Goal: Task Accomplishment & Management: Use online tool/utility

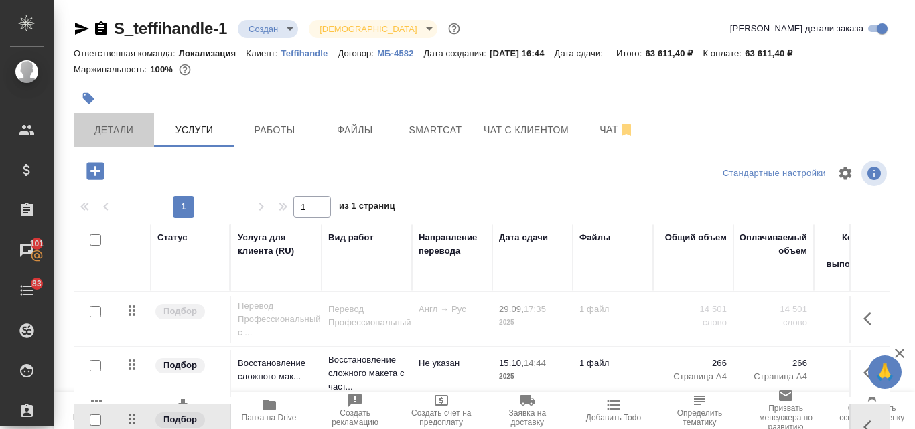
click at [111, 122] on span "Детали" at bounding box center [114, 130] width 64 height 17
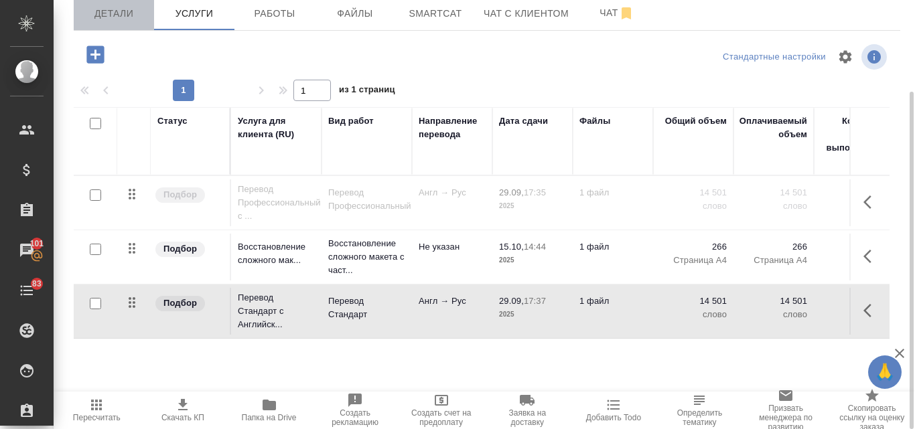
scroll to position [0, 447]
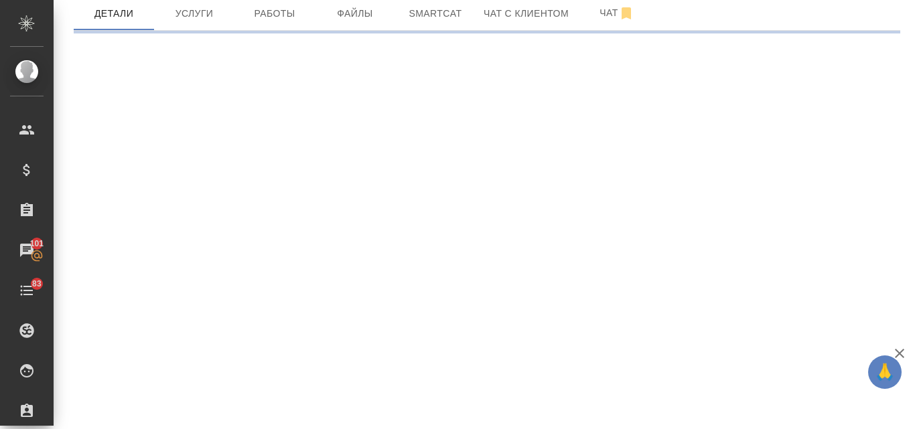
select select "RU"
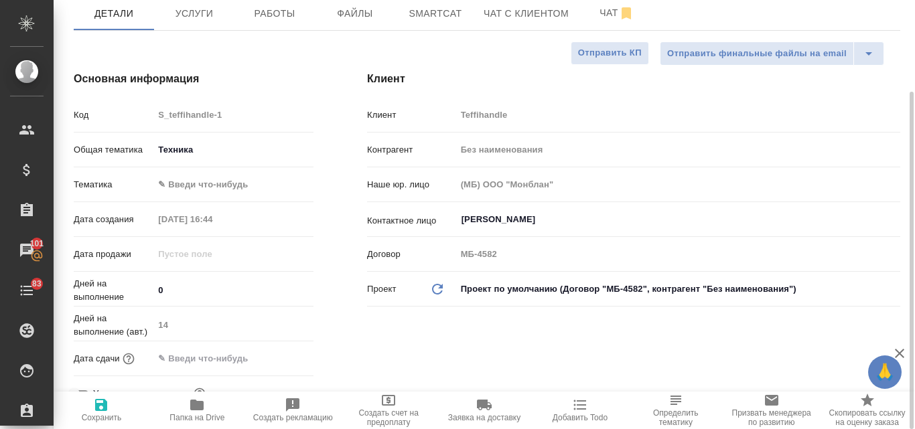
type textarea "x"
type input "Мосина Ирина"
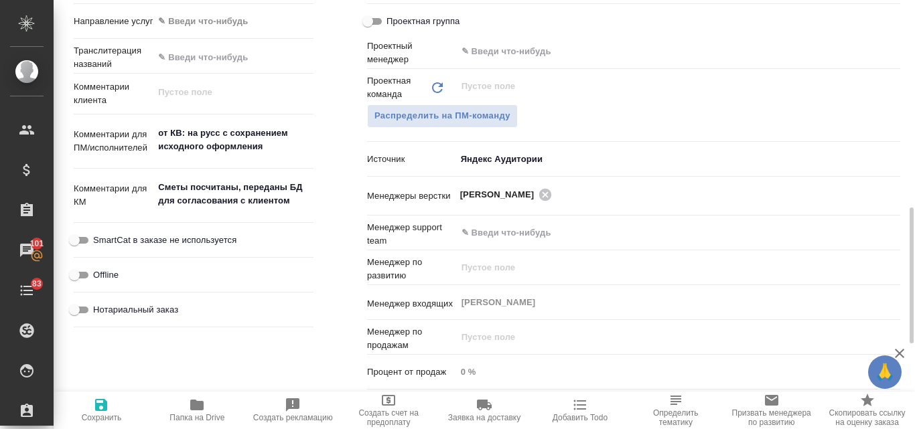
scroll to position [385, 0]
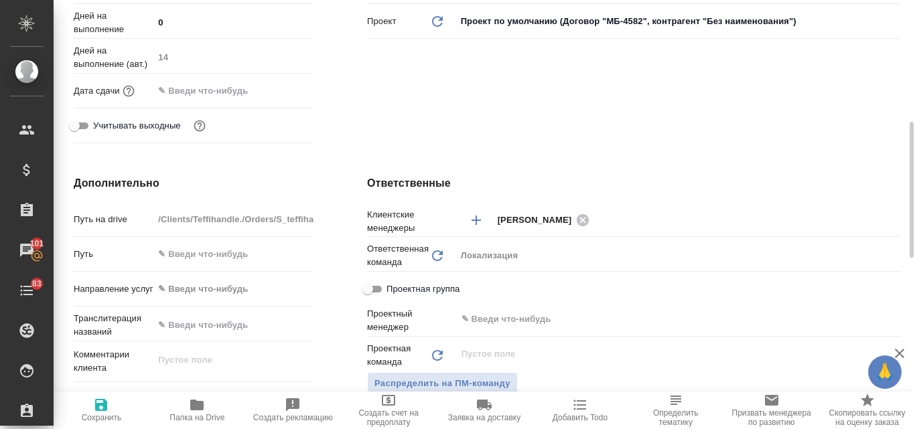
type textarea "x"
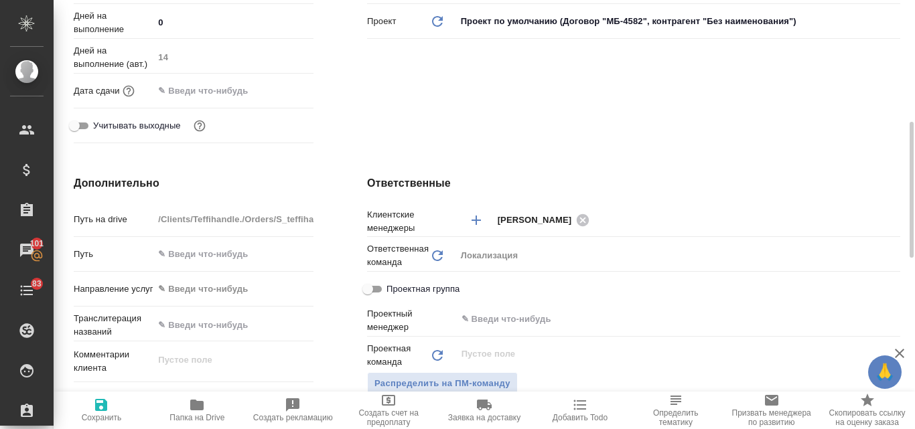
type textarea "x"
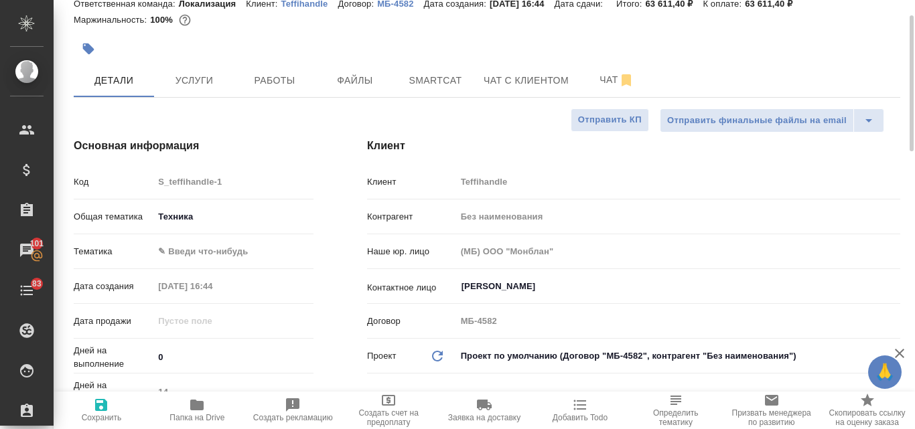
scroll to position [0, 0]
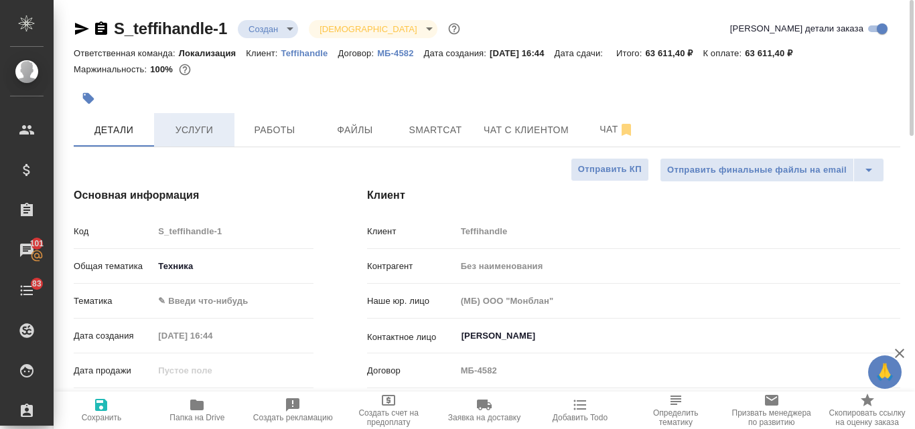
click at [176, 129] on span "Услуги" at bounding box center [194, 130] width 64 height 17
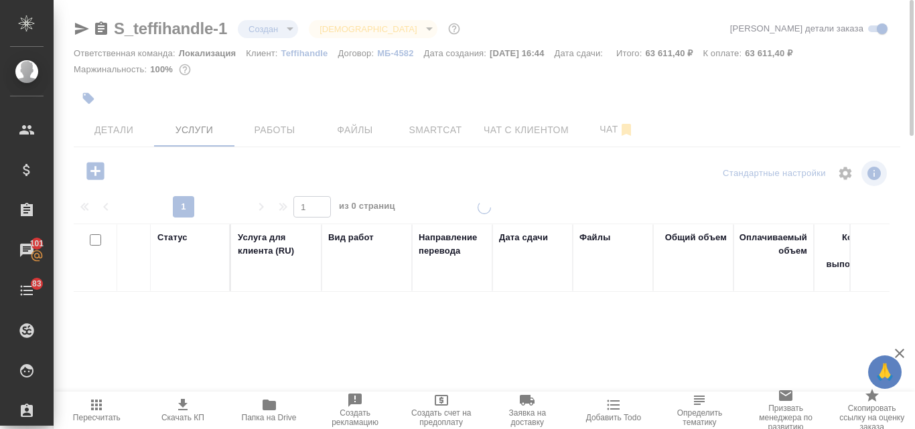
click at [431, 132] on div at bounding box center [484, 214] width 861 height 429
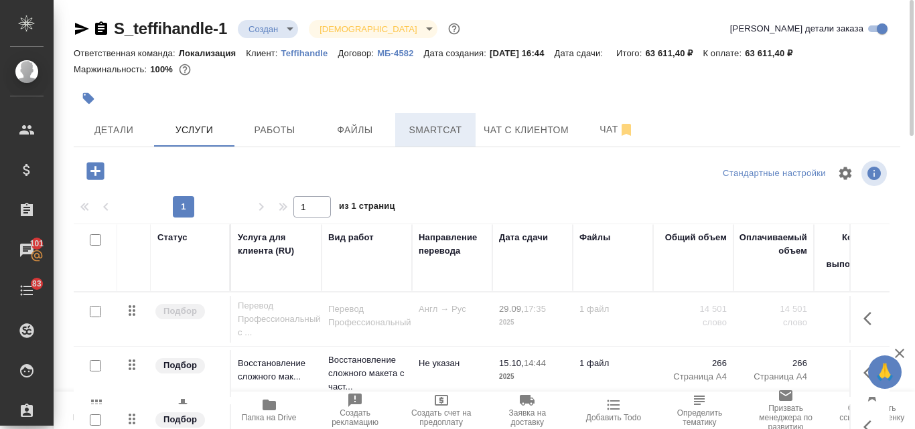
click at [449, 133] on span "Smartcat" at bounding box center [435, 130] width 64 height 17
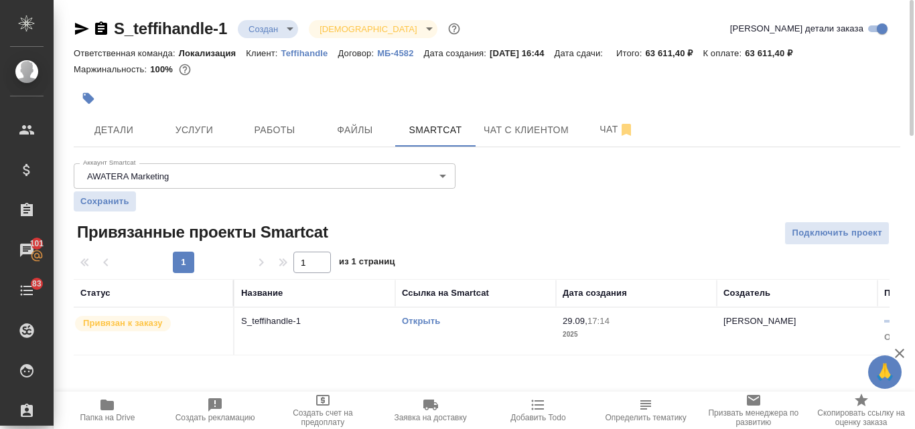
click at [431, 320] on link "Открыть" at bounding box center [421, 321] width 38 height 10
click at [124, 118] on button "Детали" at bounding box center [114, 129] width 80 height 33
click at [171, 131] on span "Услуги" at bounding box center [194, 130] width 64 height 17
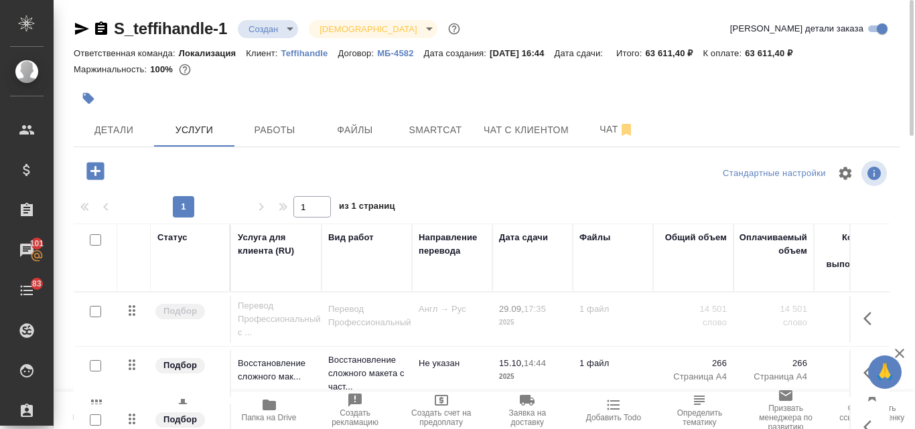
scroll to position [117, 0]
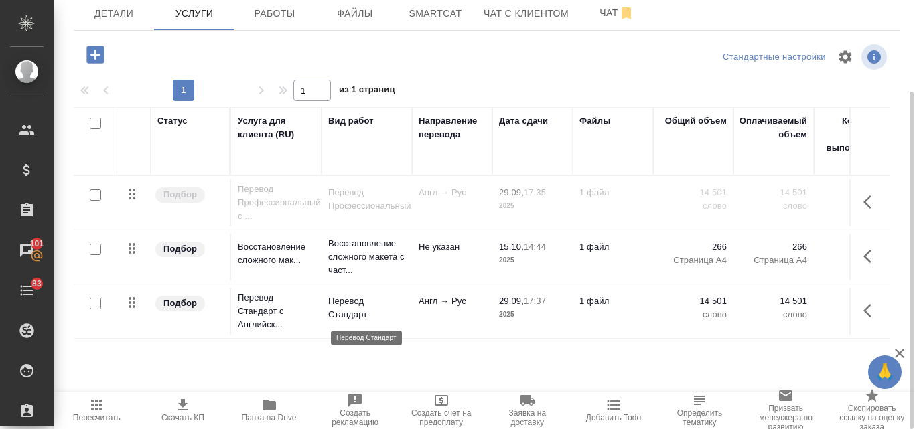
click at [352, 300] on p "Перевод Стандарт" at bounding box center [366, 308] width 77 height 27
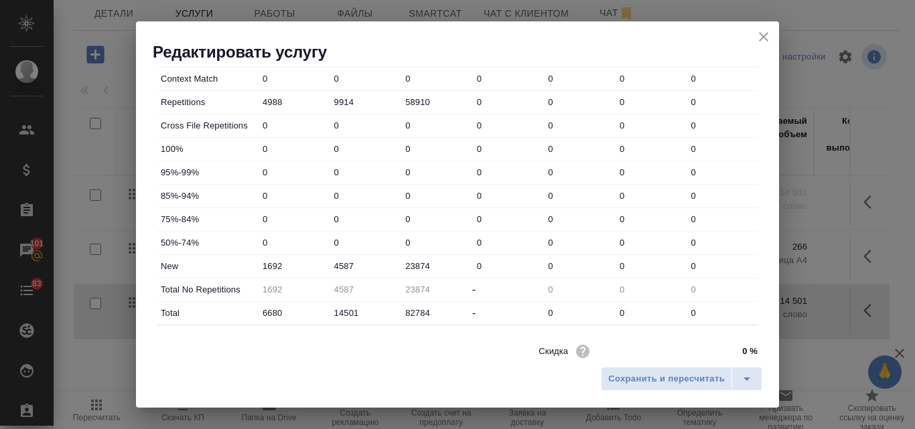
scroll to position [484, 0]
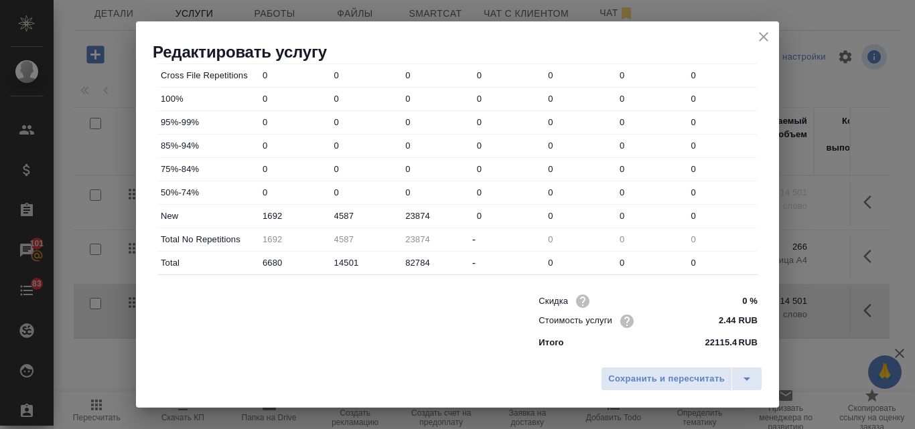
click at [712, 324] on input "2.44 RUB" at bounding box center [732, 320] width 50 height 19
type input "1.44 RUB"
click at [630, 381] on span "Сохранить и пересчитать" at bounding box center [666, 379] width 117 height 15
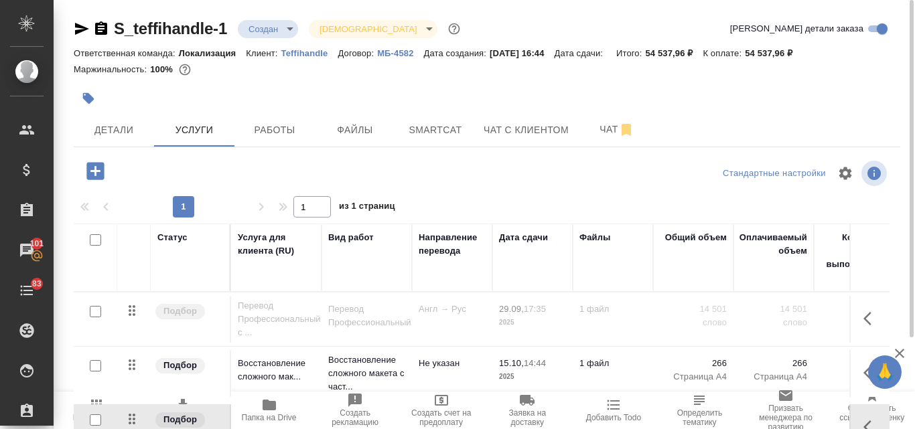
scroll to position [117, 0]
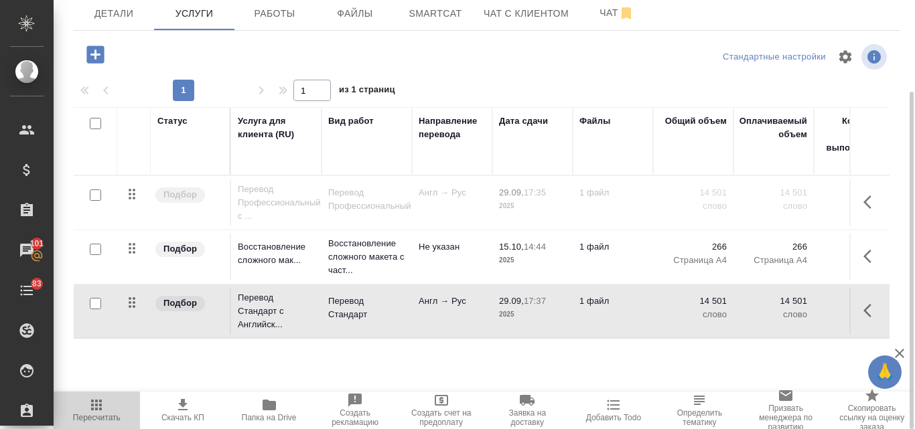
click at [90, 407] on icon "button" at bounding box center [96, 405] width 16 height 16
click at [563, 309] on p "2025" at bounding box center [532, 314] width 67 height 13
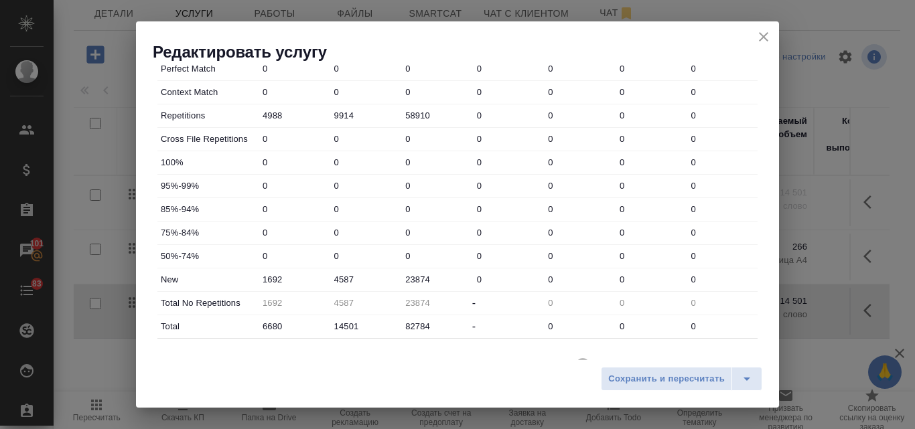
scroll to position [484, 0]
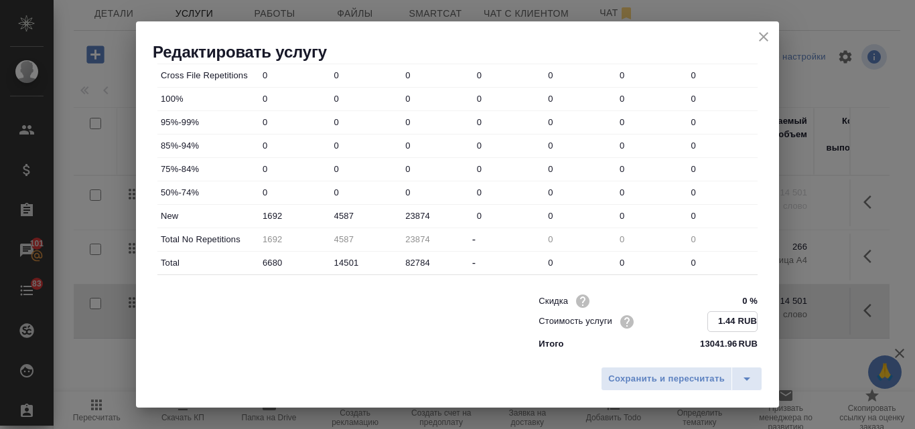
click at [725, 320] on input "1.44 RUB" at bounding box center [732, 321] width 49 height 19
type input "1.22 RUB"
click at [693, 378] on span "Сохранить и пересчитать" at bounding box center [666, 379] width 117 height 15
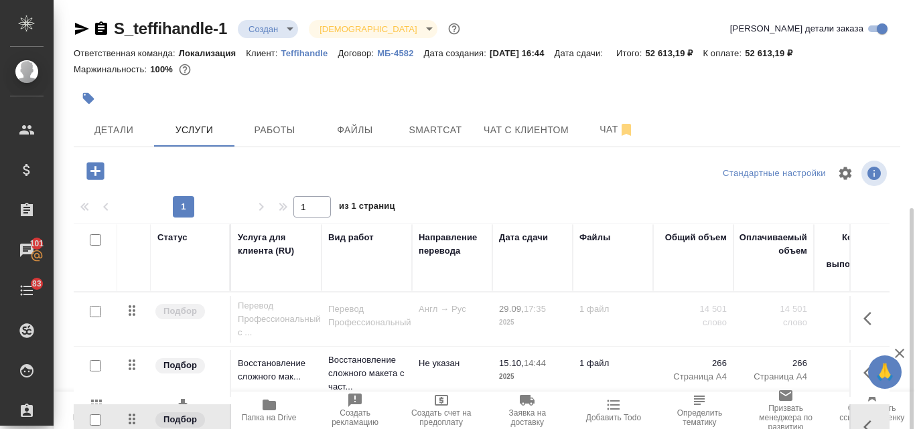
scroll to position [117, 0]
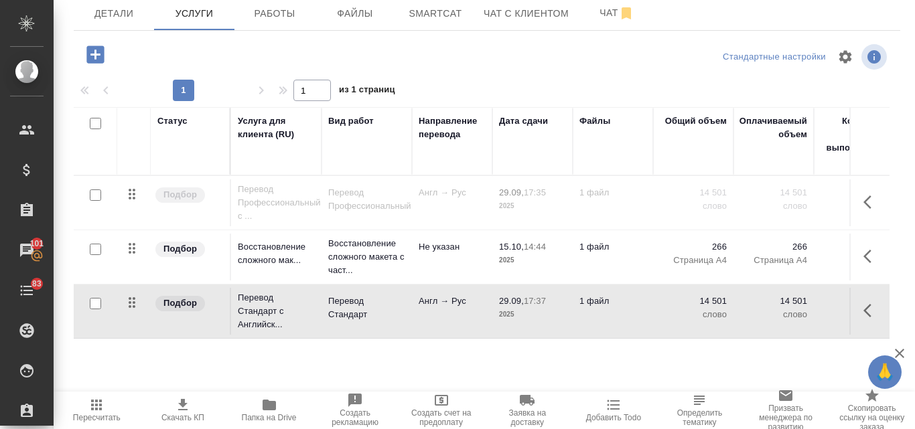
click at [94, 401] on icon "button" at bounding box center [96, 405] width 11 height 11
click at [186, 405] on icon "button" at bounding box center [183, 405] width 16 height 16
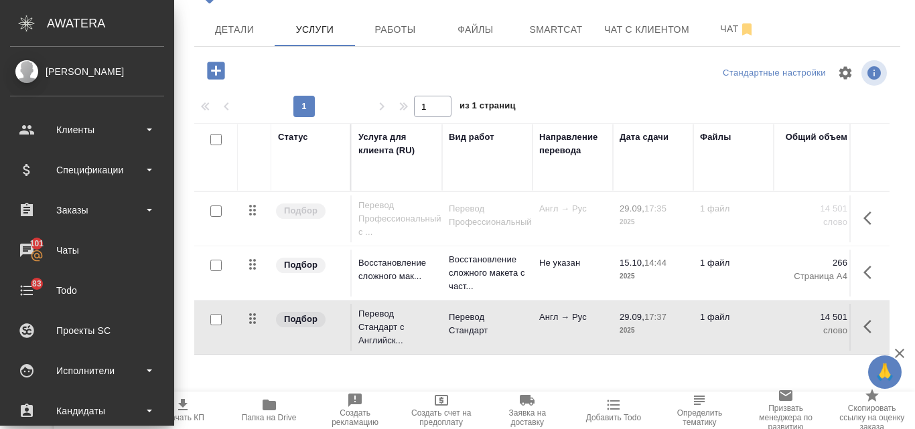
scroll to position [0, 0]
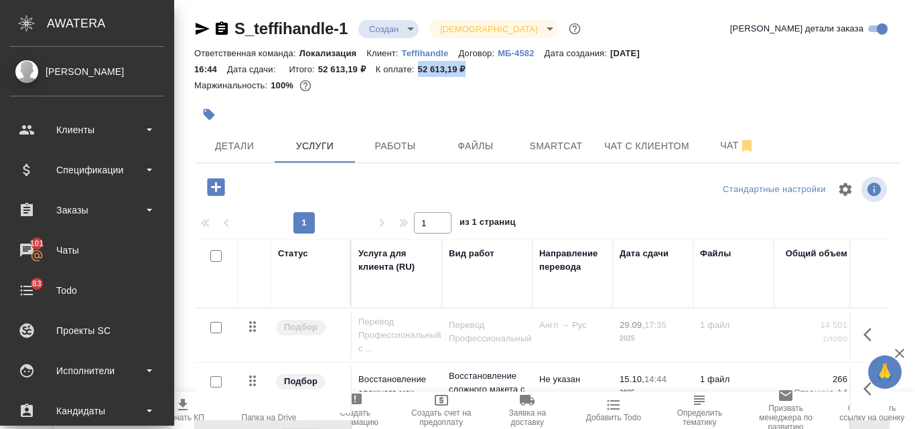
drag, startPoint x: 417, startPoint y: 66, endPoint x: 464, endPoint y: 74, distance: 48.2
click at [464, 74] on div "Ответственная команда: Локализация Клиент: Teffihandle Договор: МБ-4582 Дата со…" at bounding box center [547, 61] width 706 height 32
copy p "52 613,19 ₽"
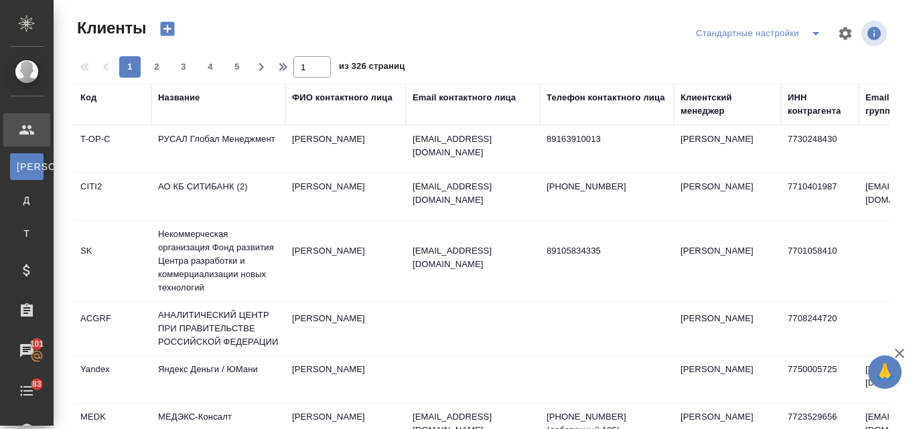
select select "RU"
click at [456, 96] on div "Email контактного лица" at bounding box center [464, 97] width 103 height 13
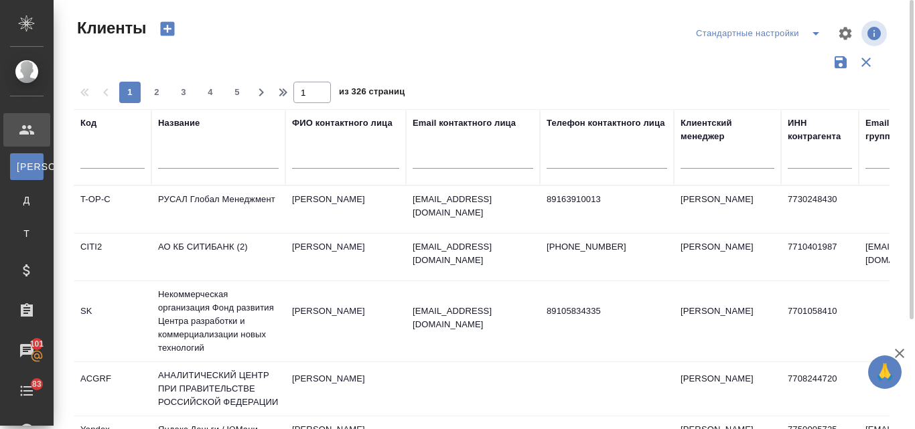
click at [461, 163] on input "text" at bounding box center [473, 160] width 121 height 17
paste input "@digis.ru"
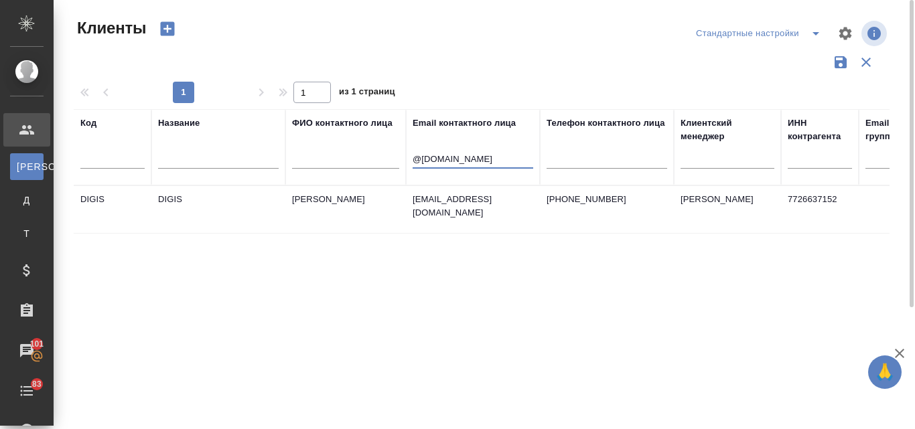
type input "@digis.ru"
click at [91, 192] on td "DIGIS" at bounding box center [113, 209] width 78 height 47
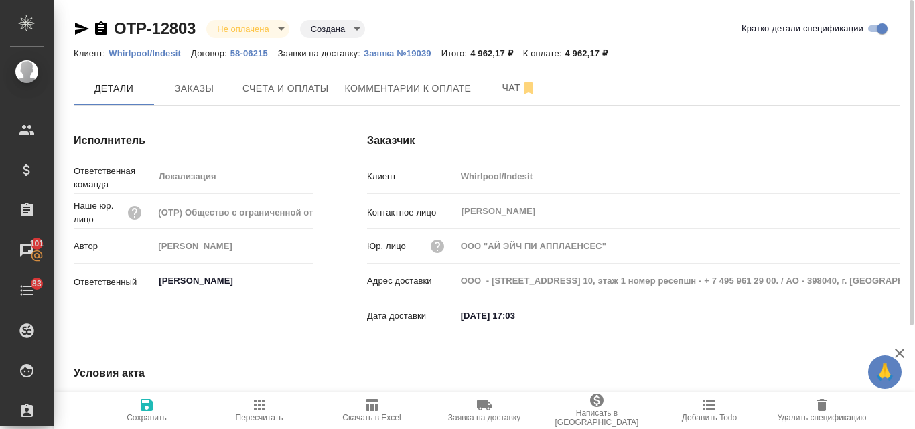
click at [525, 209] on div "Контактное лицо Семынин Сергей ​" at bounding box center [633, 211] width 533 height 23
drag, startPoint x: 452, startPoint y: 204, endPoint x: 455, endPoint y: 212, distance: 8.5
click at [455, 212] on div "Контактное лицо Семынин Сергей ​" at bounding box center [633, 211] width 533 height 23
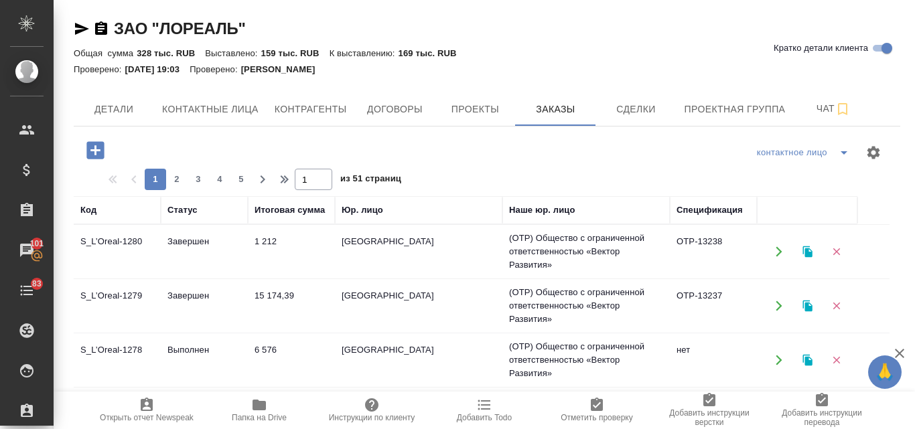
click at [269, 410] on span "Папка на Drive" at bounding box center [259, 409] width 96 height 25
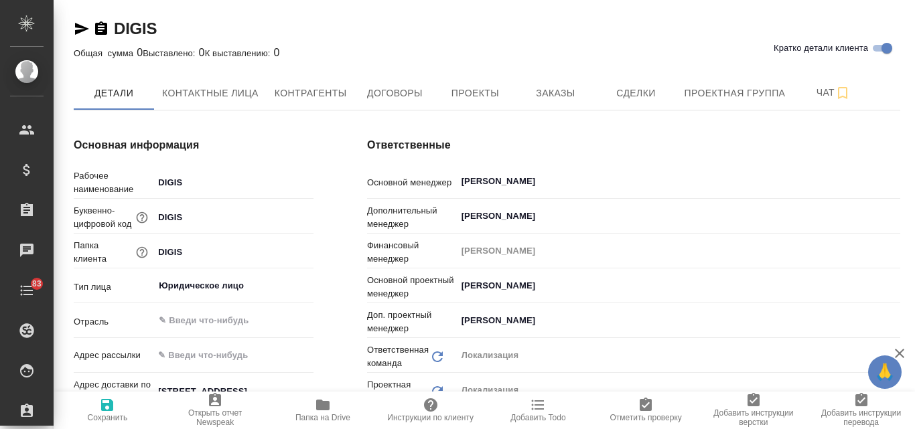
type input "Общество с ограниченной ответственностью «ЦС Импэкс»"
type input "(OTP) Общество с ограниченной ответственностью «Вектор Развития»"
type textarea "x"
type input "Общество с ограниченной ответственностью «ЦС Импэкс»"
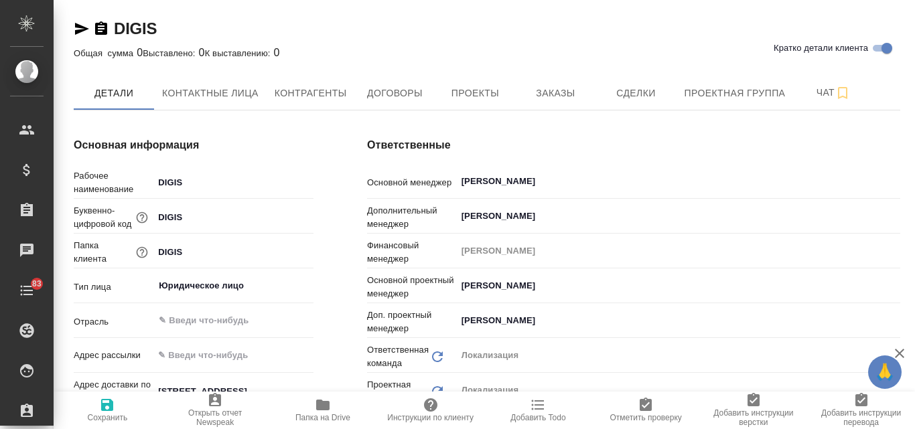
type textarea "x"
type input "Общество с ограниченной ответственностью «ЦС Импэкс»"
type textarea "x"
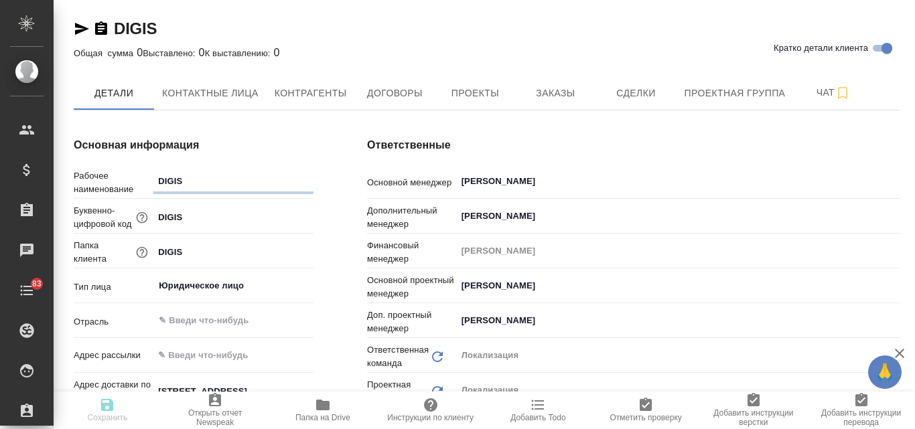
type input "Общество с ограниченной ответственностью «ЦС Импэкс»"
type textarea "x"
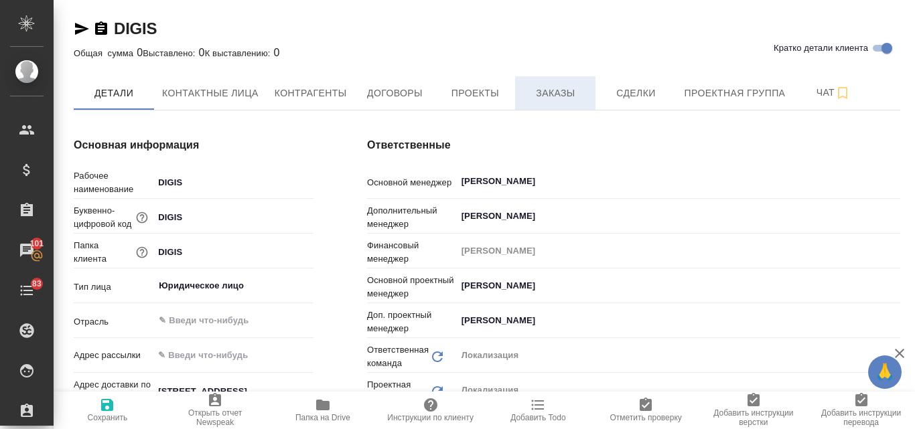
click at [573, 87] on span "Заказы" at bounding box center [555, 93] width 64 height 17
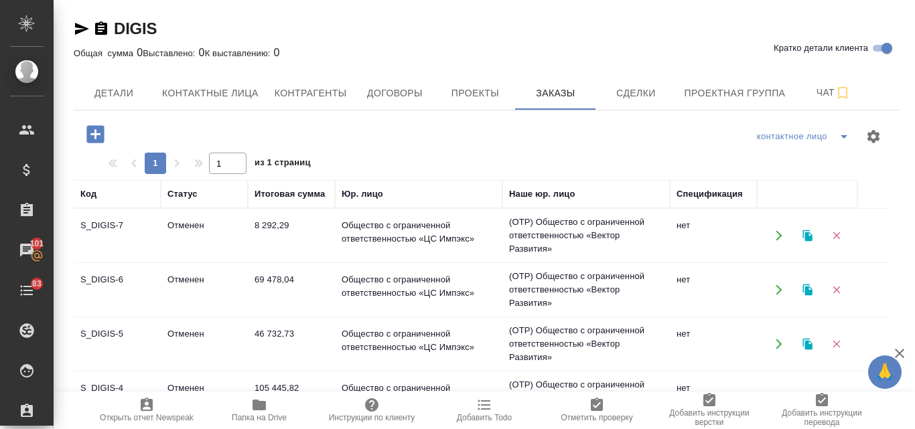
click at [278, 220] on td "8 292,29" at bounding box center [291, 235] width 87 height 47
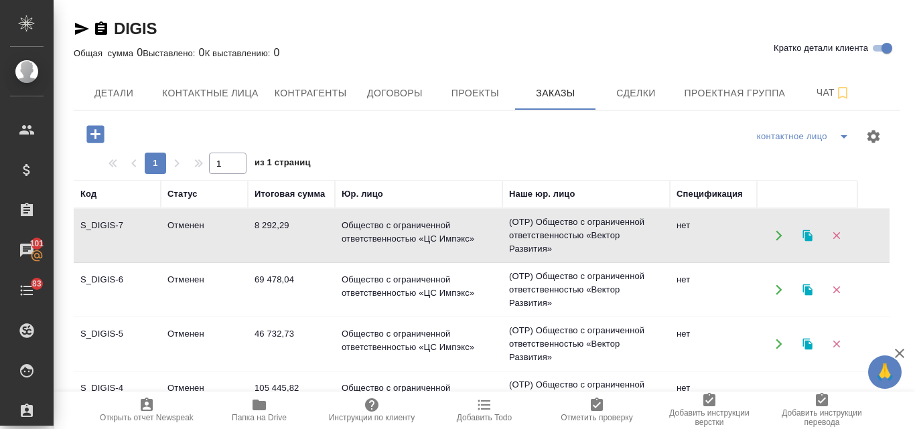
click at [278, 220] on td "8 292,29" at bounding box center [291, 235] width 87 height 47
click at [807, 234] on icon "button" at bounding box center [807, 235] width 9 height 11
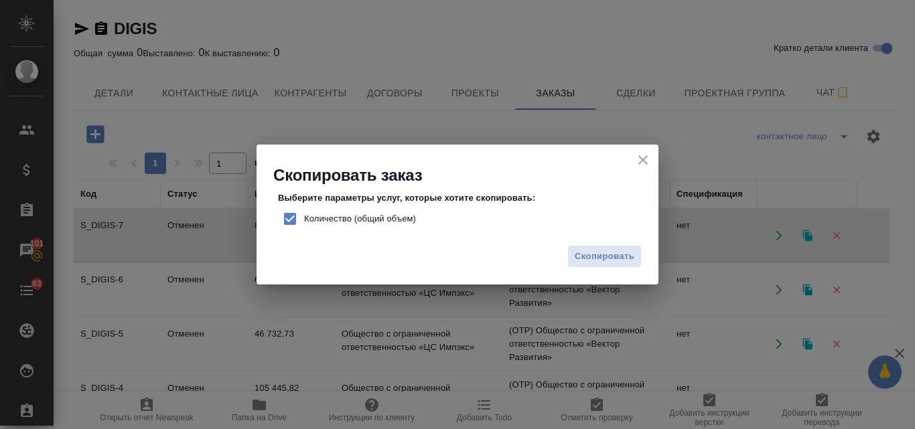
click at [285, 220] on input "Количество (общий объем)" at bounding box center [290, 219] width 28 height 28
checkbox input "false"
click at [591, 255] on span "Скопировать" at bounding box center [605, 256] width 60 height 15
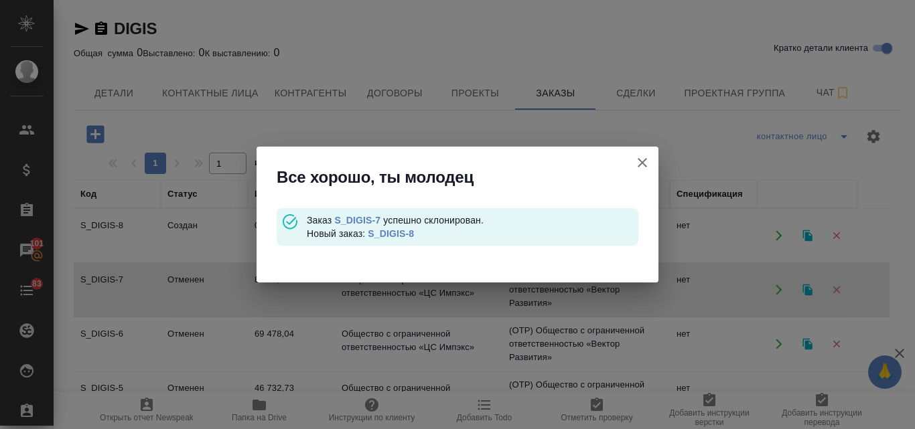
click at [404, 237] on link "S_DIGIS-8" at bounding box center [391, 233] width 46 height 11
click at [647, 161] on icon "button" at bounding box center [642, 163] width 16 height 16
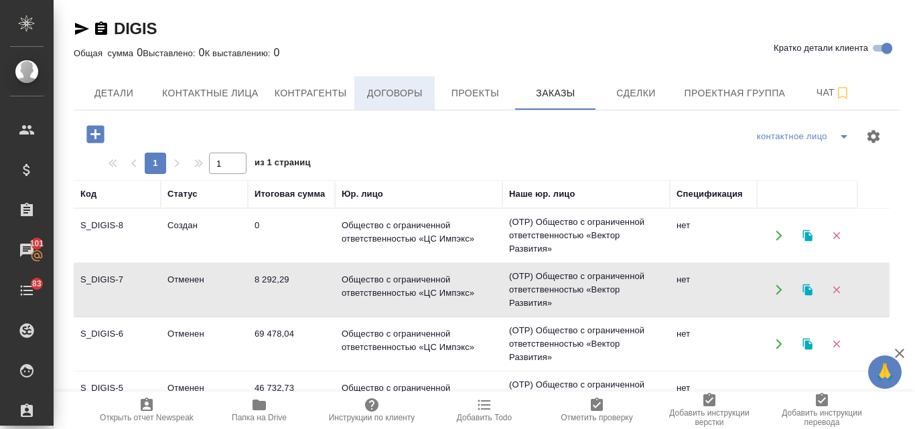
click at [413, 88] on span "Договоры" at bounding box center [394, 93] width 64 height 17
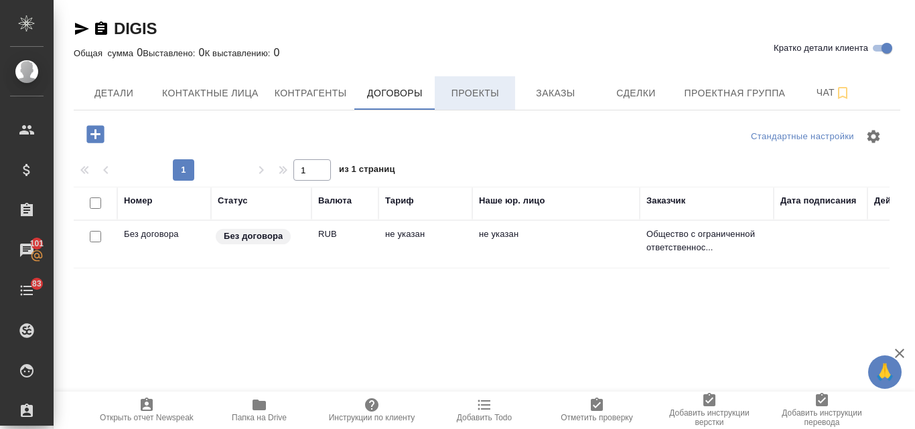
click at [463, 98] on span "Проекты" at bounding box center [475, 93] width 64 height 17
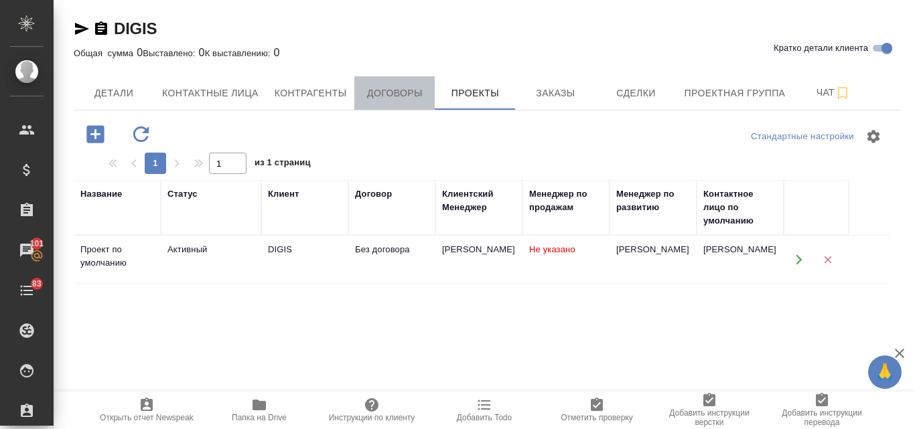
click at [378, 96] on span "Договоры" at bounding box center [394, 93] width 64 height 17
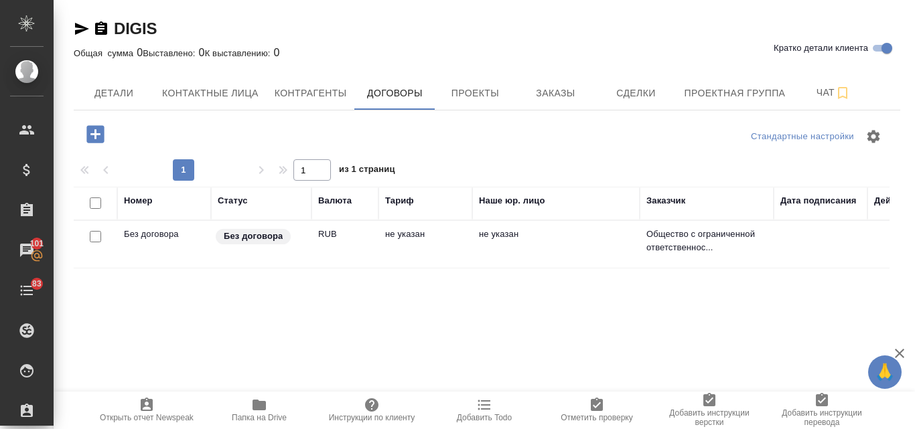
click at [208, 254] on td "Без договора" at bounding box center [164, 244] width 94 height 47
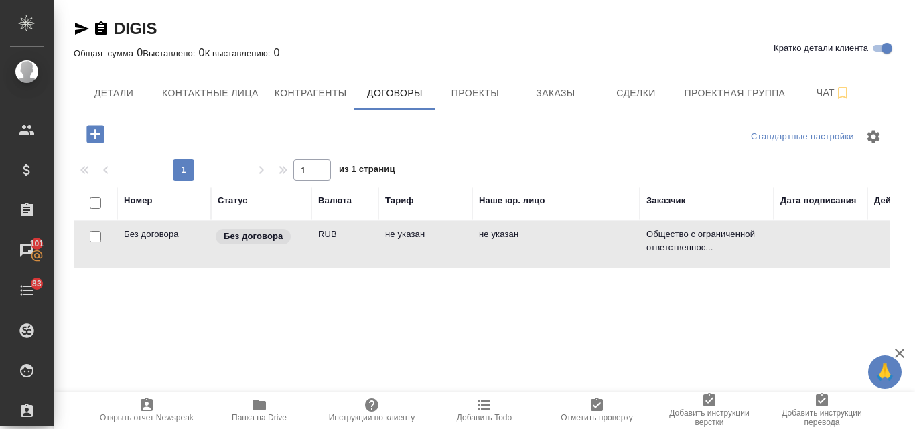
click at [208, 254] on td "Без договора" at bounding box center [164, 244] width 94 height 47
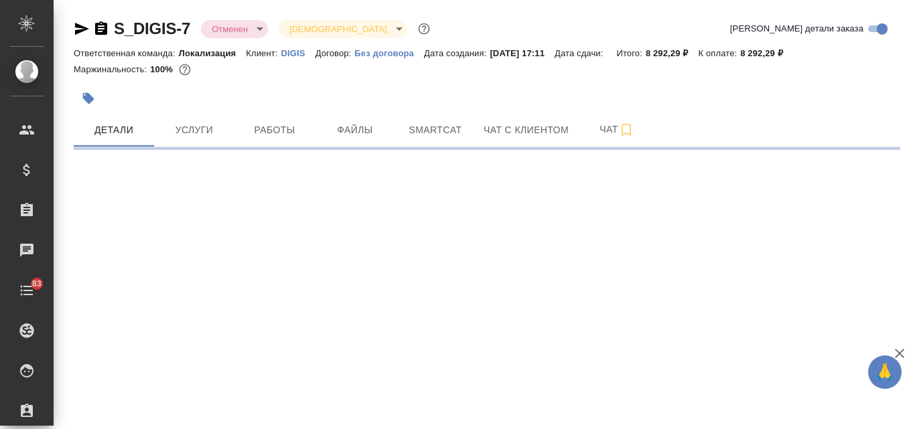
select select "RU"
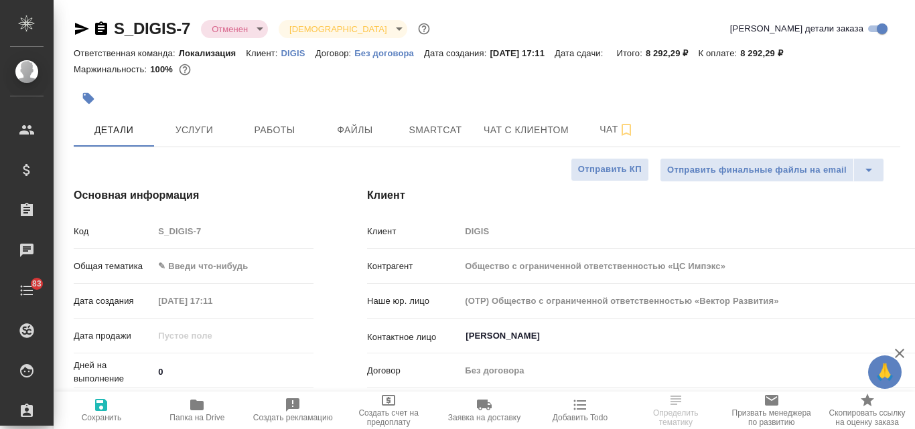
type textarea "x"
type input "Общество с ограниченной ответственностью «ЦС Импэкс»"
type textarea "x"
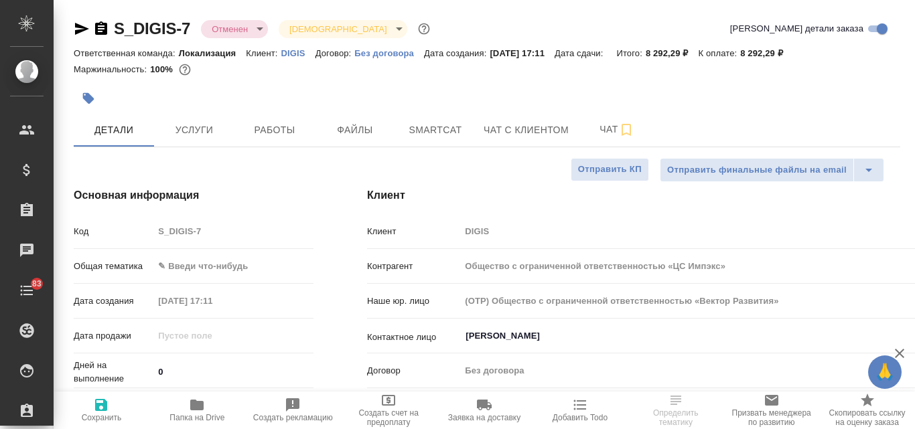
type textarea "x"
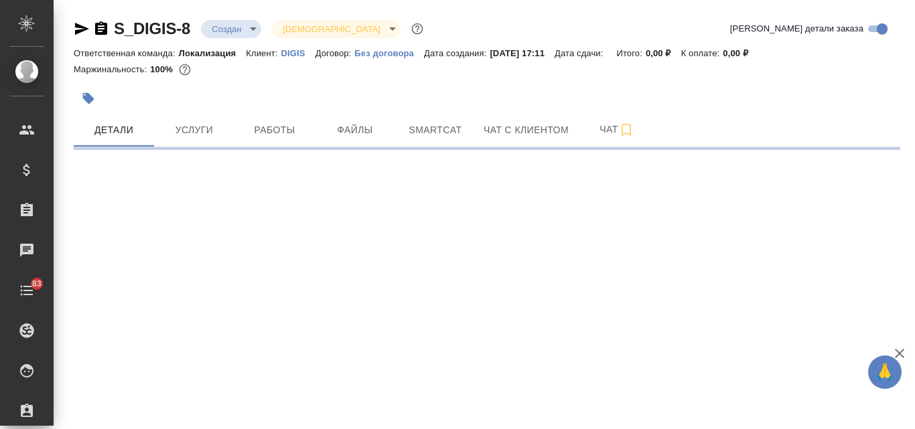
select select "RU"
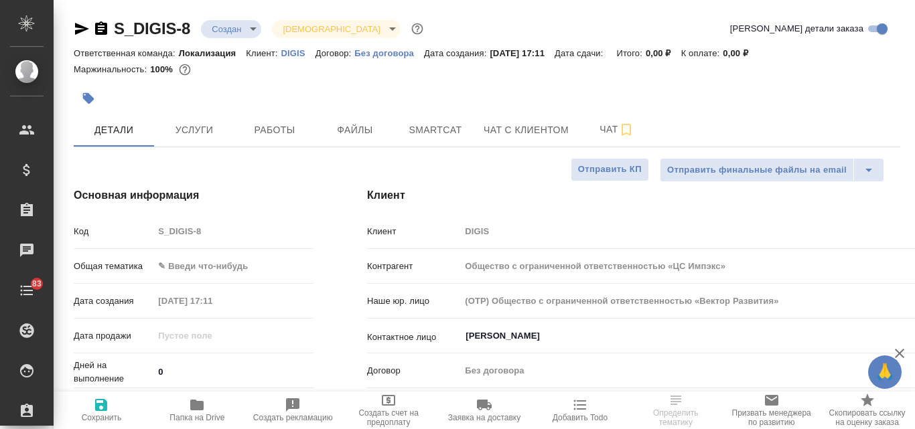
type textarea "x"
type input "Общество с ограниченной ответственностью «ЦС Импэкс»"
type textarea "x"
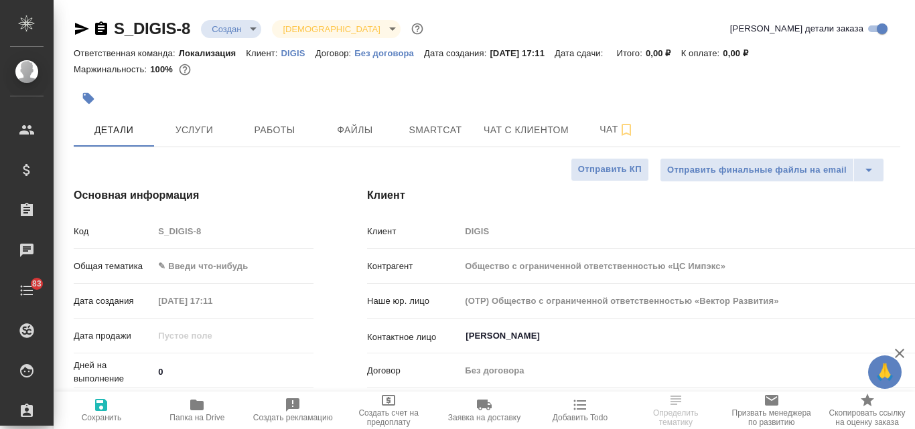
type textarea "x"
type input "Общество с ограниченной ответственностью «ЦС Импэкс»"
type textarea "x"
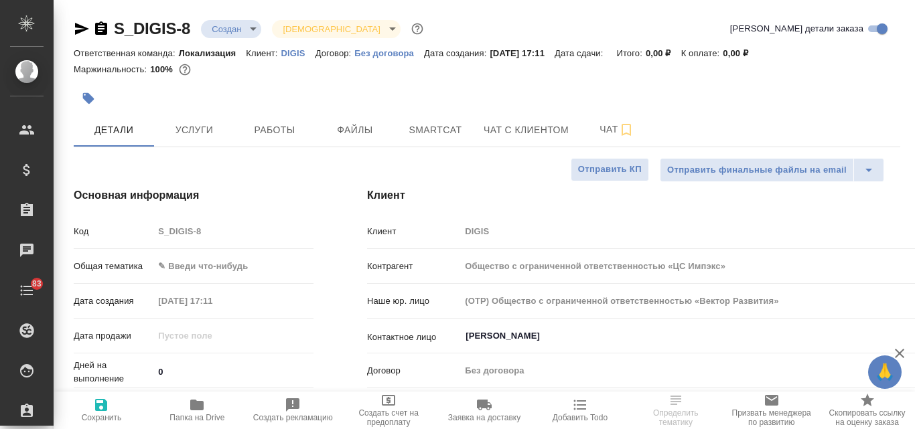
type textarea "x"
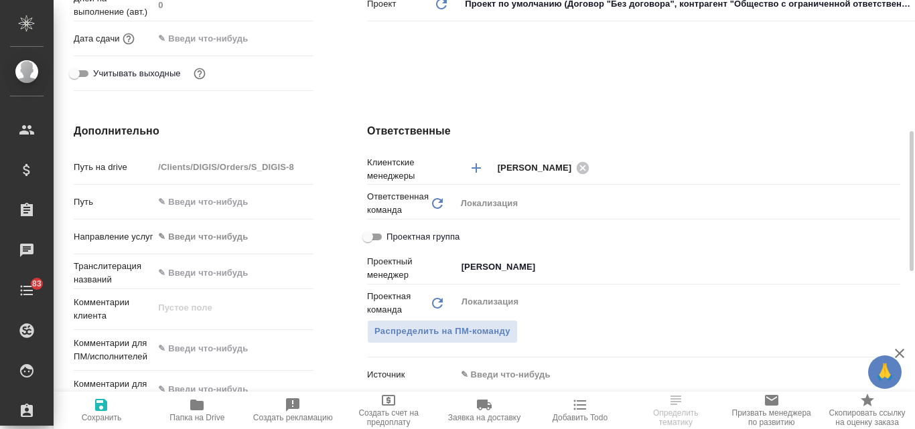
scroll to position [469, 0]
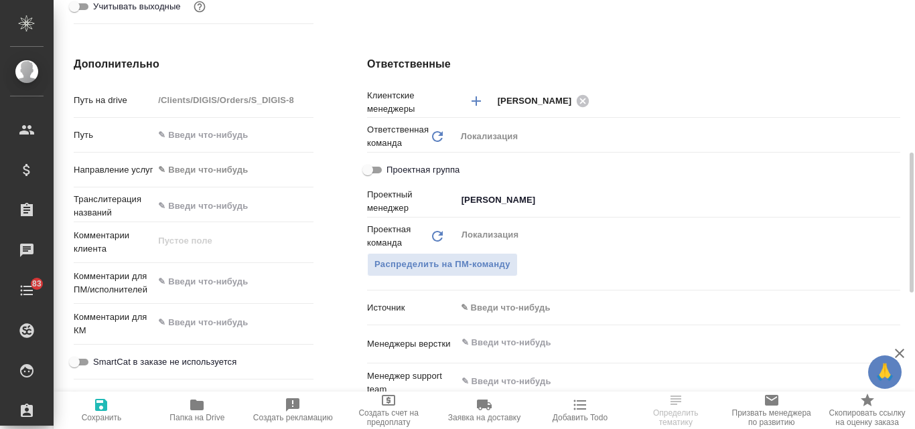
type textarea "x"
click at [206, 286] on textarea at bounding box center [233, 282] width 160 height 23
paste textarea "Хотелось бы сейчас у вас перевести документ, с печатью и прикрепленным подтверж…"
type textarea "Хотелось бы сейчас у вас перевести документ, с печатью и прикрепленным подтверж…"
type input "Общество с ограниченной ответственностью «ЦС Импэкс»"
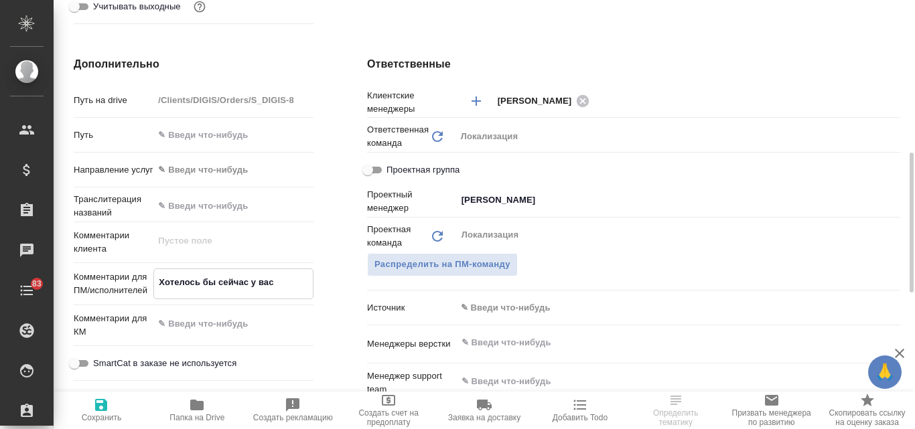
type textarea "x"
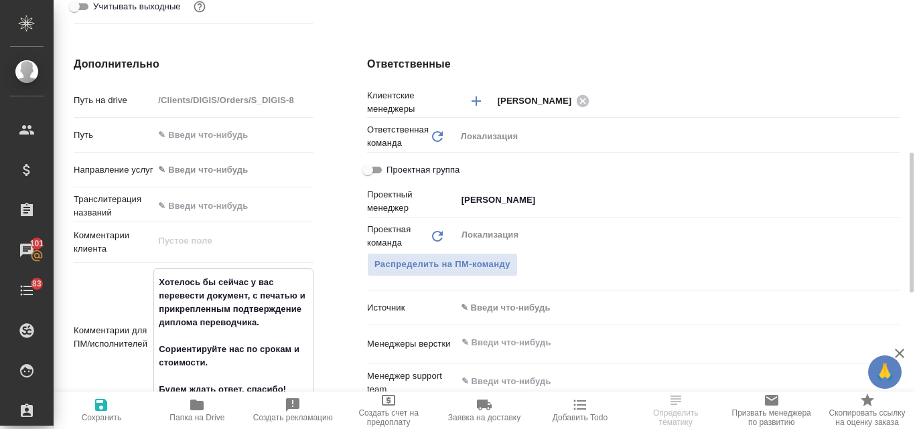
type textarea "Хотелось бы сейчас у вас перевести документ, с печатью и прикрепленным подтверж…"
type textarea "x"
click at [107, 406] on icon "button" at bounding box center [101, 405] width 12 height 12
type input "Общество с ограниченной ответственностью «ЦС Импэкс»"
type textarea "x"
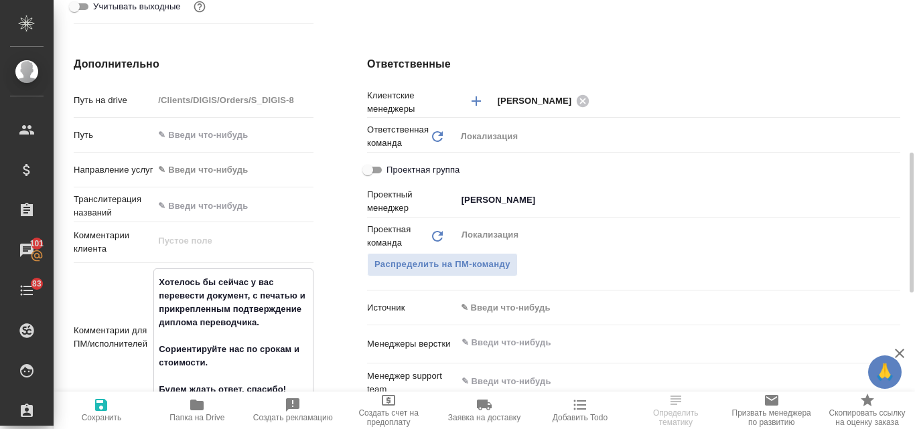
type textarea "x"
type input "Общество с ограниченной ответственностью «ЦС Импэкс»"
type textarea "x"
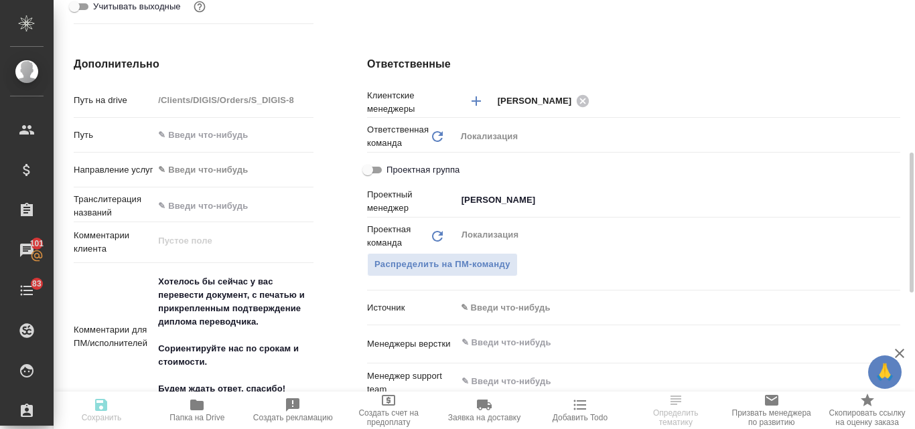
type textarea "x"
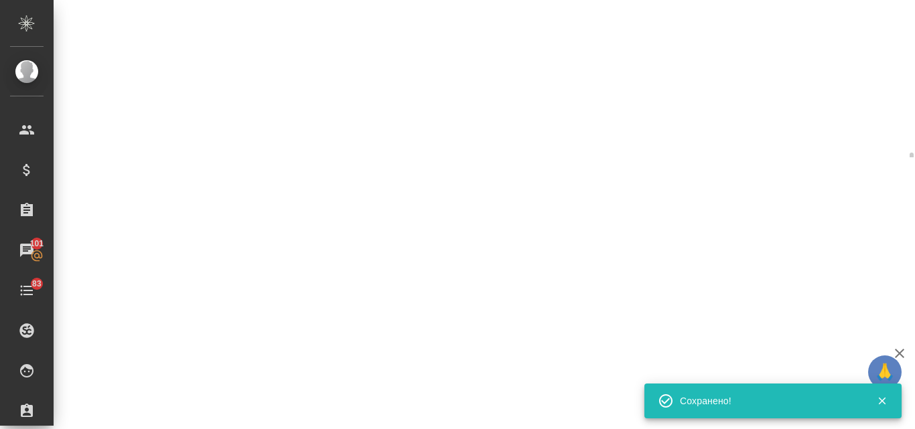
select select "RU"
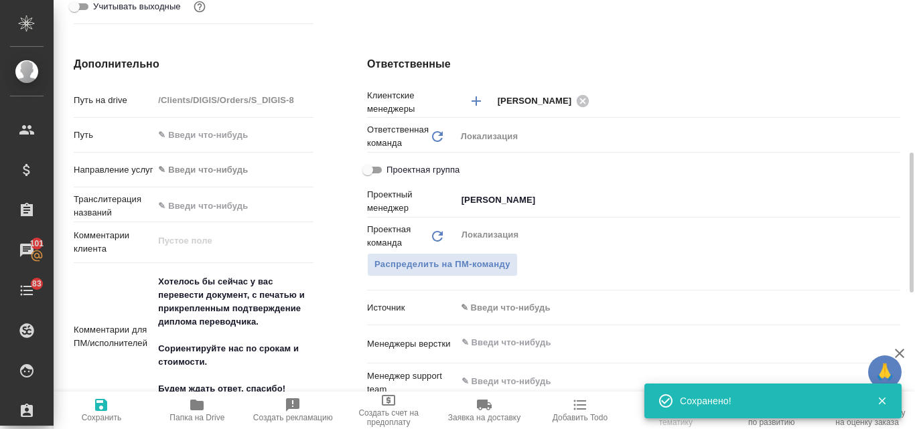
type textarea "x"
select select "RU"
type textarea "x"
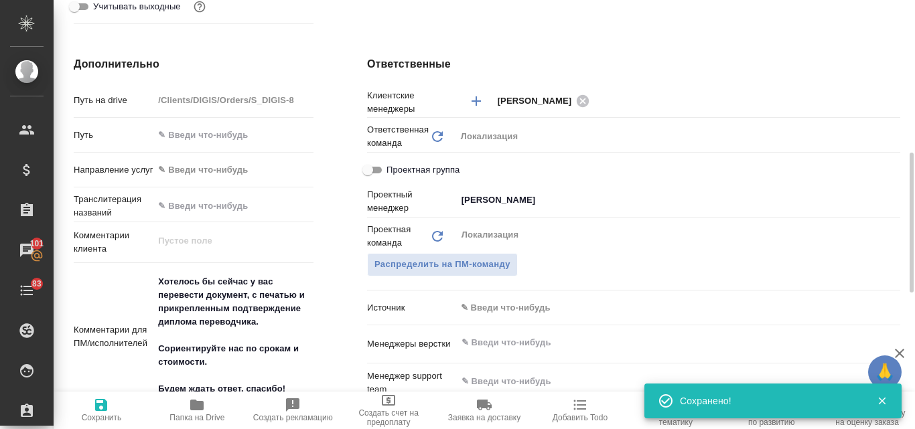
type textarea "x"
type input "Общество с ограниченной ответственностью «ЦС Импэкс»"
type textarea "x"
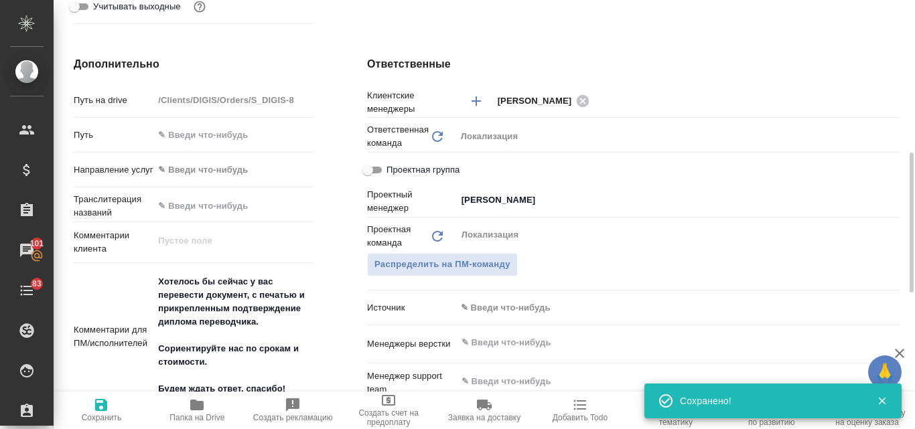
type textarea "x"
type input "Общество с ограниченной ответственностью «ЦС Импэкс»"
type textarea "x"
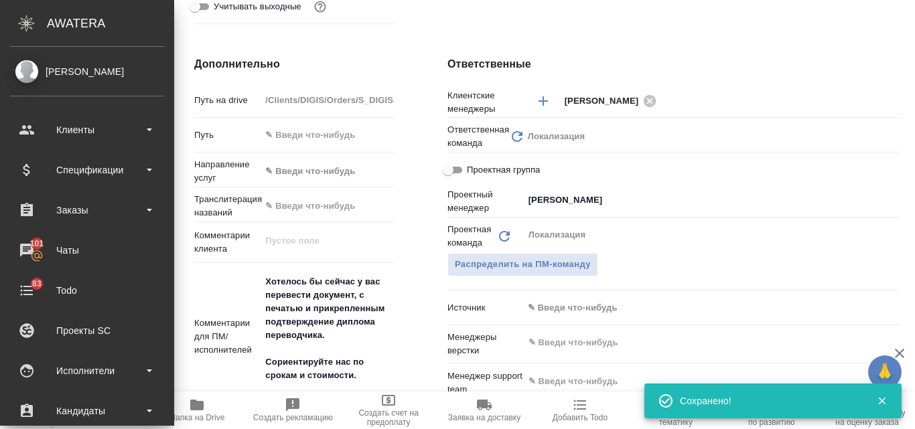
type input "Общество с ограниченной ответственностью «ЦС Импэкс»"
type textarea "x"
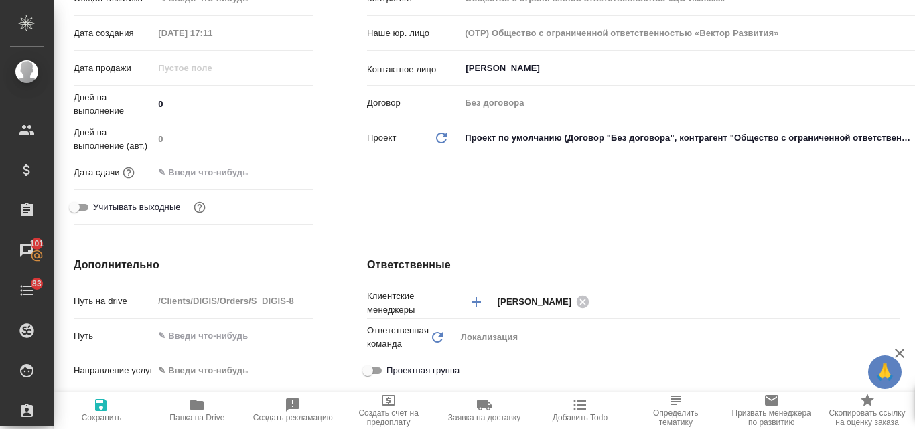
scroll to position [0, 0]
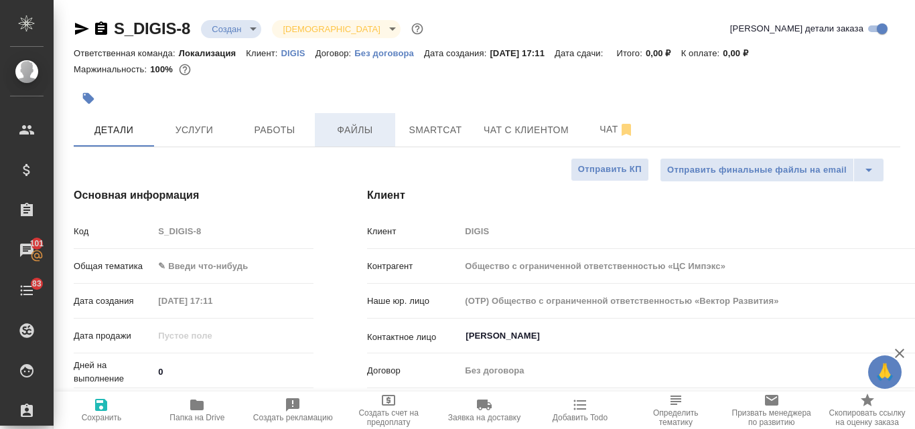
click at [374, 135] on span "Файлы" at bounding box center [355, 130] width 64 height 17
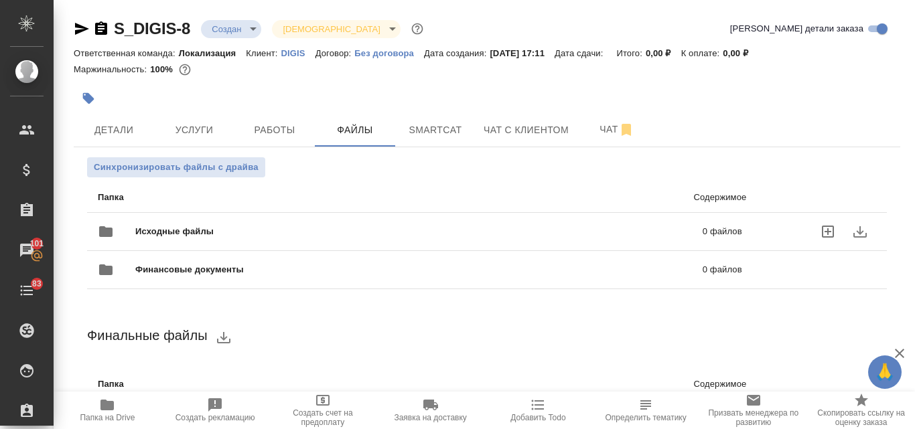
click at [232, 230] on span "Исходные файлы" at bounding box center [296, 231] width 323 height 13
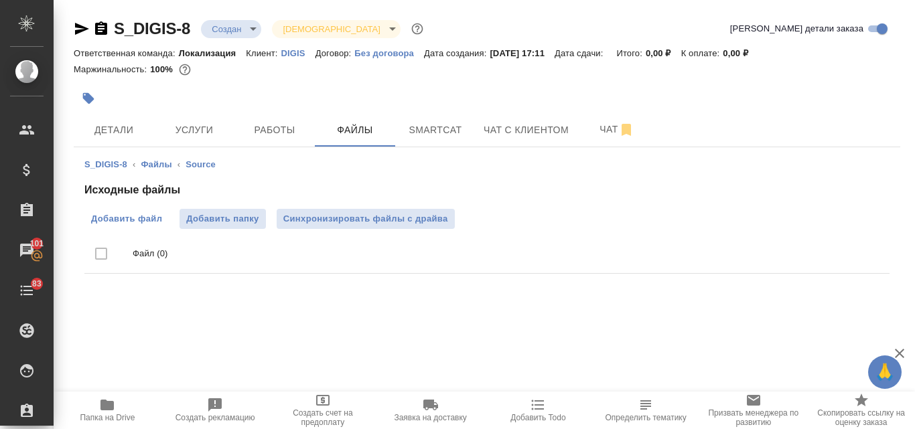
click at [149, 220] on span "Добавить файл" at bounding box center [126, 218] width 71 height 13
click at [0, 0] on input "Добавить файл" at bounding box center [0, 0] width 0 height 0
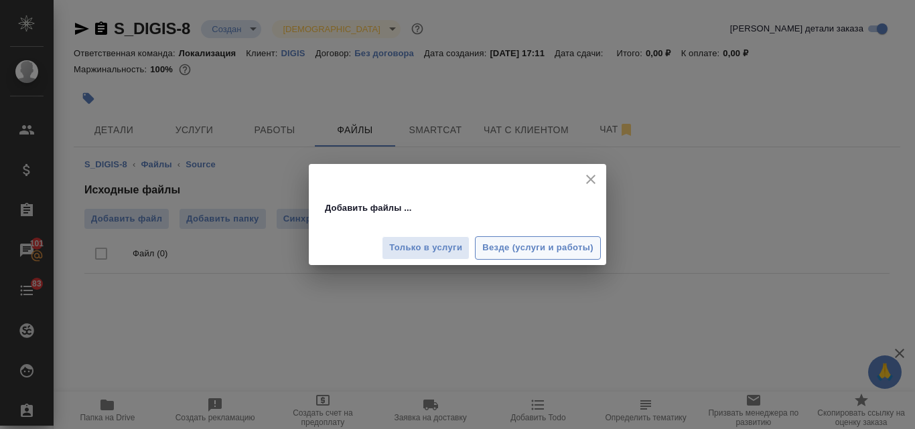
click at [541, 248] on span "Везде (услуги и работы)" at bounding box center [537, 247] width 111 height 15
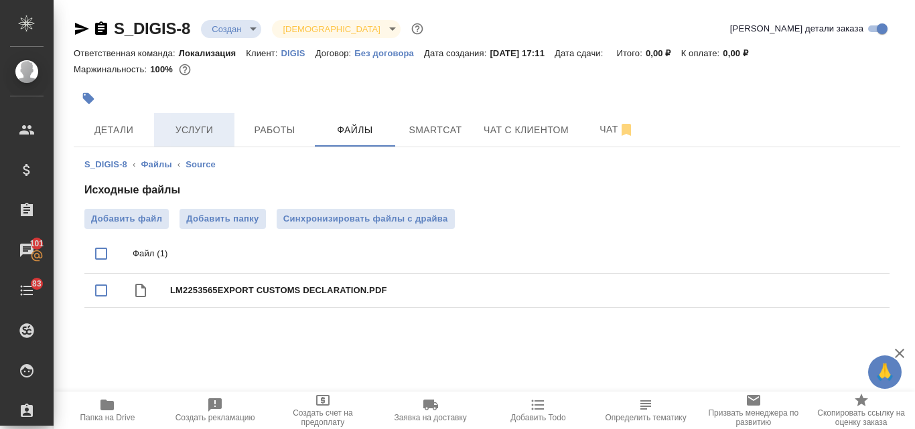
click at [191, 129] on span "Услуги" at bounding box center [194, 130] width 64 height 17
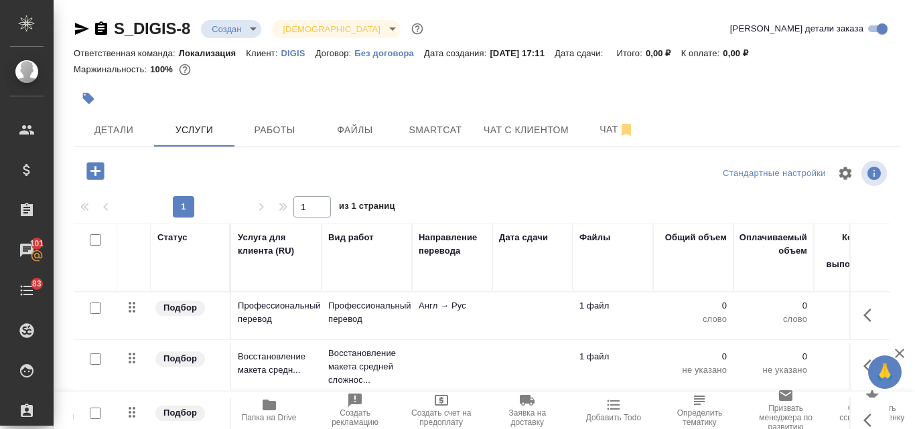
scroll to position [117, 0]
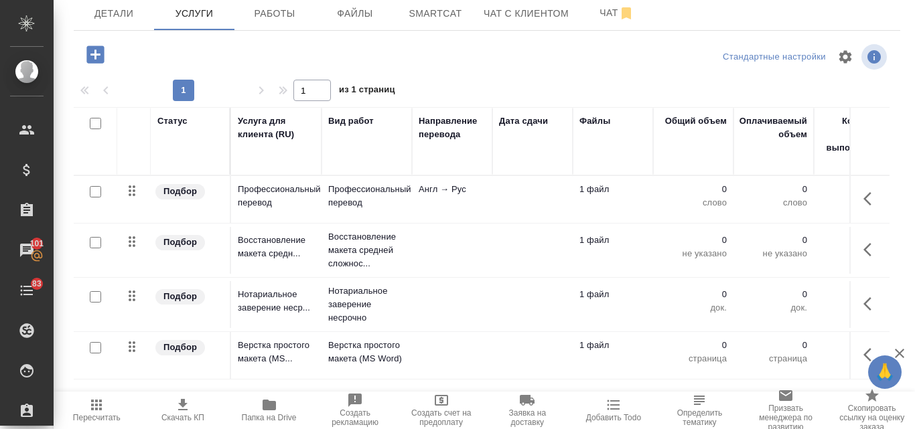
click at [92, 118] on input "checkbox" at bounding box center [95, 123] width 11 height 11
checkbox input "true"
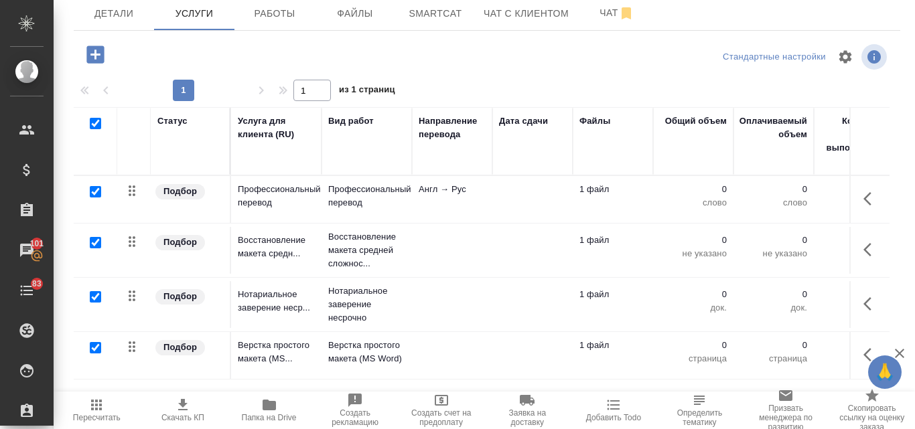
checkbox input "true"
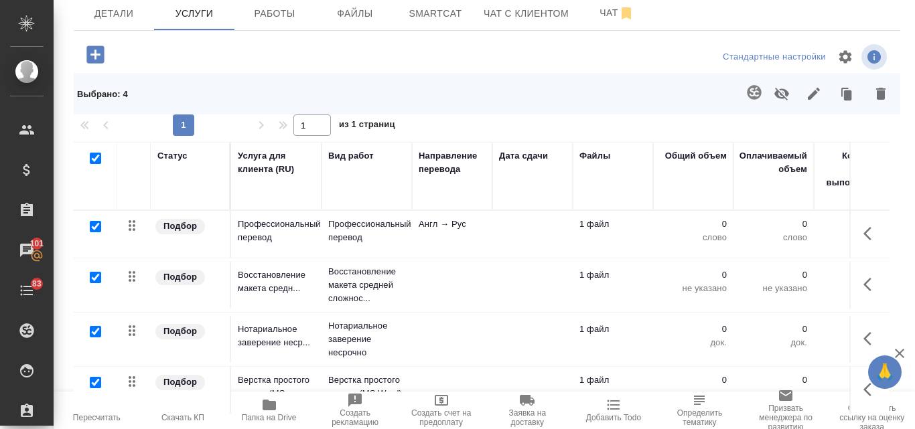
click at [876, 96] on icon "button" at bounding box center [880, 94] width 9 height 12
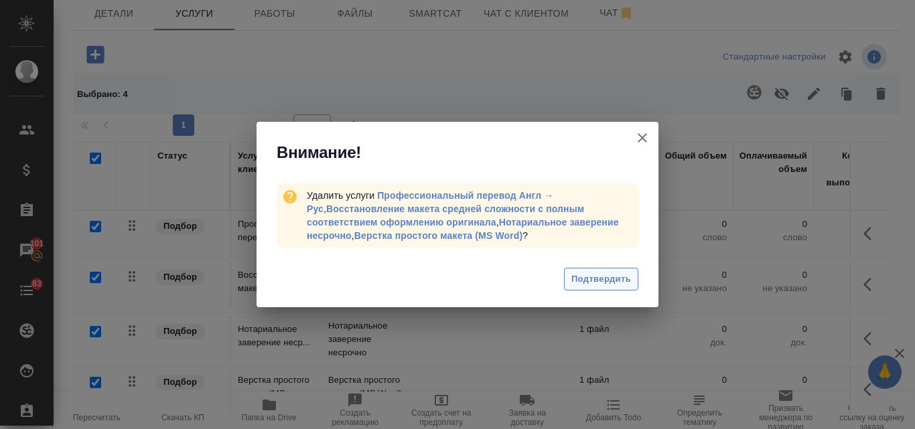
click at [586, 281] on span "Подтвердить" at bounding box center [601, 279] width 60 height 15
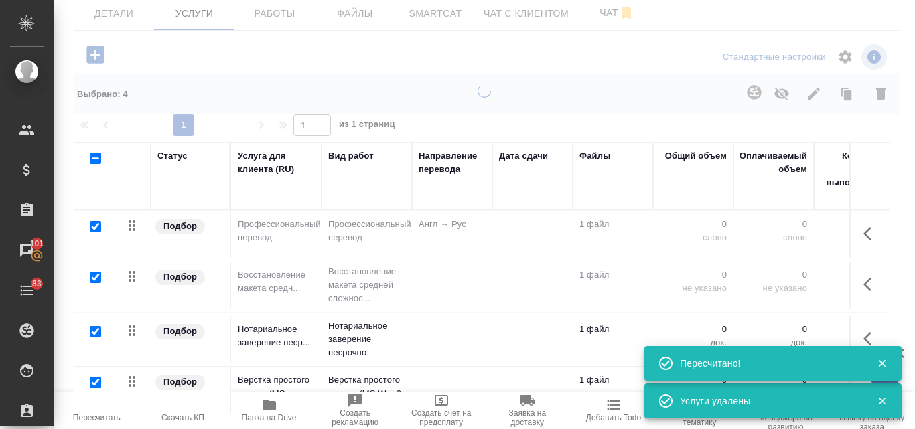
checkbox input "false"
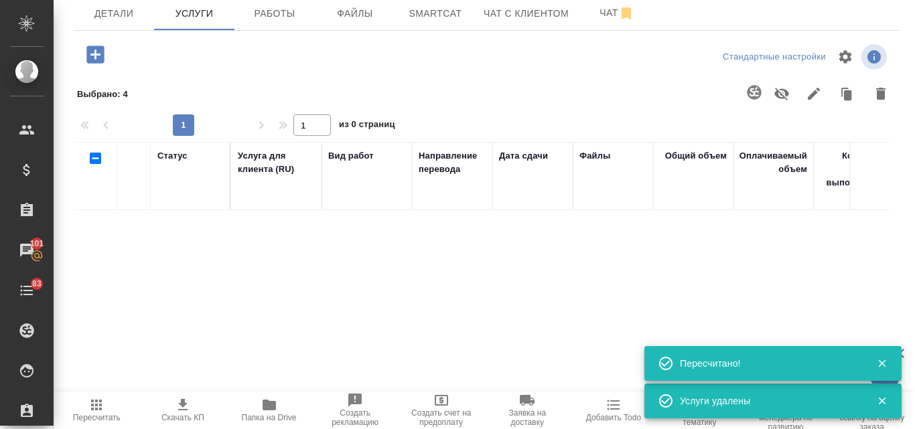
scroll to position [32, 0]
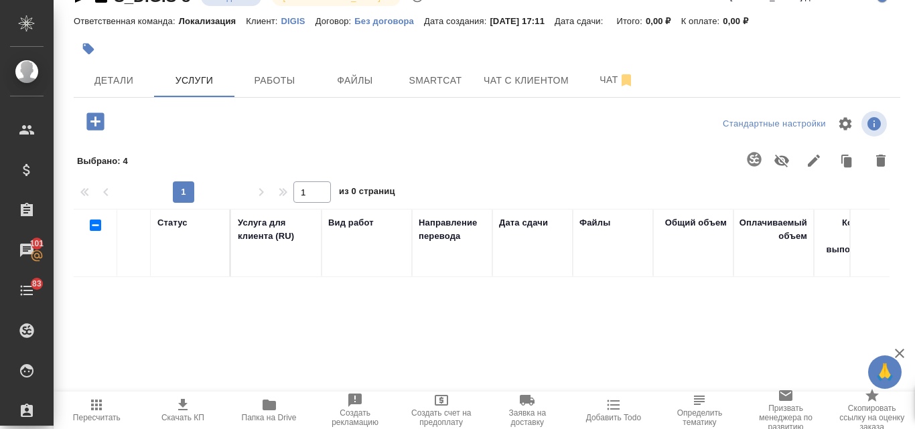
click at [97, 116] on icon "button" at bounding box center [94, 121] width 17 height 17
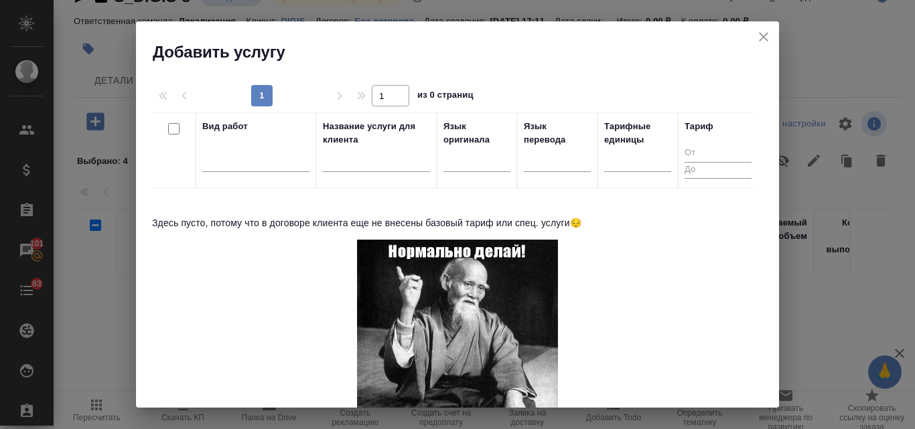
click at [764, 42] on icon "close" at bounding box center [764, 37] width 16 height 16
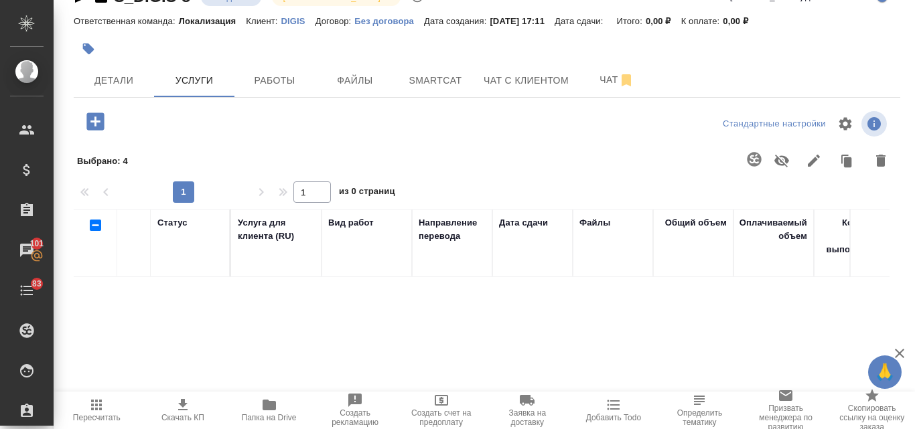
scroll to position [0, 0]
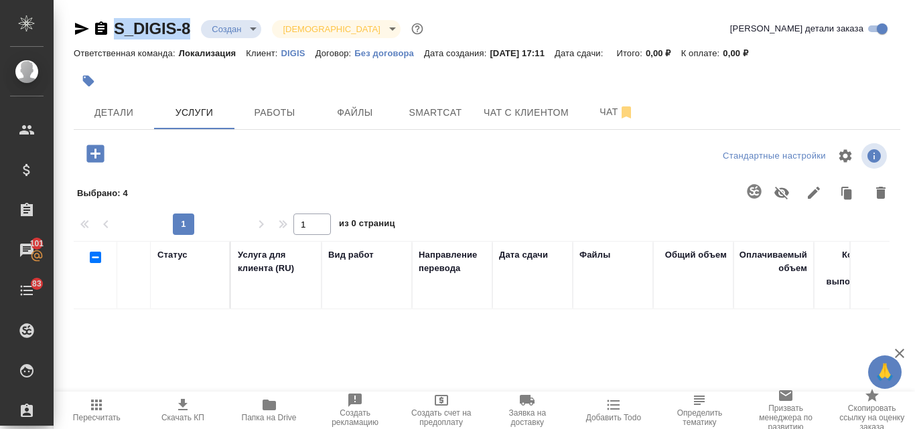
drag, startPoint x: 192, startPoint y: 29, endPoint x: 115, endPoint y: 24, distance: 77.2
click at [115, 24] on div "S_DIGIS-8 Создан new Святая троица holyTrinity" at bounding box center [250, 28] width 352 height 21
click at [113, 5] on div "S_DIGIS-8 Создан new Святая троица holyTrinity Кратко детали заказа Ответственн…" at bounding box center [486, 281] width 841 height 563
drag, startPoint x: 113, startPoint y: 19, endPoint x: 174, endPoint y: 36, distance: 63.2
click at [174, 36] on div "S_DIGIS-8 Создан new Святая троица holyTrinity" at bounding box center [250, 28] width 352 height 21
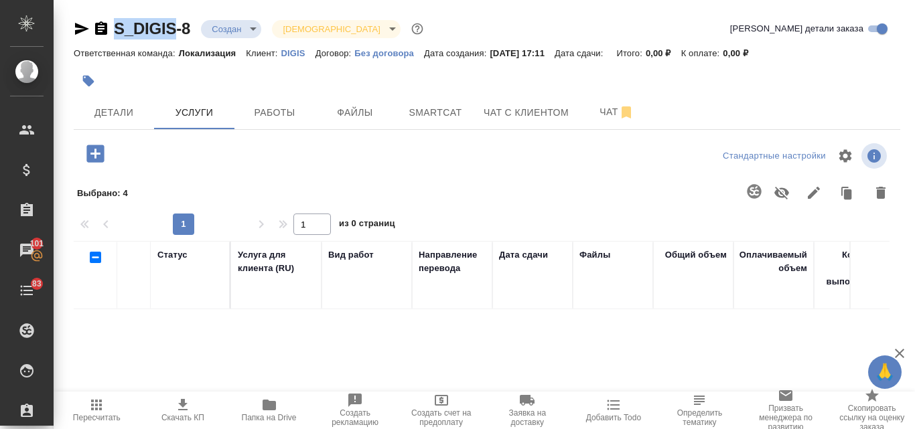
copy link "S_DIGIS"
click at [446, 109] on span "Smartcat" at bounding box center [435, 113] width 64 height 17
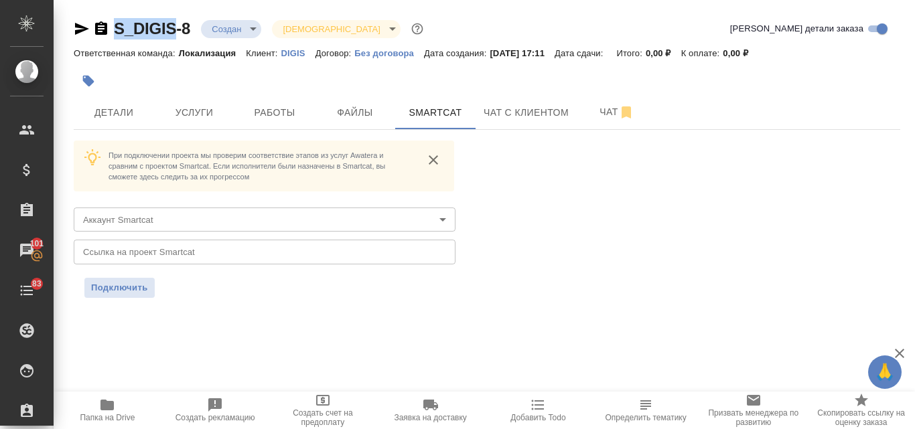
click at [439, 218] on body "🙏 .cls-1 fill:#fff; AWATERA Valyaeva Anna Клиенты Спецификации Заказы 101 Чаты …" at bounding box center [457, 214] width 915 height 429
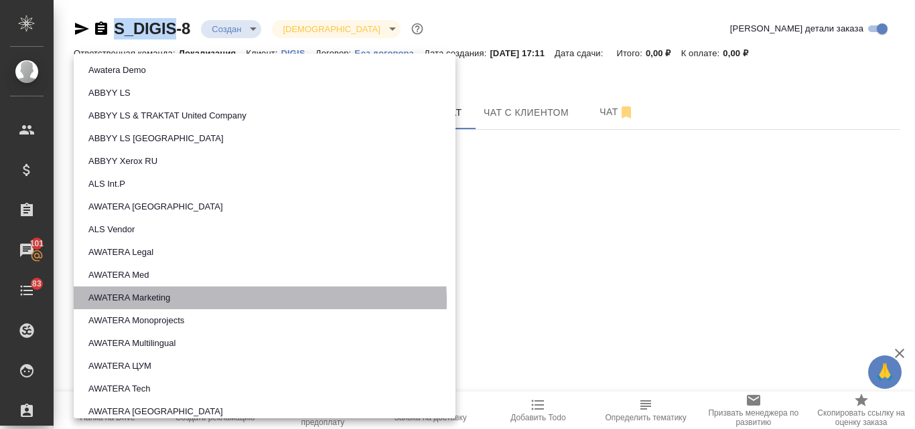
click at [204, 301] on li "AWATERA Marketing" at bounding box center [265, 298] width 382 height 23
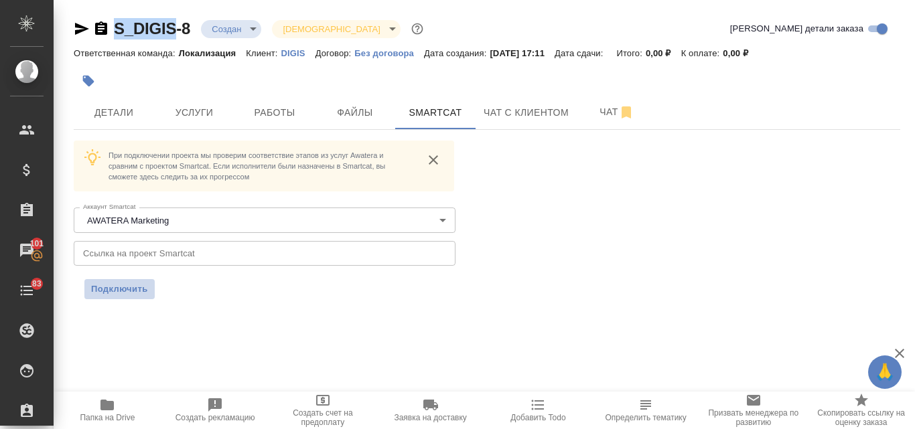
click at [102, 288] on span "Подключить" at bounding box center [119, 289] width 57 height 13
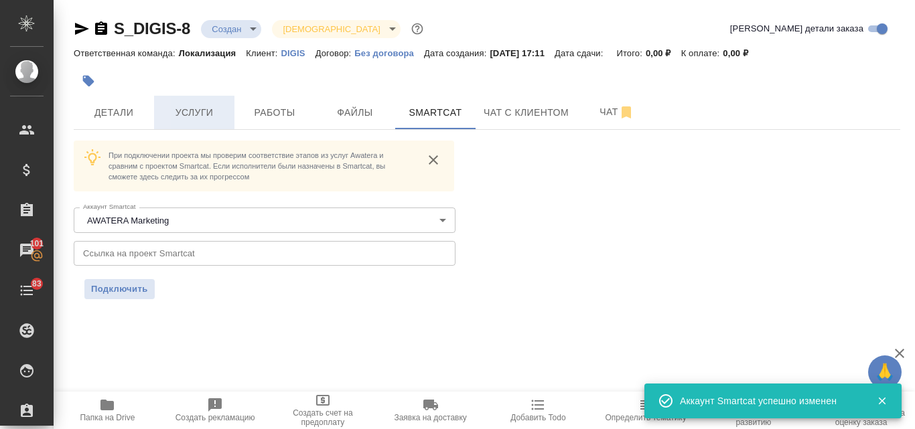
click at [203, 110] on span "Услуги" at bounding box center [194, 113] width 64 height 17
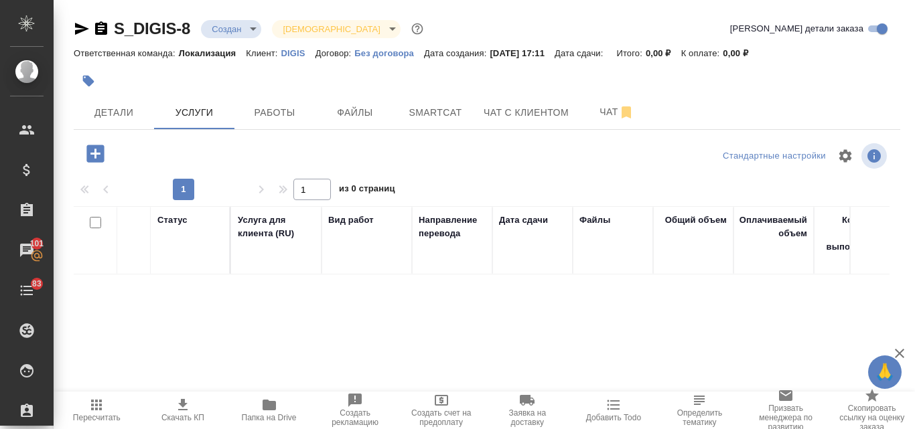
click at [98, 154] on icon "button" at bounding box center [95, 153] width 23 height 23
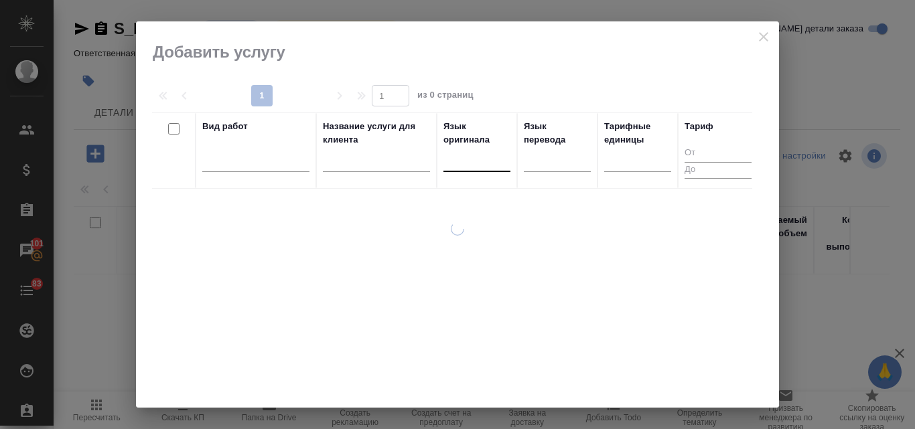
click at [456, 164] on div at bounding box center [476, 158] width 67 height 19
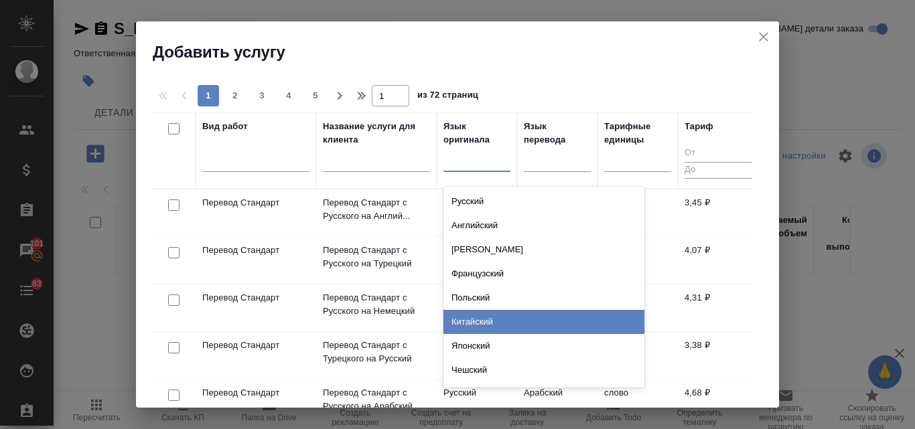
click at [480, 314] on div "Китайский" at bounding box center [543, 322] width 201 height 24
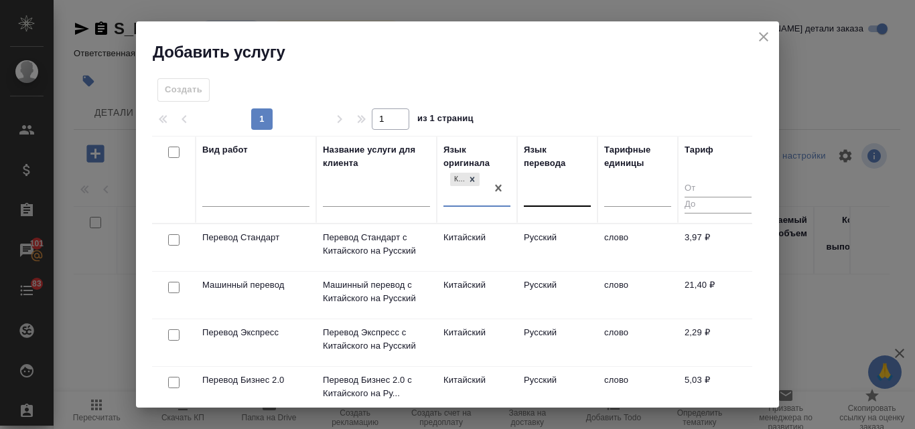
click at [537, 186] on div at bounding box center [557, 193] width 67 height 19
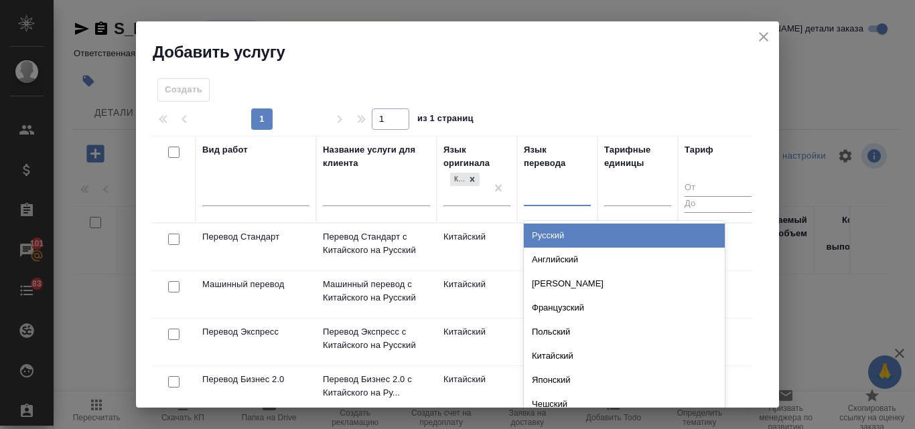
click at [548, 236] on div "Русский" at bounding box center [624, 236] width 201 height 24
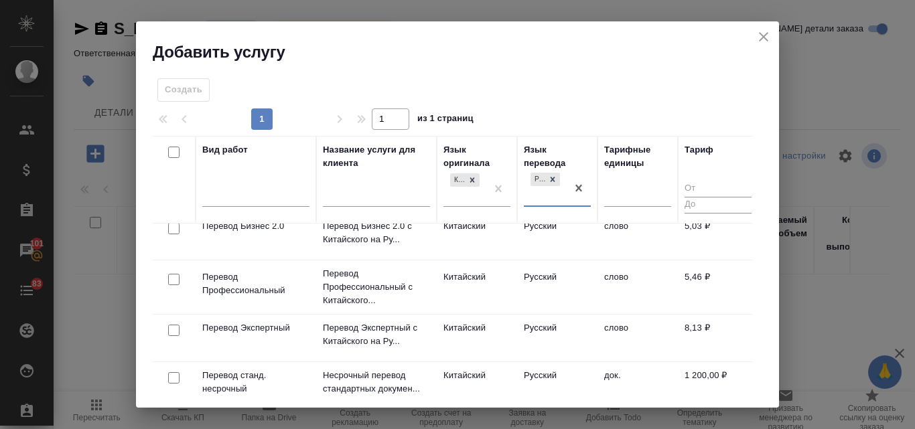
scroll to position [134, 0]
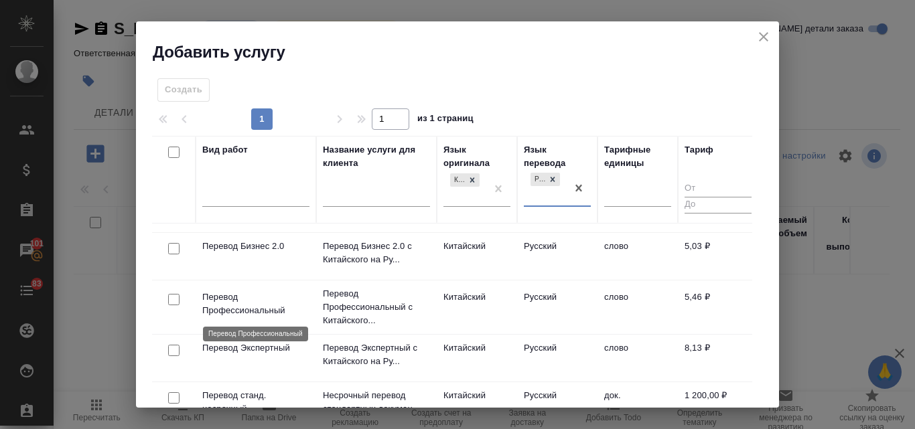
click at [277, 314] on p "Перевод Профессиональный" at bounding box center [255, 304] width 107 height 27
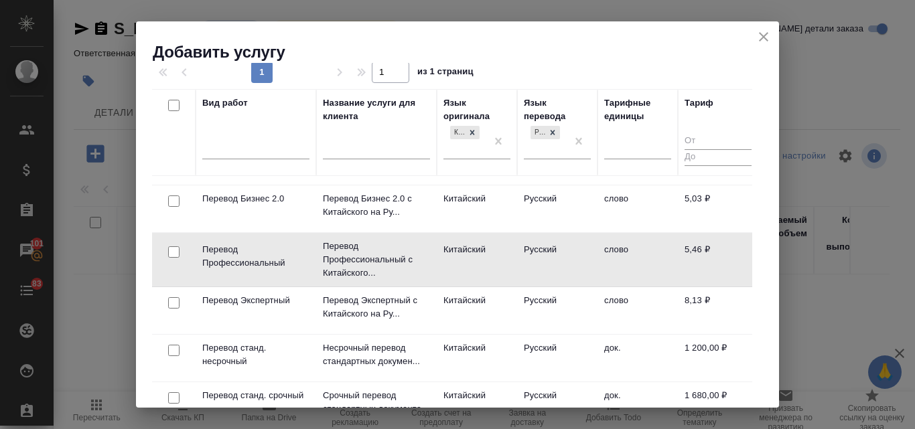
scroll to position [67, 0]
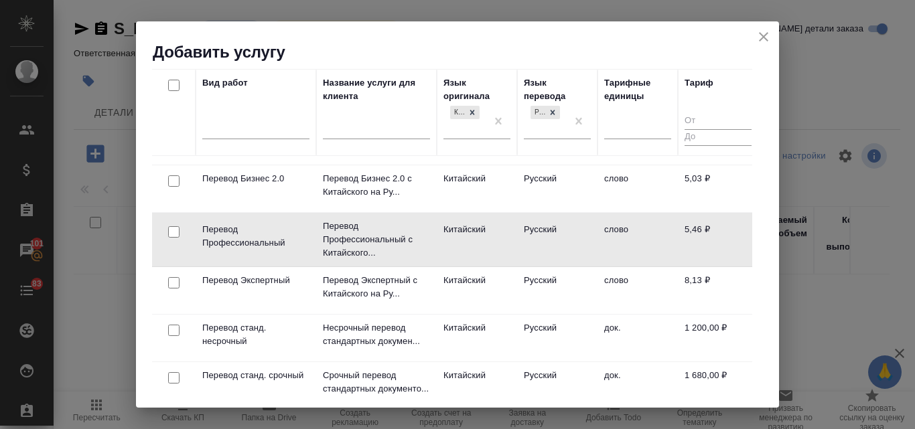
click at [631, 229] on td "слово" at bounding box center [638, 239] width 80 height 47
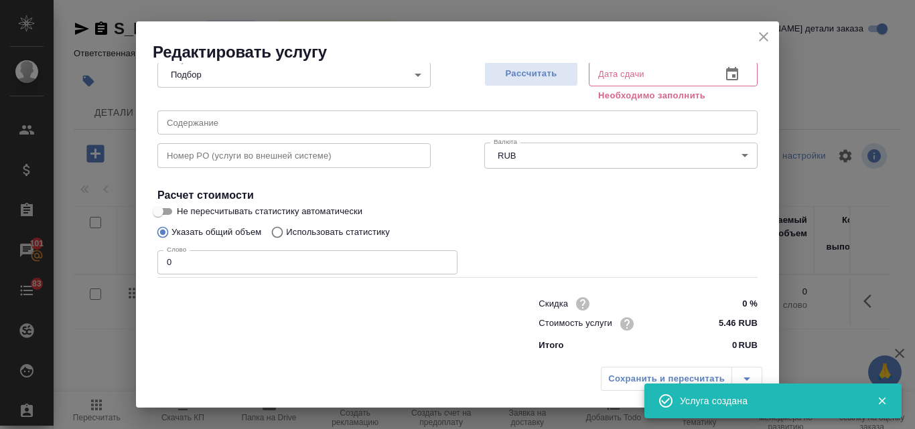
scroll to position [151, 0]
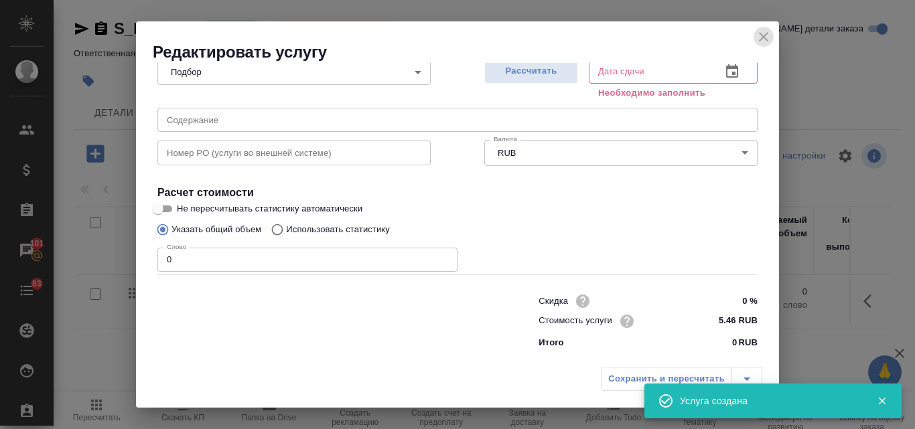
click at [760, 34] on icon "close" at bounding box center [763, 36] width 9 height 9
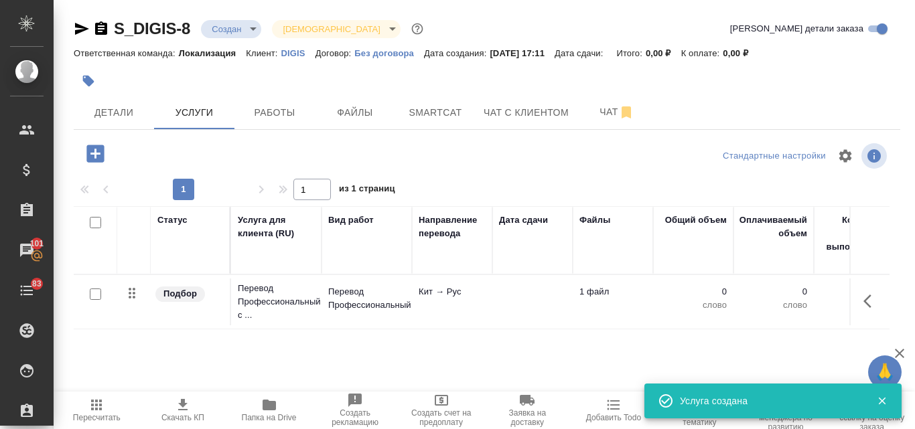
click at [96, 296] on input "checkbox" at bounding box center [95, 294] width 11 height 11
checkbox input "true"
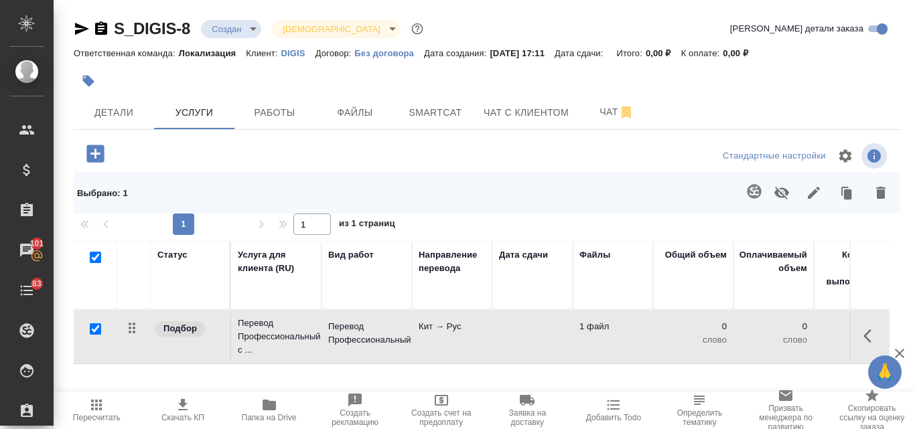
click at [750, 190] on icon "button" at bounding box center [754, 191] width 14 height 14
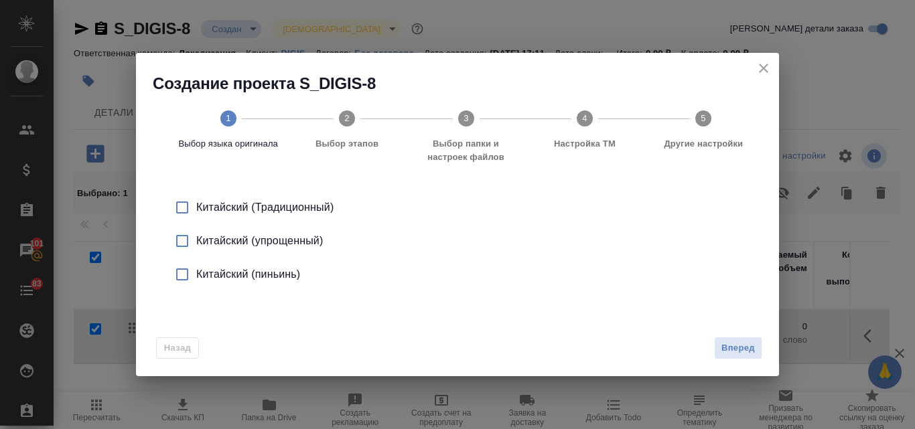
click at [186, 244] on input "checkbox" at bounding box center [182, 241] width 28 height 28
click at [726, 343] on span "Вперед" at bounding box center [737, 348] width 33 height 15
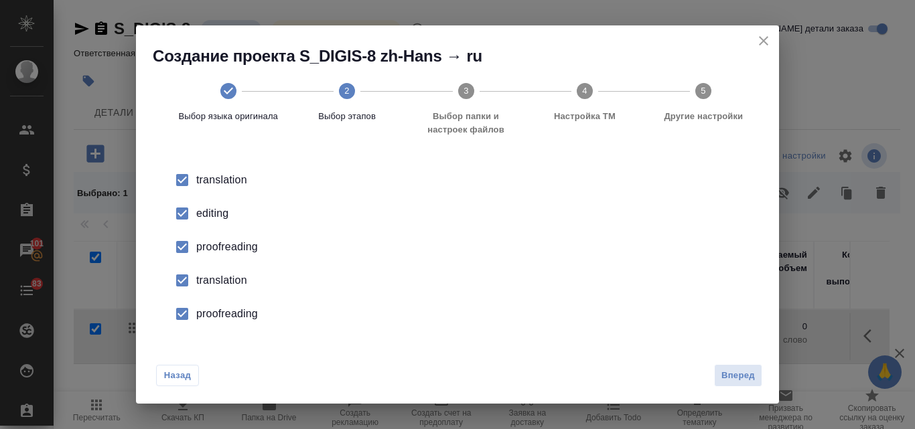
click at [221, 212] on div "editing" at bounding box center [471, 214] width 551 height 16
click at [228, 245] on div "proofreading" at bounding box center [471, 247] width 551 height 16
click at [229, 283] on div "translation" at bounding box center [471, 281] width 551 height 16
click at [233, 319] on div "proofreading" at bounding box center [471, 314] width 551 height 16
click at [750, 382] on span "Вперед" at bounding box center [737, 375] width 33 height 15
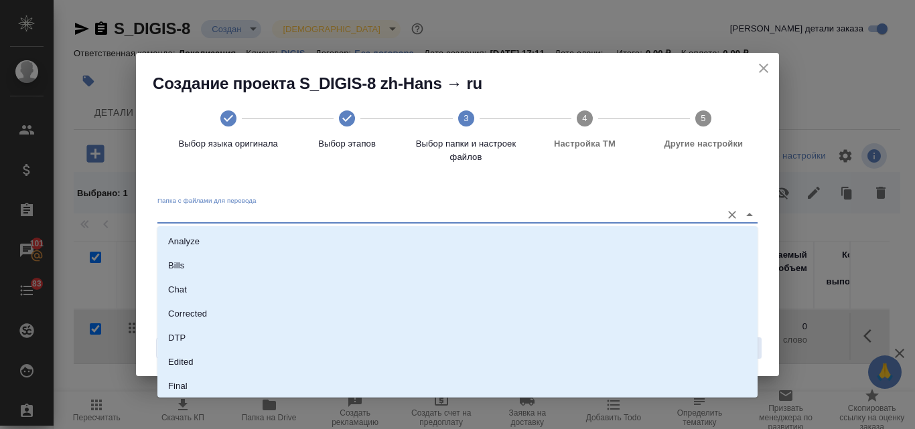
click at [246, 217] on input "Папка с файлами для перевода" at bounding box center [435, 215] width 557 height 16
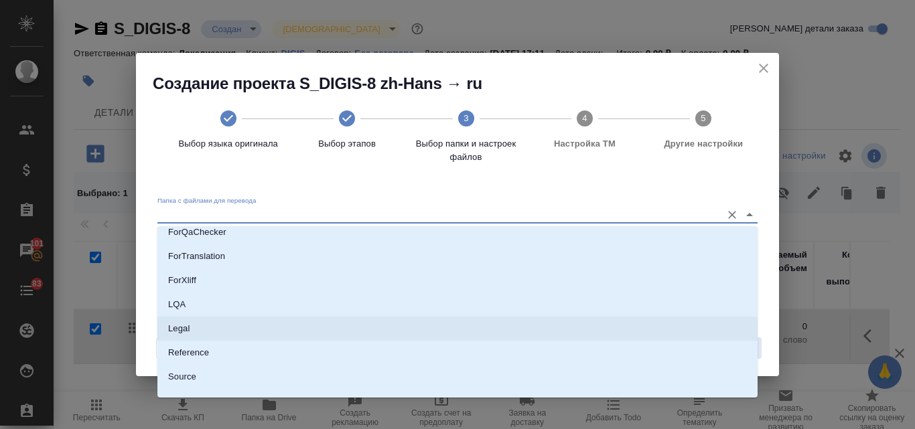
scroll to position [201, 0]
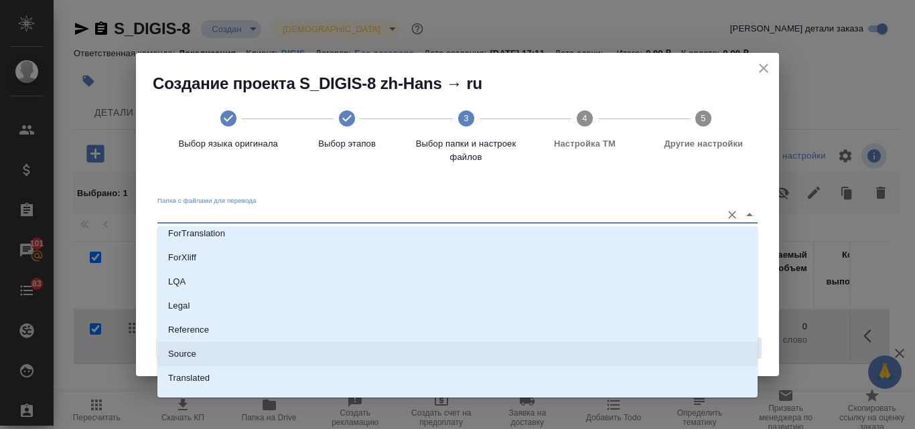
click at [210, 355] on li "Source" at bounding box center [457, 354] width 600 height 24
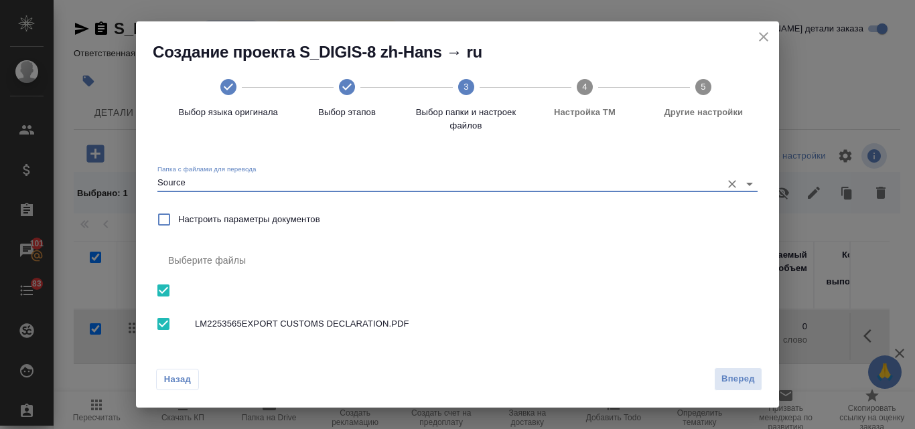
type input "Source"
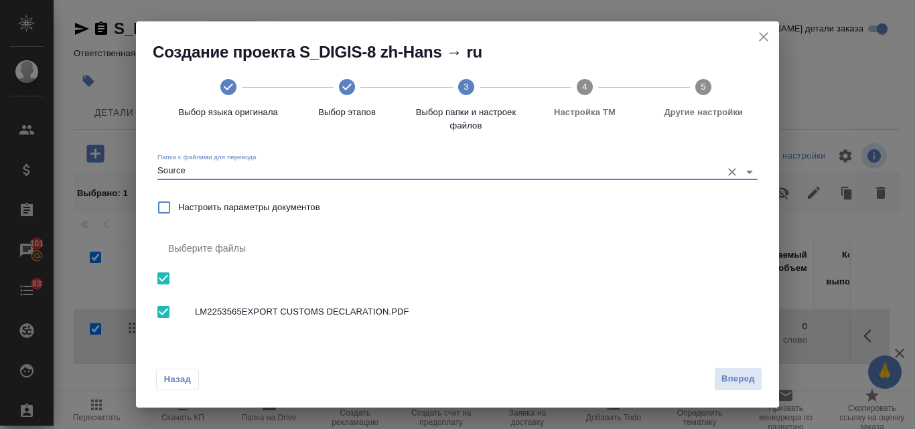
scroll to position [15, 0]
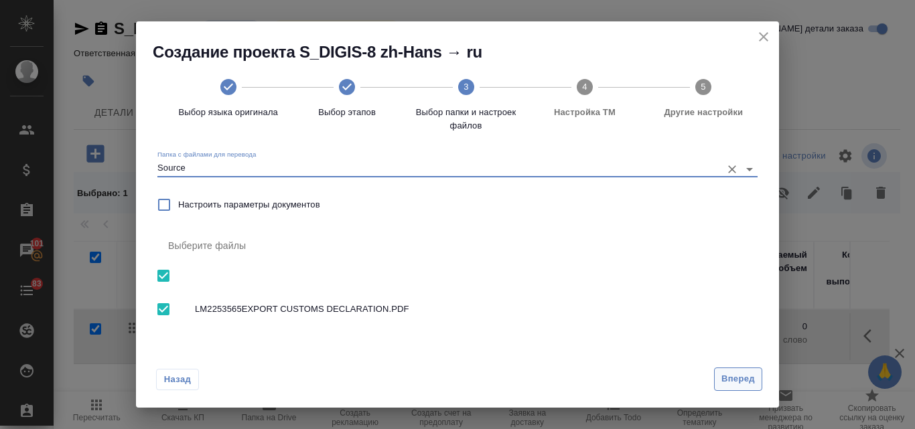
click at [725, 376] on span "Вперед" at bounding box center [737, 379] width 33 height 15
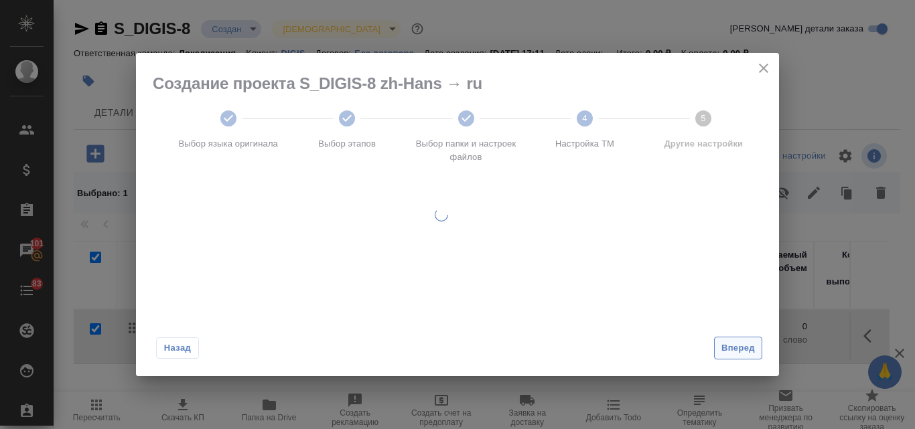
scroll to position [0, 0]
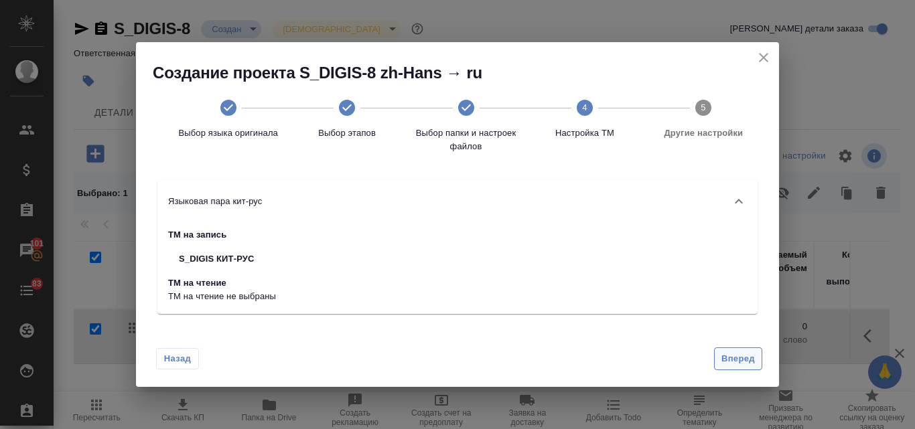
click at [738, 359] on span "Вперед" at bounding box center [737, 359] width 33 height 15
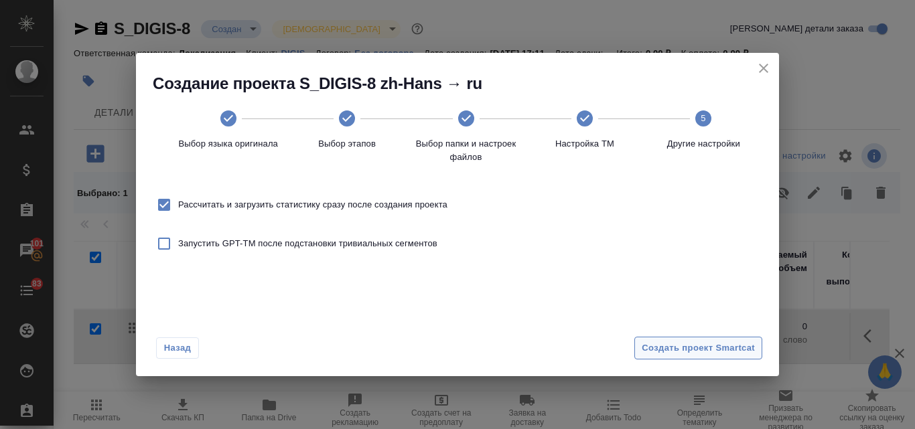
click at [689, 350] on span "Создать проект Smartcat" at bounding box center [698, 348] width 113 height 15
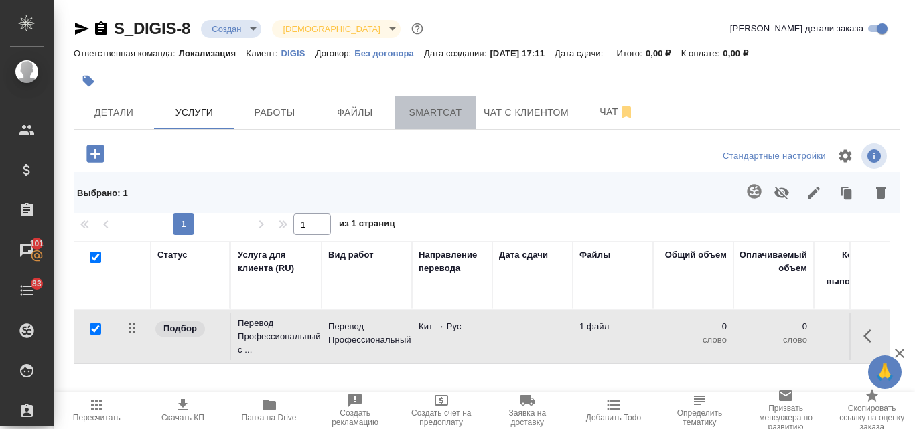
click at [415, 103] on button "Smartcat" at bounding box center [435, 112] width 80 height 33
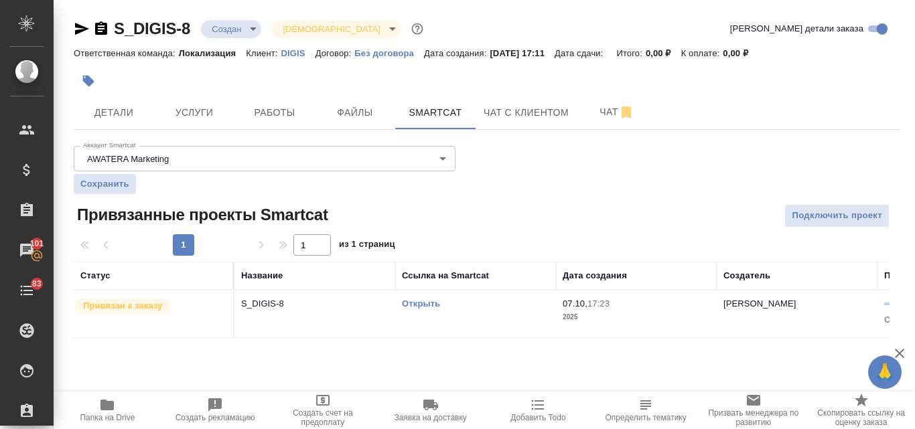
click at [420, 309] on link "Открыть" at bounding box center [421, 304] width 38 height 10
click at [198, 107] on span "Услуги" at bounding box center [194, 113] width 64 height 17
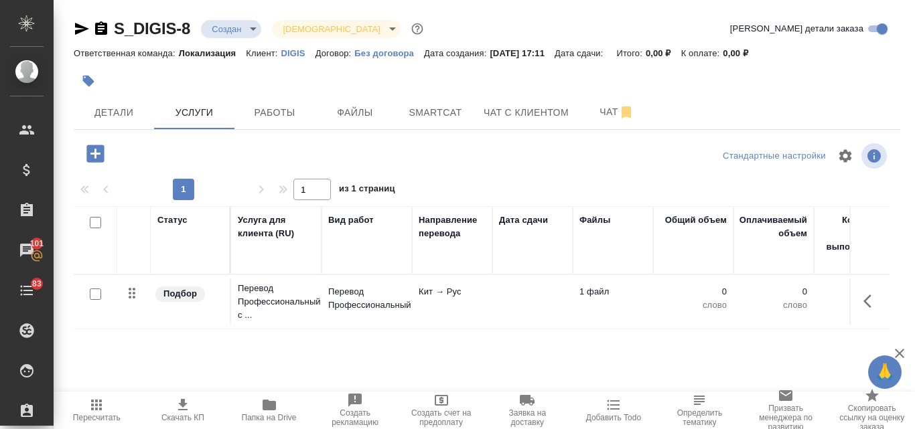
click at [492, 293] on td "Кит → Рус" at bounding box center [452, 302] width 80 height 47
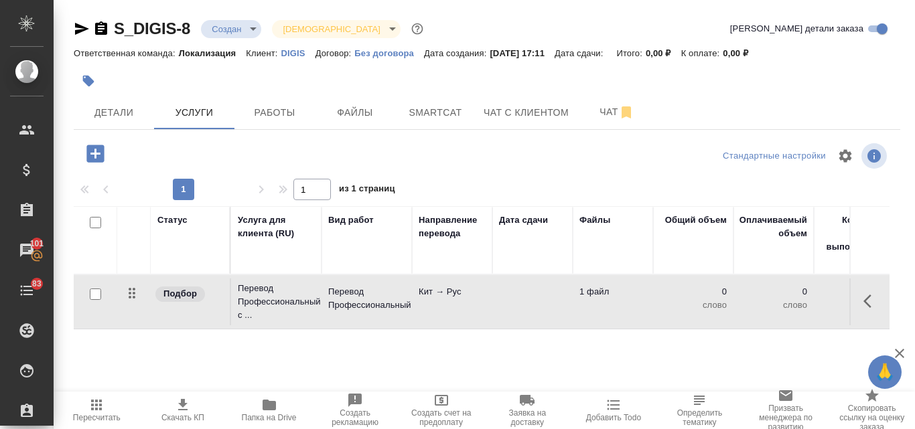
click at [491, 293] on td "Кит → Рус" at bounding box center [452, 302] width 80 height 47
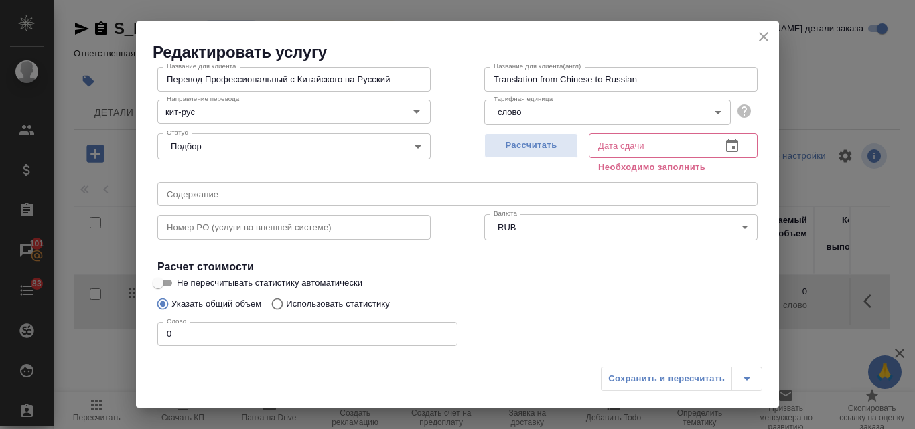
scroll to position [134, 0]
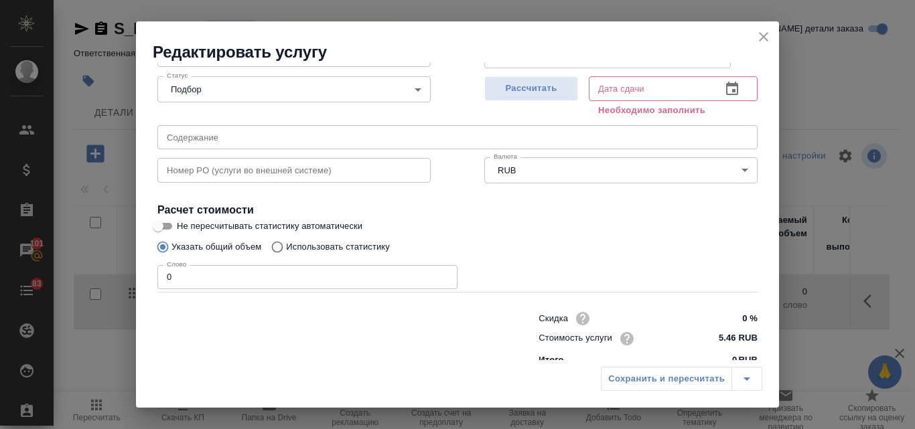
click at [336, 352] on div at bounding box center [321, 338] width 381 height 54
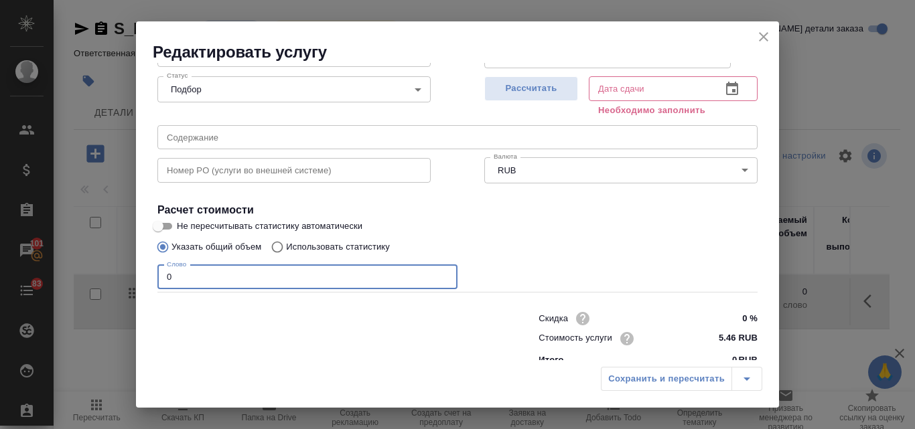
drag, startPoint x: 170, startPoint y: 277, endPoint x: 159, endPoint y: 277, distance: 11.4
click at [159, 278] on input "0" at bounding box center [307, 277] width 300 height 24
type input "522"
click at [541, 91] on span "Рассчитать" at bounding box center [531, 88] width 79 height 15
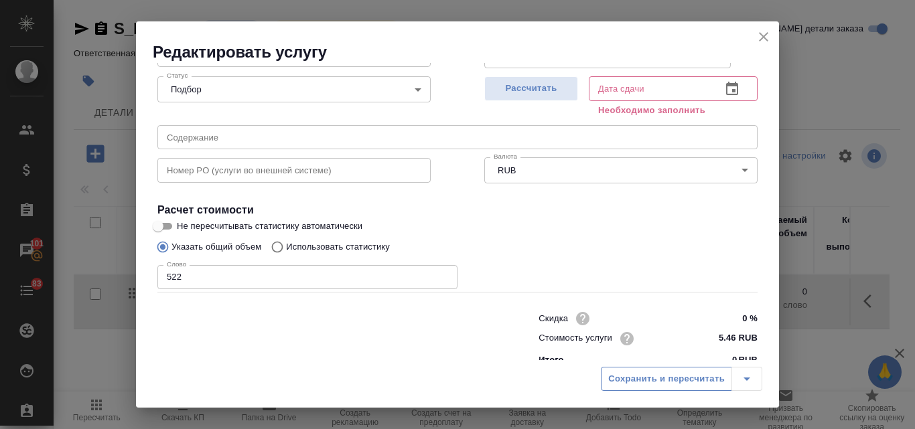
type input "08.10.2025 11:30"
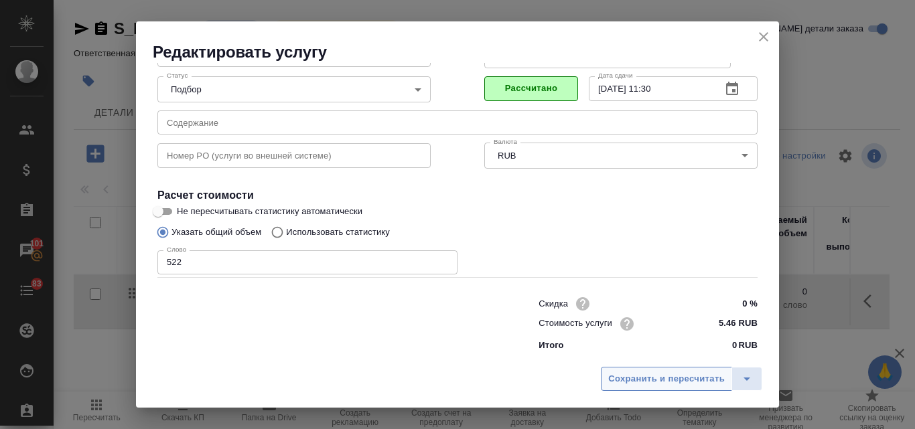
click at [669, 382] on span "Сохранить и пересчитать" at bounding box center [666, 379] width 117 height 15
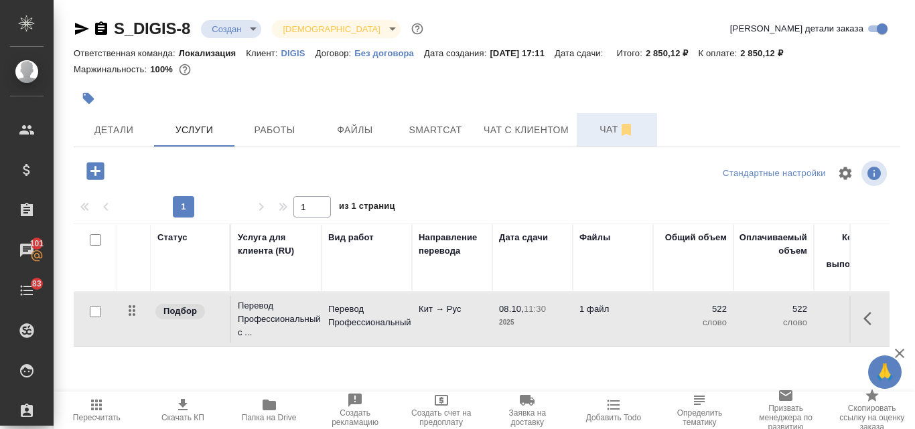
click at [606, 131] on span "Чат" at bounding box center [617, 129] width 64 height 17
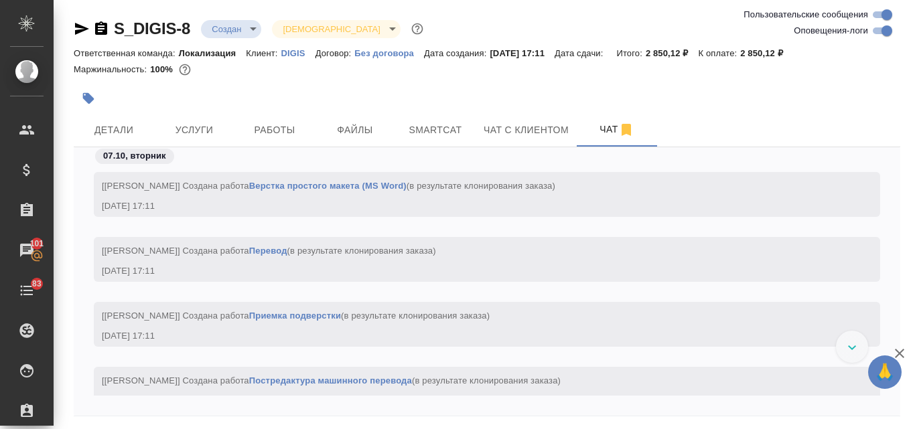
click at [251, 29] on body "🙏 .cls-1 fill:#fff; AWATERA Valyaeva Anna Клиенты Спецификации Заказы 101 Чаты …" at bounding box center [457, 214] width 915 height 429
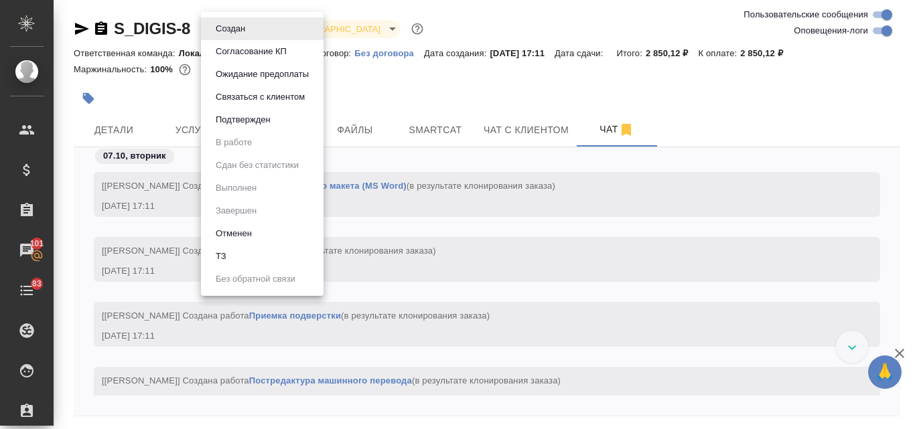
click at [233, 257] on li "ТЗ" at bounding box center [262, 256] width 123 height 23
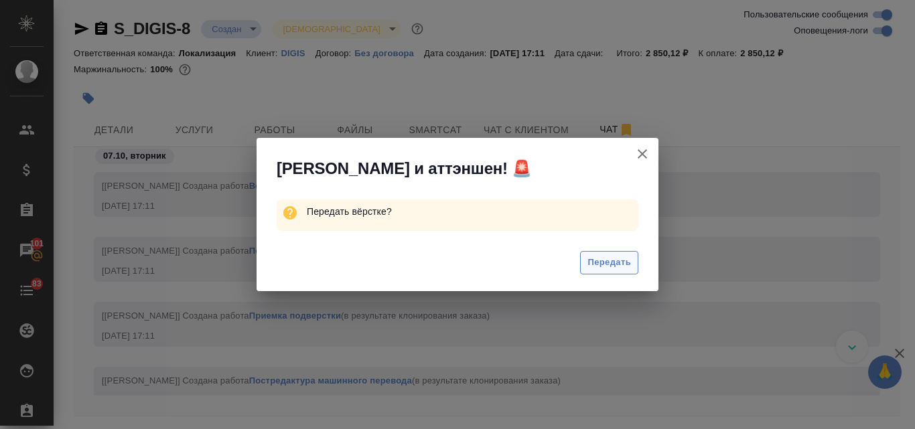
click at [600, 265] on span "Передать" at bounding box center [609, 262] width 44 height 15
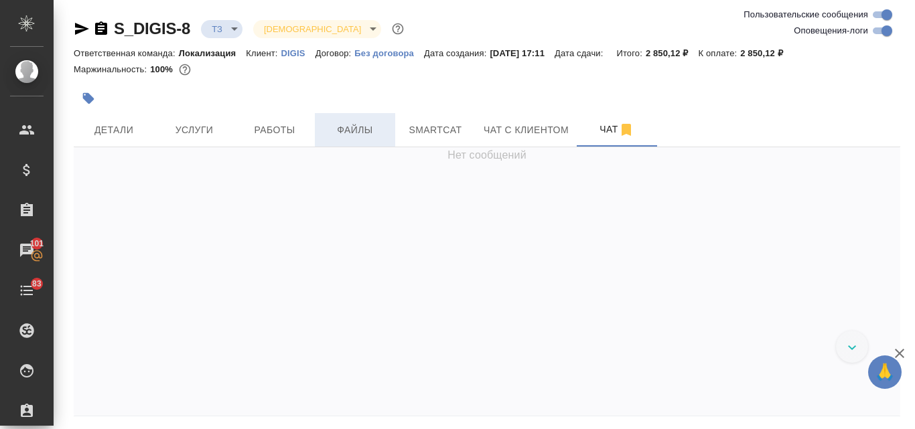
scroll to position [1609, 0]
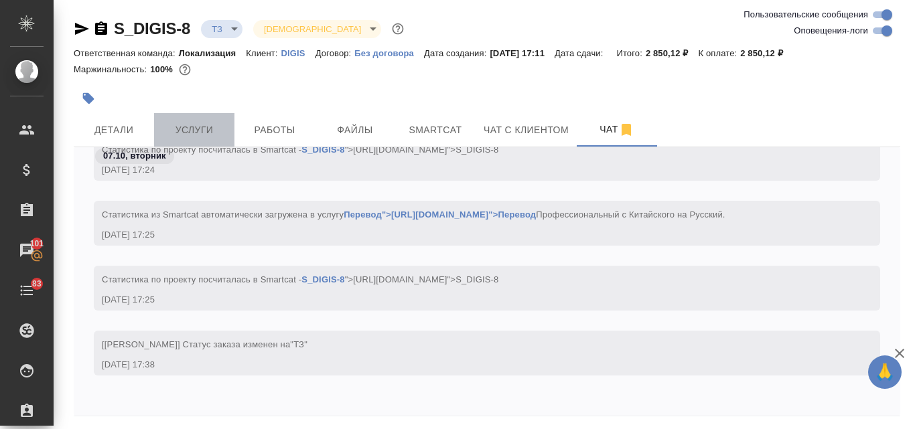
click at [171, 124] on span "Услуги" at bounding box center [194, 130] width 64 height 17
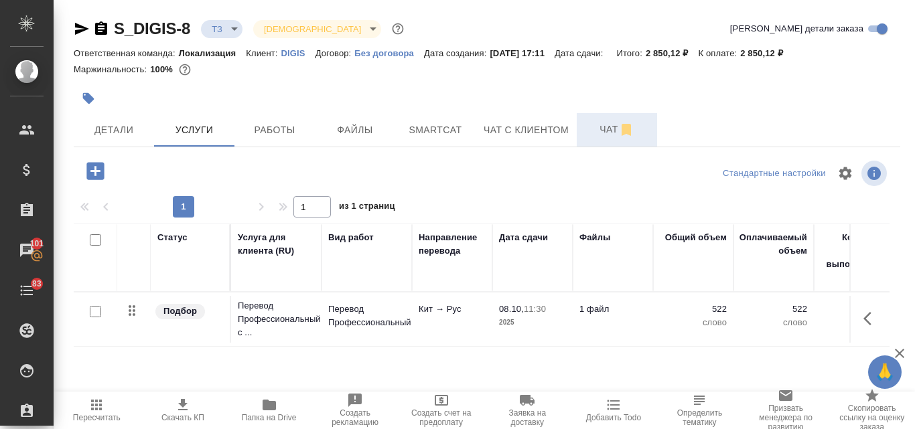
click at [602, 131] on span "Чат" at bounding box center [617, 129] width 64 height 17
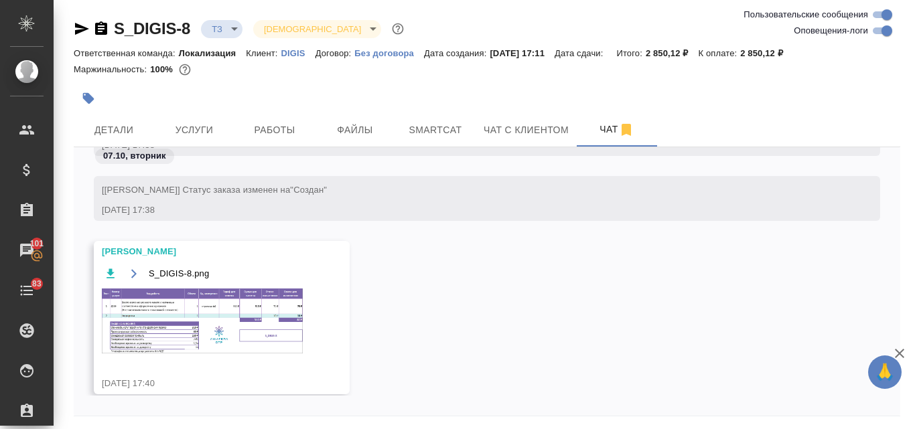
scroll to position [1834, 0]
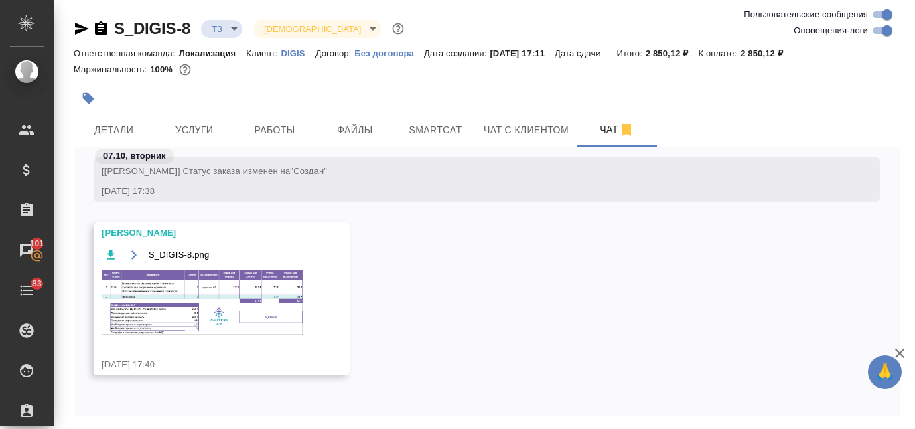
click at [152, 302] on img at bounding box center [202, 302] width 201 height 65
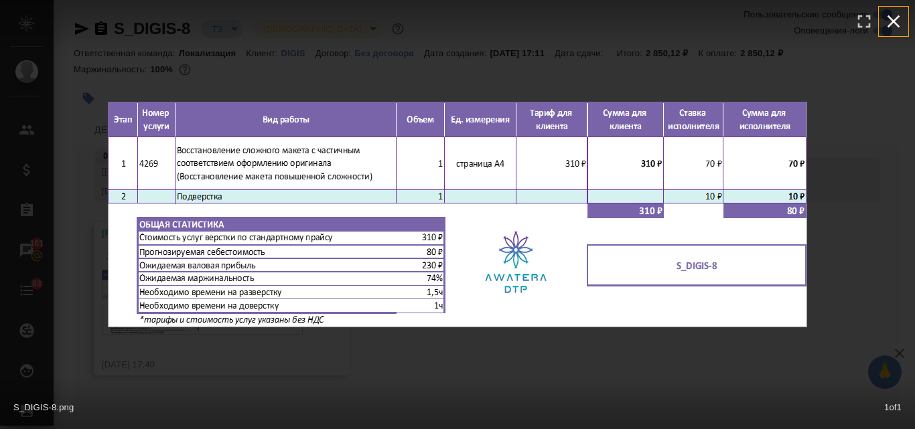
click at [902, 11] on icon "button" at bounding box center [893, 21] width 21 height 21
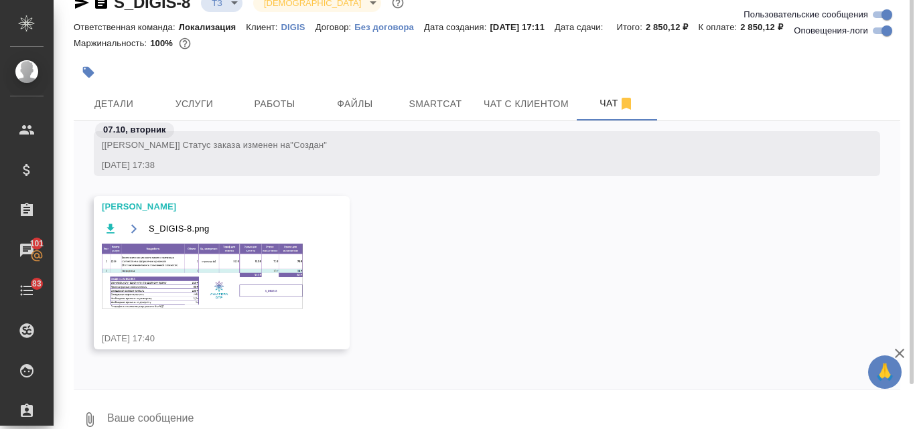
scroll to position [48, 0]
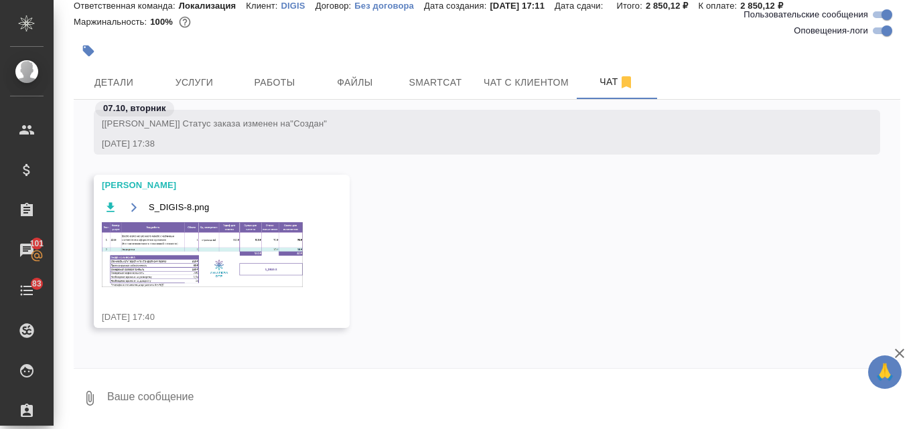
click at [117, 394] on textarea at bounding box center [503, 399] width 794 height 46
type textarea "спасибо!"
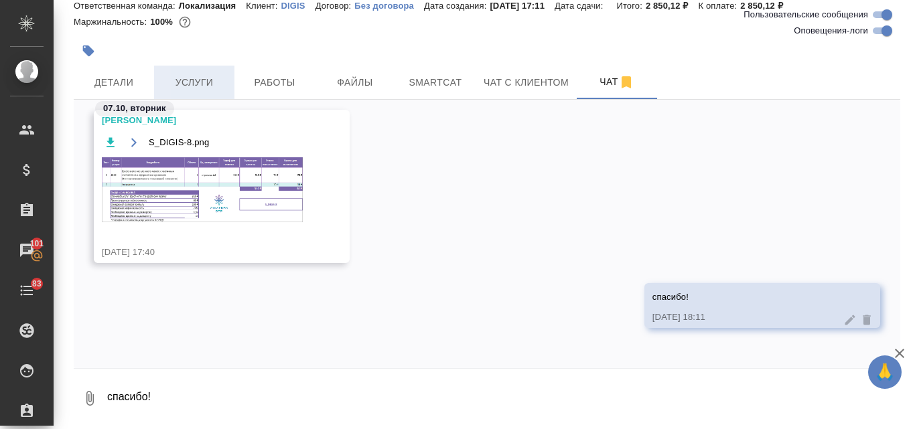
click at [198, 80] on span "Услуги" at bounding box center [194, 82] width 64 height 17
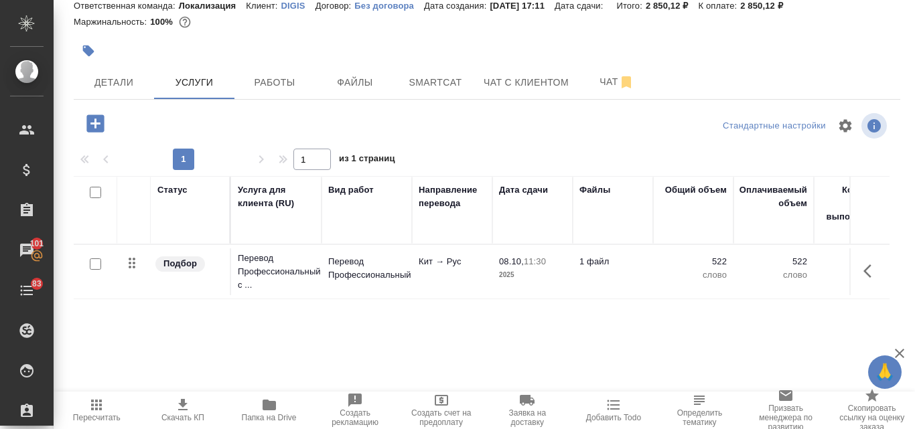
click at [98, 123] on icon "button" at bounding box center [94, 123] width 17 height 17
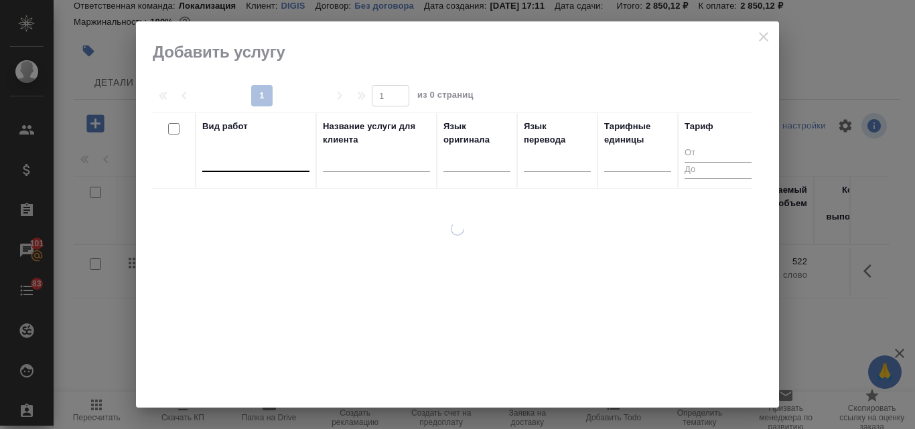
click at [222, 160] on div at bounding box center [255, 158] width 107 height 19
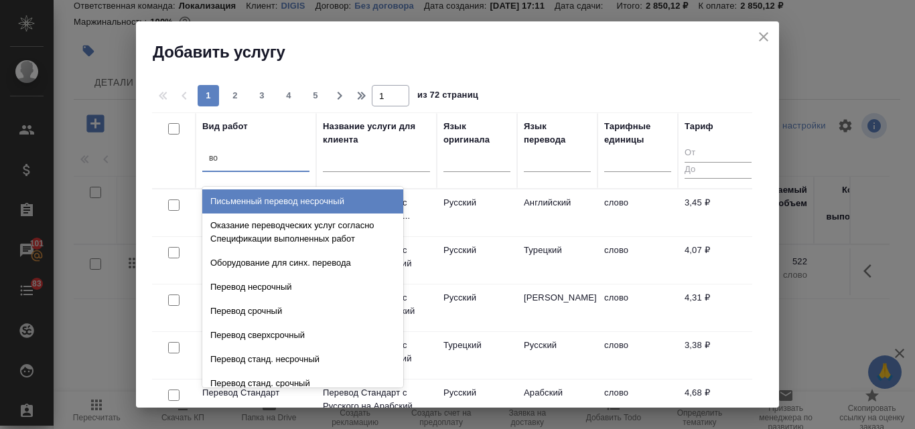
type input "вос"
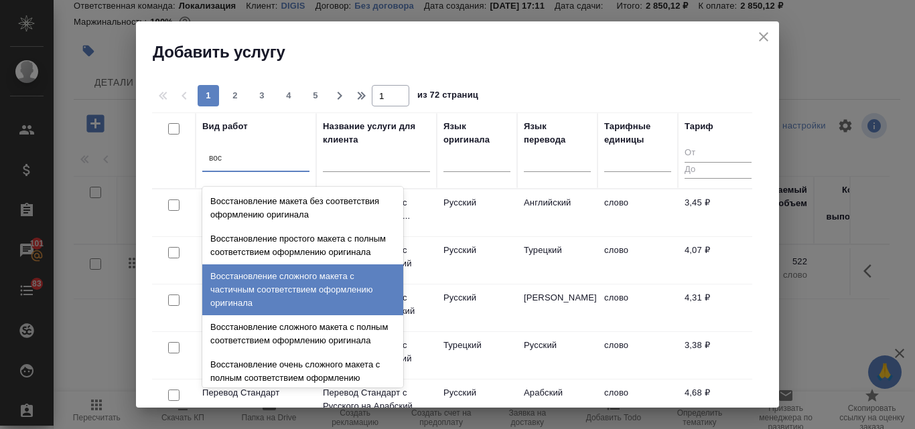
click at [309, 298] on div "Восстановление сложного макета с частичным соответствием оформлению оригинала" at bounding box center [302, 290] width 201 height 51
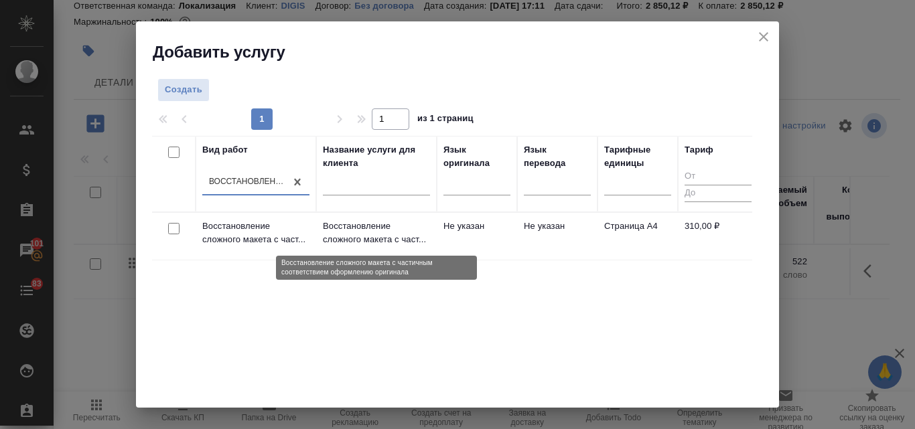
click at [358, 239] on p "Восстановление сложного макета с част..." at bounding box center [376, 233] width 107 height 27
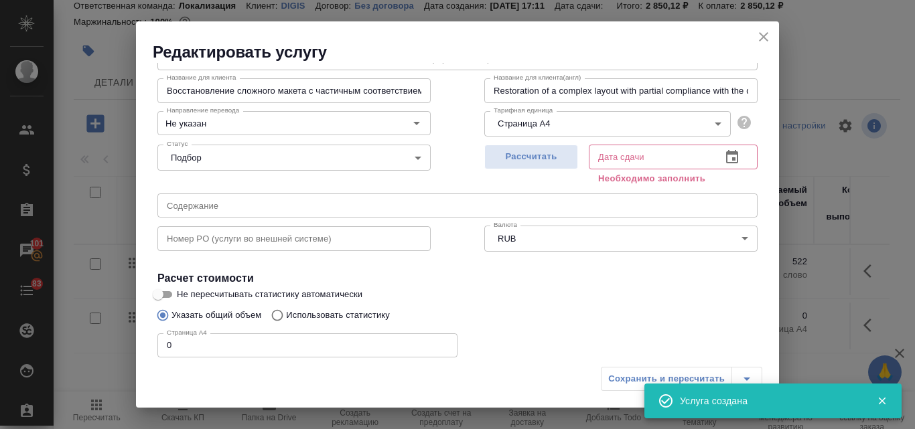
scroll to position [151, 0]
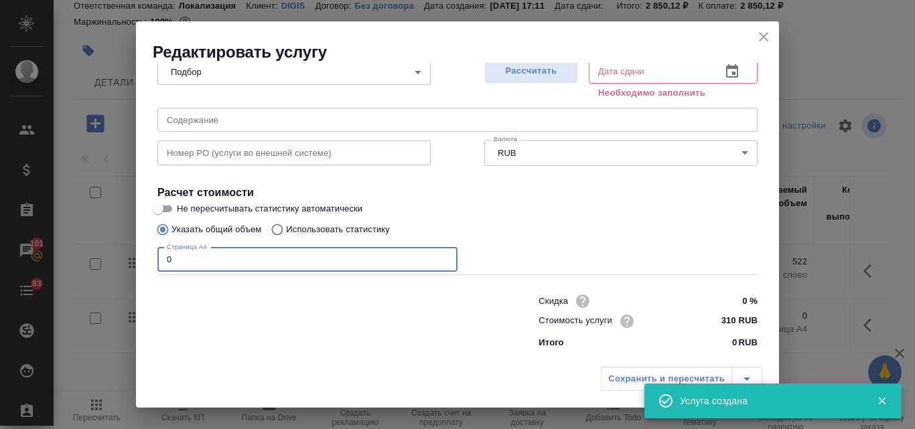
drag, startPoint x: 171, startPoint y: 259, endPoint x: 161, endPoint y: 258, distance: 10.8
click at [163, 259] on input "0" at bounding box center [307, 260] width 300 height 24
type input "1"
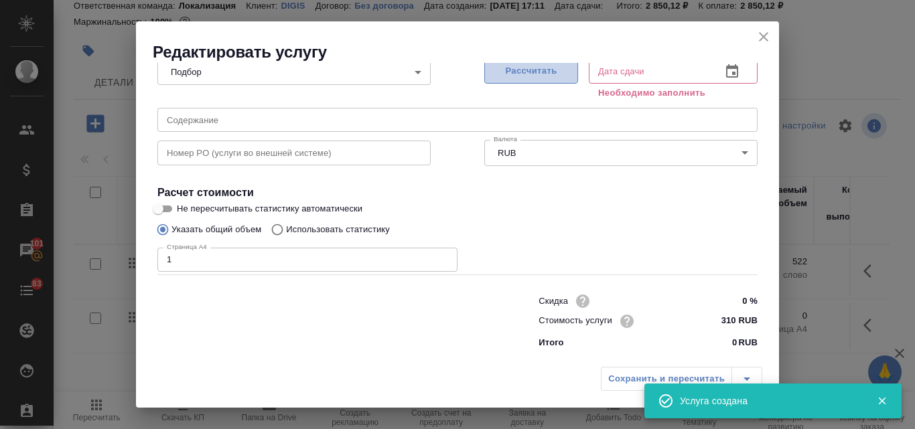
click at [535, 79] on span "Рассчитать" at bounding box center [531, 71] width 79 height 15
type input "08.10.2025 10:12"
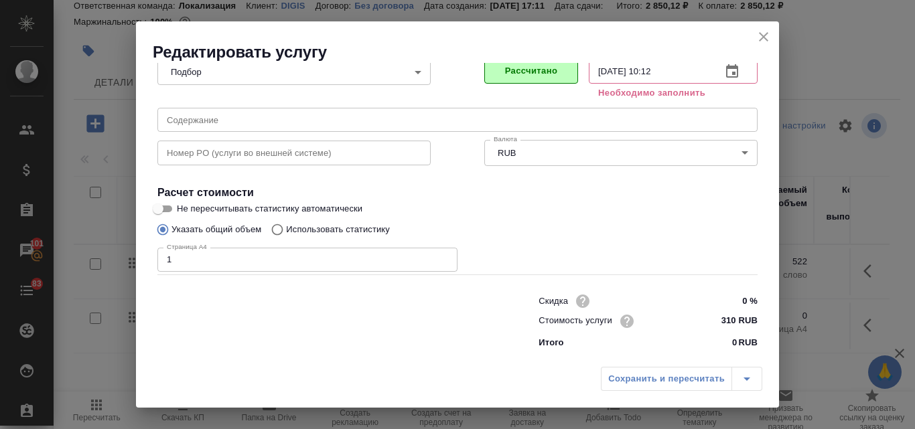
scroll to position [137, 0]
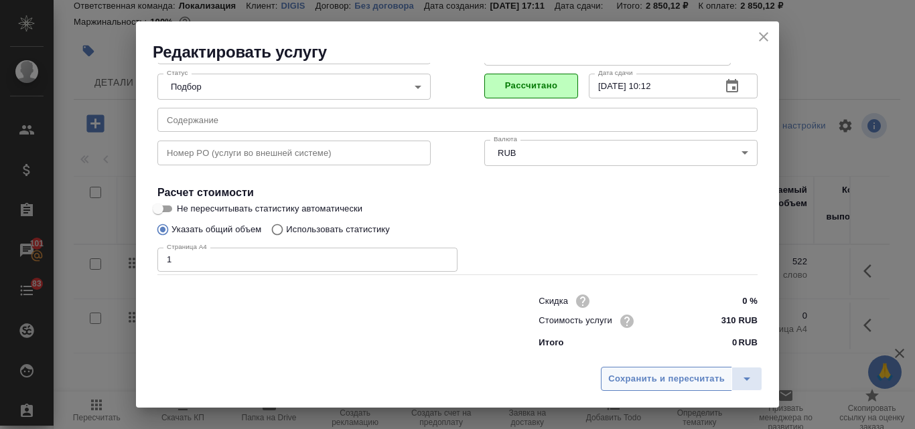
click at [618, 374] on span "Сохранить и пересчитать" at bounding box center [666, 379] width 117 height 15
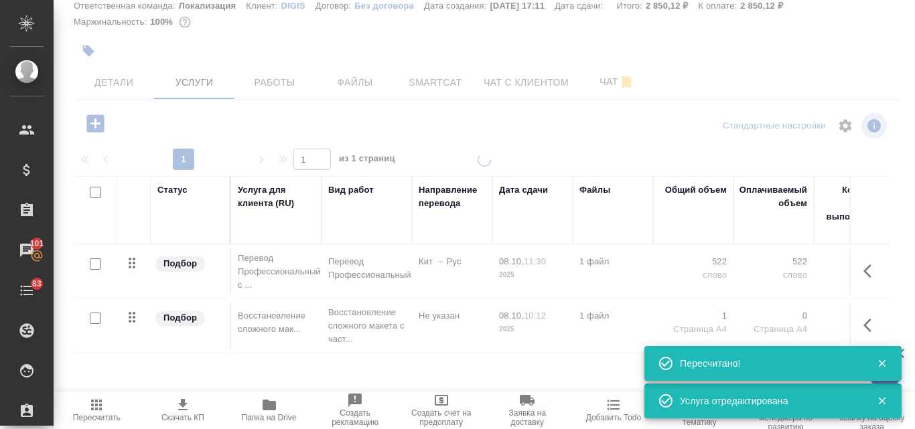
type input "new"
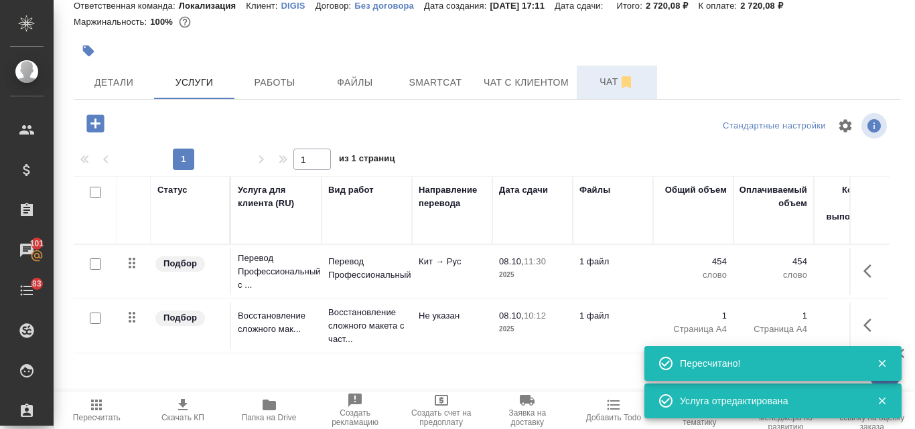
click at [612, 79] on span "Чат" at bounding box center [617, 82] width 64 height 17
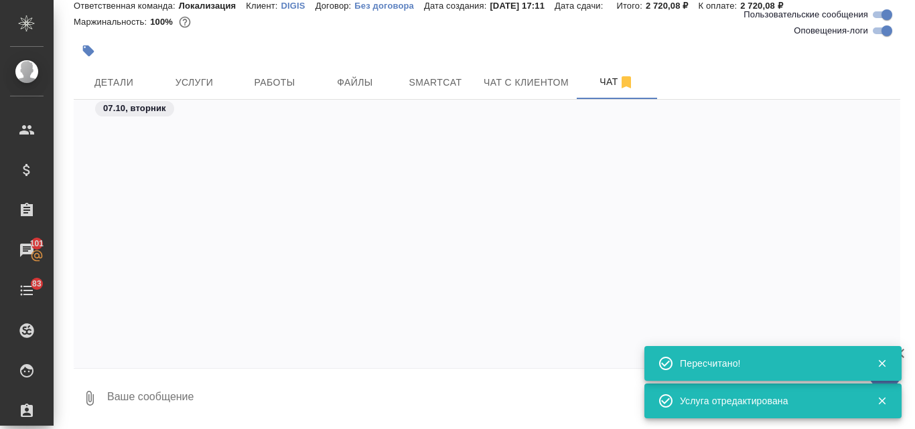
scroll to position [1981, 0]
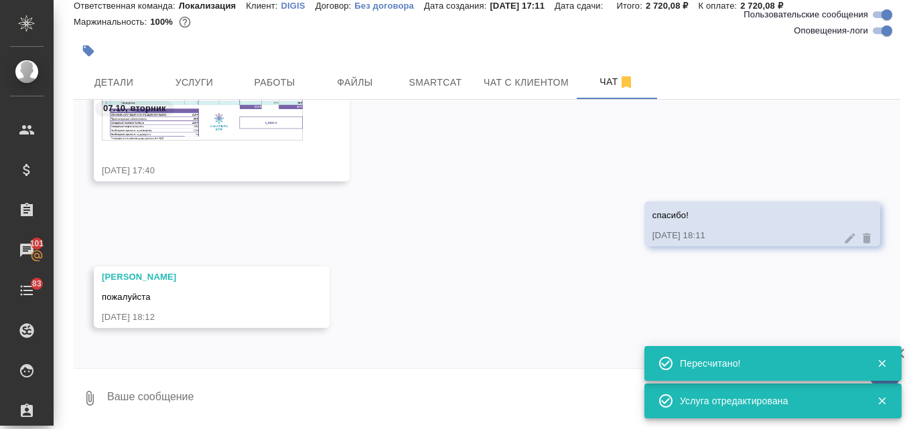
click at [196, 131] on img at bounding box center [202, 108] width 201 height 65
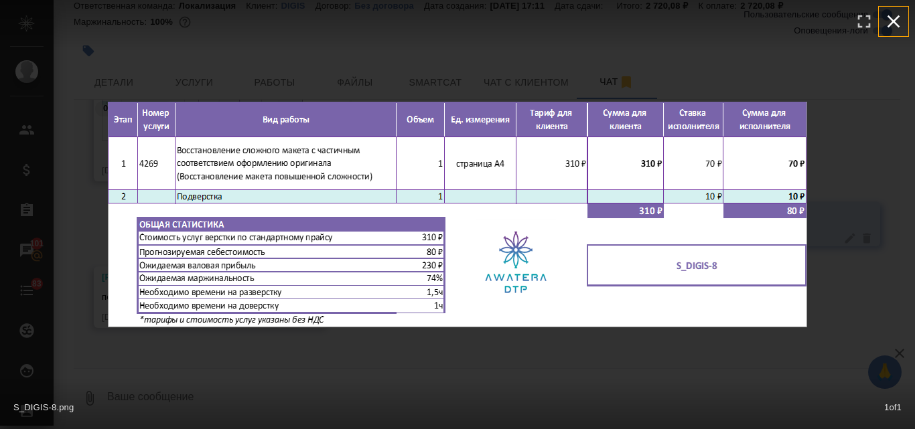
click at [898, 24] on icon "button" at bounding box center [893, 21] width 21 height 21
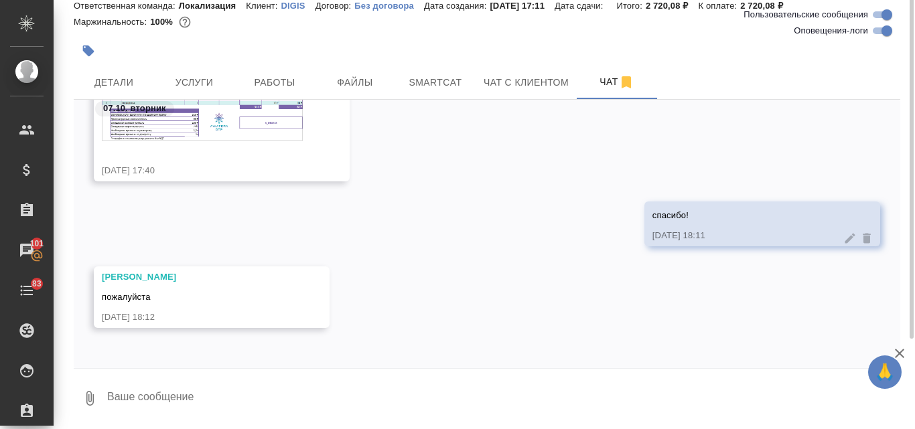
scroll to position [1780, 0]
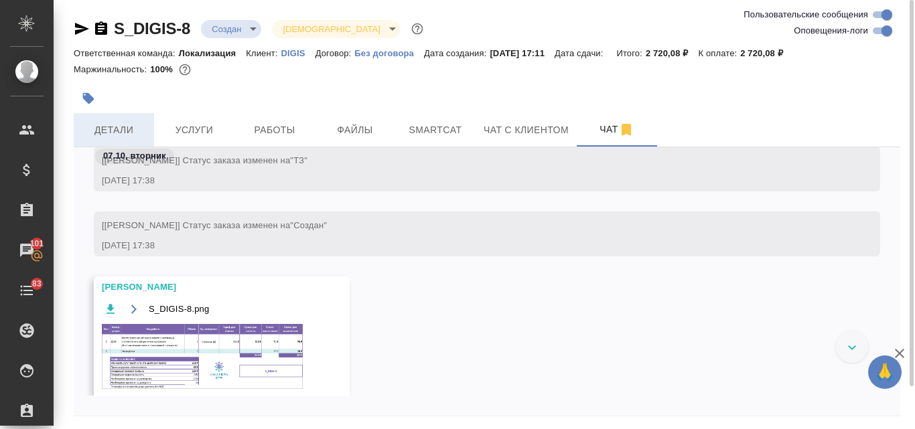
click at [125, 128] on span "Детали" at bounding box center [114, 130] width 64 height 17
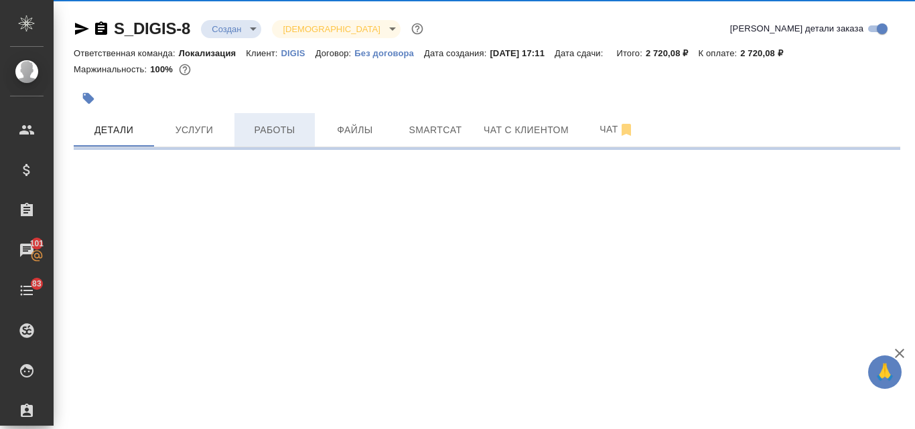
select select "RU"
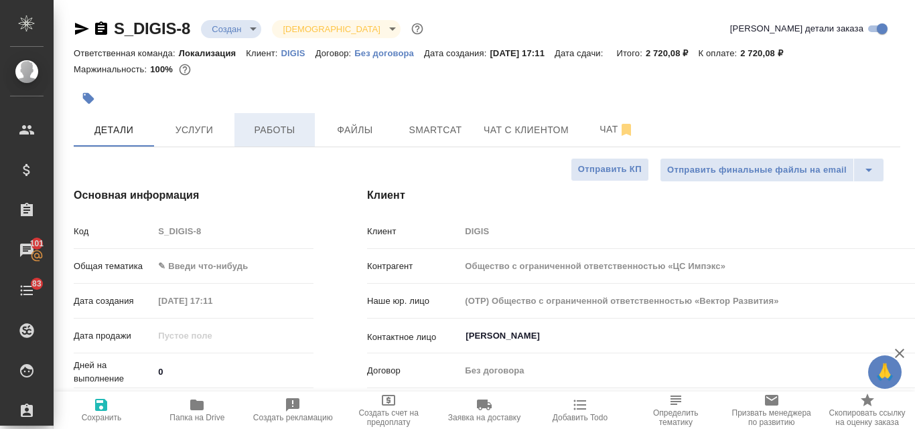
type textarea "x"
click at [213, 133] on span "Услуги" at bounding box center [194, 130] width 64 height 17
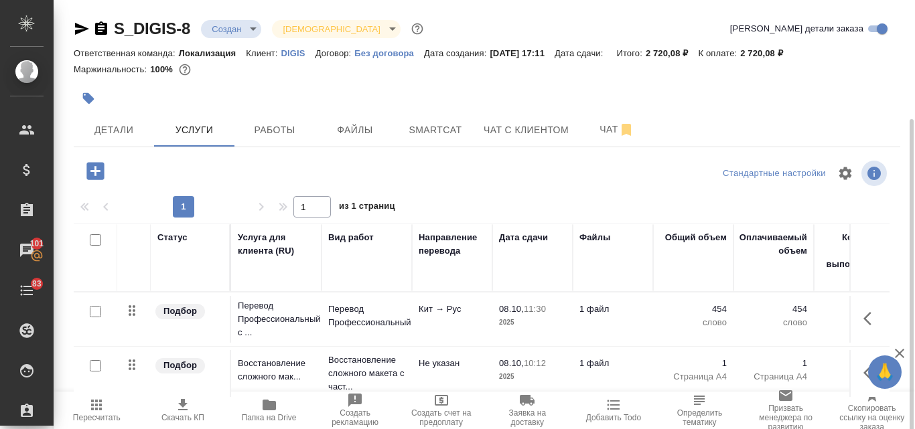
scroll to position [117, 0]
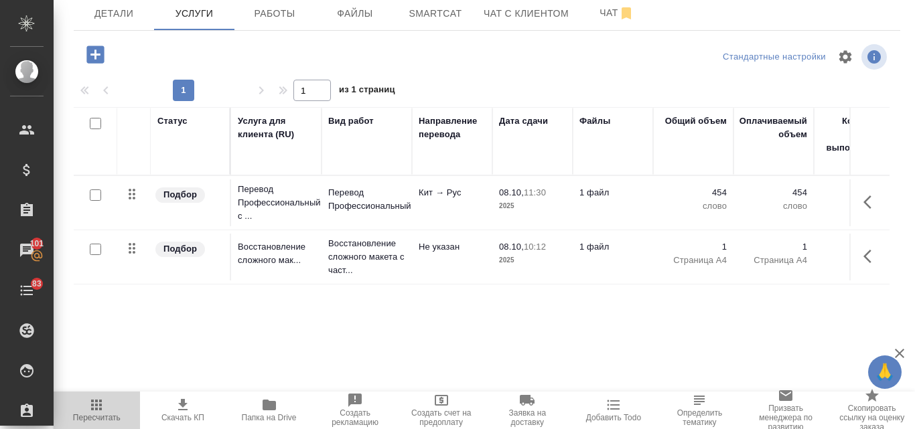
click at [102, 410] on icon "button" at bounding box center [96, 405] width 11 height 11
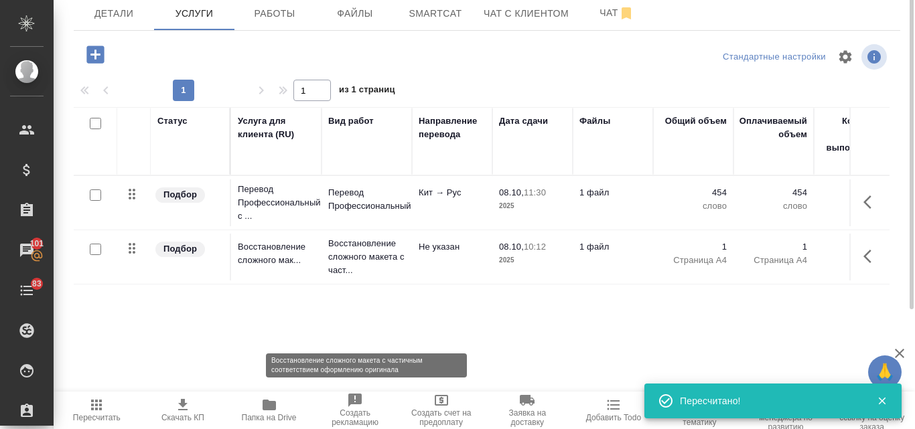
scroll to position [0, 0]
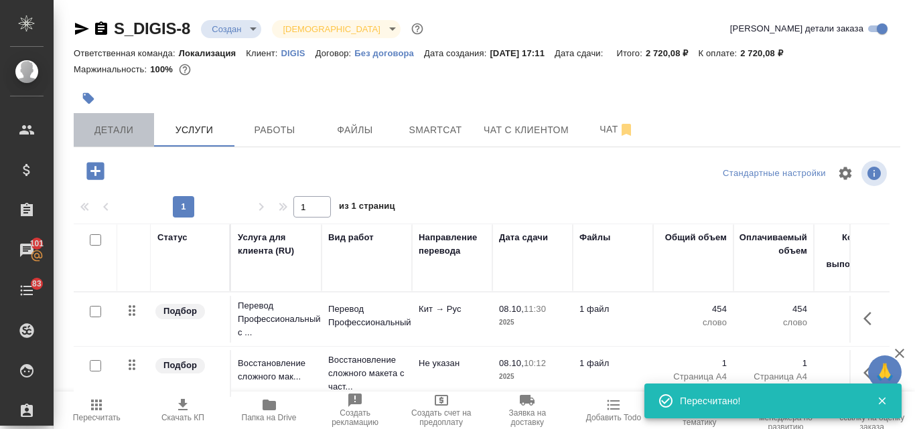
click at [117, 133] on span "Детали" at bounding box center [114, 130] width 64 height 17
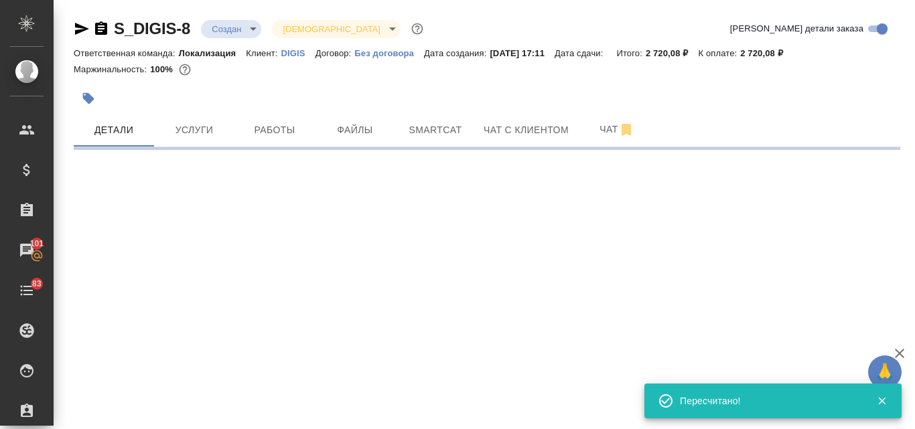
select select "RU"
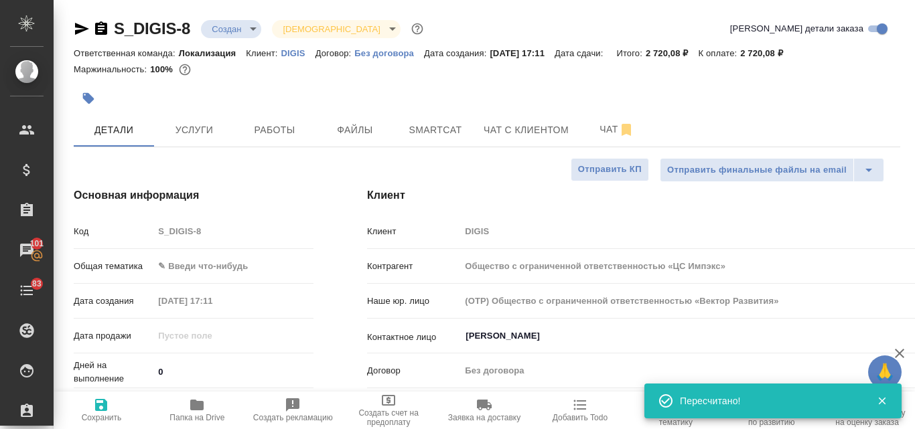
type textarea "x"
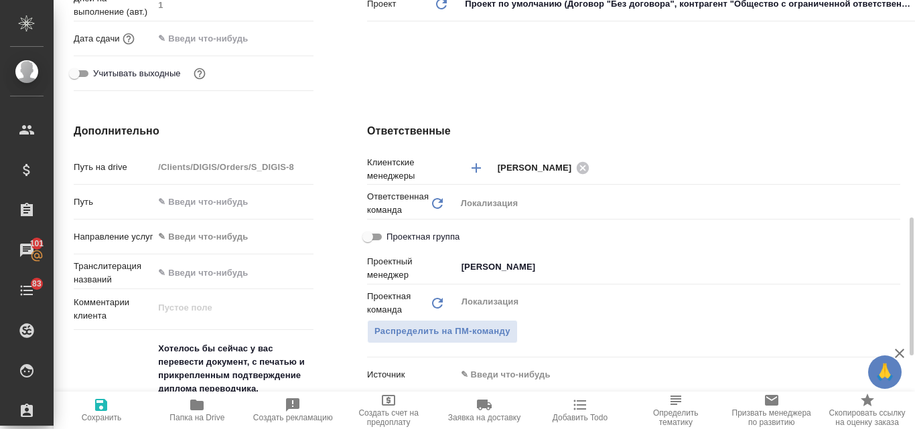
scroll to position [536, 0]
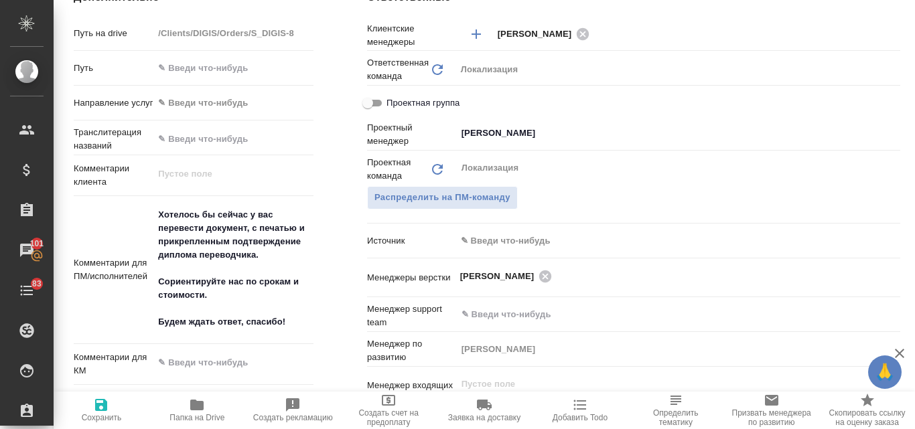
type input "Общество с ограниченной ответственностью «ЦС Импэкс»"
type textarea "x"
type input "Общество с ограниченной ответственностью «ЦС Импэкс»"
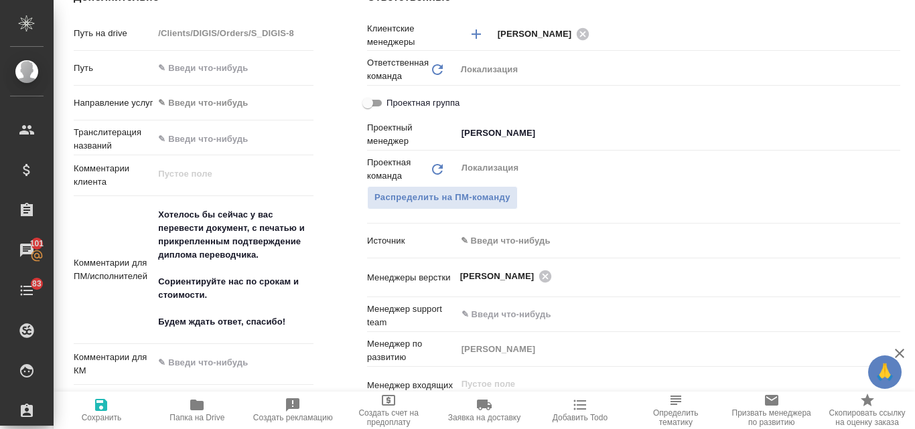
type textarea "x"
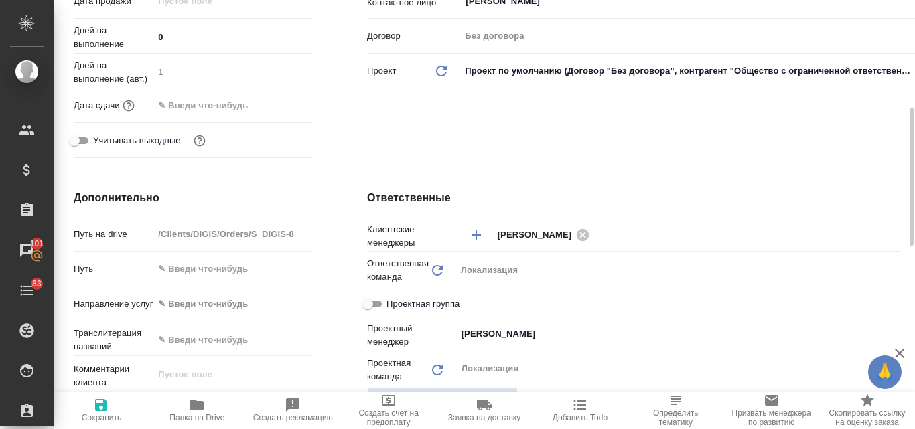
scroll to position [67, 0]
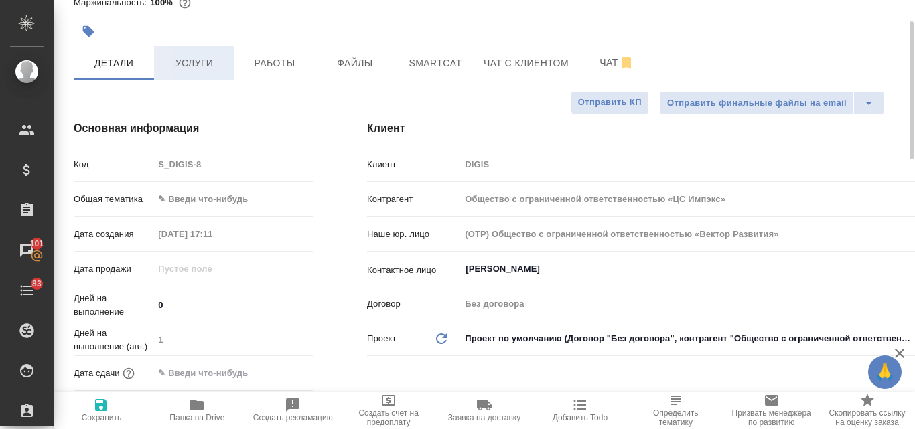
click at [194, 66] on span "Услуги" at bounding box center [194, 63] width 64 height 17
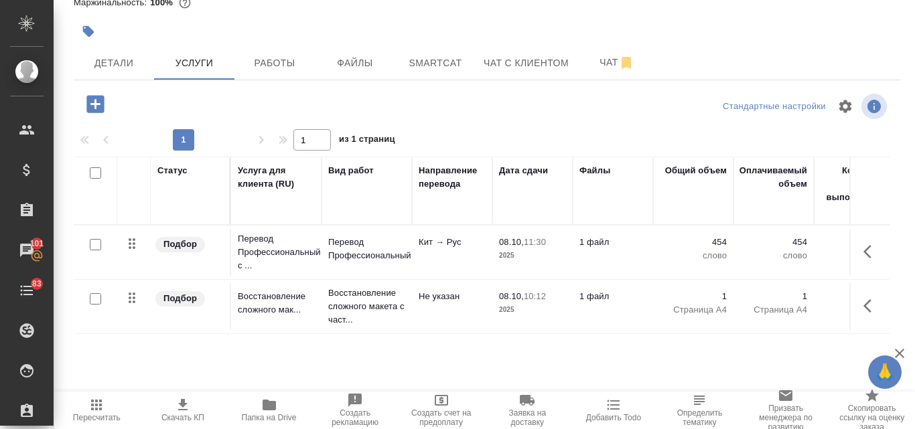
click at [100, 105] on icon "button" at bounding box center [94, 103] width 17 height 17
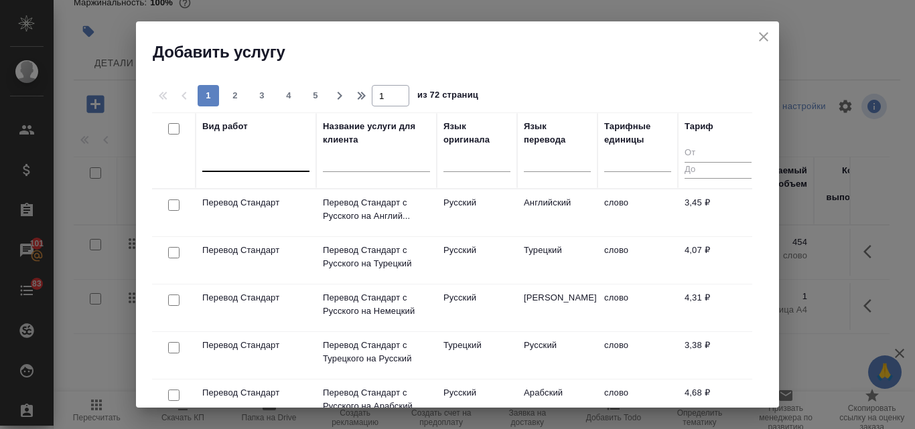
click at [259, 163] on div at bounding box center [255, 158] width 107 height 19
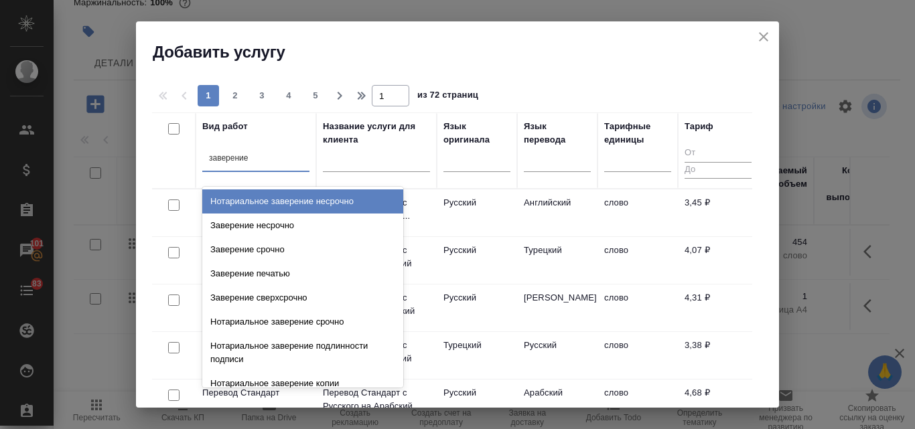
type input "заверение п"
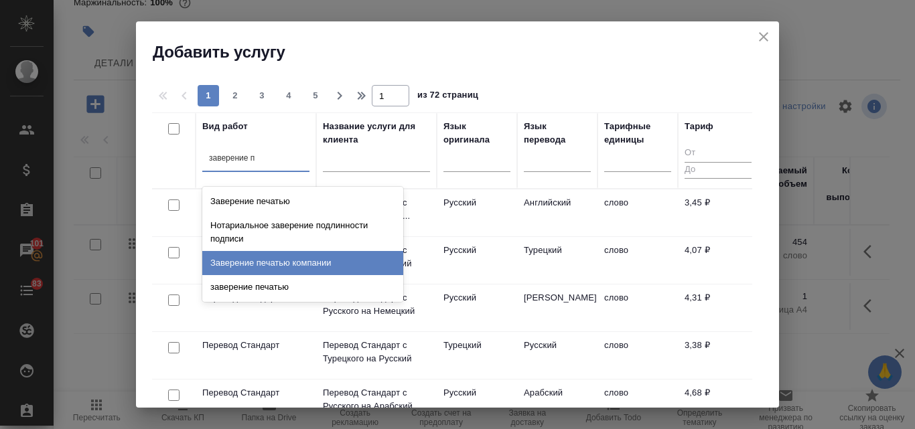
click at [291, 272] on div "Заверение печатью компании" at bounding box center [302, 263] width 201 height 24
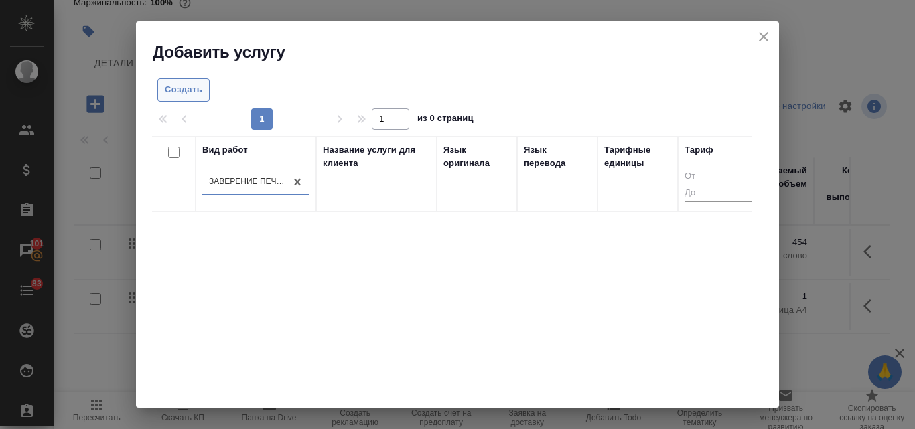
click at [194, 94] on span "Создать" at bounding box center [184, 89] width 38 height 15
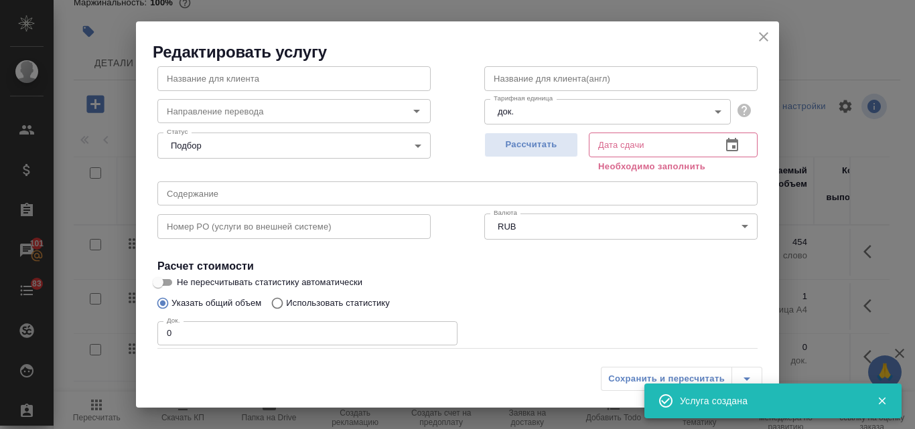
scroll to position [151, 0]
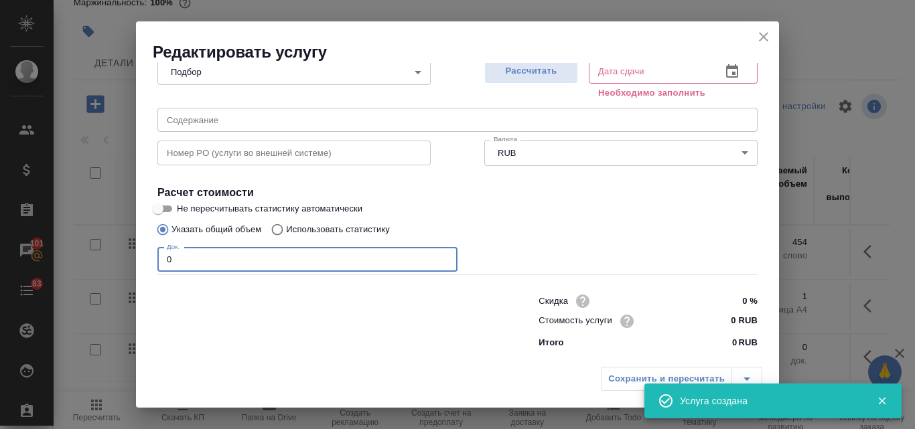
drag, startPoint x: 173, startPoint y: 263, endPoint x: 162, endPoint y: 259, distance: 11.4
click at [162, 259] on input "0" at bounding box center [307, 260] width 300 height 24
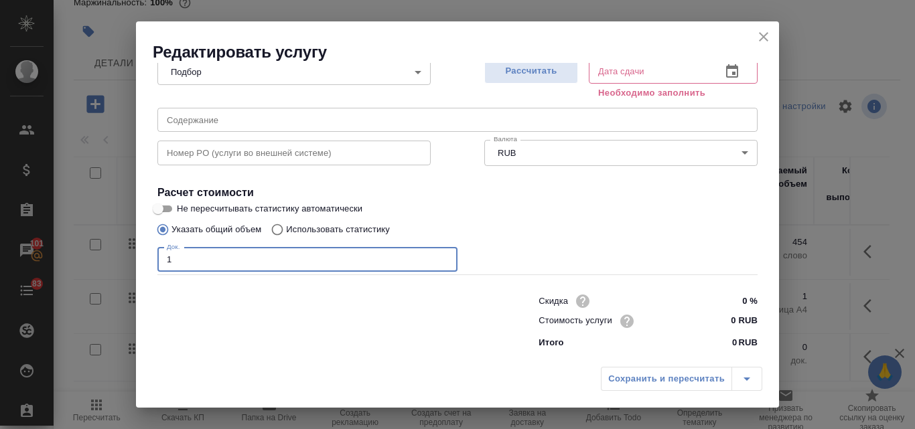
type input "1"
click at [719, 322] on input "0 RUB" at bounding box center [732, 320] width 50 height 19
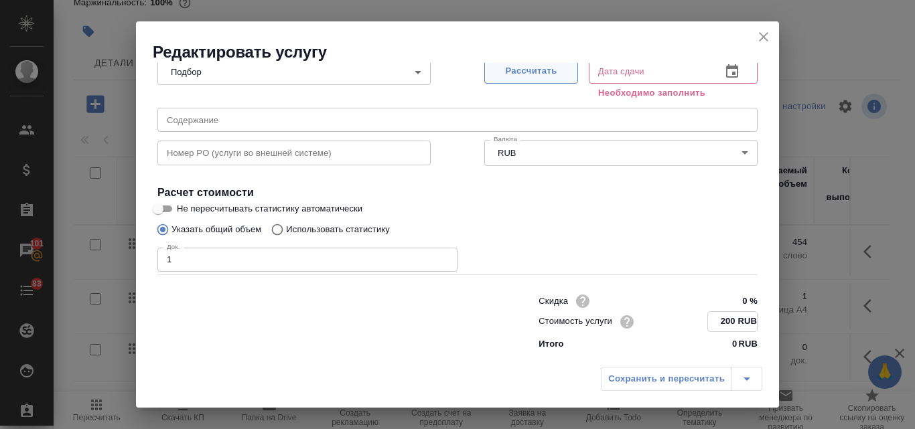
type input "200 RUB"
click at [548, 63] on button "Рассчитать" at bounding box center [531, 71] width 94 height 25
type input "08.10.2025 10:02"
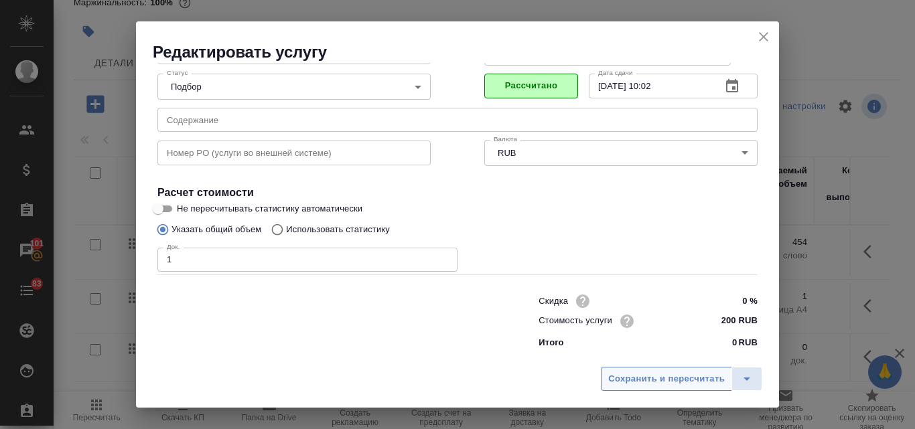
click at [628, 378] on span "Сохранить и пересчитать" at bounding box center [666, 379] width 117 height 15
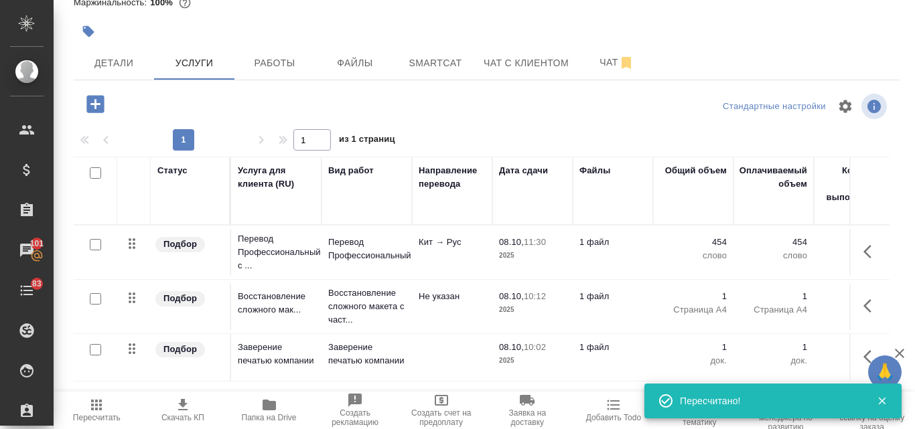
scroll to position [0, 0]
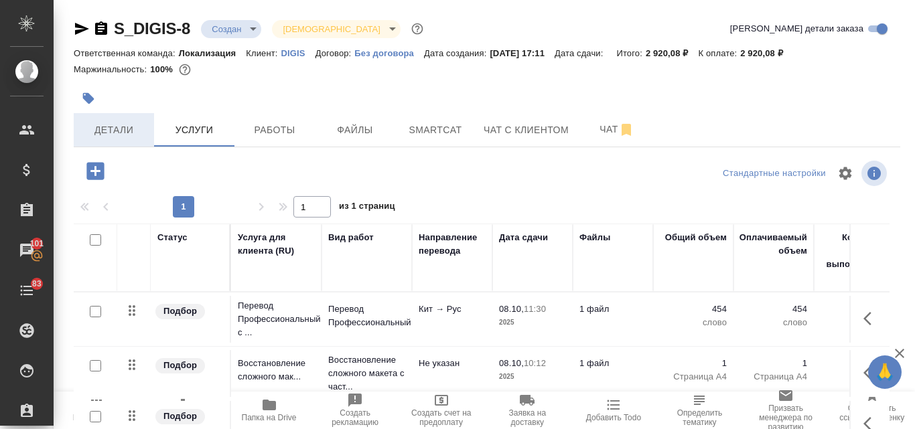
click at [100, 127] on span "Детали" at bounding box center [114, 130] width 64 height 17
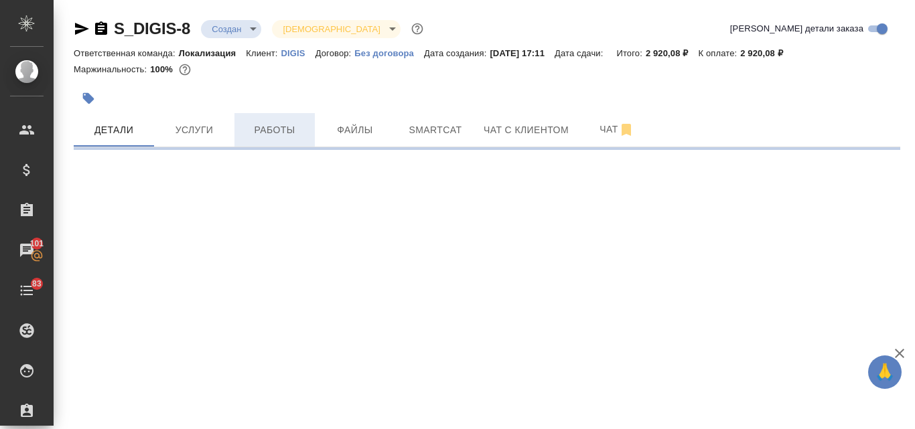
select select "RU"
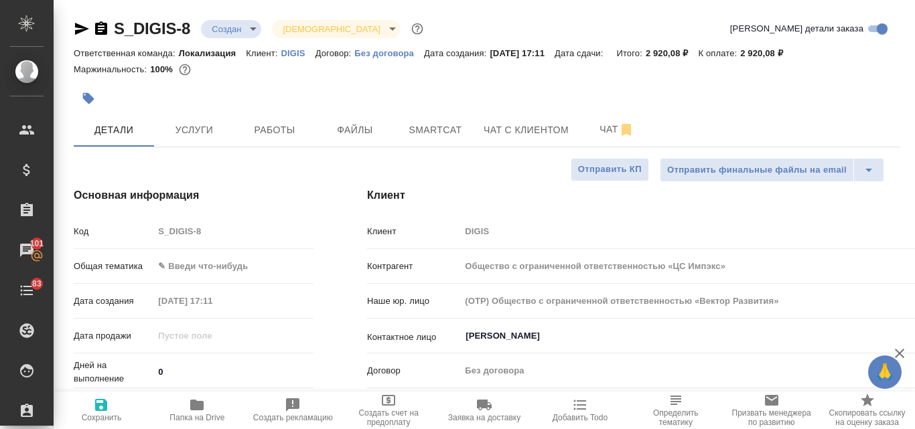
type textarea "x"
click at [190, 135] on span "Услуги" at bounding box center [194, 130] width 64 height 17
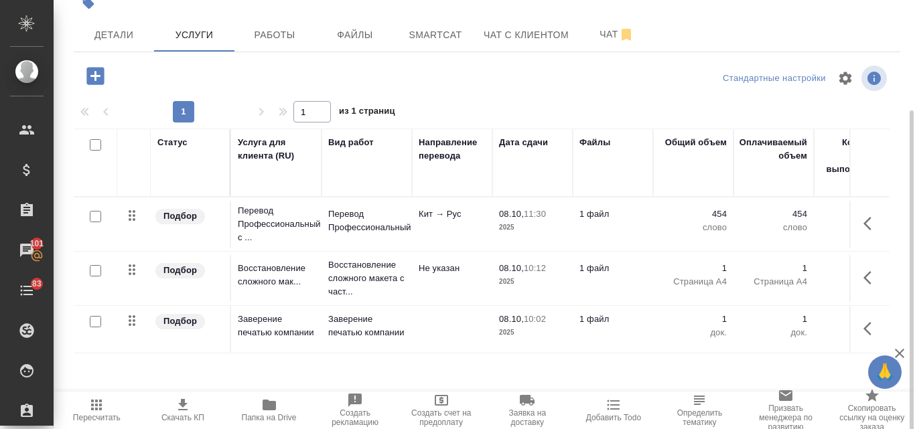
scroll to position [117, 0]
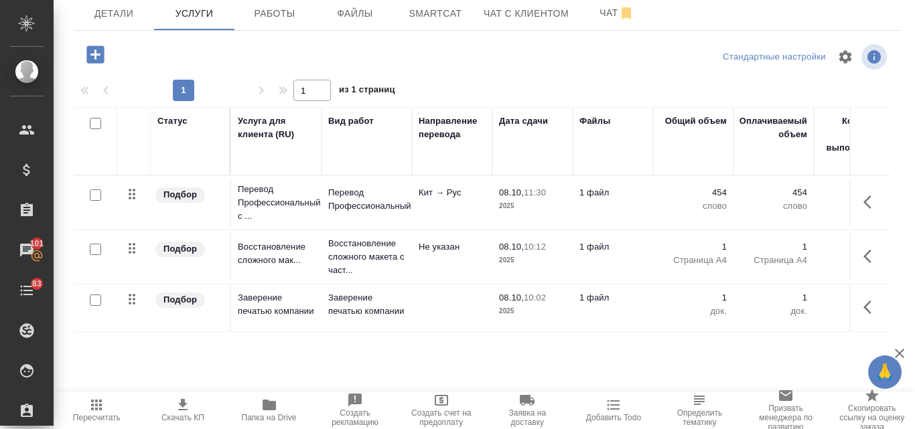
click at [183, 405] on icon "button" at bounding box center [182, 404] width 9 height 11
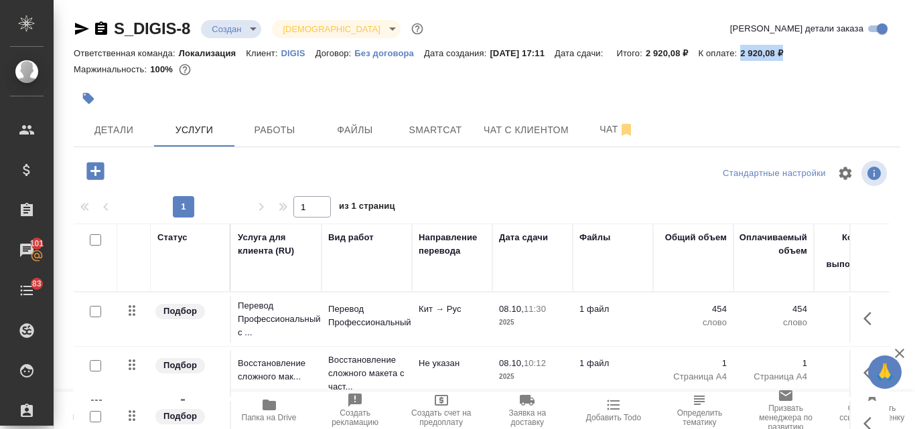
drag, startPoint x: 757, startPoint y: 51, endPoint x: 800, endPoint y: 60, distance: 43.7
click at [800, 60] on div "Ответственная команда: Локализация Клиент: DIGIS Договор: Без договора Дата соз…" at bounding box center [487, 53] width 827 height 16
copy p "2 920,08 ₽"
click at [142, 132] on span "Детали" at bounding box center [114, 130] width 64 height 17
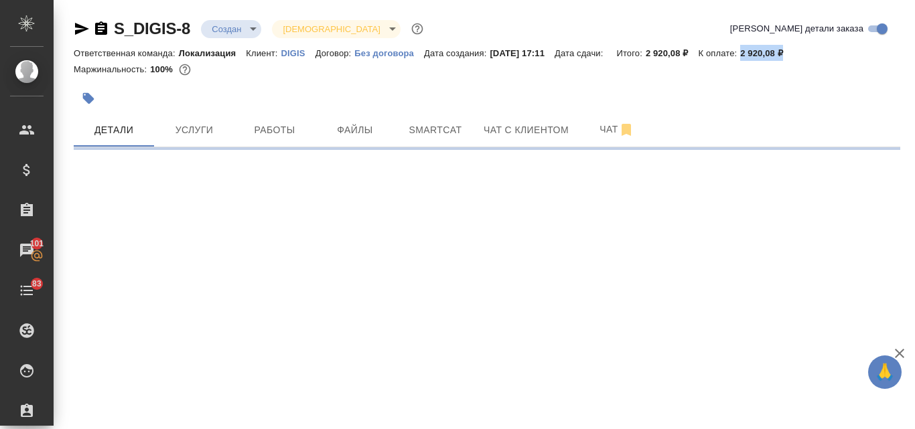
select select "RU"
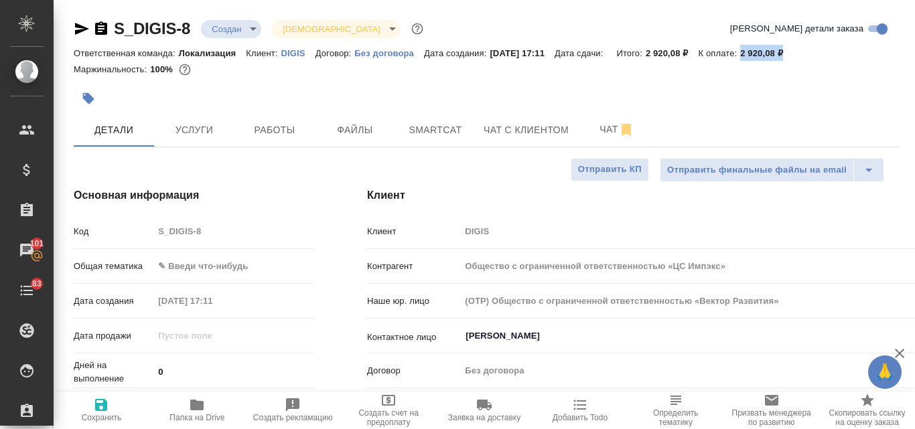
type textarea "x"
click at [518, 340] on input "Куликовская Мария" at bounding box center [671, 336] width 414 height 16
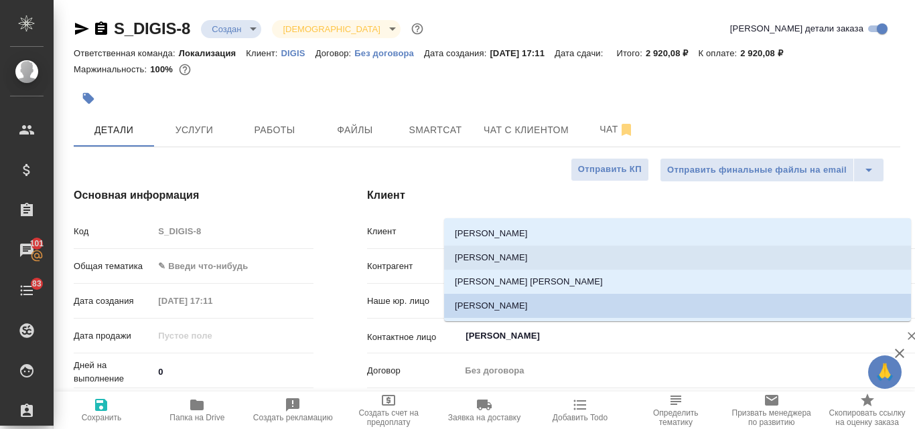
click at [500, 263] on li "Куликова Алена" at bounding box center [677, 258] width 467 height 24
type input "Общество с ограниченной ответственностью «ЦС Импэкс»"
type input "Куликова Алена"
type textarea "x"
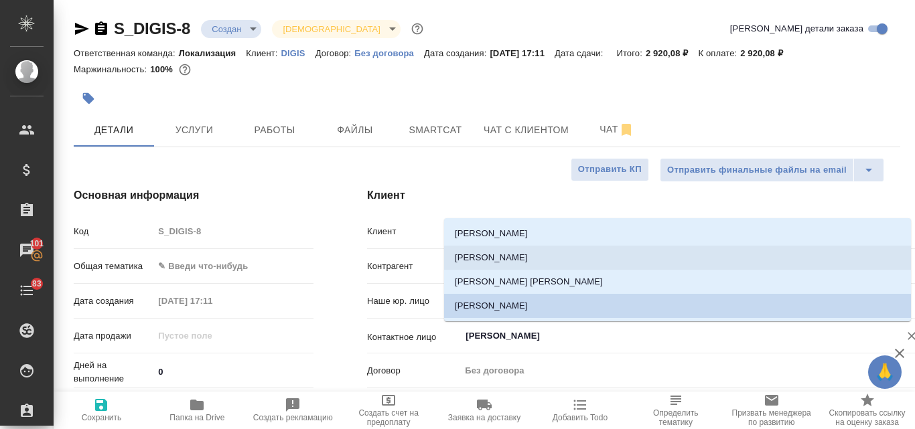
type textarea "x"
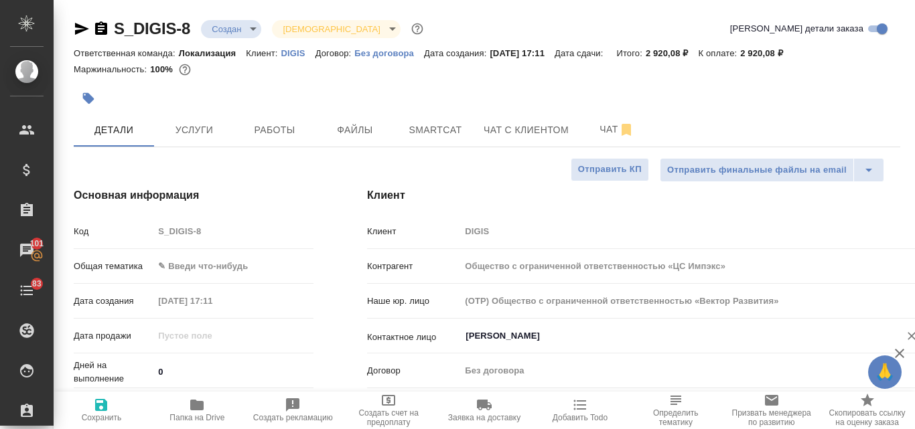
click at [96, 404] on icon "button" at bounding box center [101, 405] width 12 height 12
type input "Общество с ограниченной ответственностью «ЦС Импэкс»"
type textarea "x"
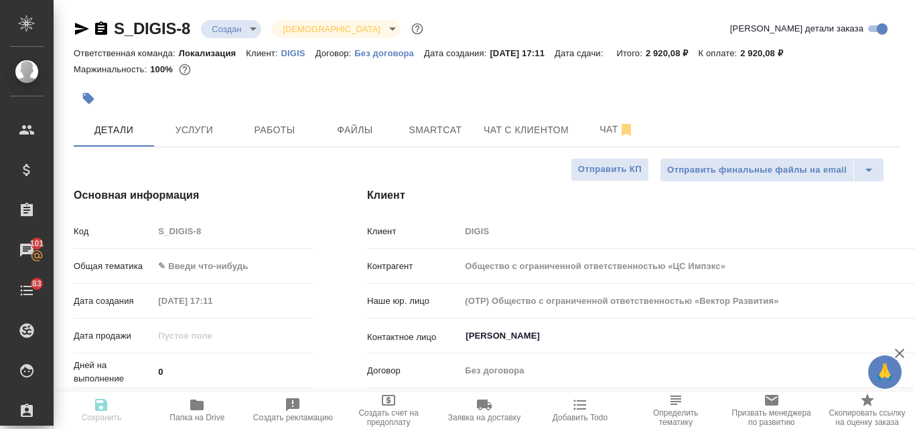
type input "Общество с ограниченной ответственностью «ЦС Импэкс»"
type textarea "x"
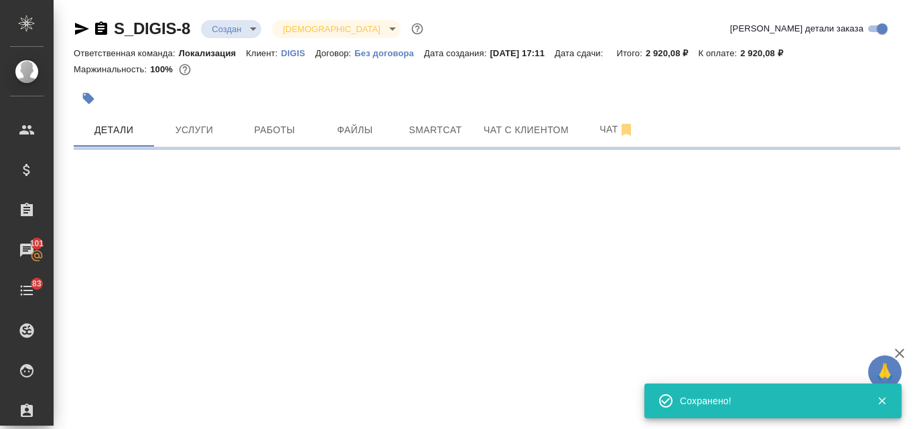
select select "RU"
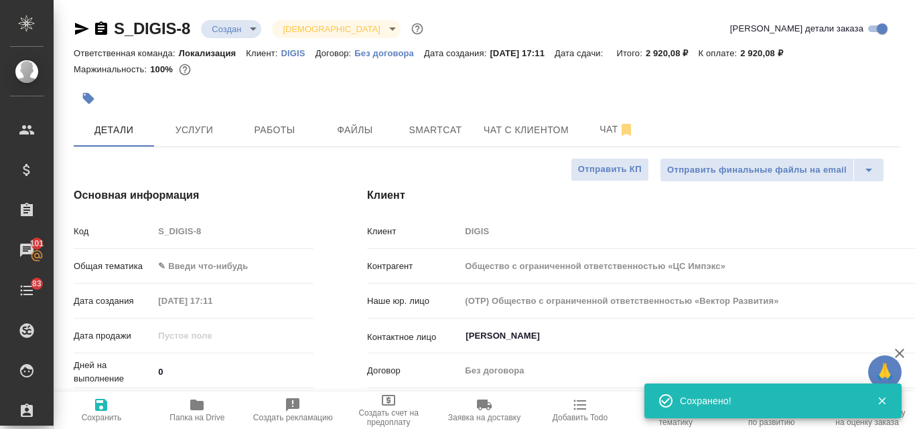
type textarea "x"
click at [188, 129] on span "Услуги" at bounding box center [194, 130] width 64 height 17
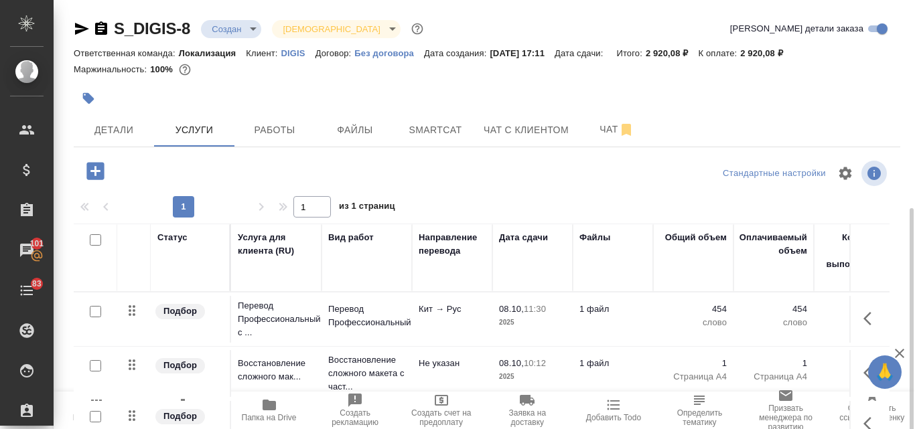
scroll to position [117, 0]
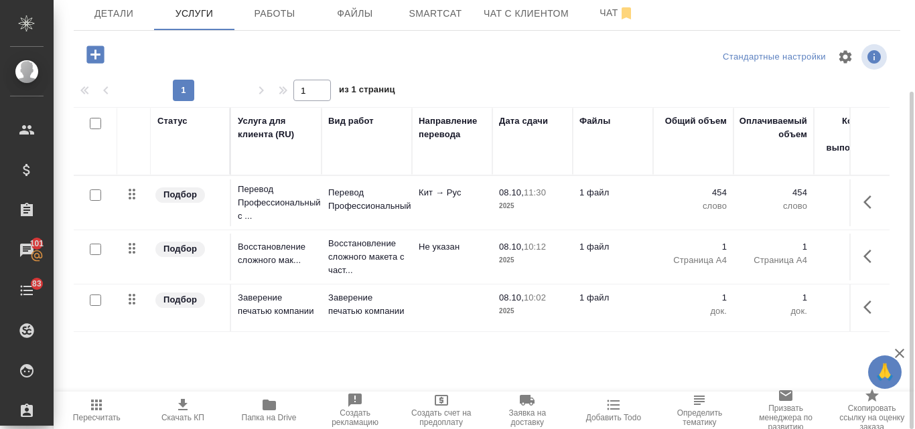
click at [190, 407] on icon "button" at bounding box center [183, 405] width 16 height 16
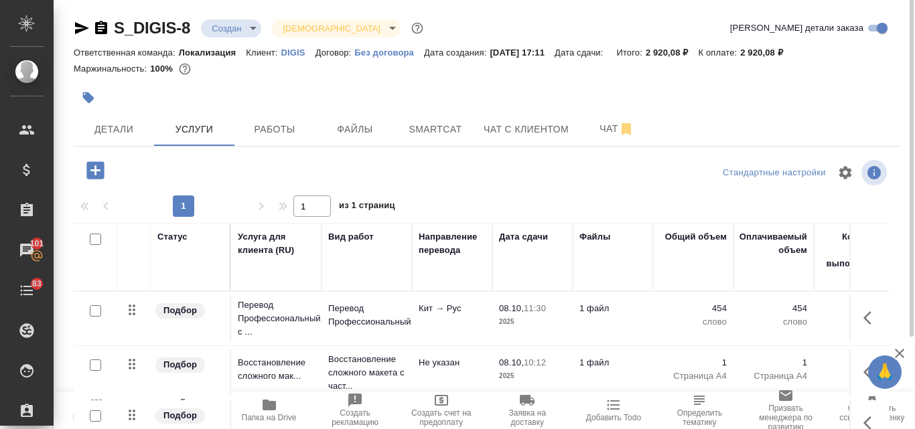
scroll to position [0, 0]
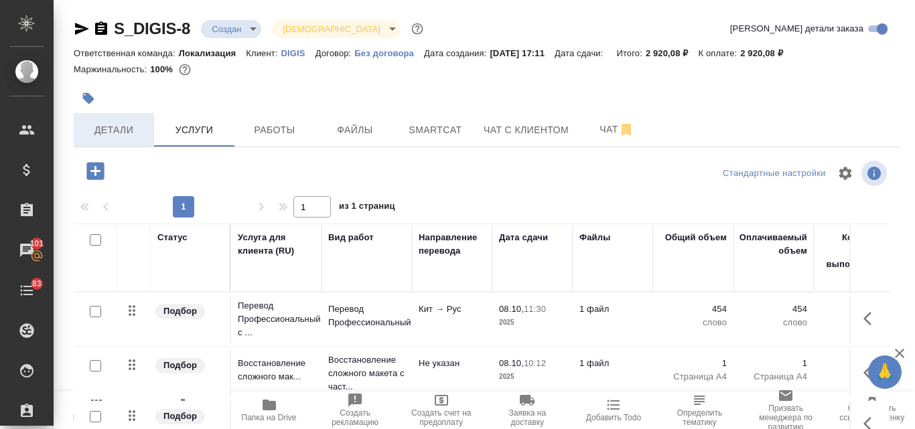
click at [114, 123] on span "Детали" at bounding box center [114, 130] width 64 height 17
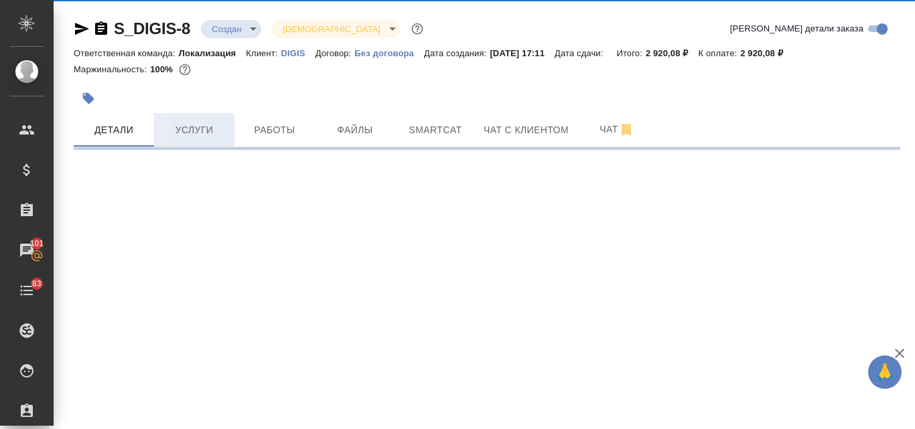
select select "RU"
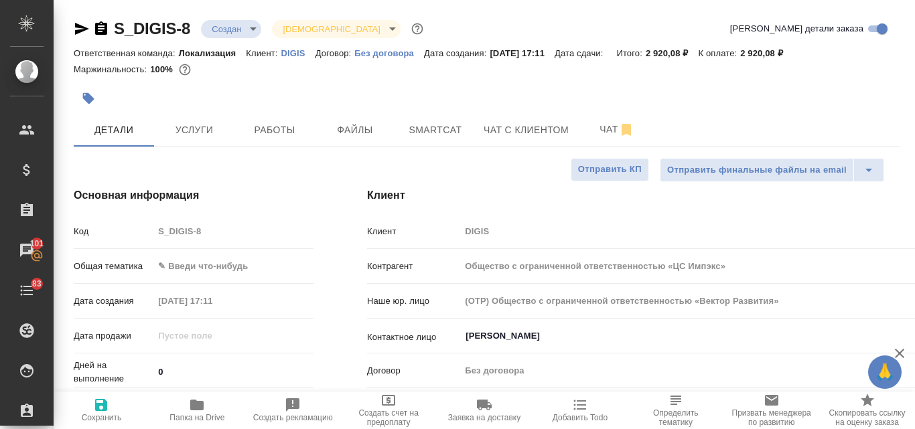
type textarea "x"
click at [78, 28] on icon "button" at bounding box center [82, 29] width 16 height 16
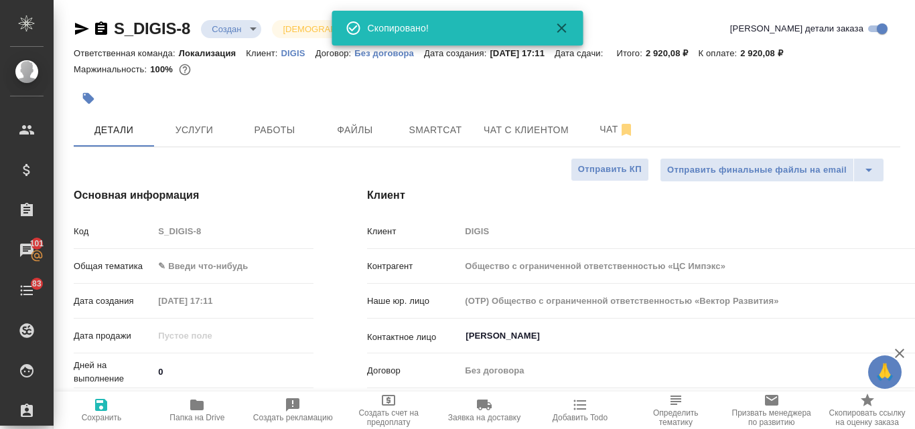
type input "Общество с ограниченной ответственностью «ЦС Импэкс»"
type textarea "x"
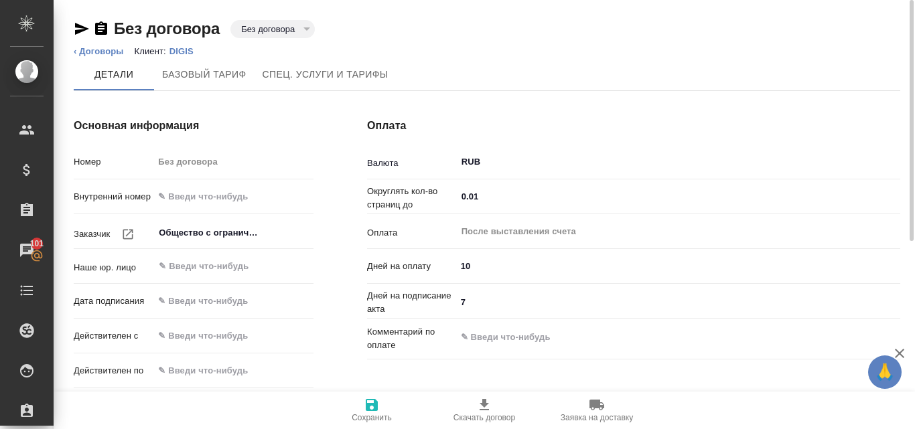
type input "Общество с ограниченной ответственностью «ЦС Импэкс»"
type textarea "x"
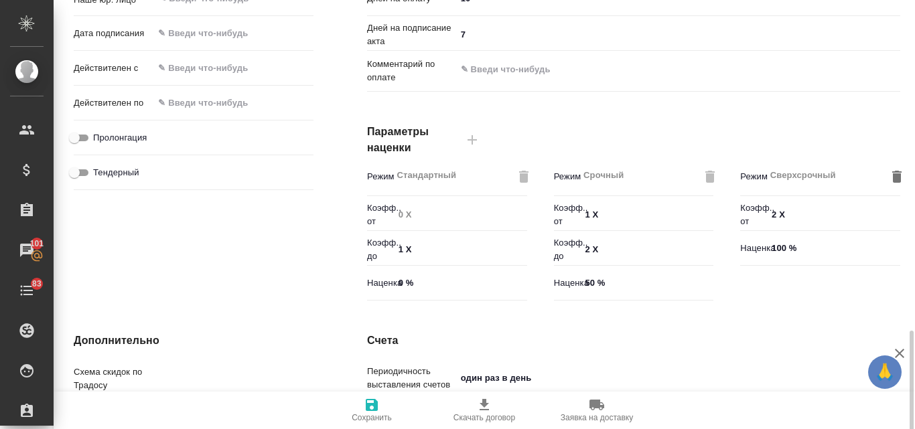
scroll to position [447, 0]
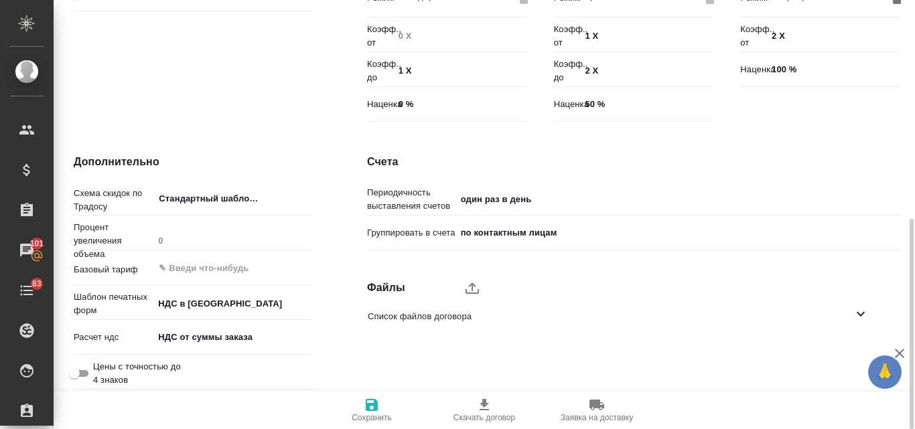
type input "Стандартный шаблон - [PHONE_NUMBER] - ВЫБЕРИ МЕНЯ!"
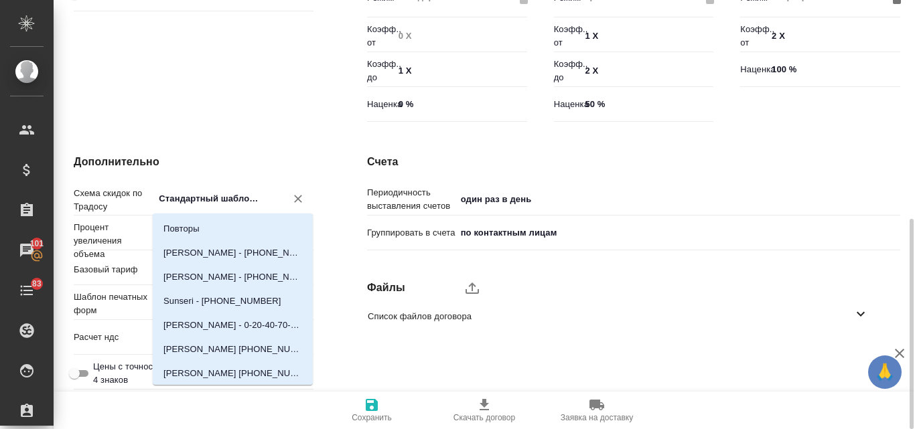
click at [212, 197] on input "Стандартный шаблон - [PHONE_NUMBER] - ВЫБЕРИ МЕНЯ!" at bounding box center [210, 198] width 107 height 16
click at [305, 159] on h4 "Дополнительно" at bounding box center [194, 162] width 240 height 16
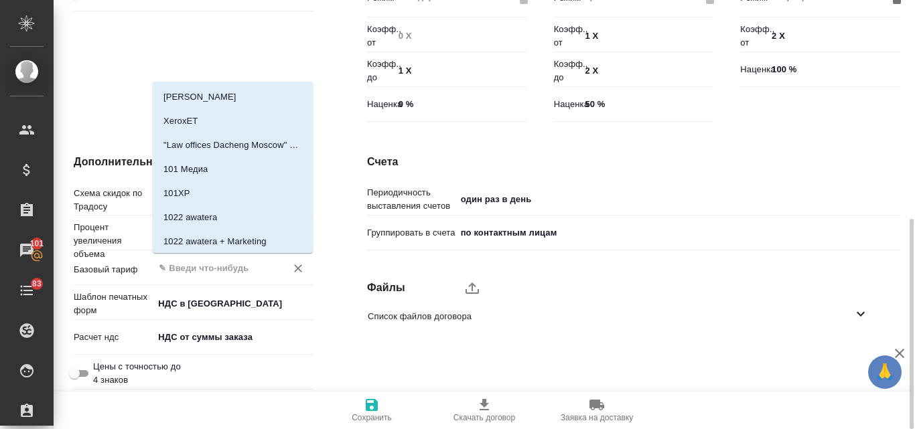
click at [219, 265] on input "text" at bounding box center [210, 268] width 107 height 16
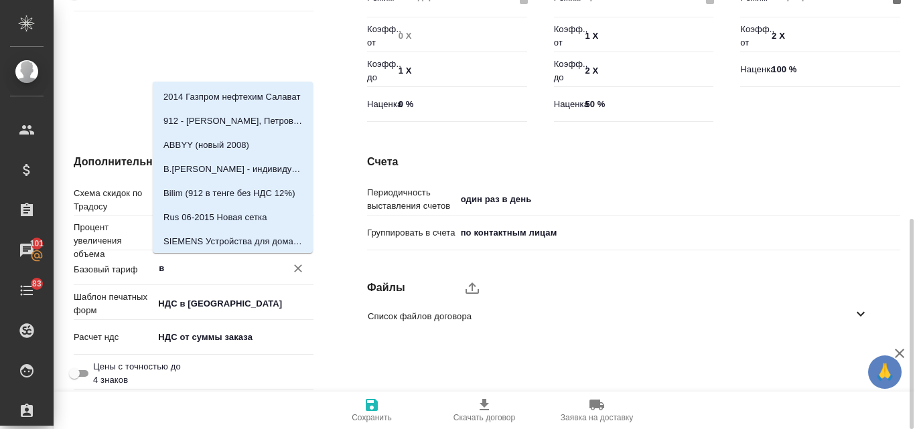
type input "вы"
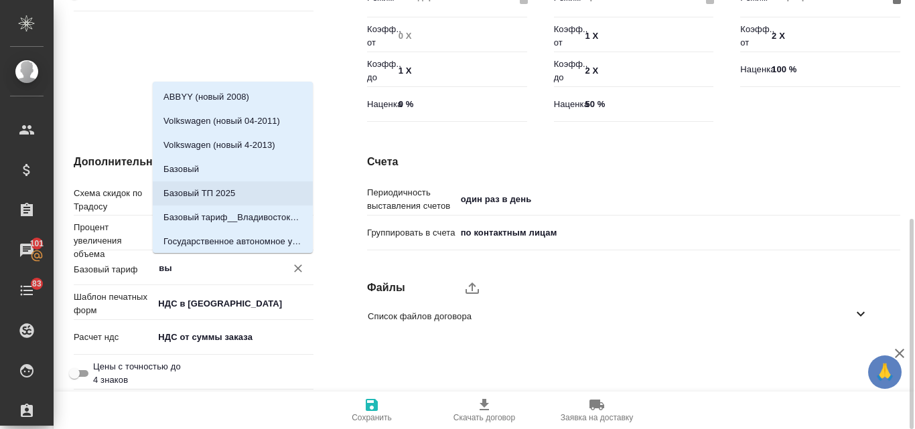
click at [267, 196] on li "Базовый ТП 2025" at bounding box center [233, 194] width 160 height 24
type input "Общество с ограниченной ответственностью «ЦС Импэкс»"
type textarea "x"
type input "Базовый ТП 2025"
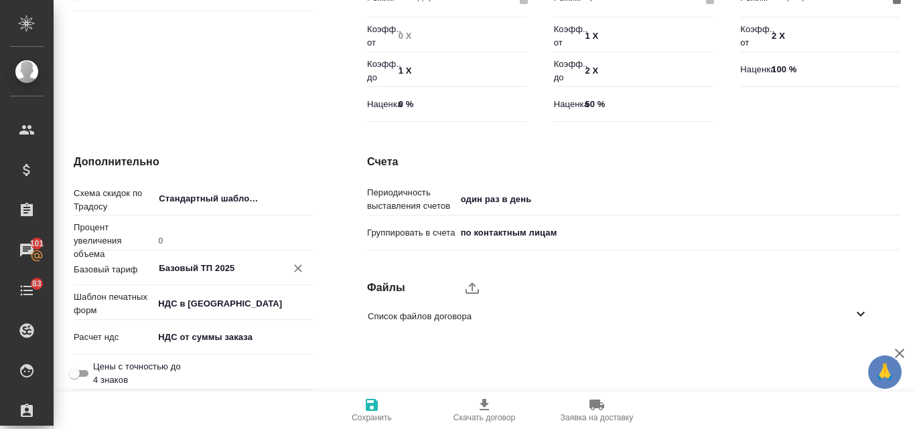
click at [371, 406] on icon "button" at bounding box center [372, 405] width 12 height 12
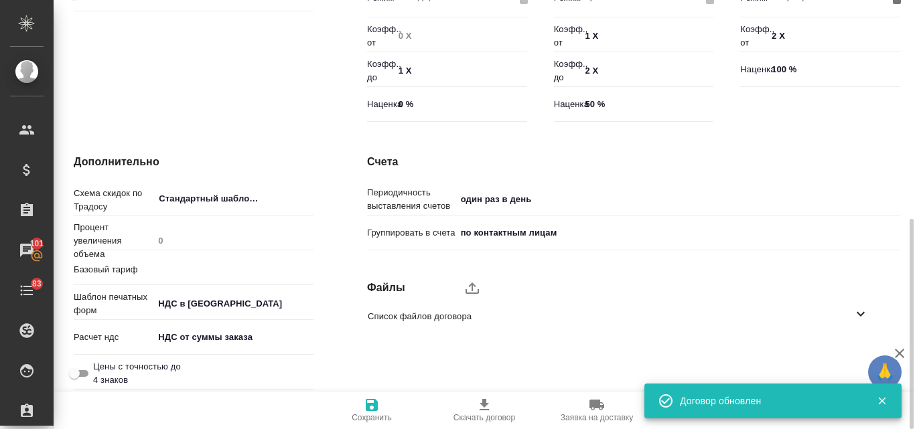
type input "Базовый ТП 2025"
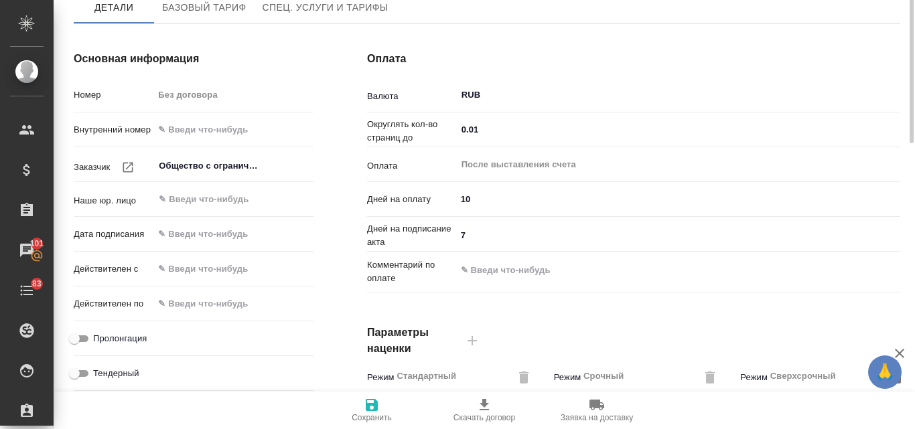
scroll to position [0, 0]
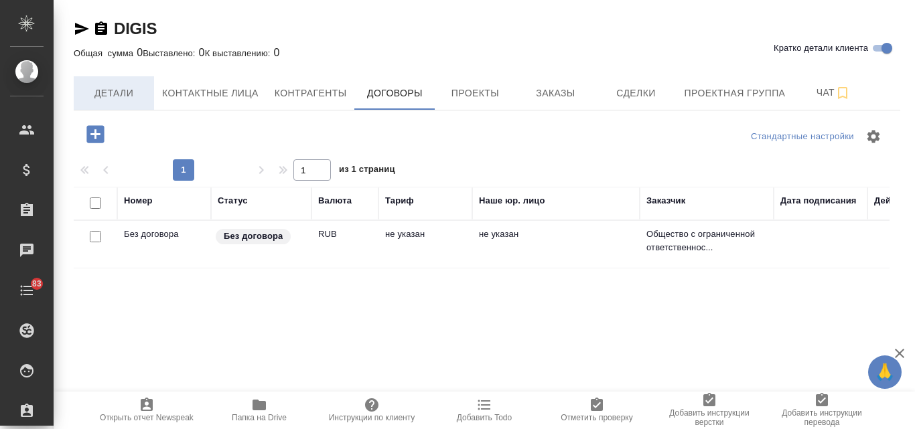
click at [143, 93] on span "Детали" at bounding box center [114, 93] width 64 height 17
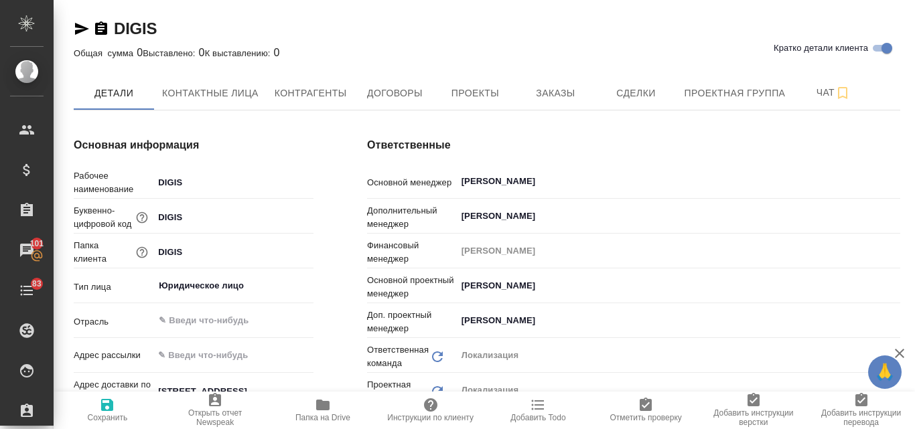
type input "Общество с ограниченной ответственностью «ЦС Импэкс»"
type textarea "x"
type input "Общество с ограниченной ответственностью «ЦС Импэкс»"
type textarea "x"
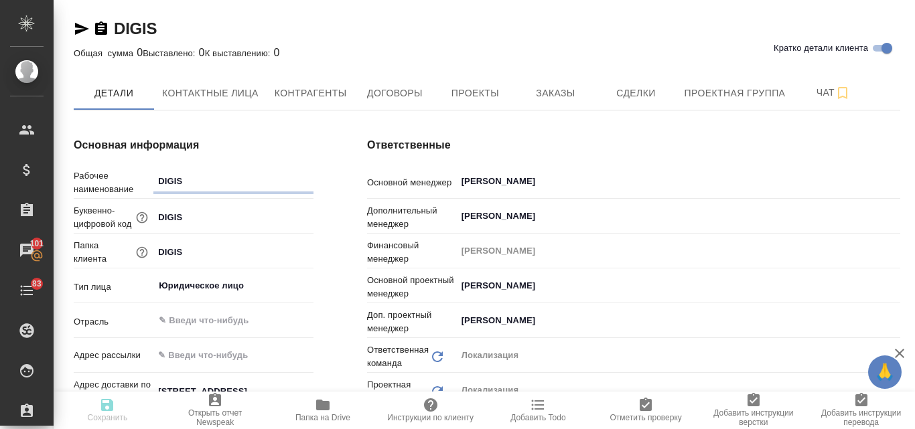
type textarea "x"
click at [480, 98] on span "Проекты" at bounding box center [475, 93] width 64 height 17
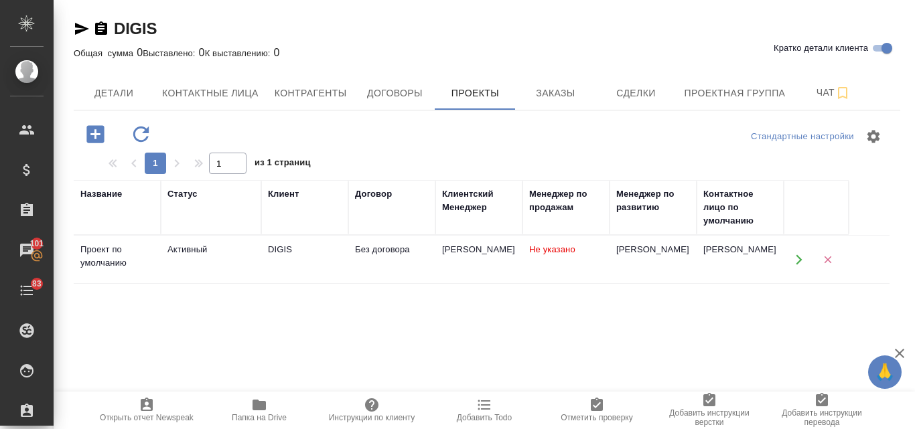
click at [315, 259] on td "DIGIS" at bounding box center [304, 259] width 87 height 47
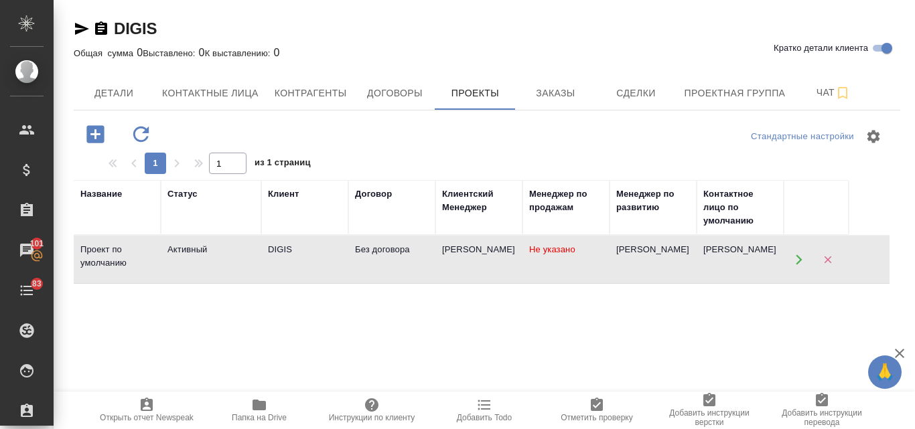
click at [315, 259] on td "DIGIS" at bounding box center [304, 259] width 87 height 47
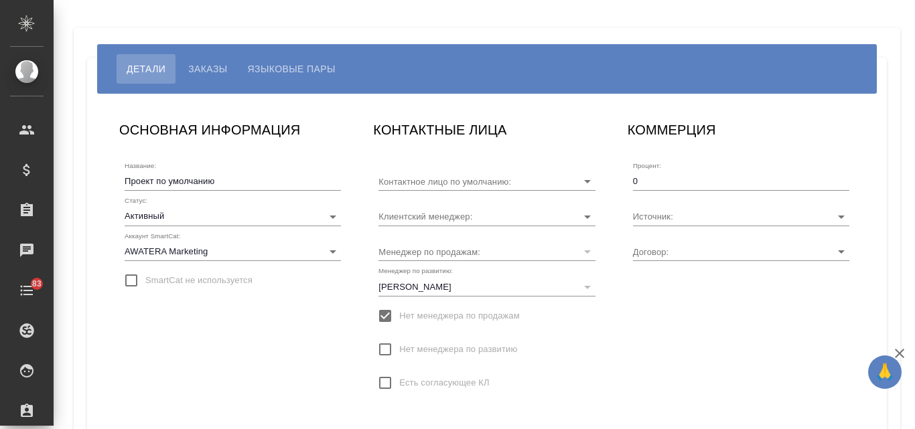
type input "[PERSON_NAME]"
type input "Без договора"
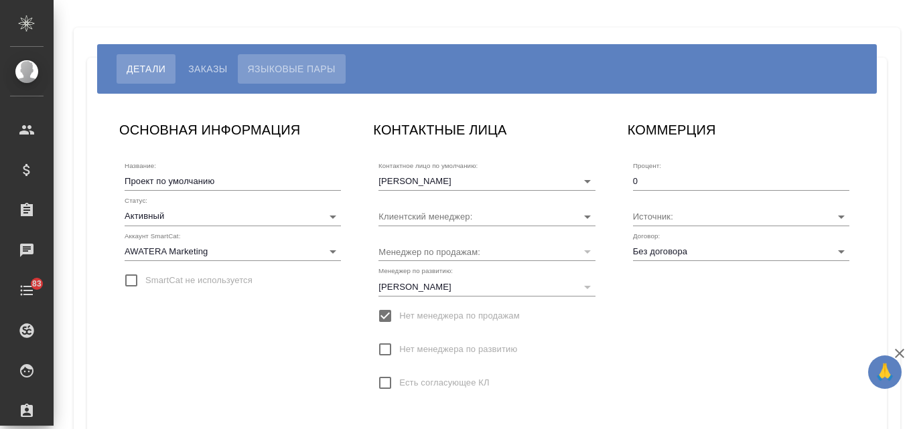
click at [277, 68] on span "Языковые пары" at bounding box center [292, 69] width 88 height 16
type input "[PERSON_NAME]"
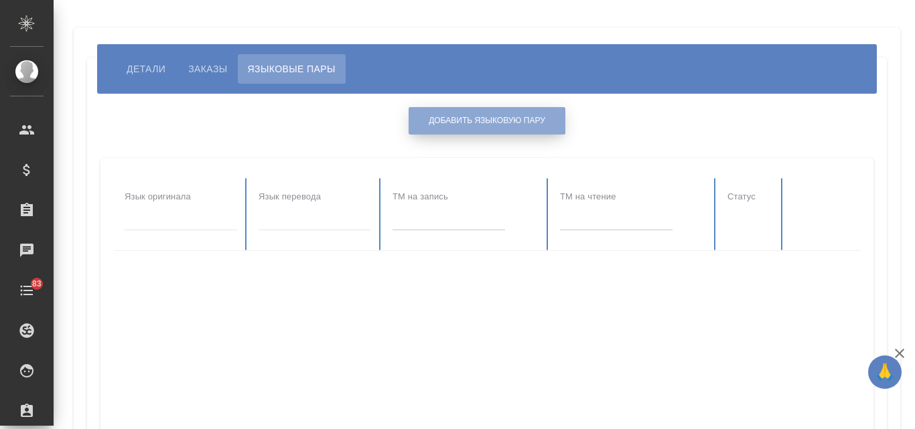
click at [510, 123] on span "Добавить языковую пару" at bounding box center [487, 120] width 117 height 11
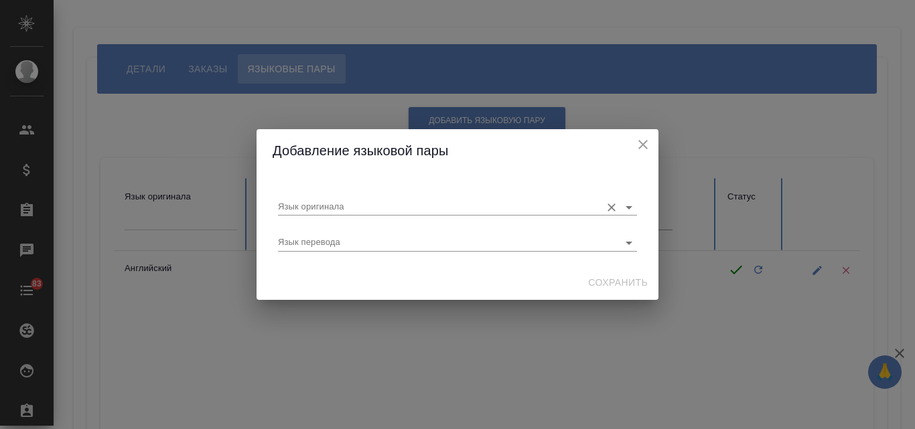
click at [369, 205] on input "Язык оригинала" at bounding box center [436, 207] width 316 height 16
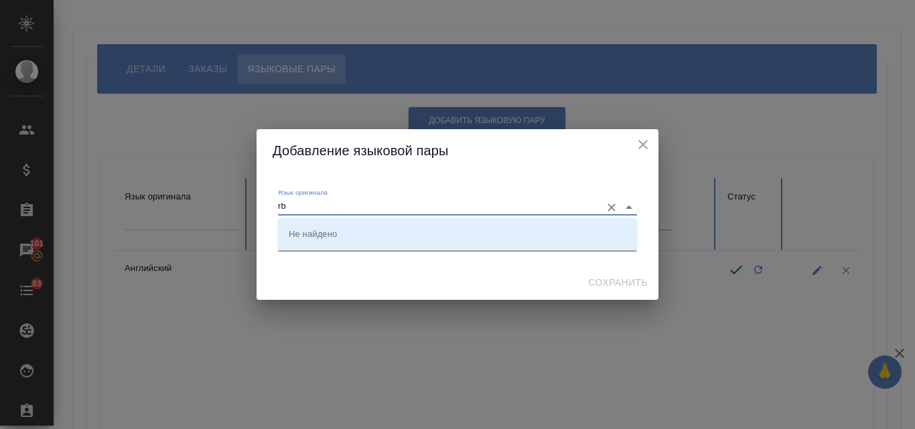
type input "r"
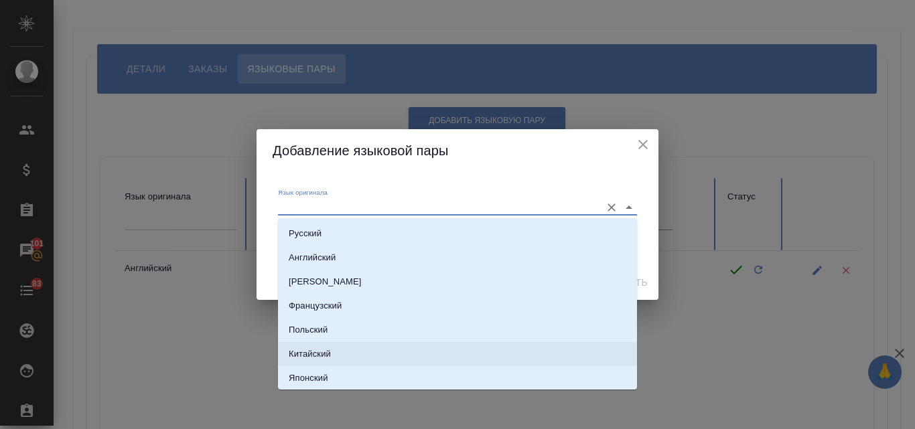
click at [348, 356] on li "Китайский" at bounding box center [457, 354] width 359 height 24
type input "Китайский"
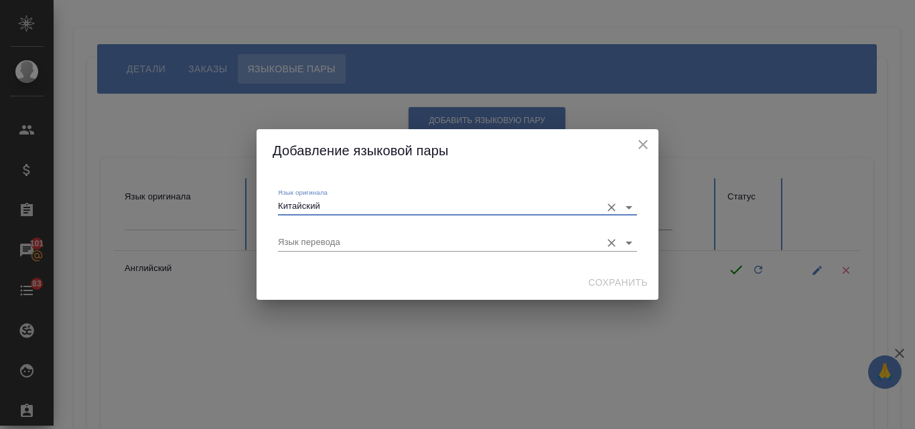
click at [320, 238] on input "Язык перевода" at bounding box center [436, 242] width 316 height 16
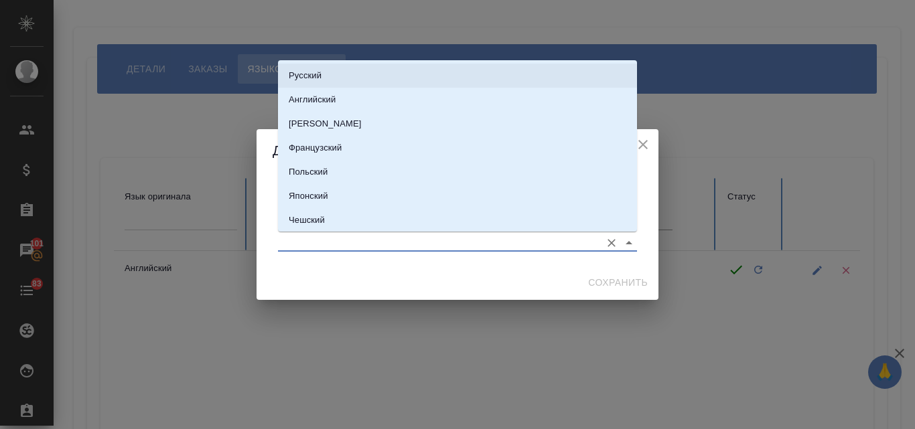
click at [326, 74] on li "Русский" at bounding box center [457, 76] width 359 height 24
type input "Русский"
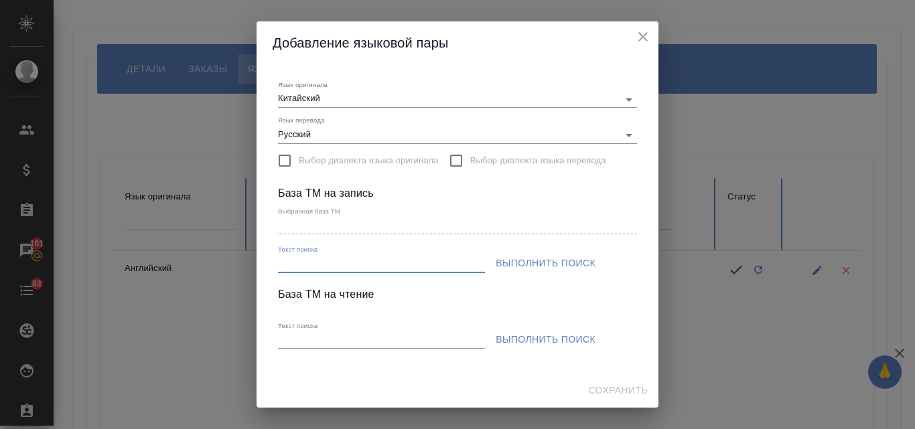
click at [296, 257] on input "Текст поиска" at bounding box center [381, 264] width 207 height 17
paste input "S_DIGIS"
type input "S_DIGIS"
click at [561, 261] on span "Выполнить поиск" at bounding box center [546, 263] width 100 height 17
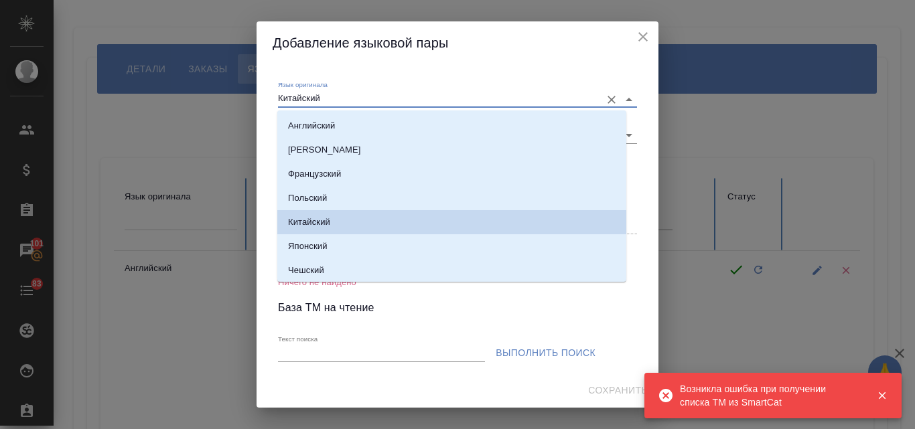
click at [336, 98] on input "Китайский" at bounding box center [436, 99] width 316 height 16
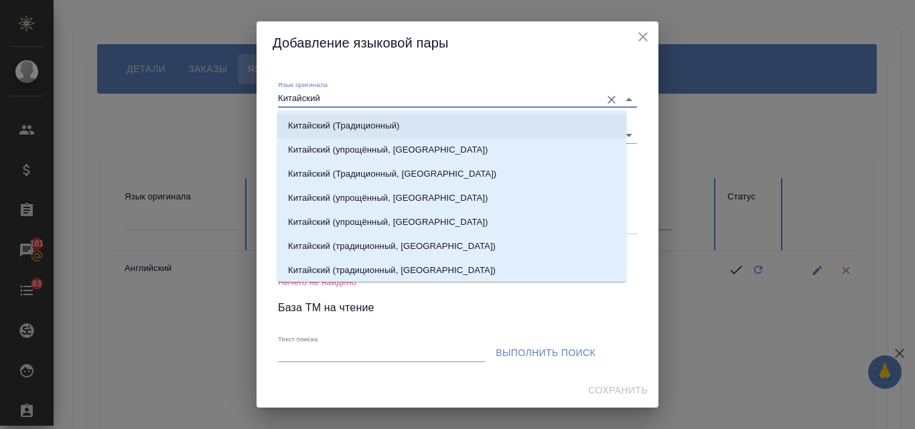
scroll to position [74, 0]
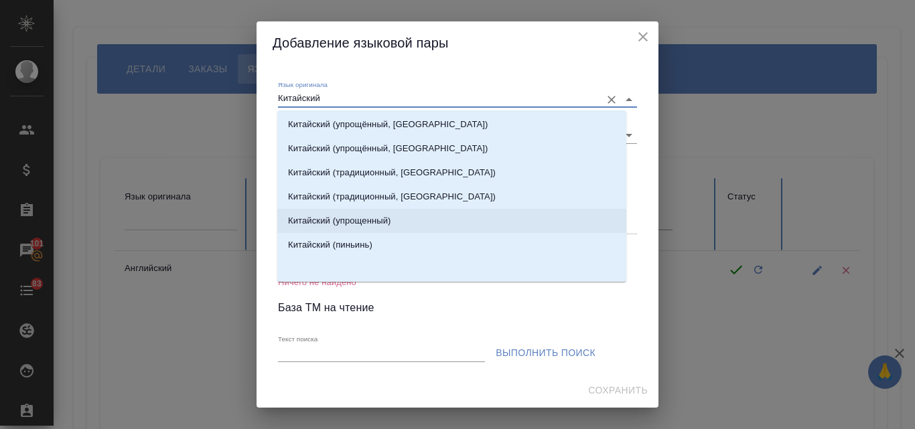
click at [372, 215] on p "Китайский (упрощенный)" at bounding box center [339, 220] width 103 height 13
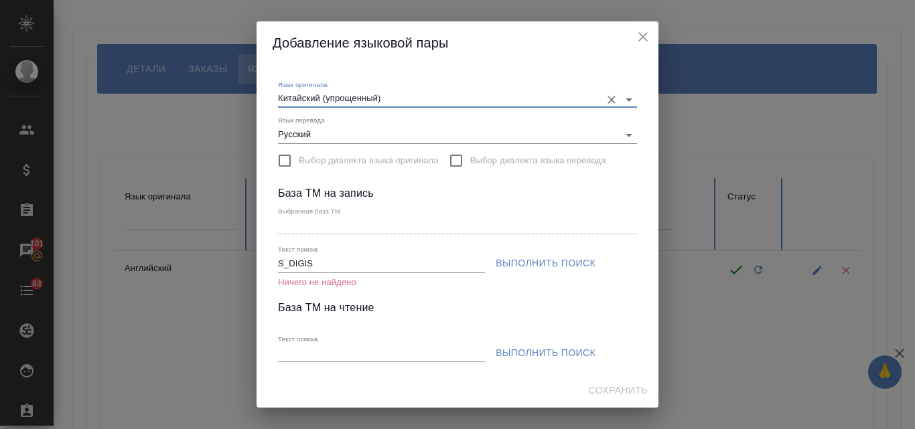
type input "Китайский (упрощенный)"
click at [529, 262] on span "Выполнить поиск" at bounding box center [546, 263] width 100 height 17
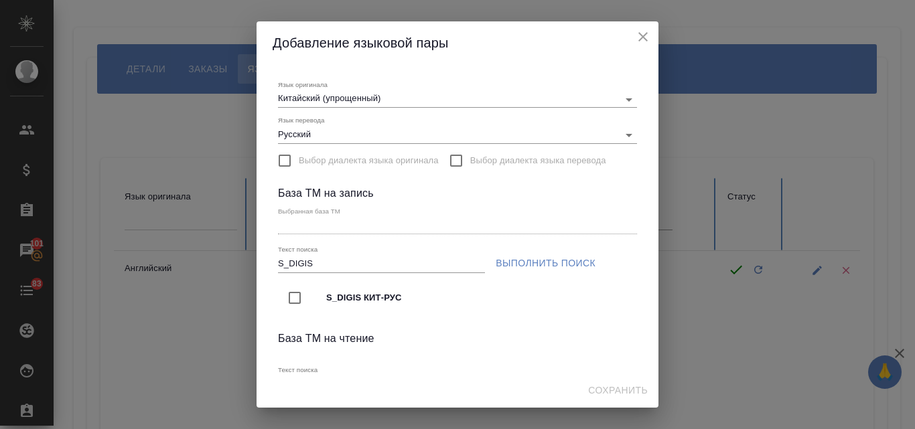
click at [293, 297] on input "checkbox" at bounding box center [295, 298] width 28 height 28
type input "S_DIGIS КИТ-РУС"
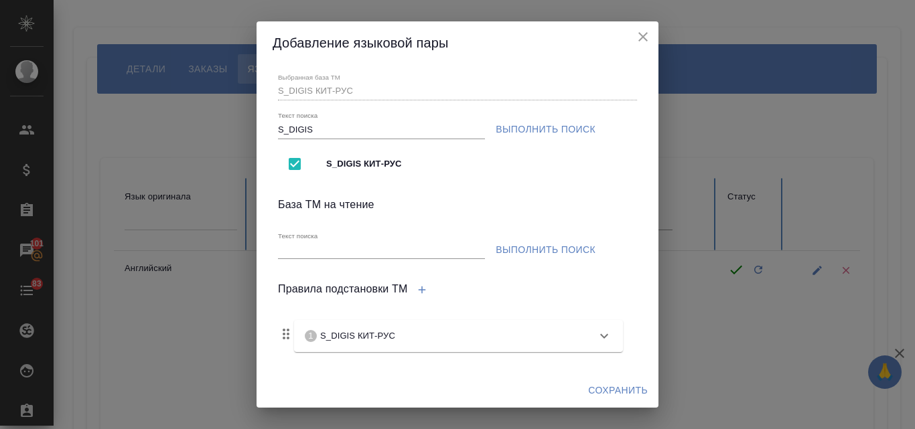
click at [296, 254] on input "Текст поиска" at bounding box center [381, 250] width 207 height 17
paste input "S_DIGIS"
type input "S_DIGIS"
click at [525, 252] on span "Выполнить поиск" at bounding box center [546, 250] width 100 height 17
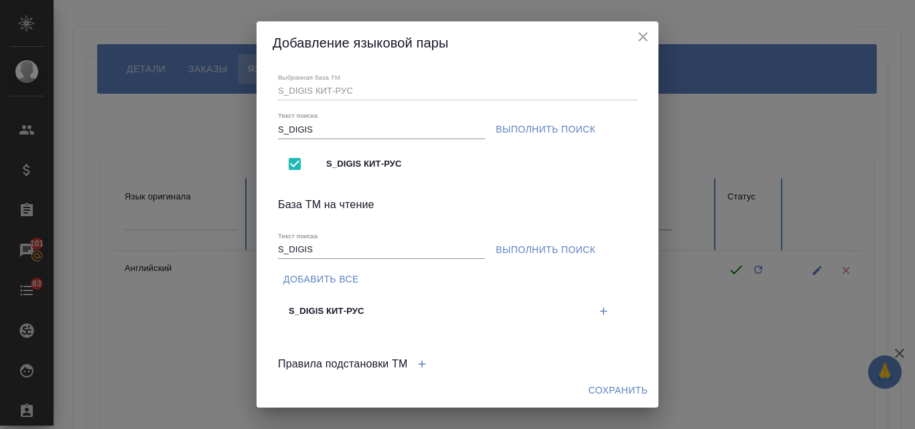
click at [598, 308] on icon "button" at bounding box center [604, 311] width 12 height 12
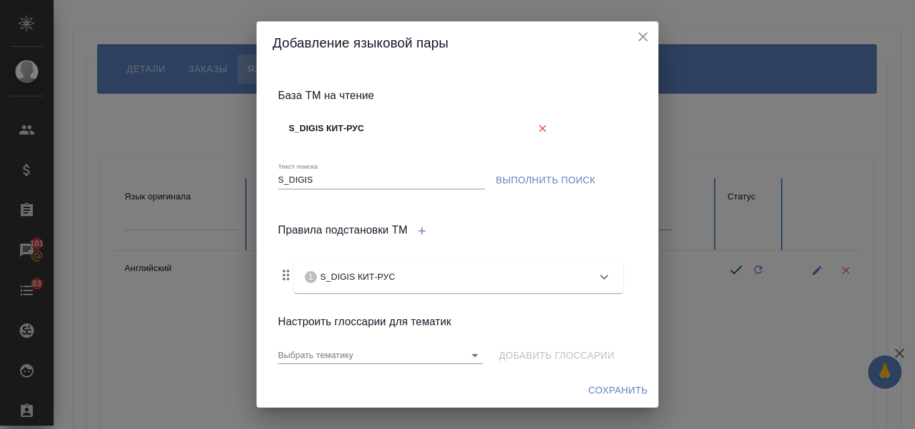
scroll to position [260, 0]
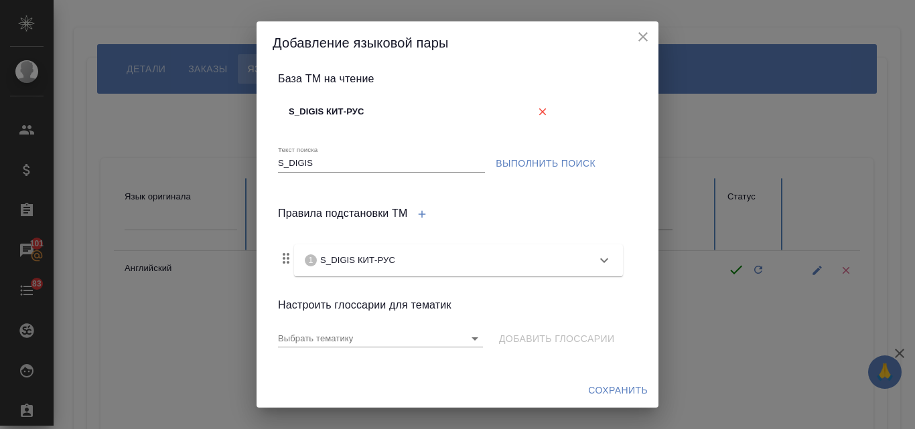
click at [618, 389] on span "Сохранить" at bounding box center [618, 390] width 60 height 17
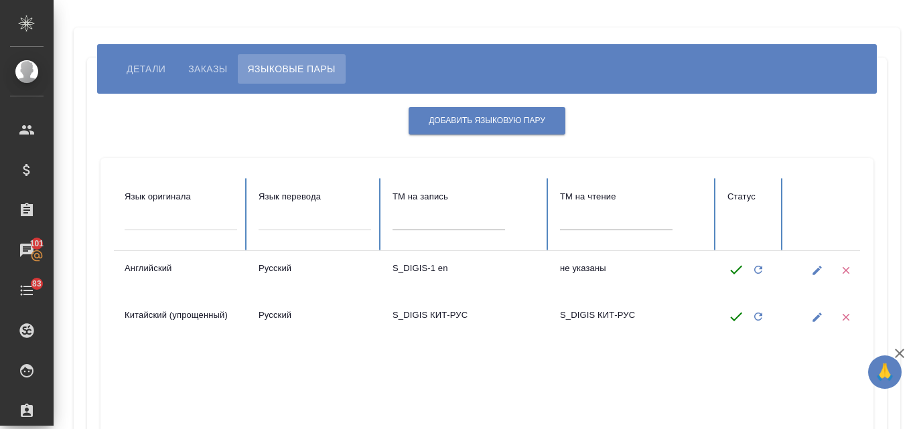
scroll to position [260, 0]
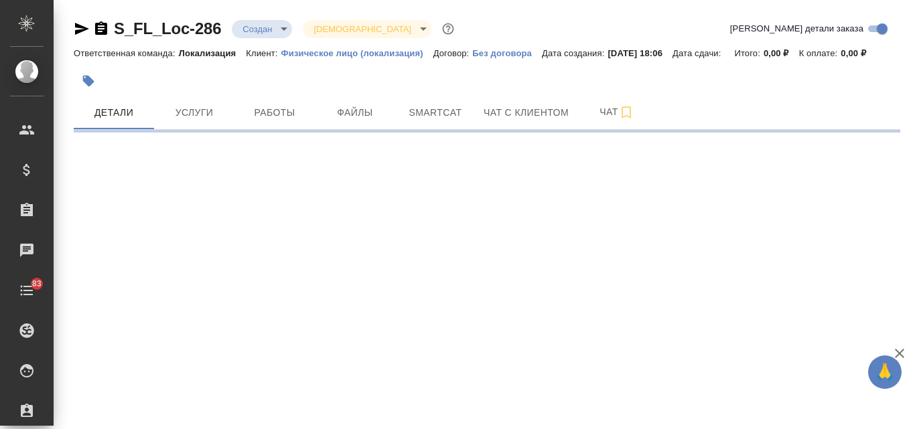
select select "RU"
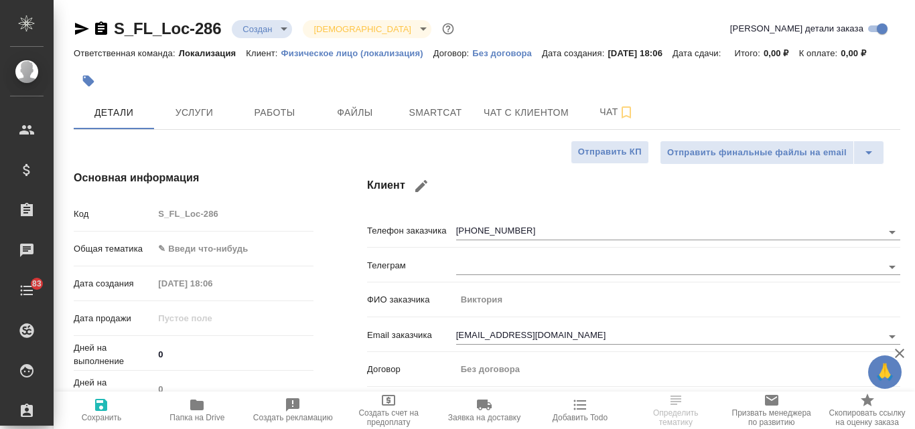
type textarea "x"
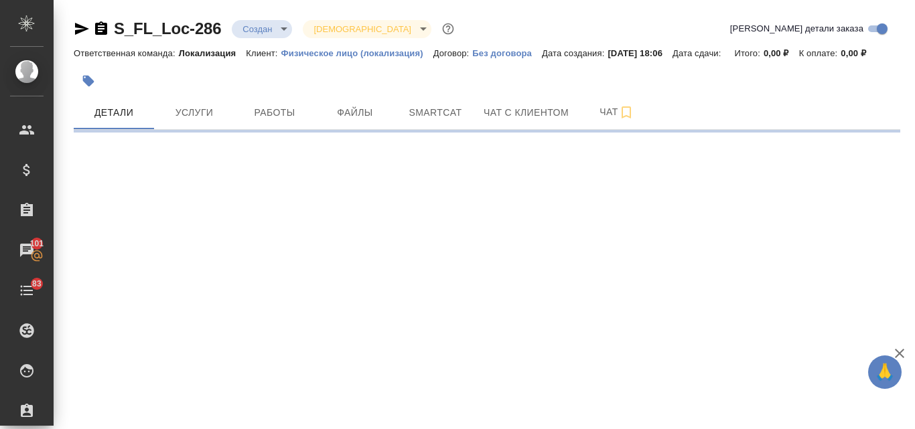
select select "RU"
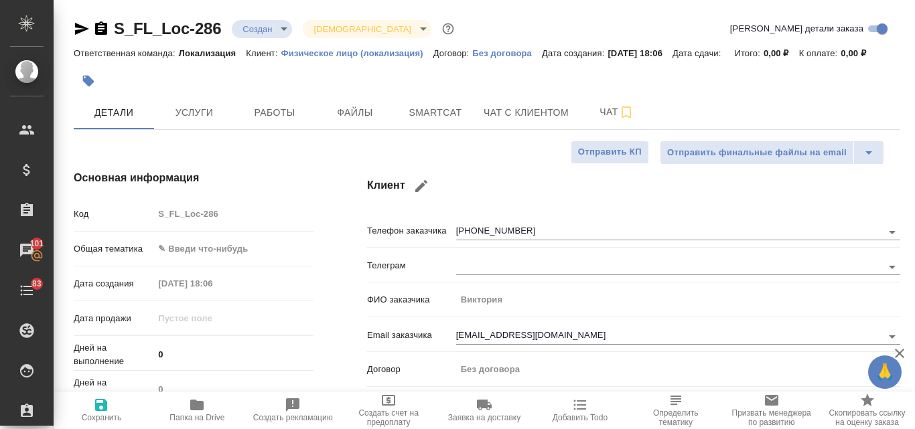
type textarea "x"
click at [349, 106] on span "Файлы" at bounding box center [355, 113] width 64 height 17
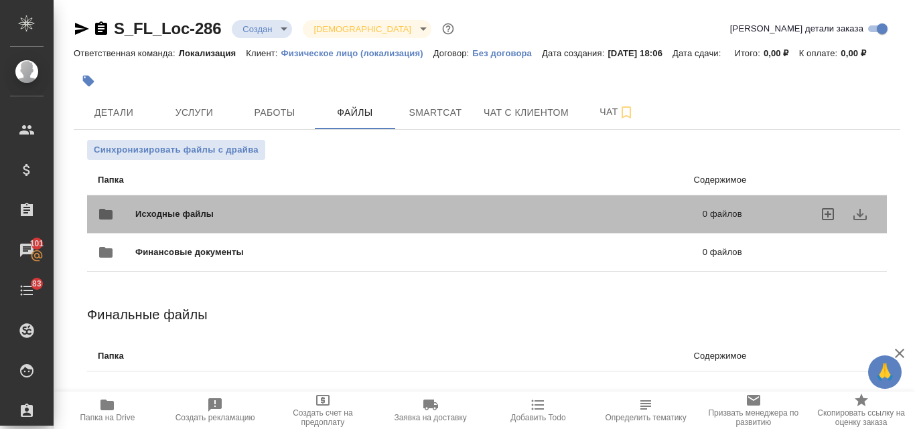
click at [266, 208] on span "Исходные файлы" at bounding box center [296, 214] width 323 height 13
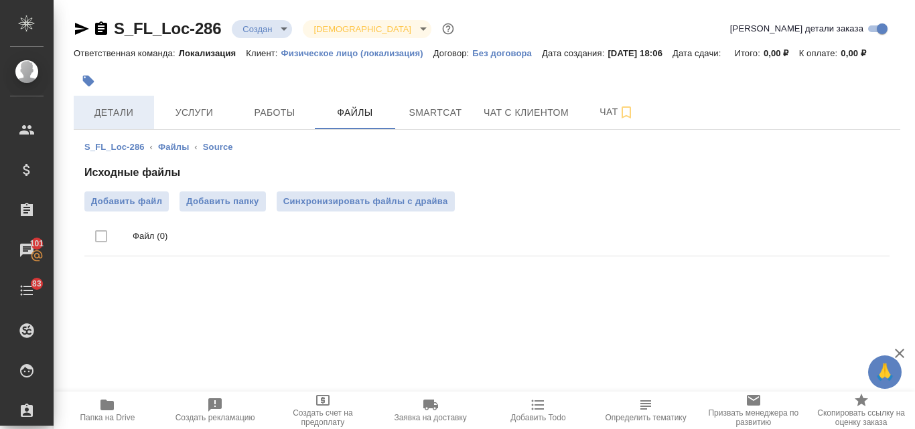
click at [105, 117] on span "Детали" at bounding box center [114, 113] width 64 height 17
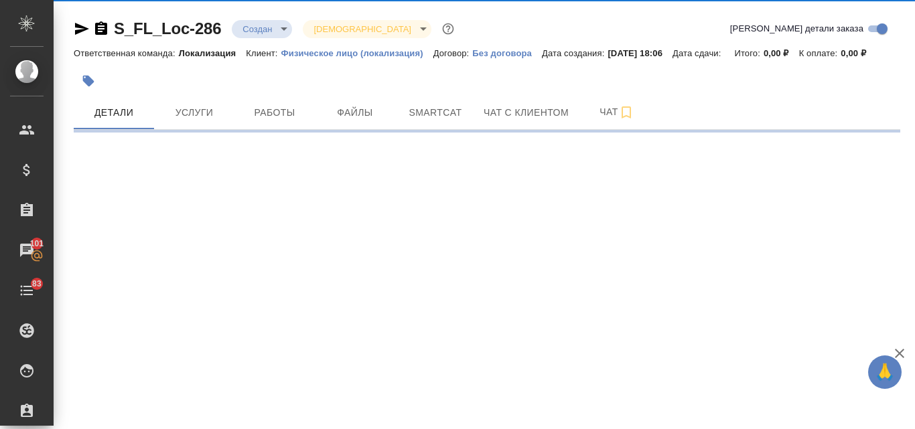
select select "RU"
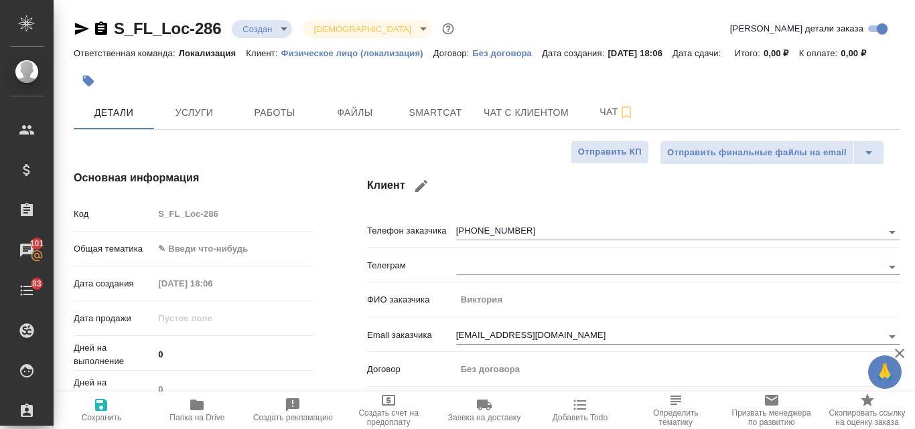
type textarea "x"
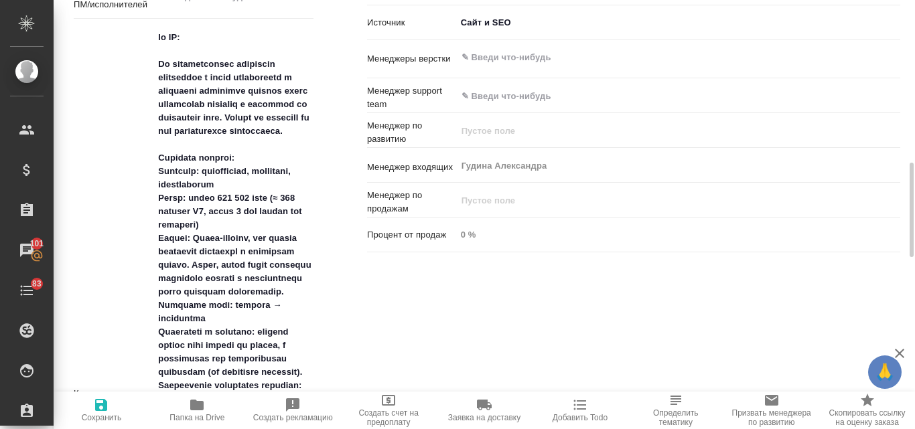
scroll to position [938, 0]
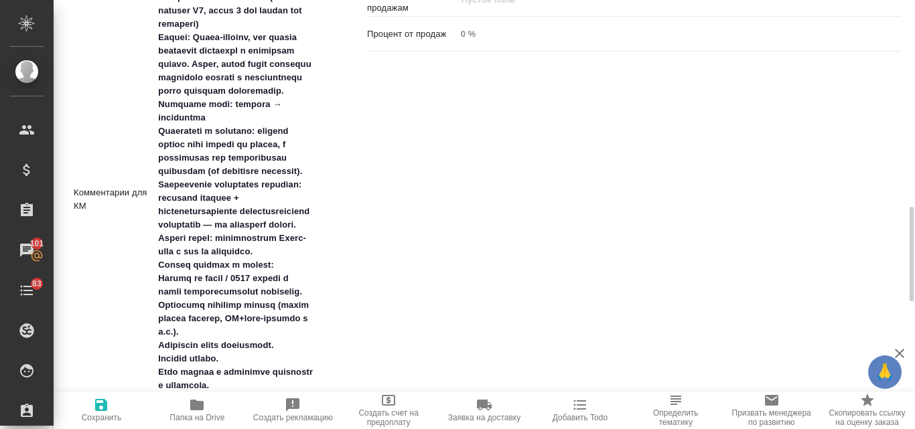
type textarea "x"
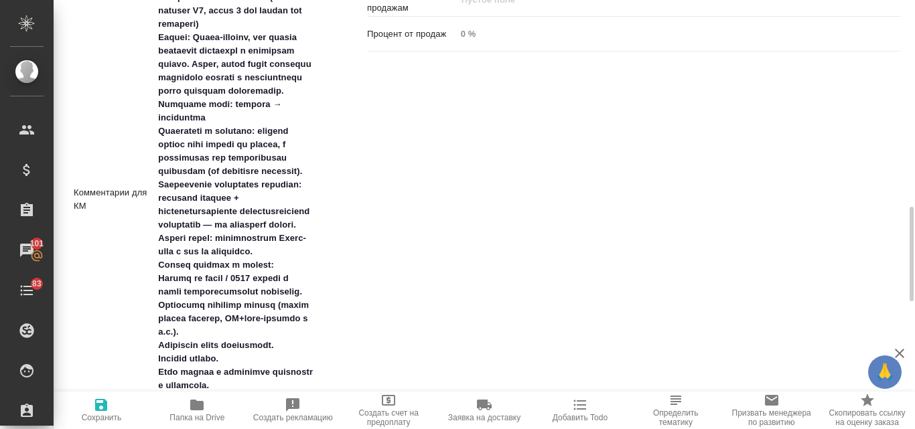
type textarea "x"
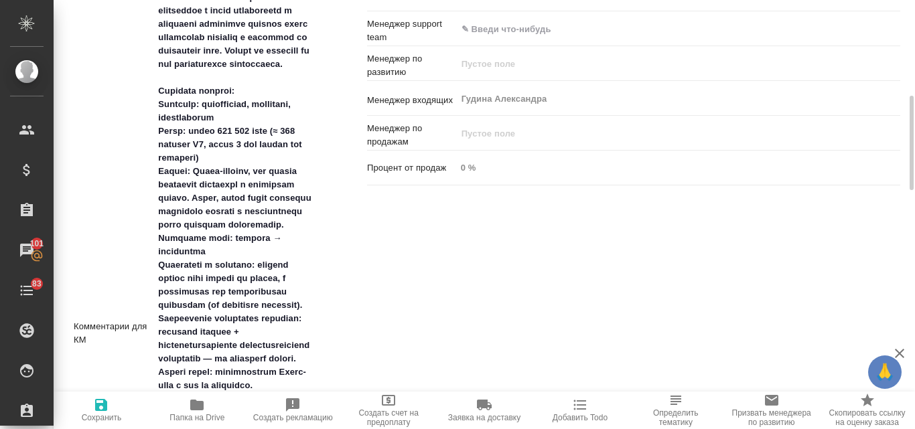
scroll to position [737, 0]
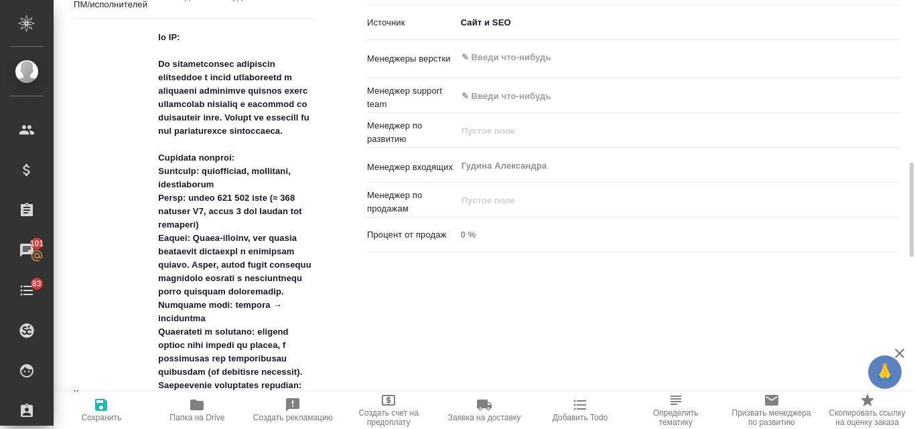
type textarea "x"
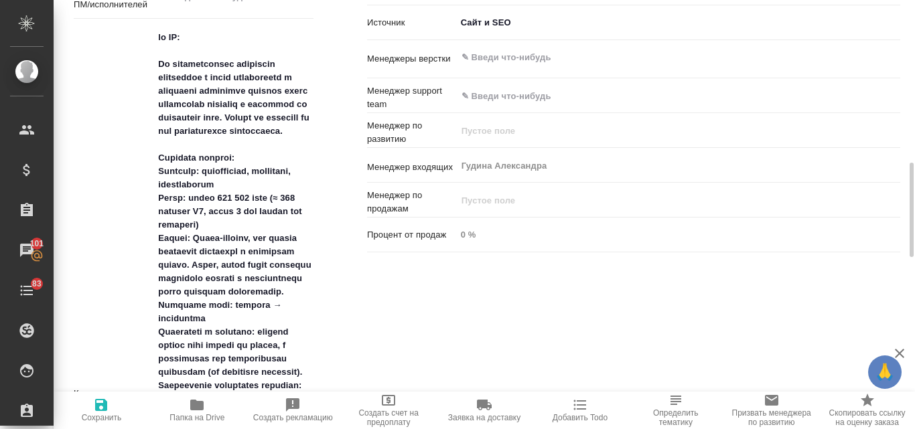
type textarea "x"
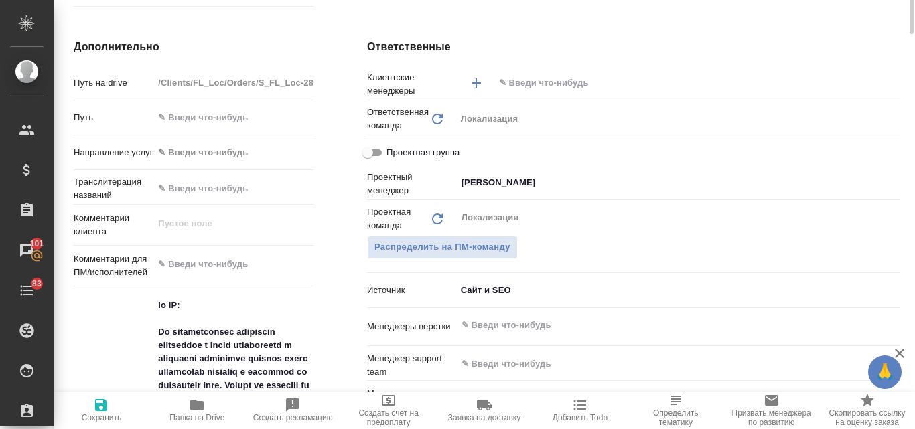
scroll to position [268, 0]
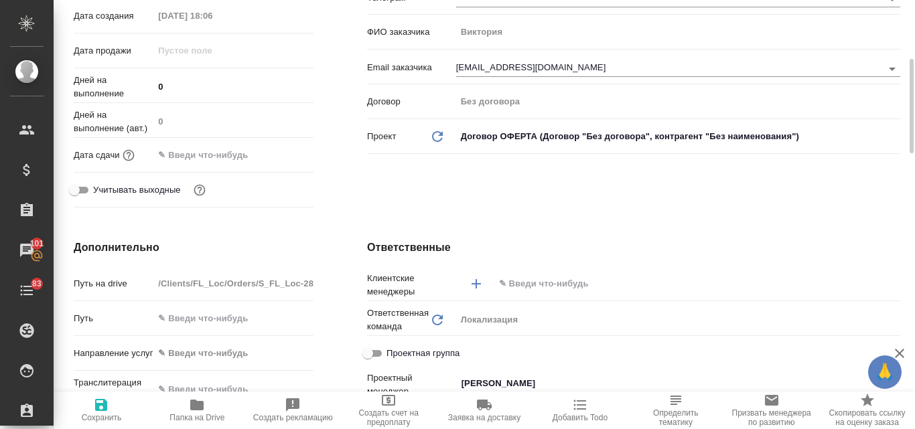
type textarea "x"
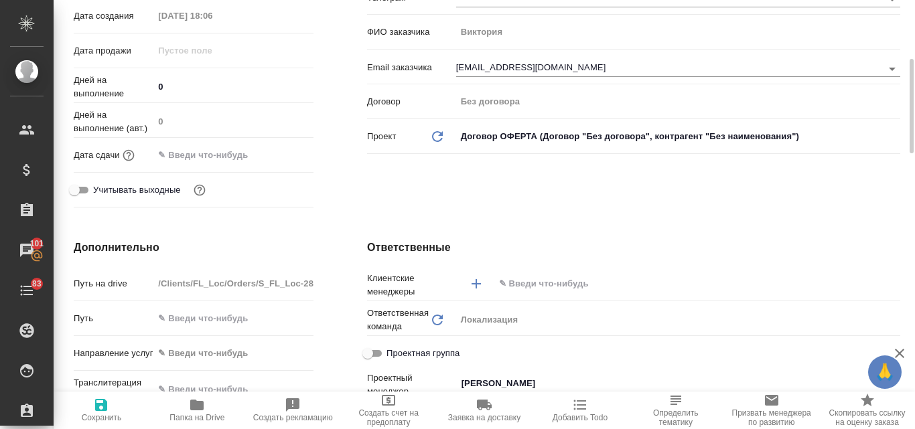
type textarea "x"
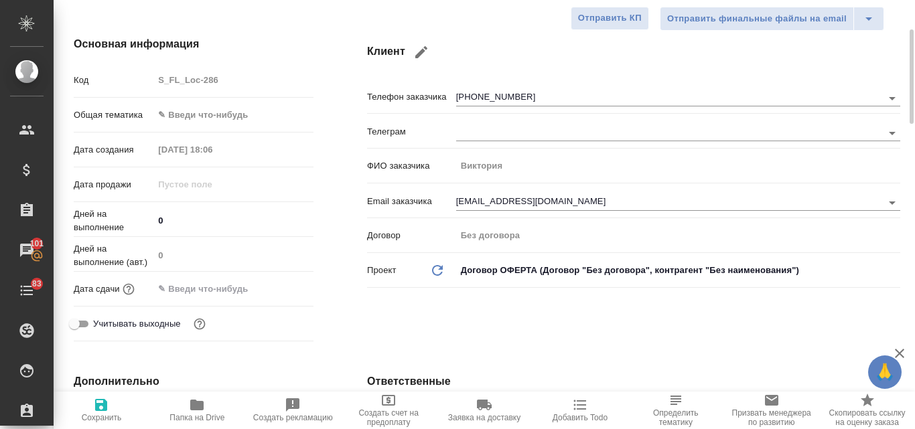
type textarea "x"
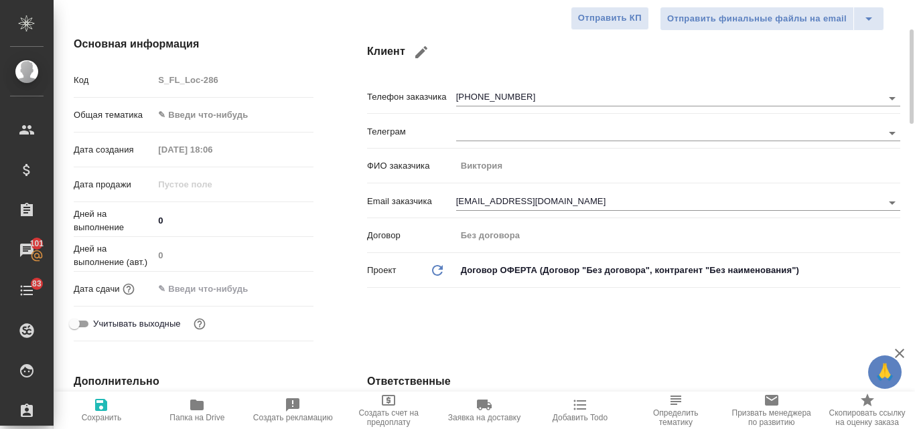
type textarea "x"
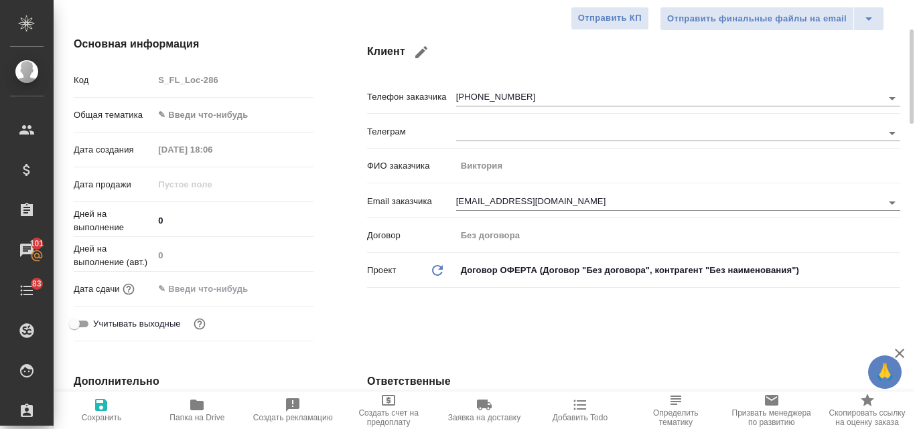
type textarea "x"
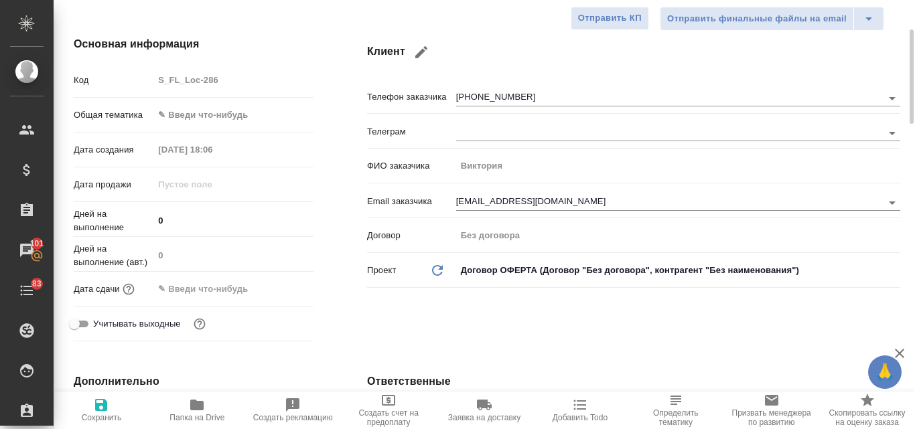
type textarea "x"
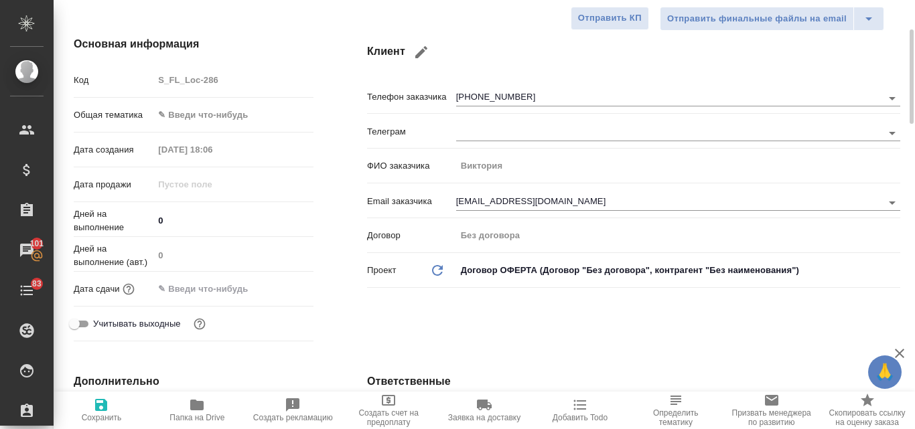
type textarea "x"
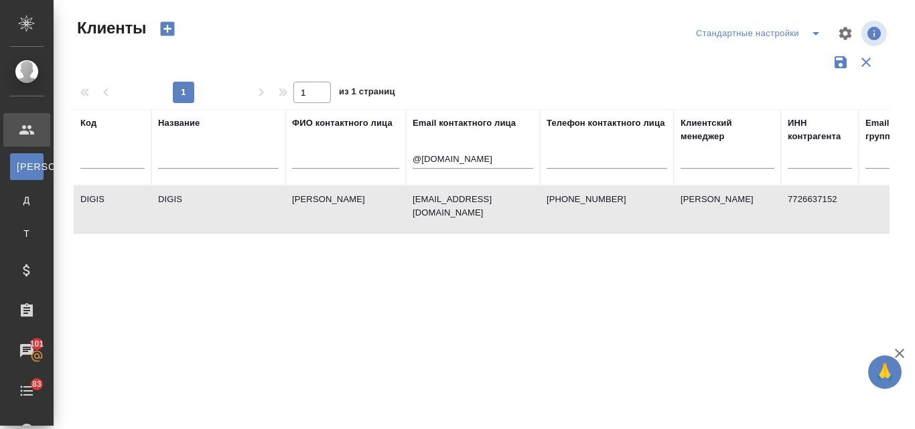
select select "RU"
drag, startPoint x: 455, startPoint y: 163, endPoint x: 418, endPoint y: 161, distance: 36.9
click at [418, 161] on input "@[DOMAIN_NAME]" at bounding box center [473, 160] width 121 height 17
type input "@"
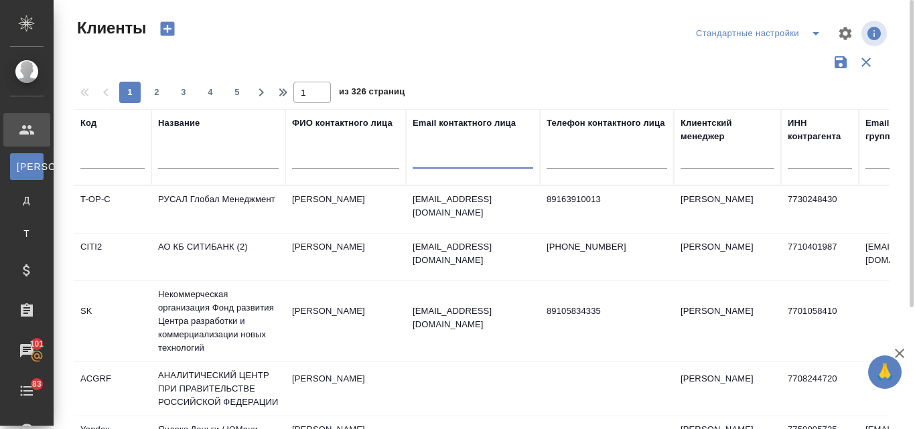
click at [206, 162] on input "text" at bounding box center [218, 160] width 121 height 17
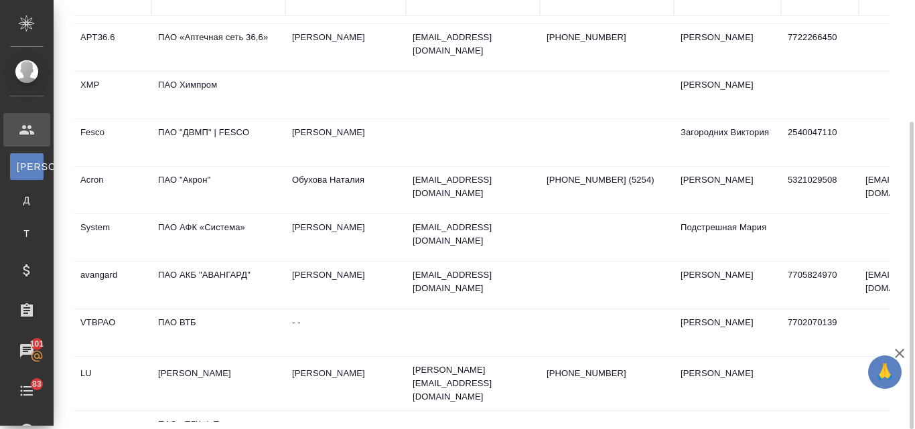
scroll to position [800, 0]
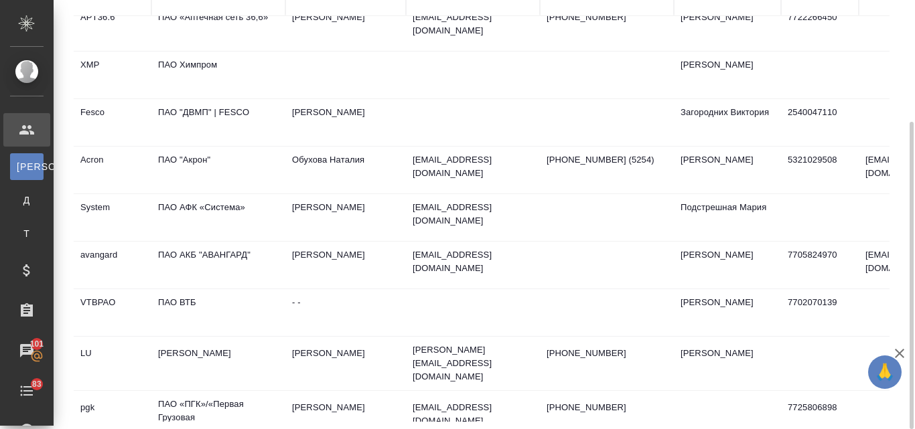
type input "пао"
click at [226, 242] on td "ПАО АКБ "АВАНГАРД"" at bounding box center [218, 265] width 134 height 47
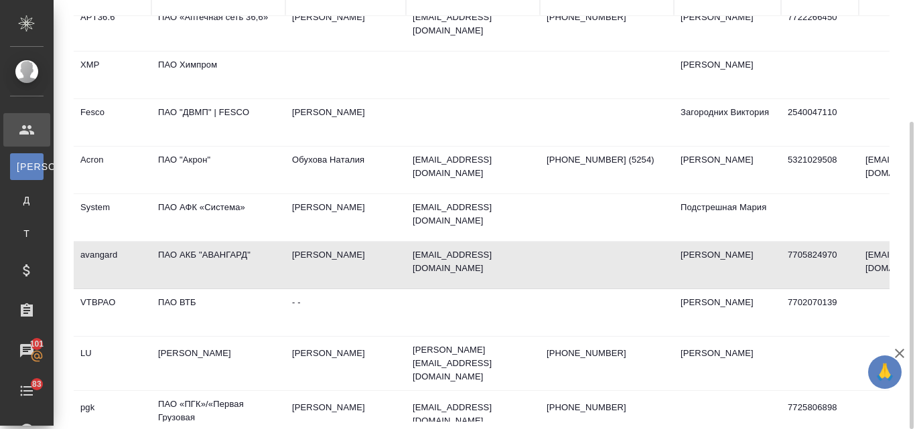
click at [226, 242] on td "ПАО АКБ "АВАНГАРД"" at bounding box center [218, 265] width 134 height 47
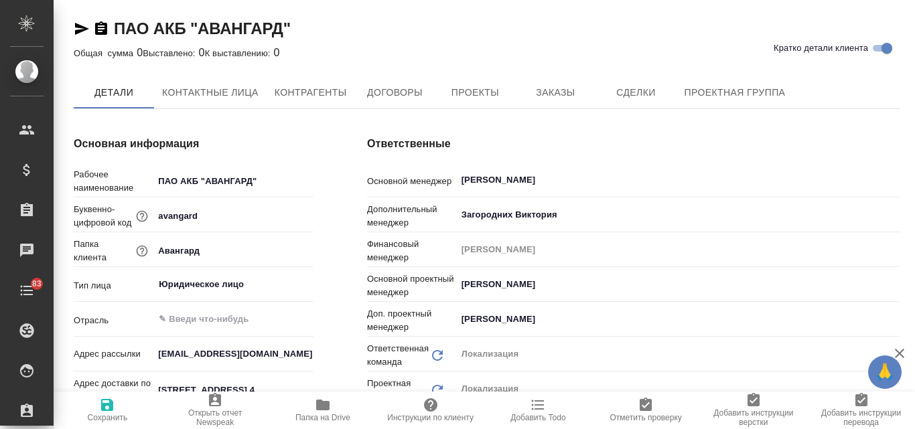
type textarea "x"
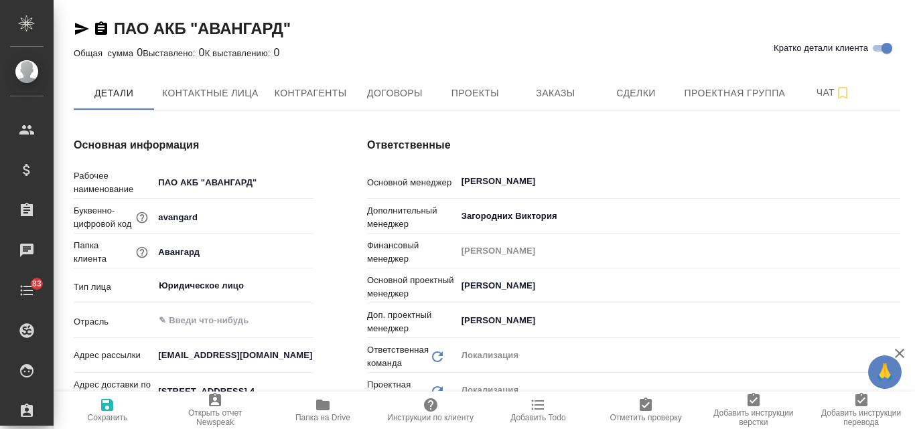
type textarea "x"
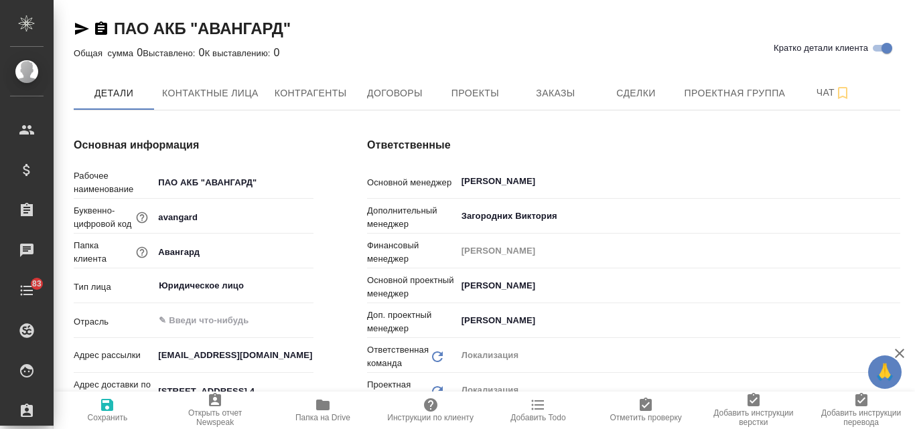
type textarea "x"
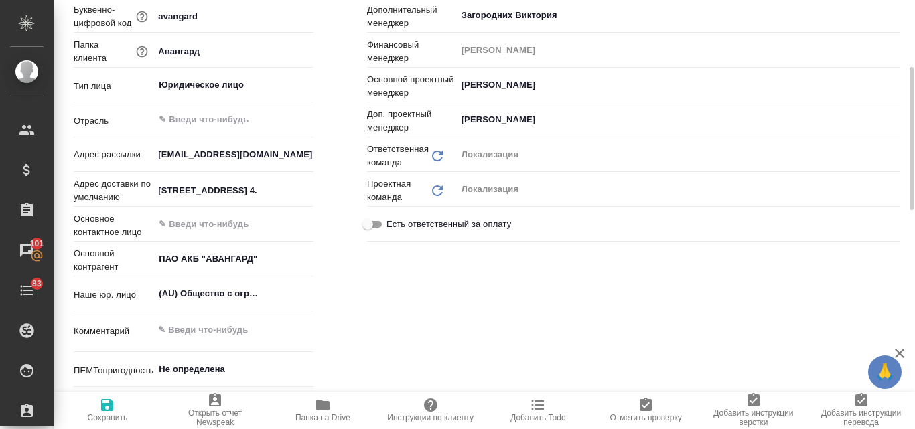
scroll to position [67, 0]
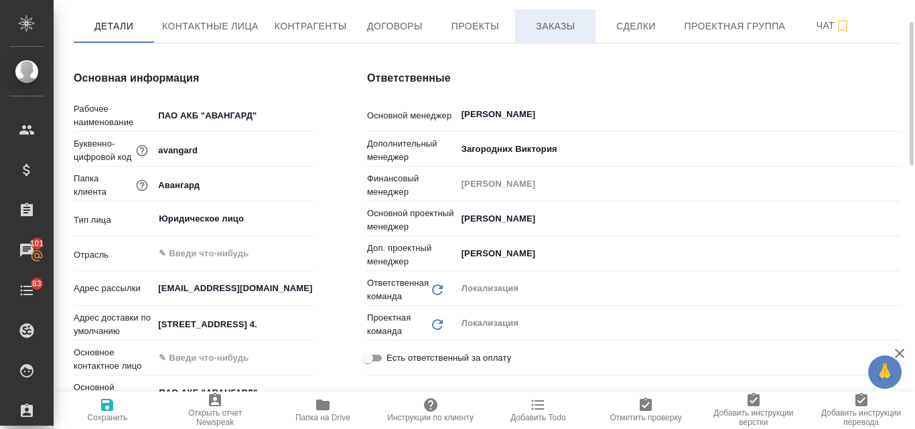
click at [544, 36] on button "Заказы" at bounding box center [555, 25] width 80 height 33
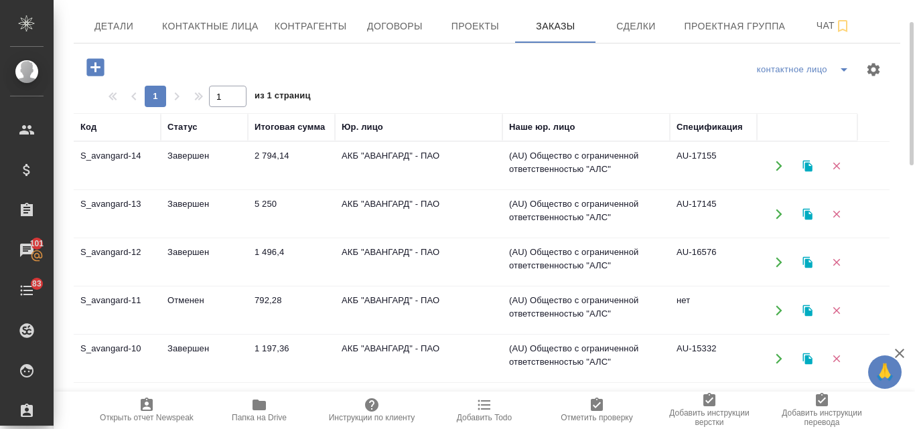
click at [807, 167] on icon "button" at bounding box center [807, 165] width 9 height 11
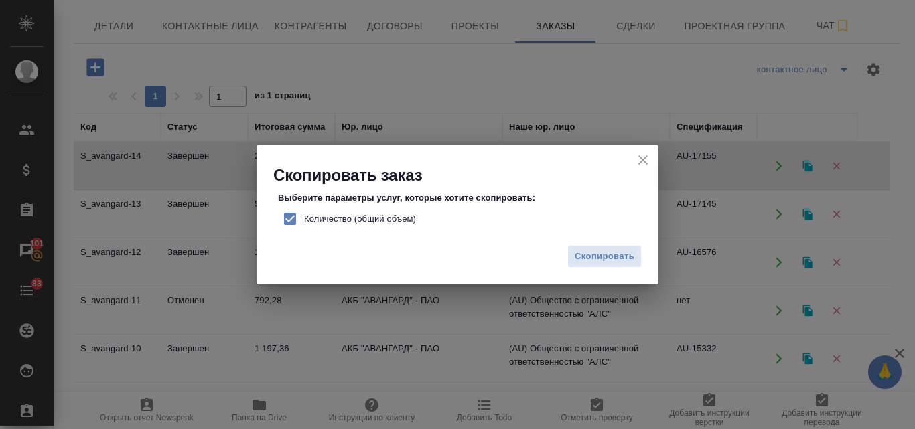
click at [290, 216] on input "Количество (общий объем)" at bounding box center [290, 219] width 28 height 28
checkbox input "false"
click at [593, 253] on span "Скопировать" at bounding box center [605, 256] width 60 height 15
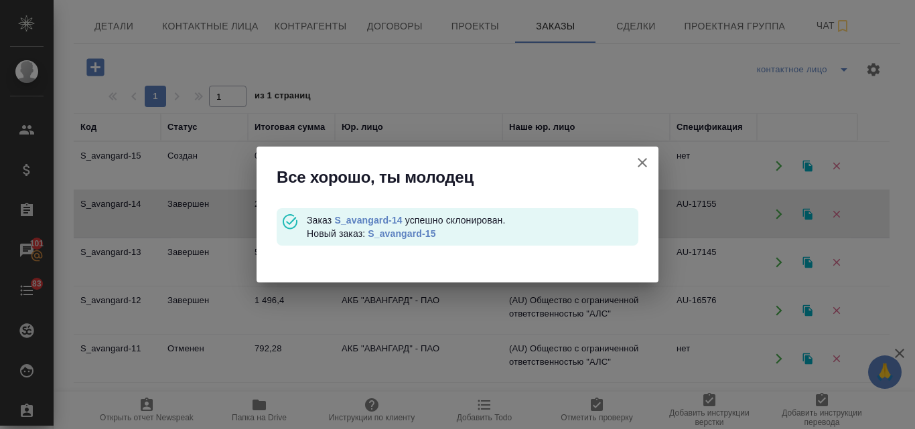
click at [415, 233] on link "S_avangard-15" at bounding box center [402, 233] width 68 height 11
click at [372, 219] on link "S_avangard-14" at bounding box center [368, 220] width 68 height 11
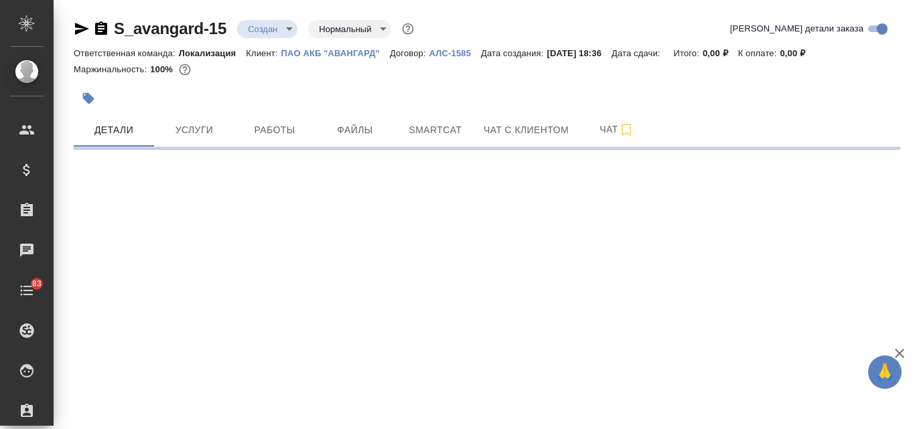
select select "RU"
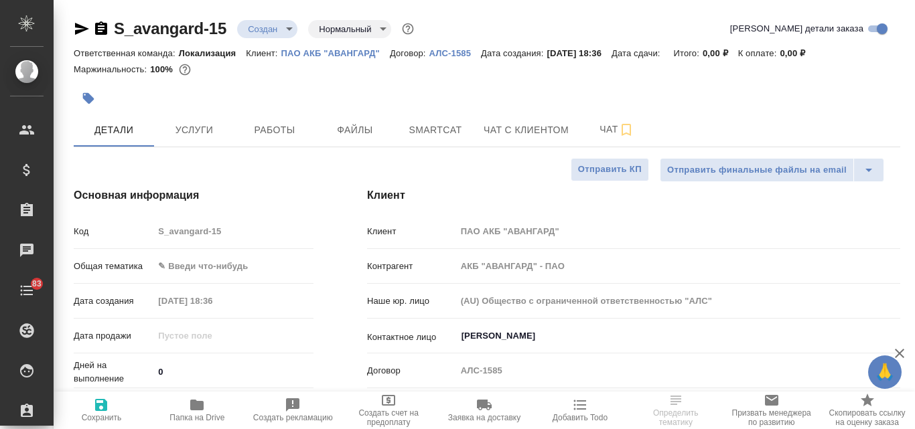
type textarea "x"
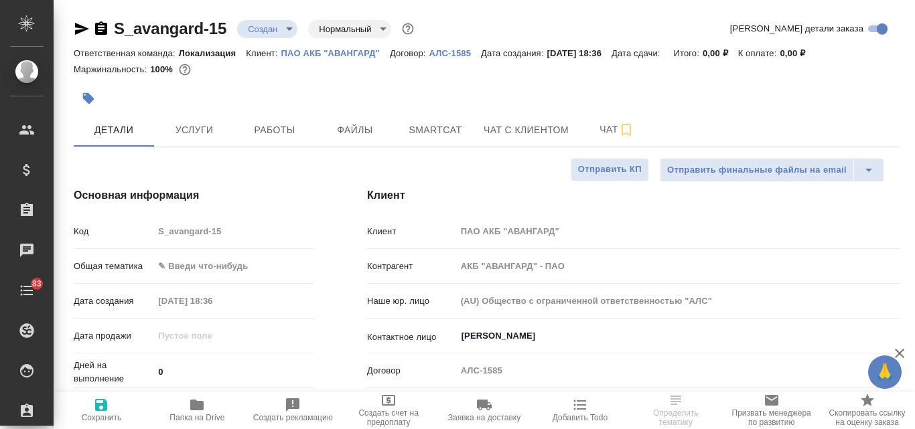
type textarea "x"
click at [362, 137] on span "Файлы" at bounding box center [355, 130] width 64 height 17
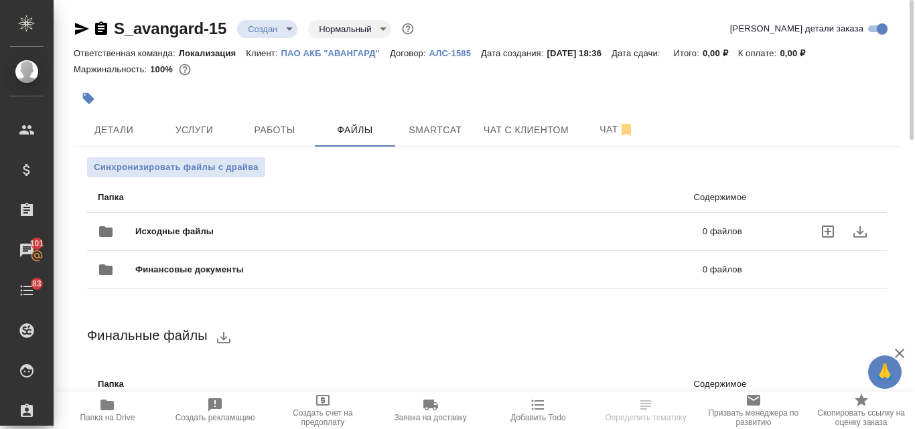
click at [162, 221] on div "Исходные файлы 0 файлов" at bounding box center [420, 232] width 644 height 32
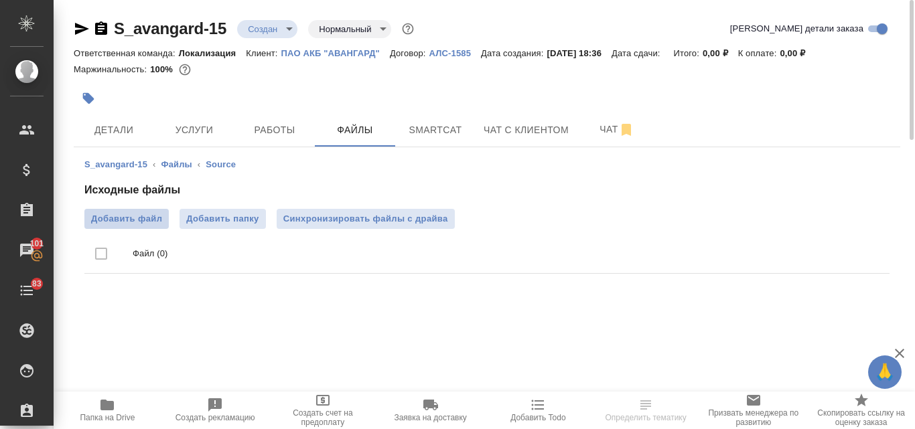
click at [151, 218] on span "Добавить файл" at bounding box center [126, 218] width 71 height 13
click at [0, 0] on input "Добавить файл" at bounding box center [0, 0] width 0 height 0
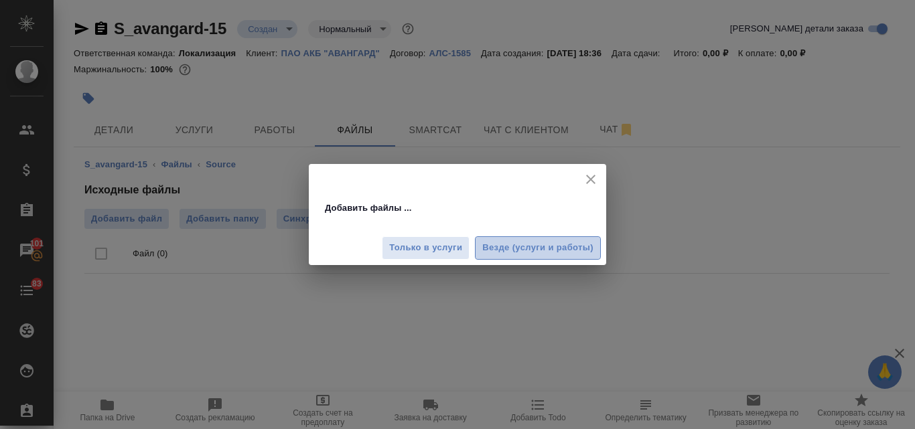
click at [516, 245] on span "Везде (услуги и работы)" at bounding box center [537, 247] width 111 height 15
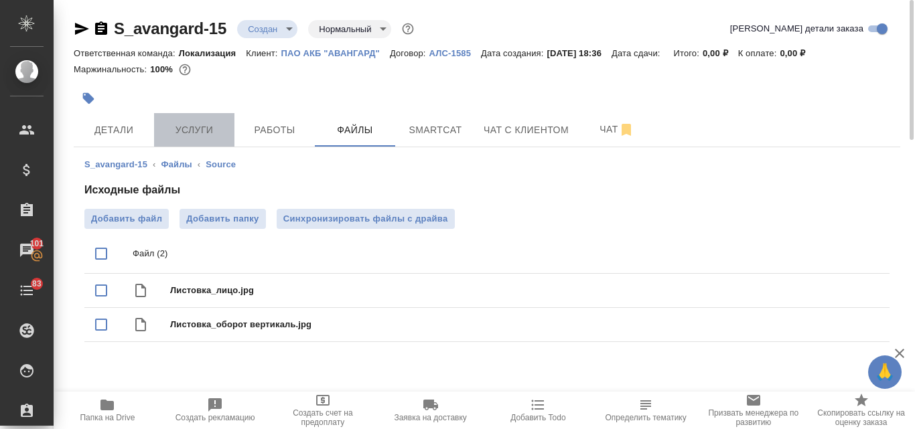
click at [183, 126] on span "Услуги" at bounding box center [194, 130] width 64 height 17
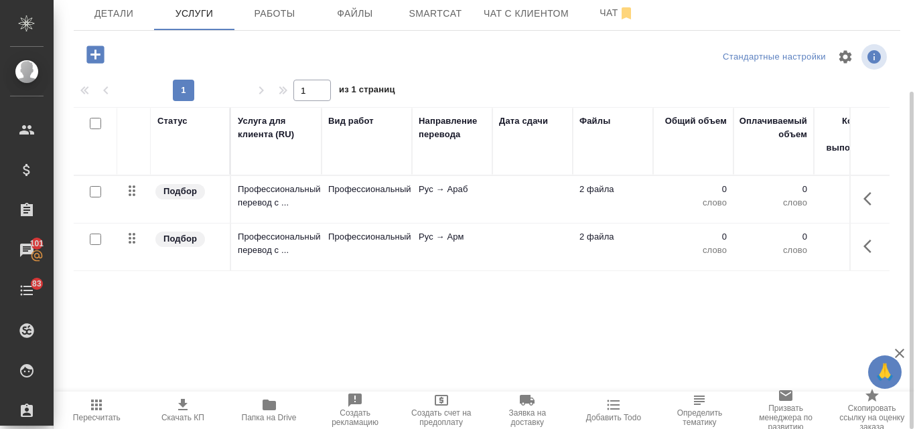
scroll to position [50, 0]
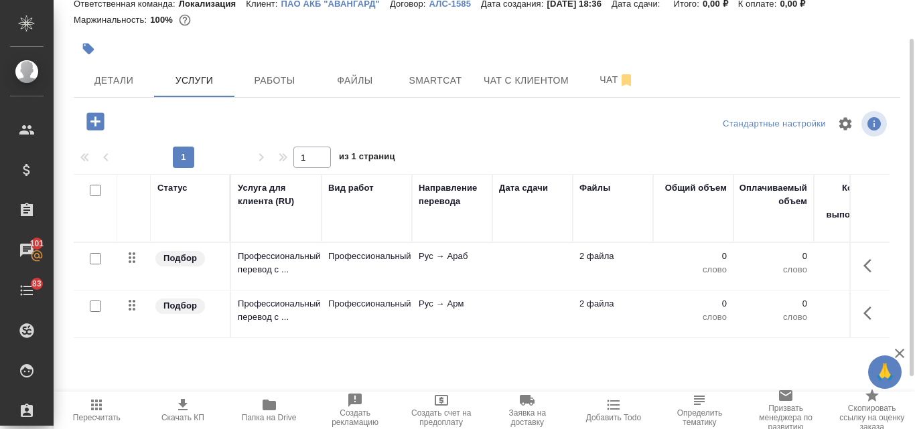
click at [100, 187] on input "checkbox" at bounding box center [95, 190] width 11 height 11
checkbox input "true"
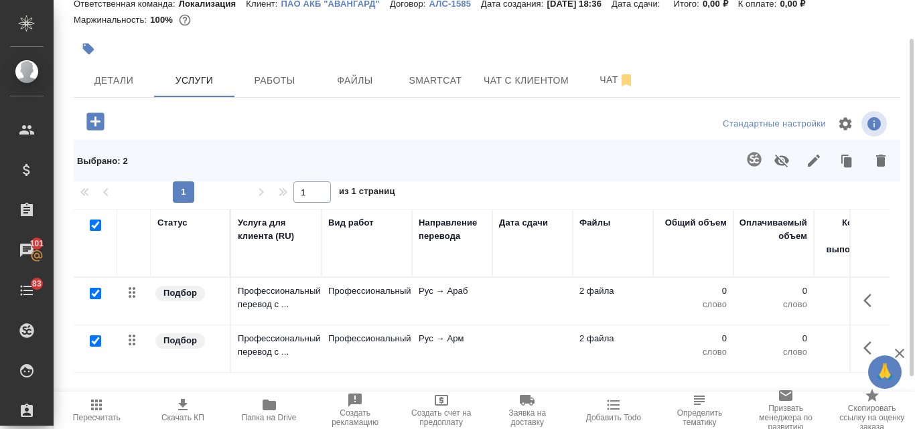
click at [886, 166] on icon "button" at bounding box center [881, 161] width 16 height 16
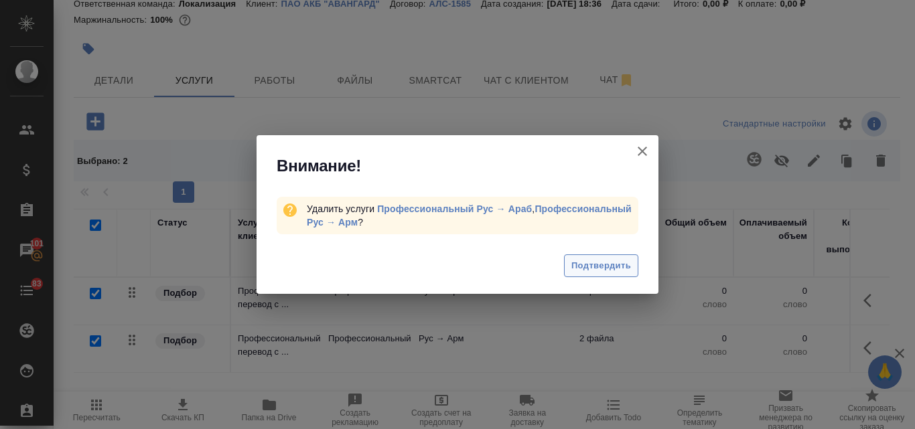
click at [576, 265] on span "Подтвердить" at bounding box center [601, 266] width 60 height 15
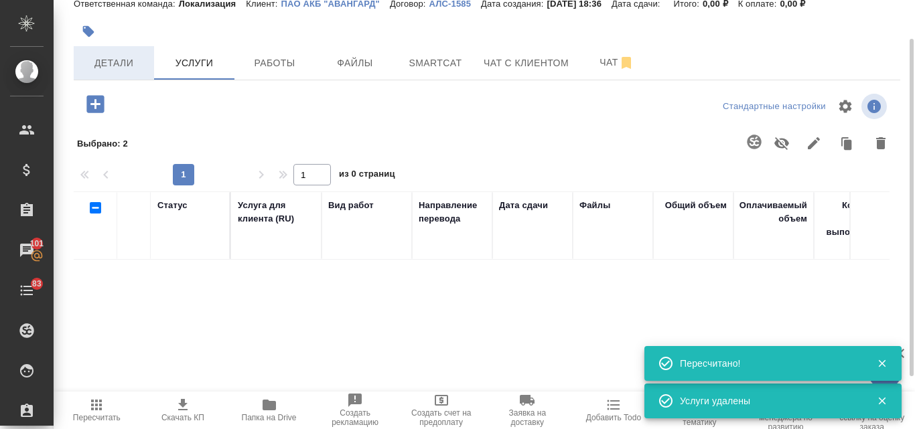
click at [123, 63] on span "Детали" at bounding box center [114, 63] width 64 height 17
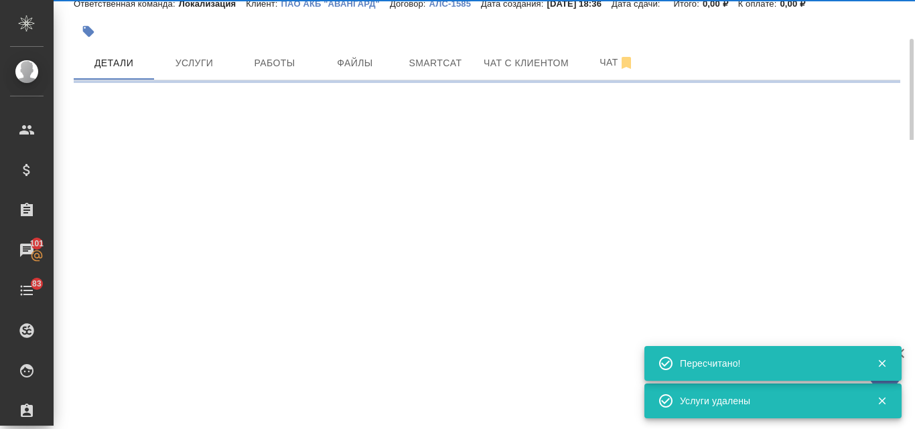
select select "RU"
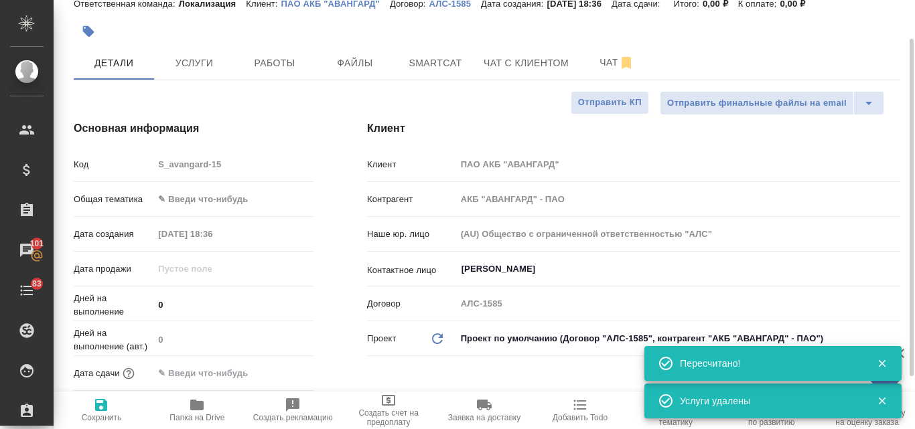
type textarea "x"
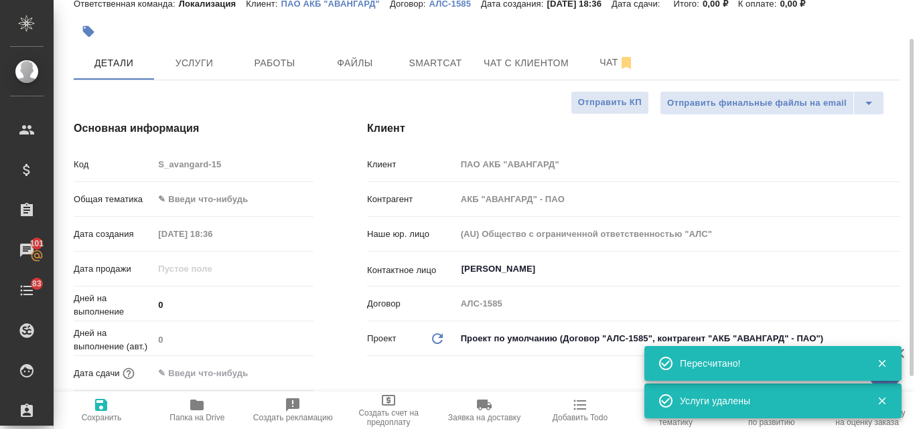
type textarea "x"
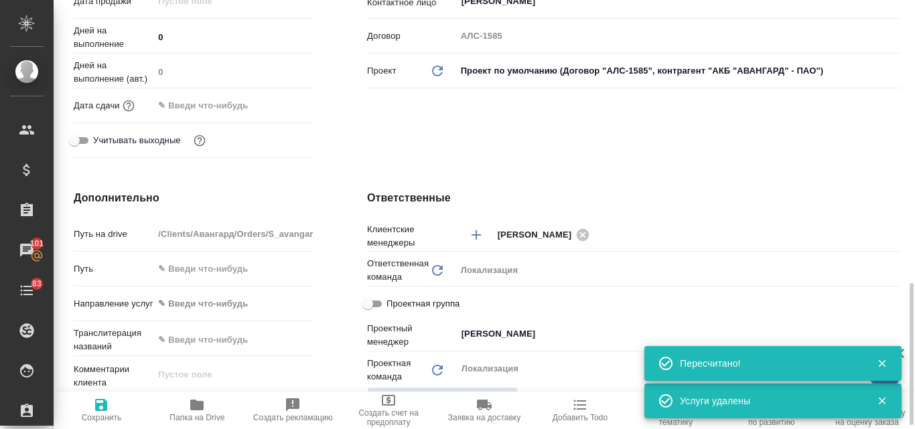
scroll to position [451, 0]
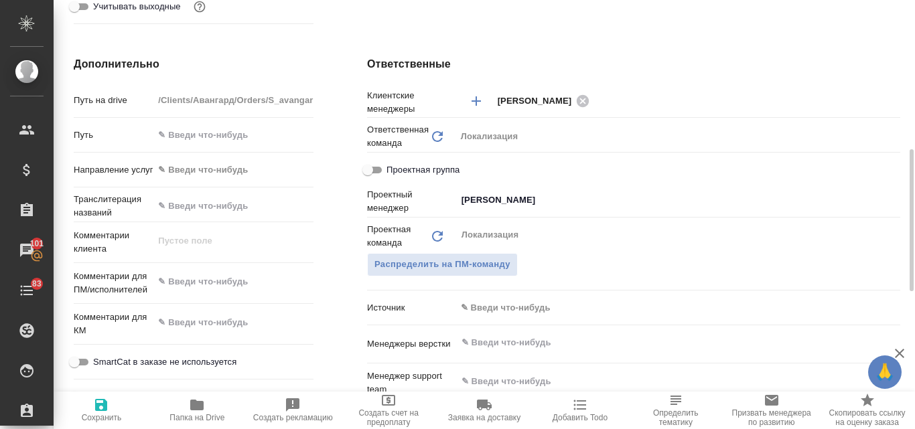
type textarea "x"
click at [200, 288] on textarea at bounding box center [233, 282] width 160 height 23
paste textarea "Анна, добрый день. У вас есть услуга проверки текста. Нам нужно проверить прави…"
type textarea "Анна, добрый день. У вас есть услуга проверки текста. Нам нужно проверить прави…"
type textarea "x"
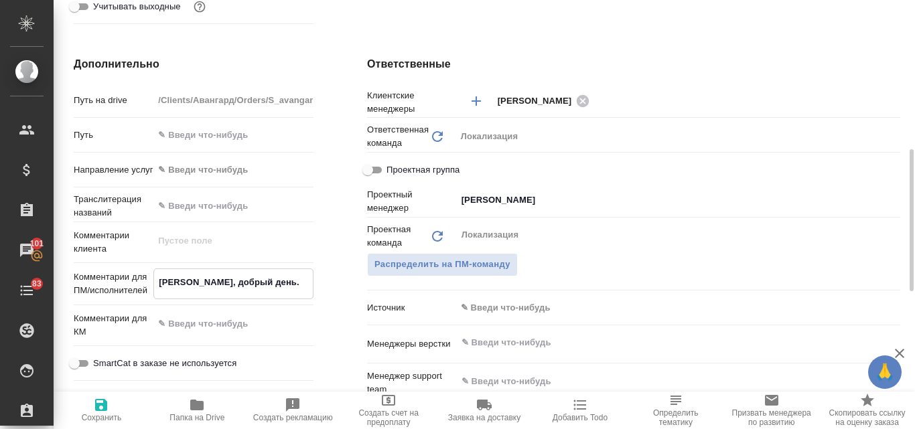
type textarea "x"
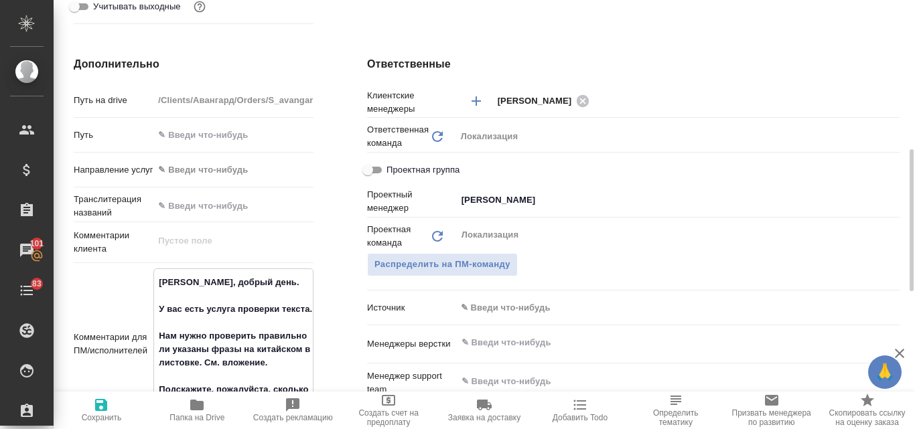
drag, startPoint x: 253, startPoint y: 284, endPoint x: 155, endPoint y: 285, distance: 98.5
click at [155, 285] on textarea "Анна, добрый день. У вас есть услуга проверки текста. Нам нужно проверить прави…" at bounding box center [233, 342] width 159 height 143
type textarea "У вас есть услуга проверки текста. Нам нужно проверить правильно ли указаны фра…"
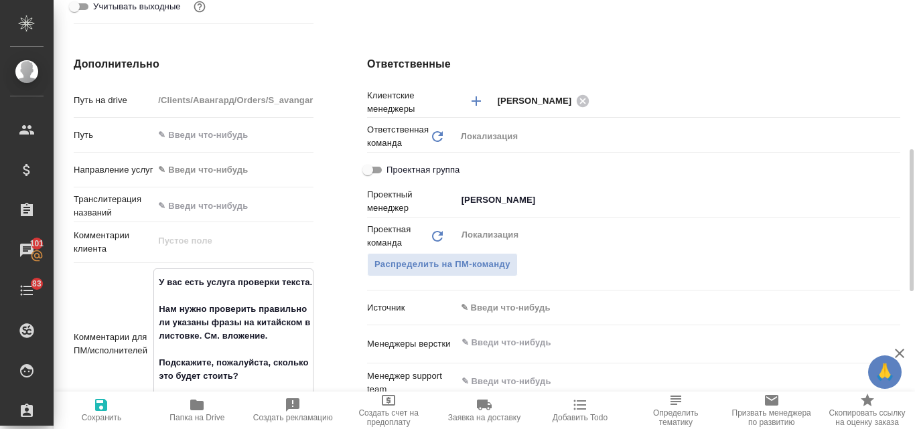
type textarea "x"
type textarea "У вас есть услуга проверки текста. Нам нужно проверить правильно ли указаны фра…"
type textarea "x"
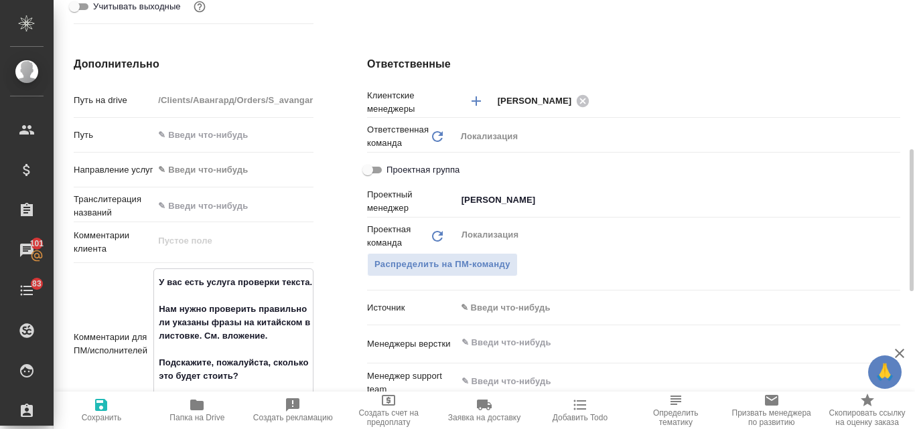
click at [96, 411] on icon "button" at bounding box center [101, 405] width 12 height 12
type textarea "x"
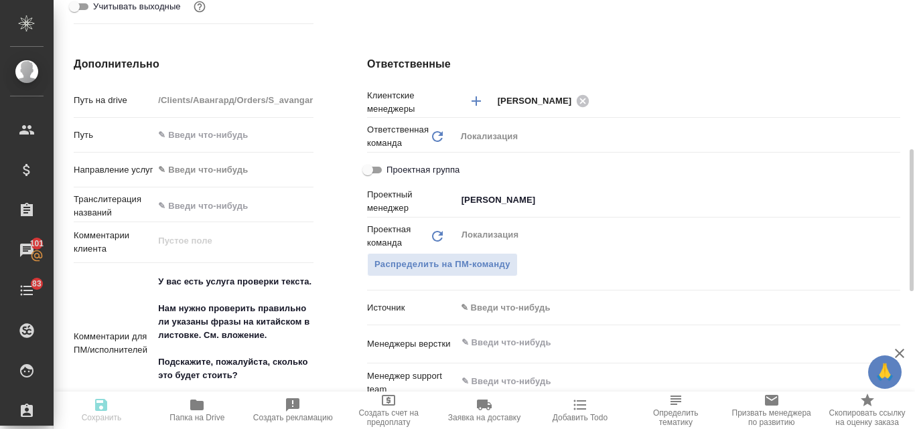
type textarea "x"
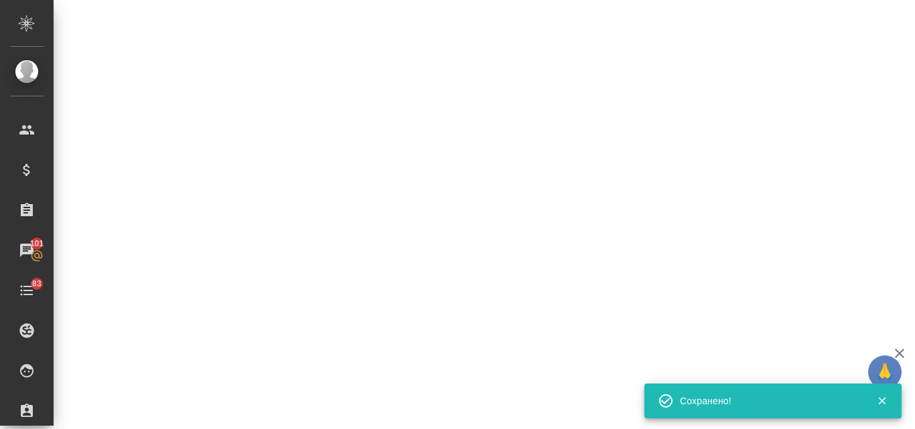
select select "RU"
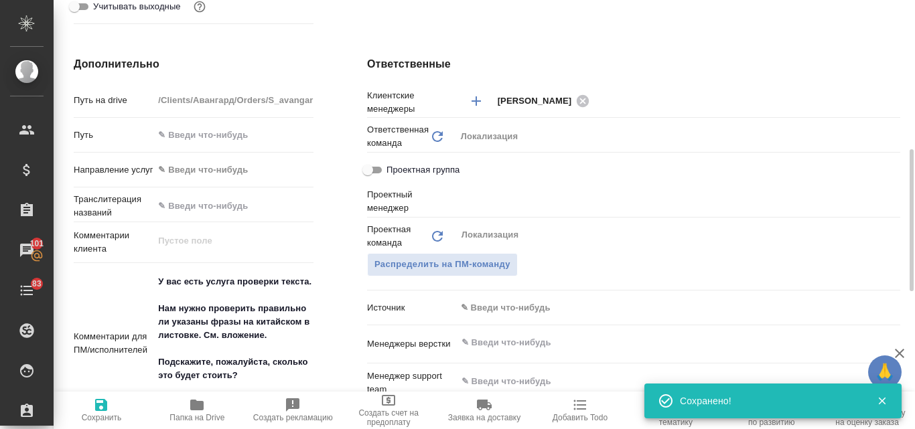
type textarea "x"
type input "[PERSON_NAME]"
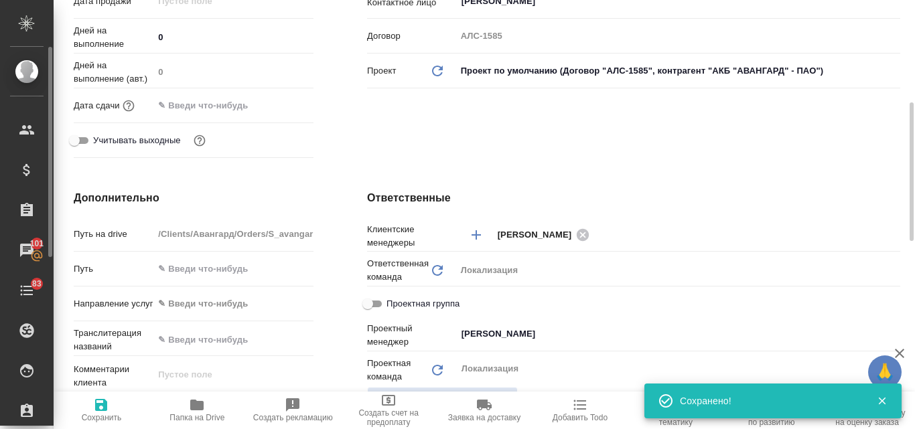
type textarea "x"
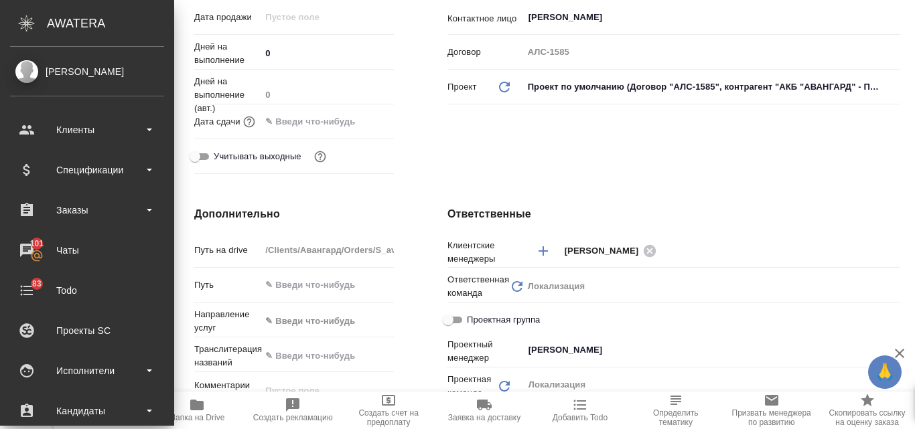
type textarea "x"
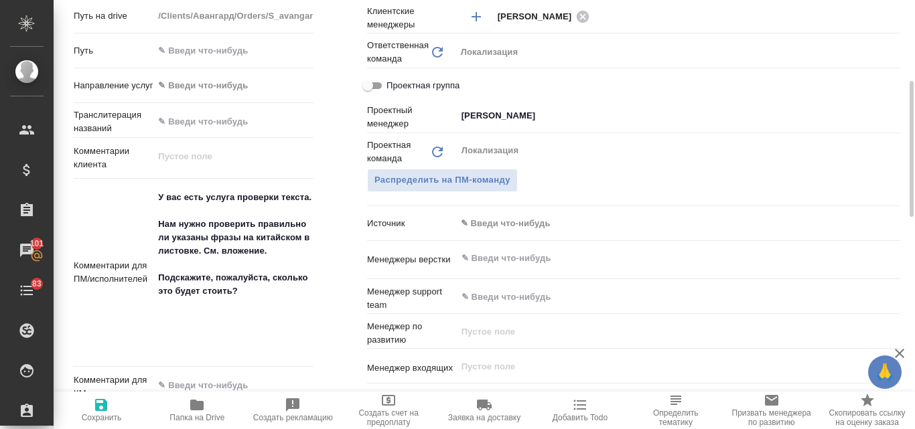
scroll to position [603, 0]
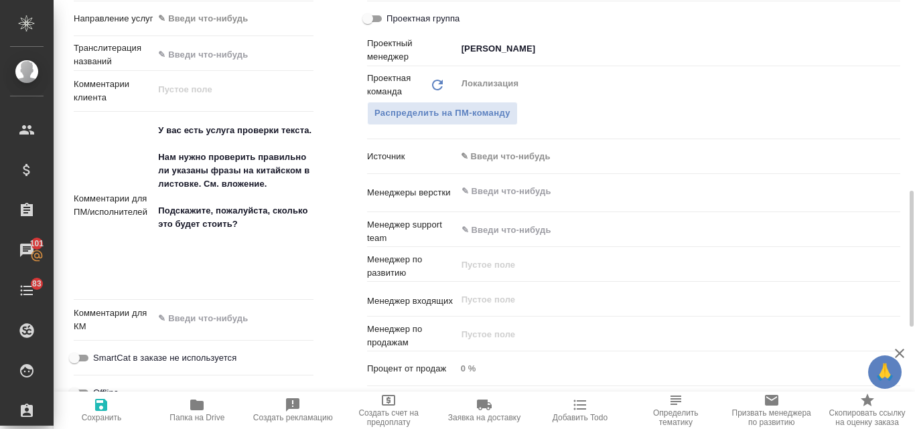
click at [104, 405] on icon "button" at bounding box center [101, 405] width 12 height 12
type textarea "x"
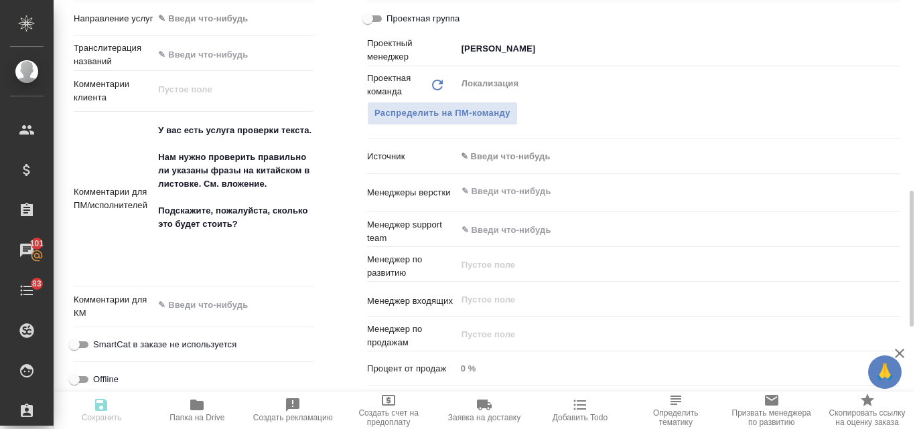
type textarea "x"
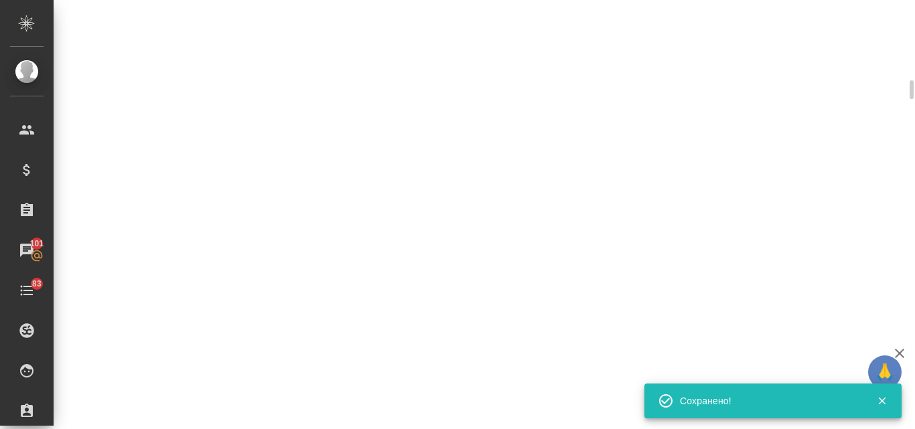
select select "RU"
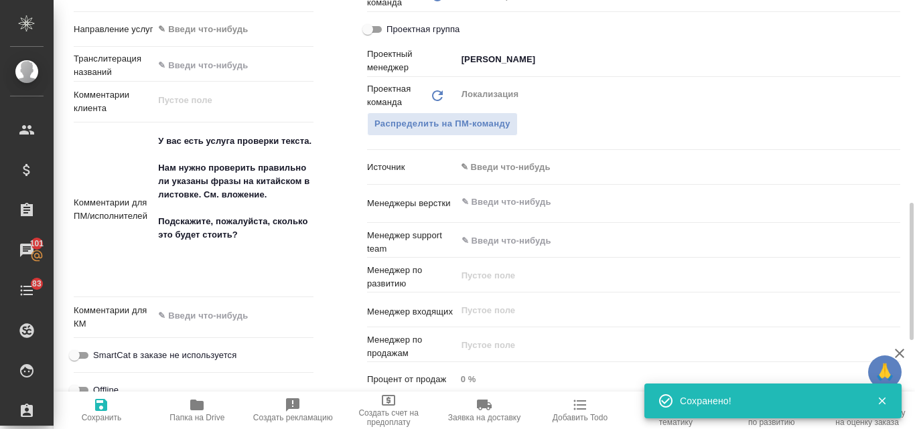
type textarea "x"
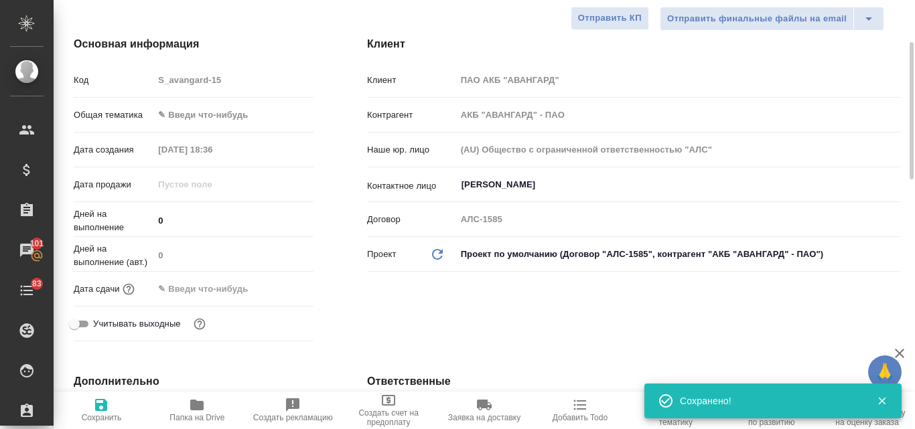
scroll to position [0, 0]
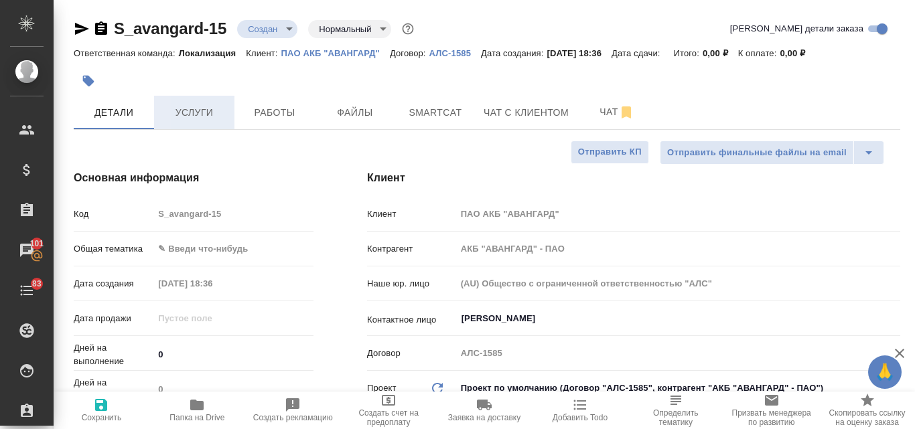
click at [184, 114] on span "Услуги" at bounding box center [194, 113] width 64 height 17
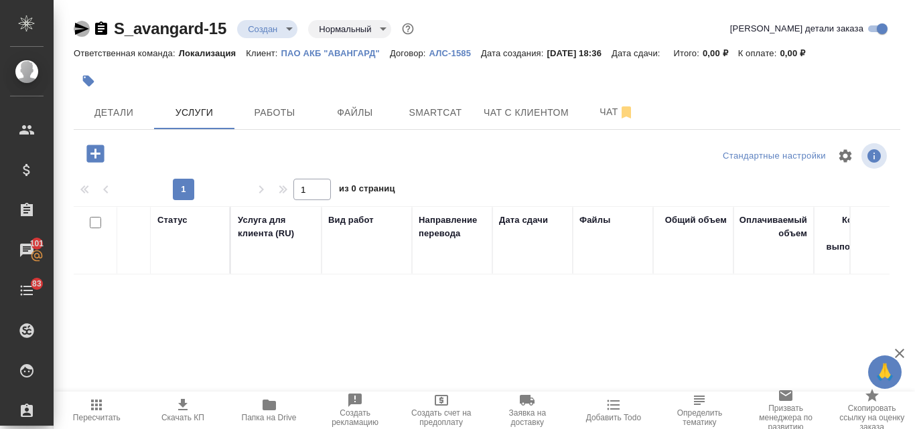
click at [82, 28] on icon "button" at bounding box center [82, 29] width 14 height 12
click at [90, 159] on icon "button" at bounding box center [94, 153] width 17 height 17
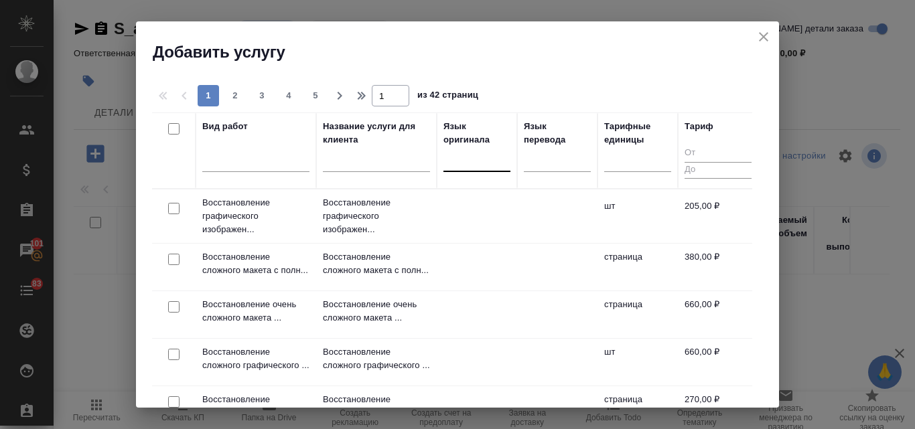
click at [454, 161] on div at bounding box center [476, 158] width 67 height 19
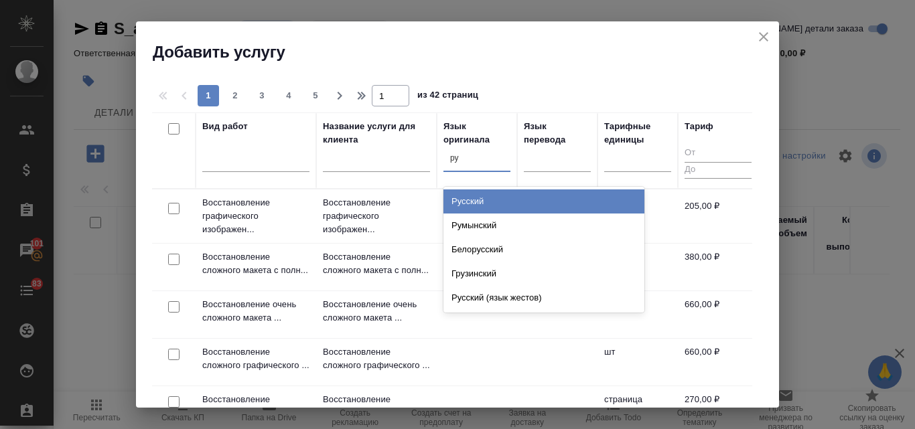
type input "рус"
click at [492, 198] on div "Русский" at bounding box center [543, 202] width 201 height 24
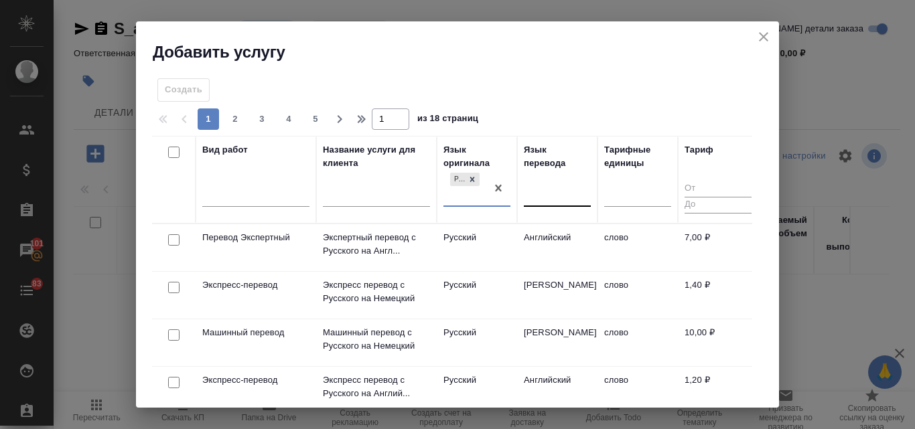
click at [546, 191] on div at bounding box center [557, 193] width 67 height 19
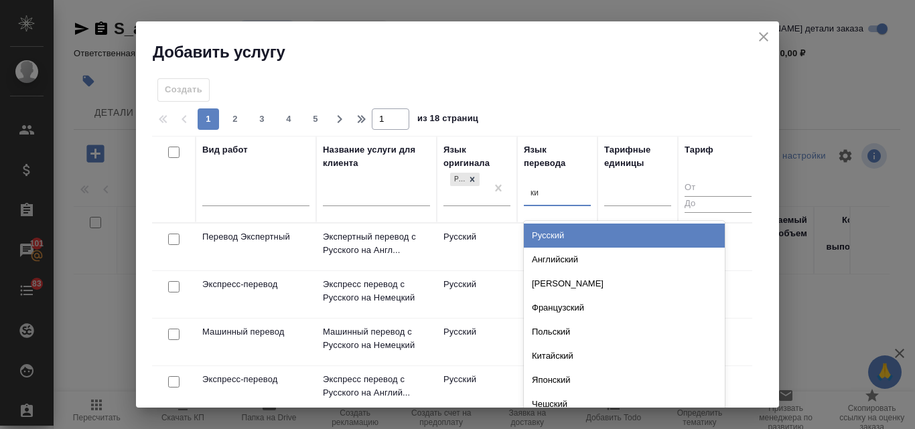
type input "кит"
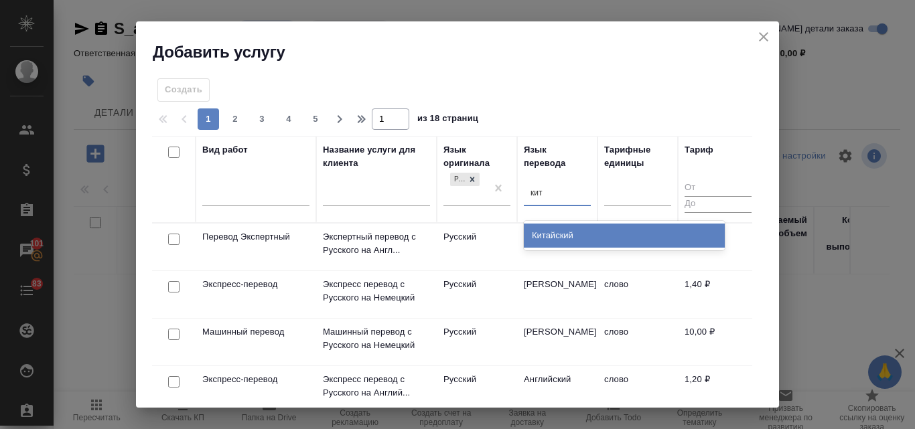
click at [582, 236] on div "Китайский" at bounding box center [624, 236] width 201 height 24
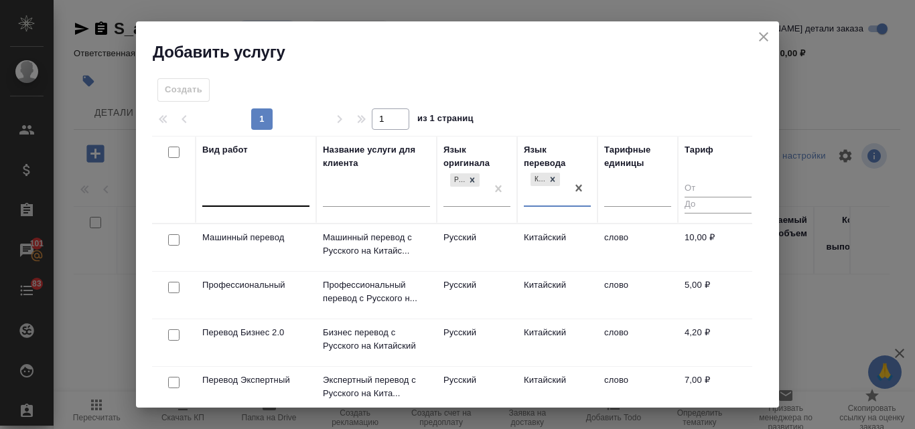
click at [223, 195] on div at bounding box center [255, 193] width 107 height 19
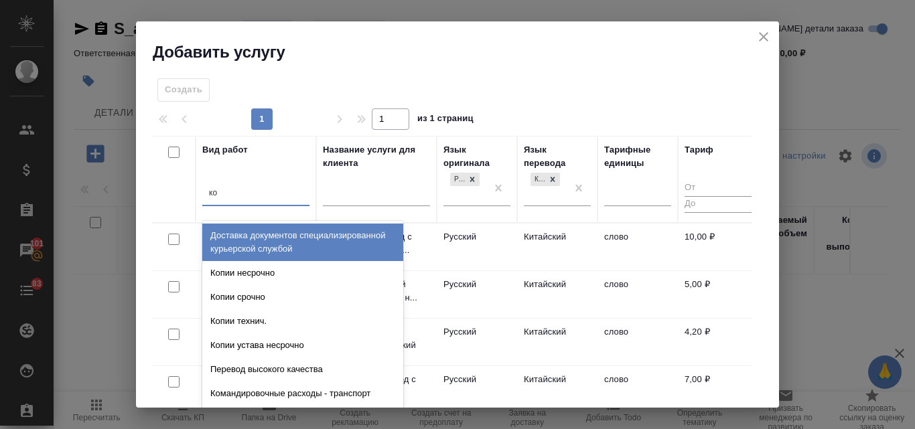
type input "кор"
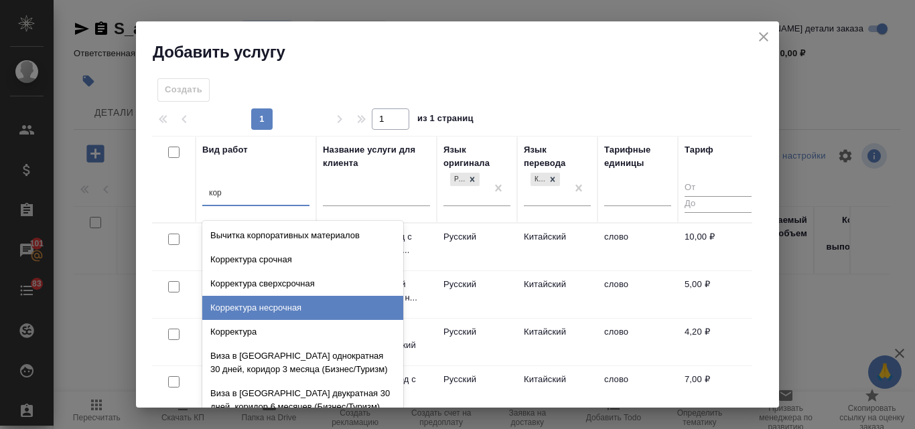
click at [290, 317] on div "Корректура несрочная" at bounding box center [302, 308] width 201 height 24
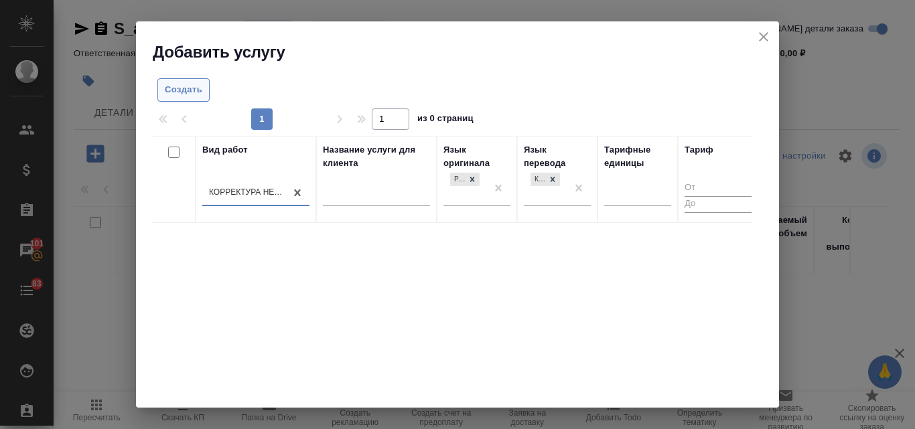
click at [183, 82] on span "Создать" at bounding box center [184, 89] width 38 height 15
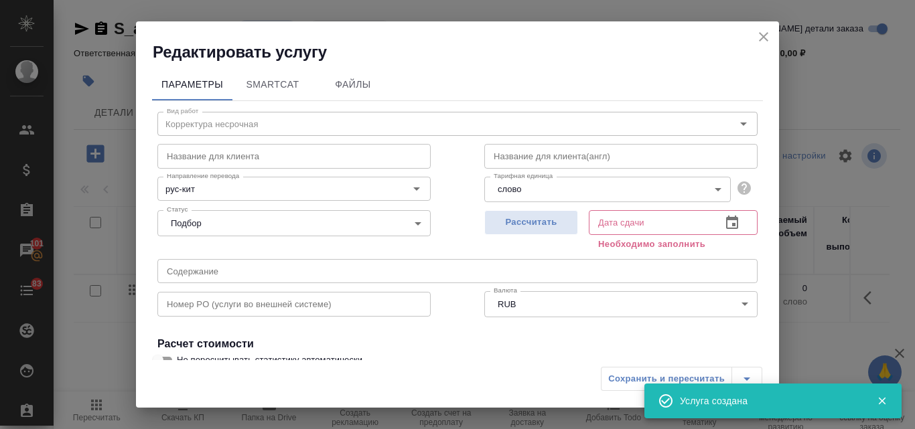
click at [766, 32] on icon "close" at bounding box center [764, 37] width 16 height 16
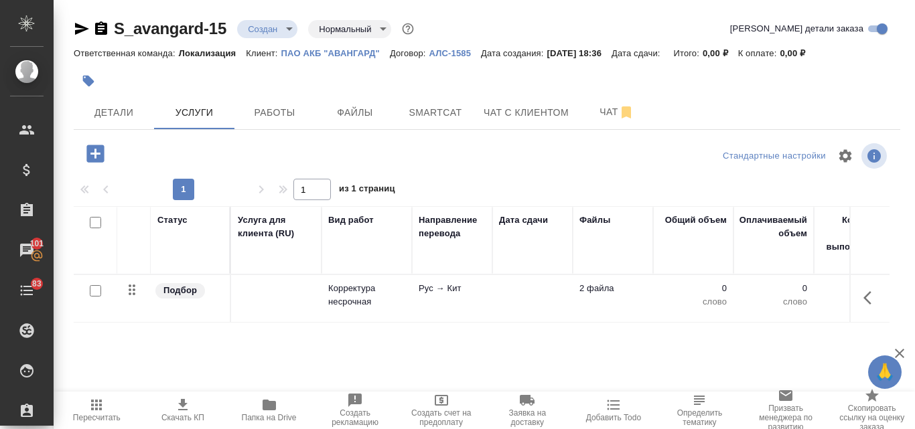
click at [93, 292] on input "checkbox" at bounding box center [95, 290] width 11 height 11
checkbox input "true"
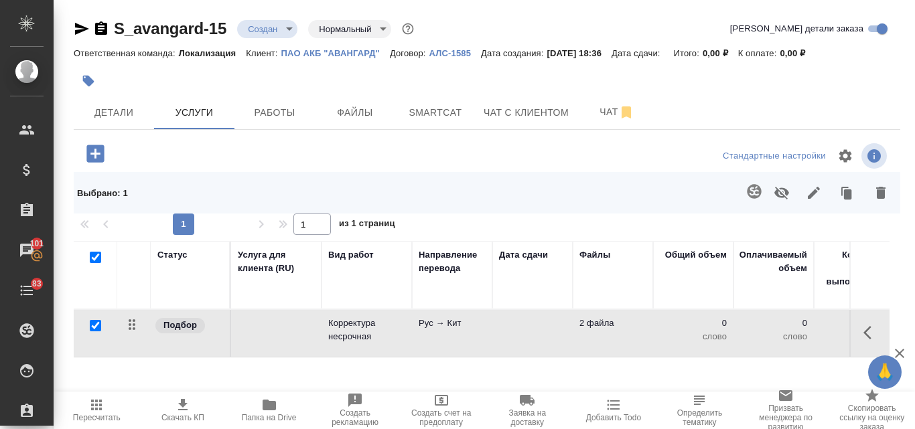
click at [746, 194] on icon "button" at bounding box center [754, 192] width 16 height 16
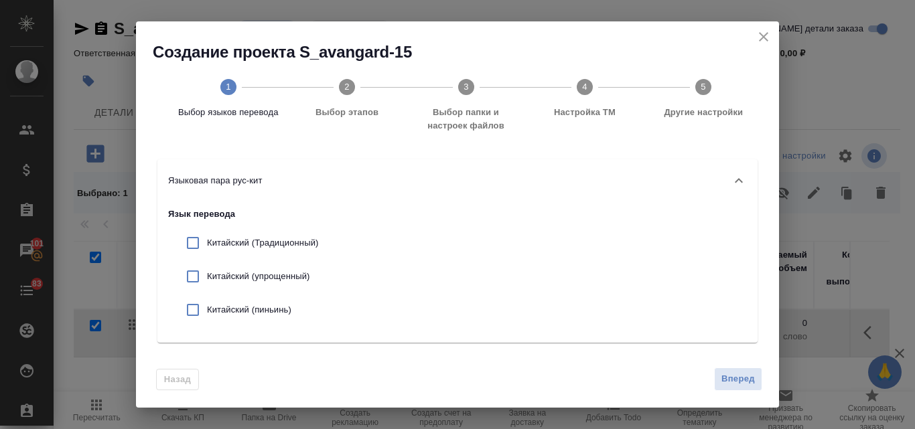
click at [196, 273] on input "checkbox" at bounding box center [193, 277] width 28 height 28
checkbox input "true"
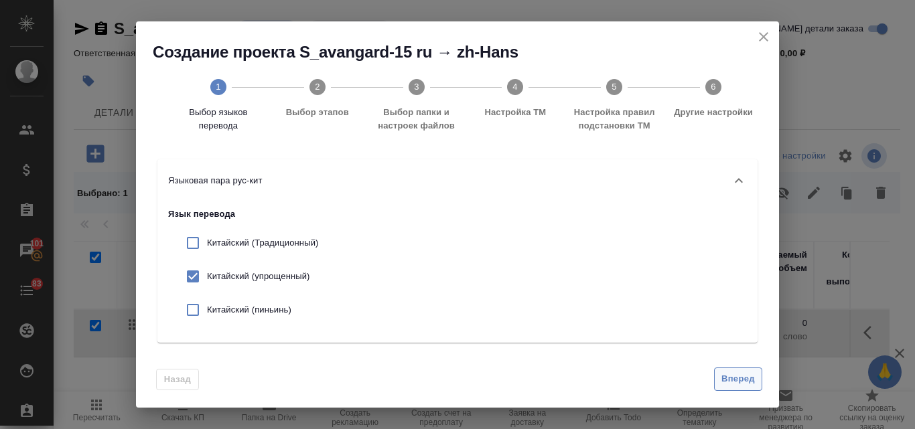
click at [740, 376] on span "Вперед" at bounding box center [737, 379] width 33 height 15
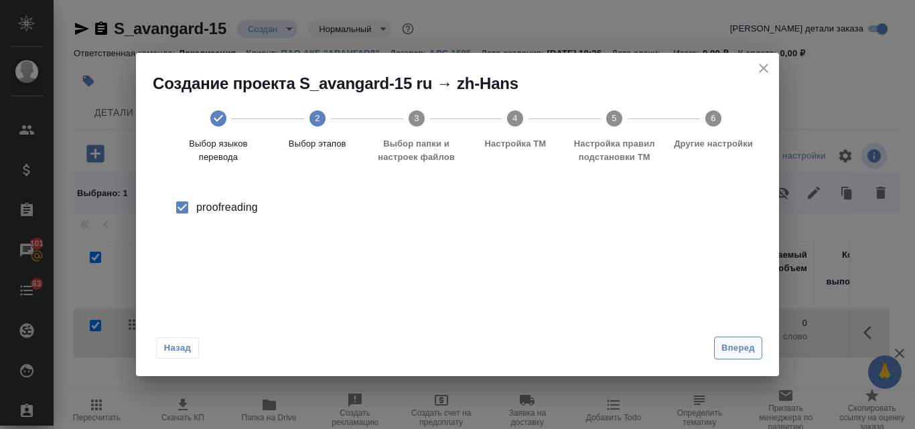
click at [740, 357] on button "Вперед" at bounding box center [738, 348] width 48 height 23
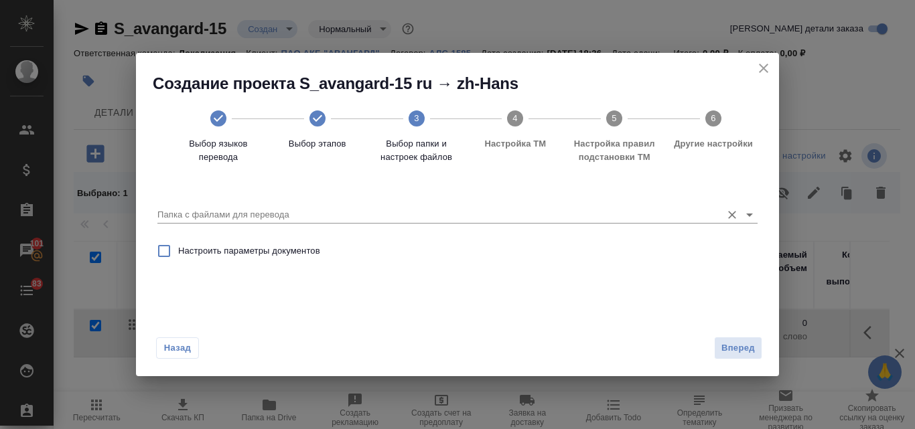
click at [253, 204] on div "Папка с файлами для перевода" at bounding box center [457, 209] width 600 height 27
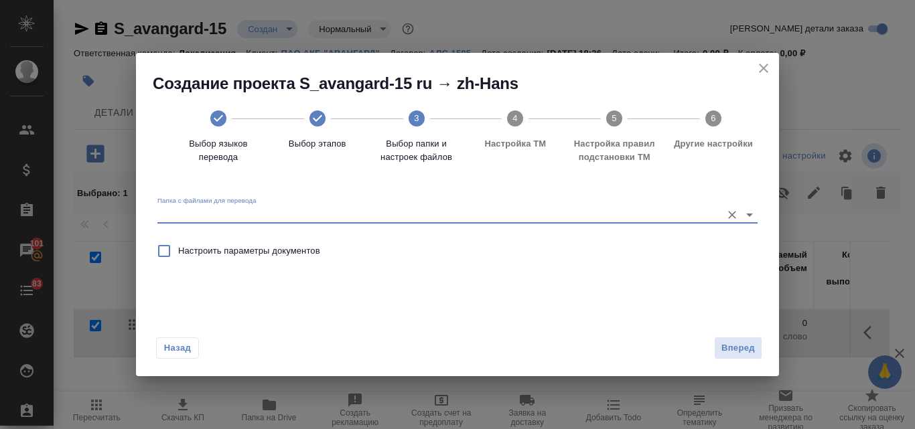
click at [266, 217] on input "Папка с файлами для перевода" at bounding box center [435, 215] width 557 height 16
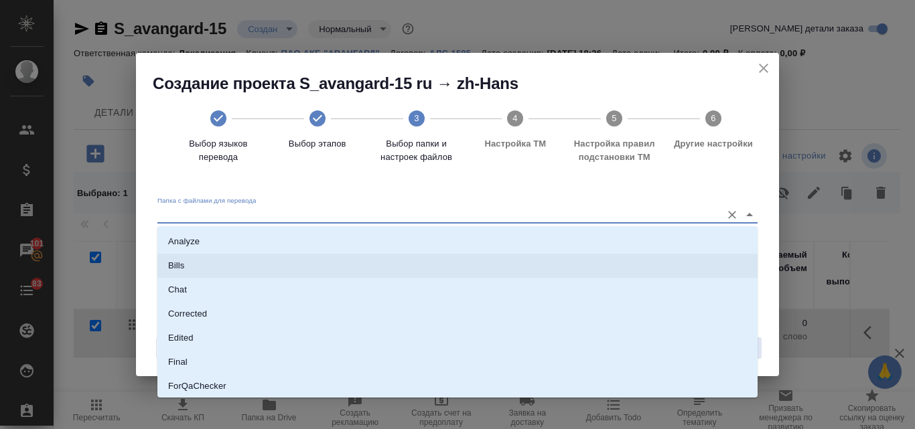
scroll to position [146, 0]
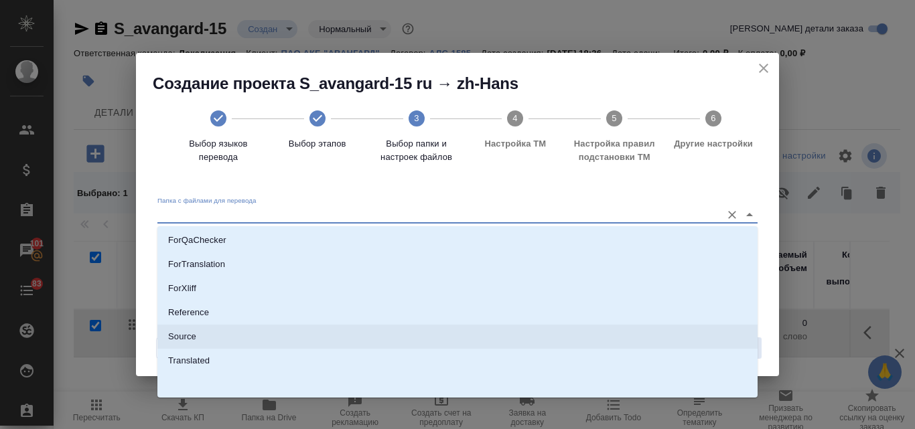
click at [206, 334] on li "Source" at bounding box center [457, 337] width 600 height 24
type input "Source"
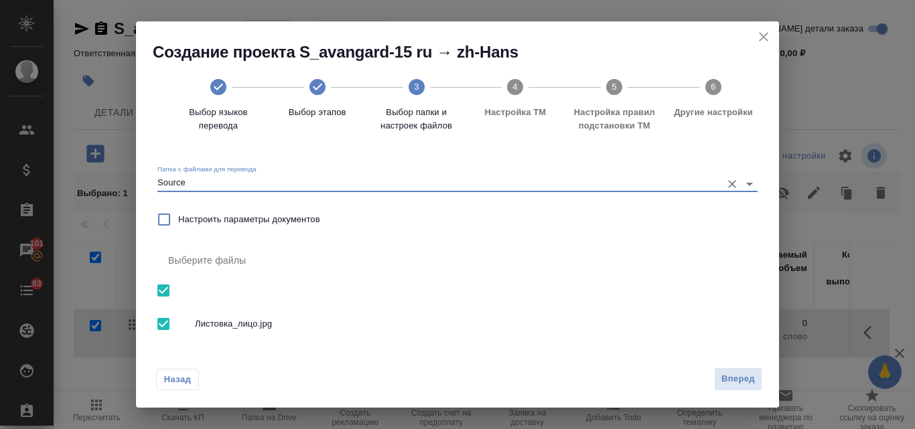
scroll to position [54, 0]
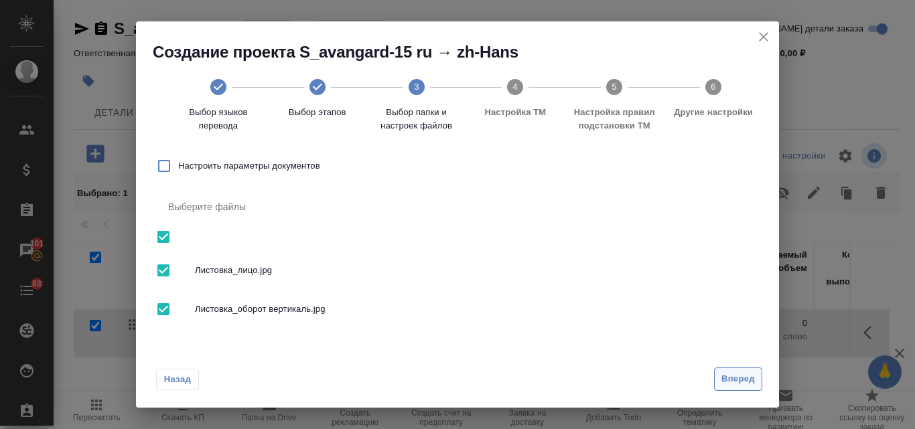
click at [726, 376] on span "Вперед" at bounding box center [737, 379] width 33 height 15
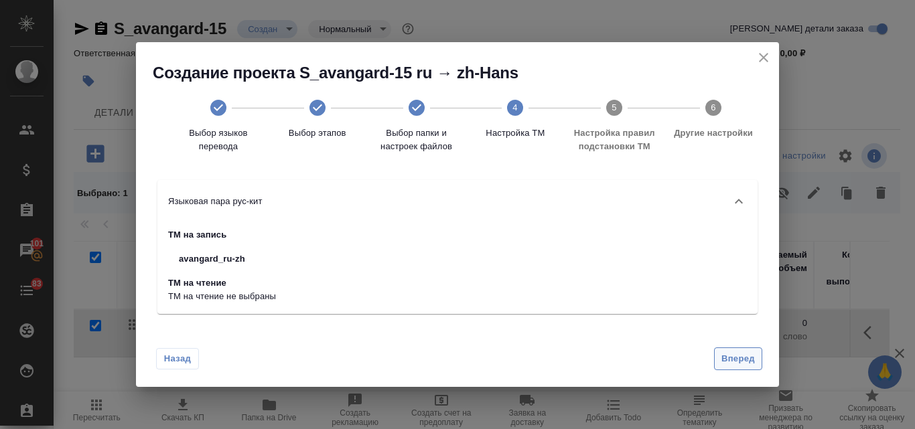
click at [722, 357] on span "Вперед" at bounding box center [737, 359] width 33 height 15
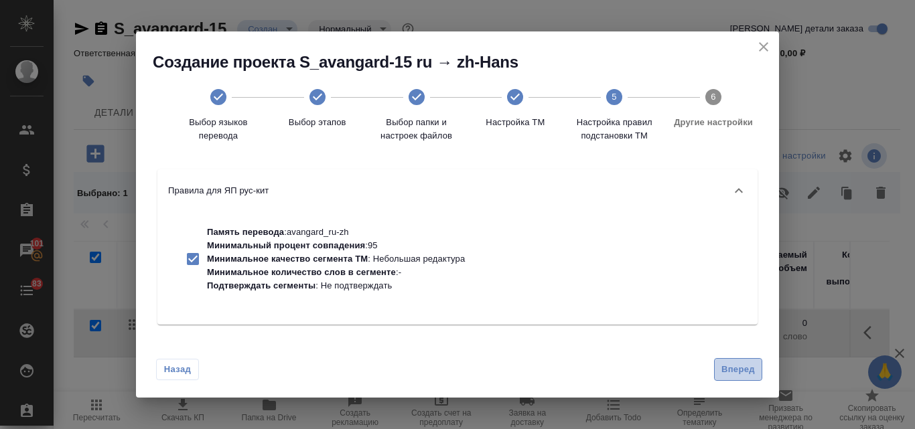
click at [728, 371] on span "Вперед" at bounding box center [737, 369] width 33 height 15
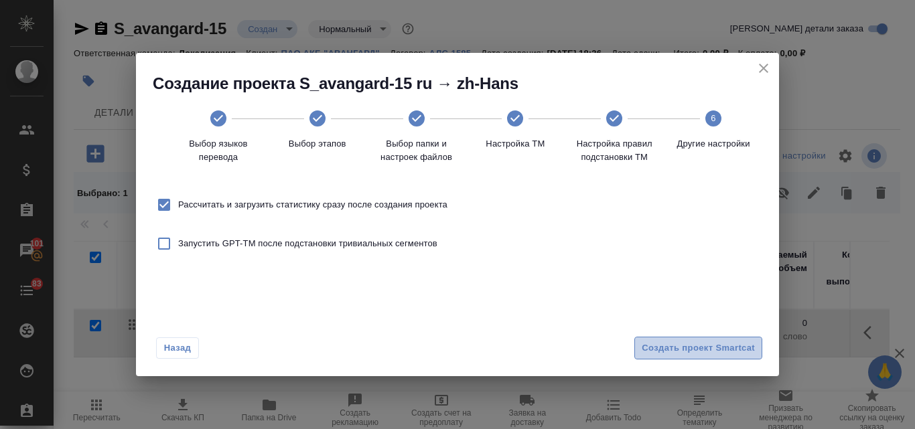
click at [681, 340] on button "Создать проект Smartcat" at bounding box center [698, 348] width 128 height 23
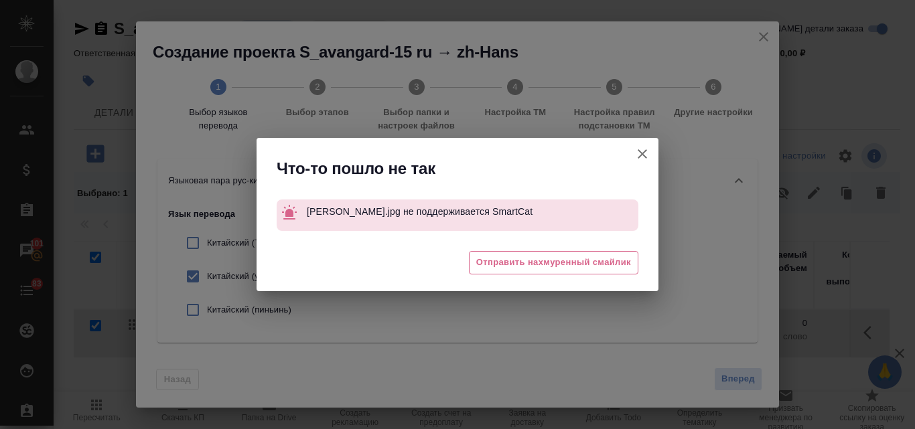
click at [640, 153] on icon "button" at bounding box center [642, 154] width 16 height 16
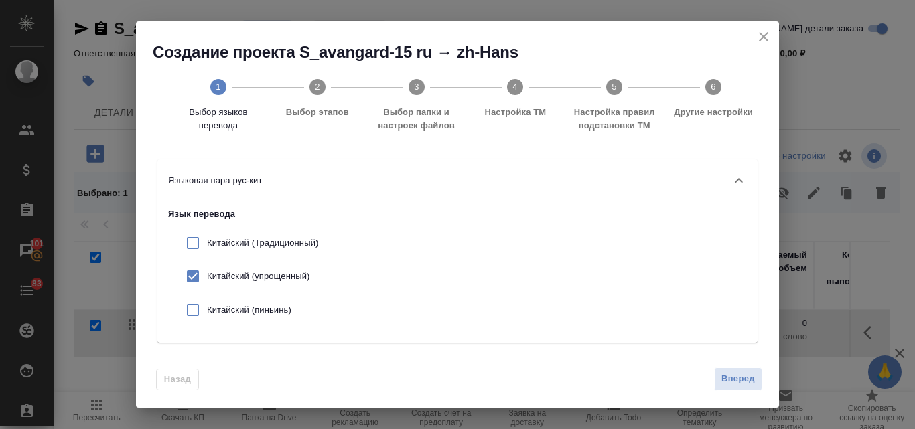
click at [769, 36] on icon "close" at bounding box center [764, 37] width 16 height 16
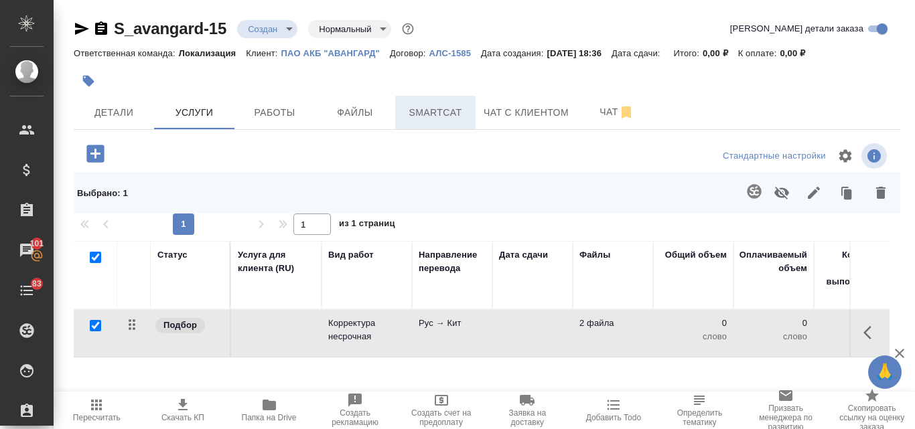
click at [435, 115] on span "Smartcat" at bounding box center [435, 113] width 64 height 17
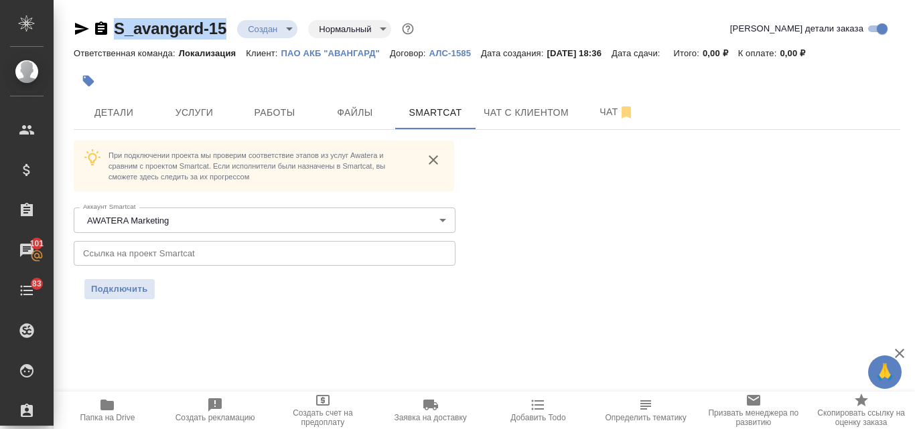
drag, startPoint x: 228, startPoint y: 24, endPoint x: 115, endPoint y: 17, distance: 114.1
click at [115, 17] on div "S_avangard-15 Создан new Нормальный normal Кратко детали заказа Ответственная к…" at bounding box center [486, 167] width 841 height 334
copy link "S_avangard-15"
click at [119, 289] on span "Подключить" at bounding box center [119, 289] width 57 height 13
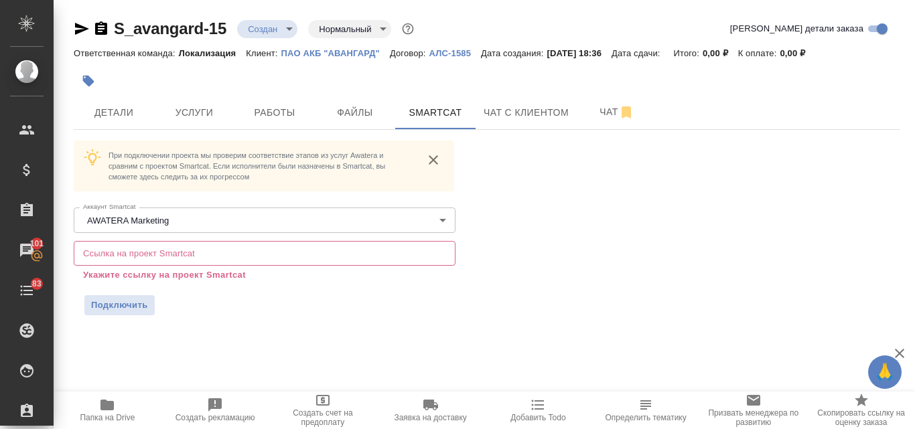
click at [316, 324] on div "S_avangard-15 Создан new Нормальный normal Кратко детали заказа Ответственная к…" at bounding box center [486, 175] width 841 height 350
drag, startPoint x: 229, startPoint y: 22, endPoint x: 114, endPoint y: 20, distance: 115.2
click at [110, 25] on div "S_avangard-15 Создан new Нормальный normal" at bounding box center [245, 28] width 343 height 21
copy link "S_avangard-15"
click at [160, 257] on input "text" at bounding box center [265, 253] width 382 height 24
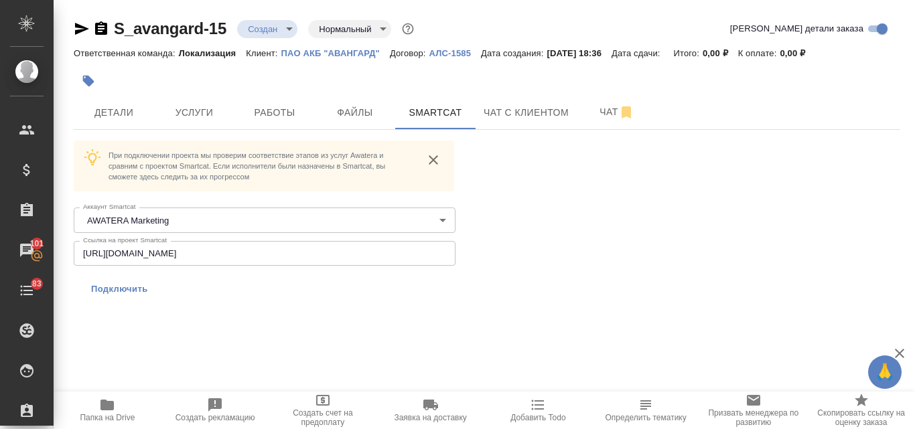
click at [127, 294] on span "Подключить" at bounding box center [119, 289] width 57 height 13
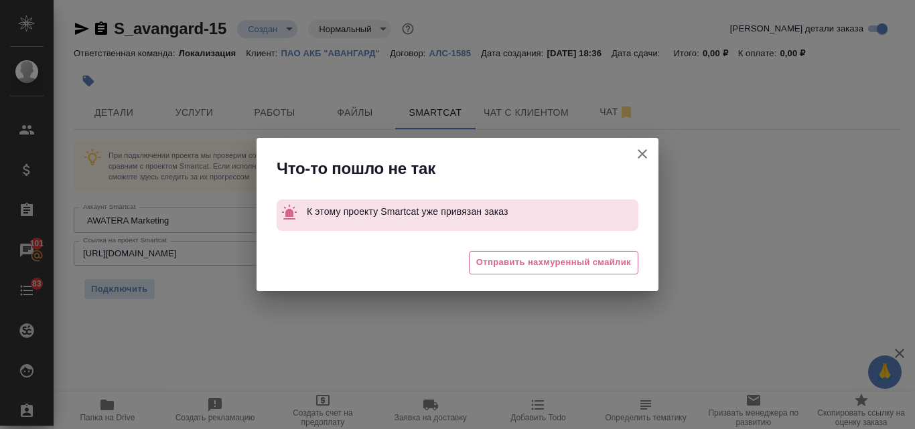
click at [407, 310] on div "Что-то пошло не так К этому проекту Smartcat уже привязан заказ 😒 Отправить нах…" at bounding box center [457, 214] width 915 height 429
click at [640, 153] on icon "button" at bounding box center [642, 153] width 9 height 9
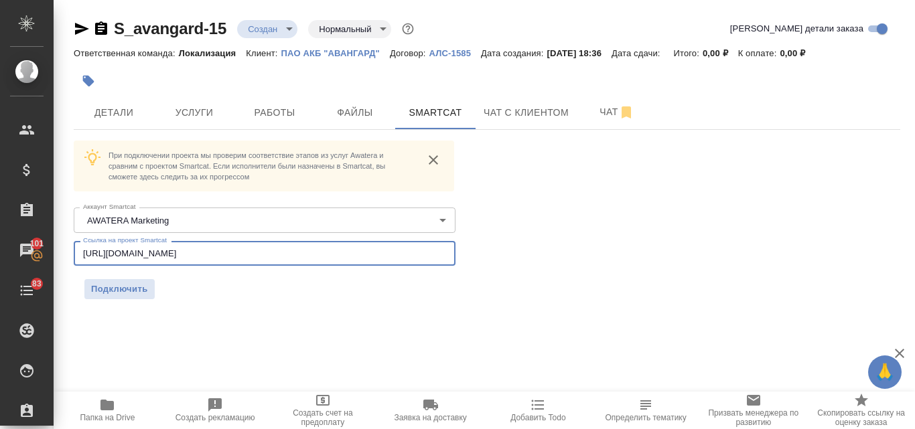
drag, startPoint x: 407, startPoint y: 257, endPoint x: 345, endPoint y: 259, distance: 61.7
click at [345, 260] on input "https://smartcat.com/projects/f97f528e-822f-4856-a3ec-6d732a5ffa1b/general" at bounding box center [265, 253] width 382 height 24
drag, startPoint x: 252, startPoint y: 324, endPoint x: 241, endPoint y: 315, distance: 13.8
click at [251, 324] on div "S_avangard-15 Создан new Нормальный normal Кратко детали заказа Ответственная к…" at bounding box center [486, 167] width 841 height 334
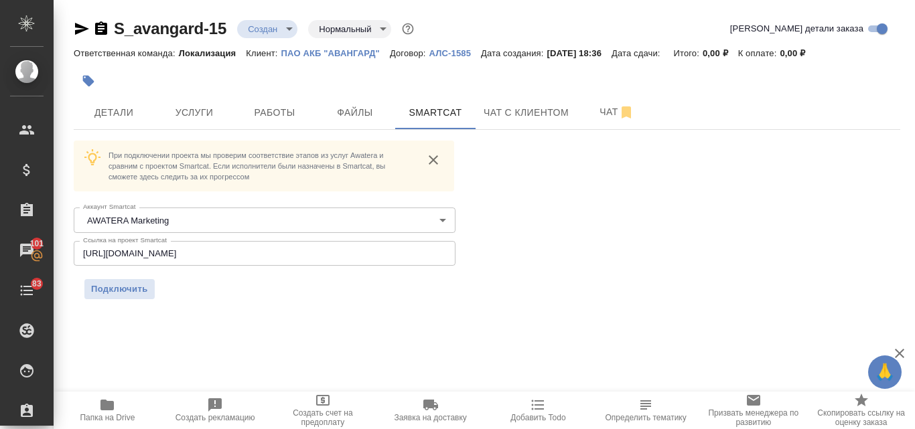
click at [114, 289] on span "Подключить" at bounding box center [119, 289] width 57 height 13
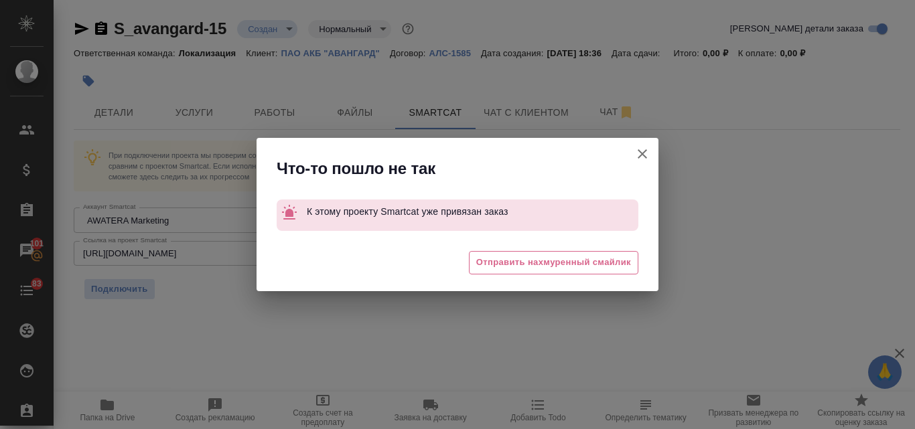
click at [646, 155] on icon "button" at bounding box center [642, 154] width 16 height 16
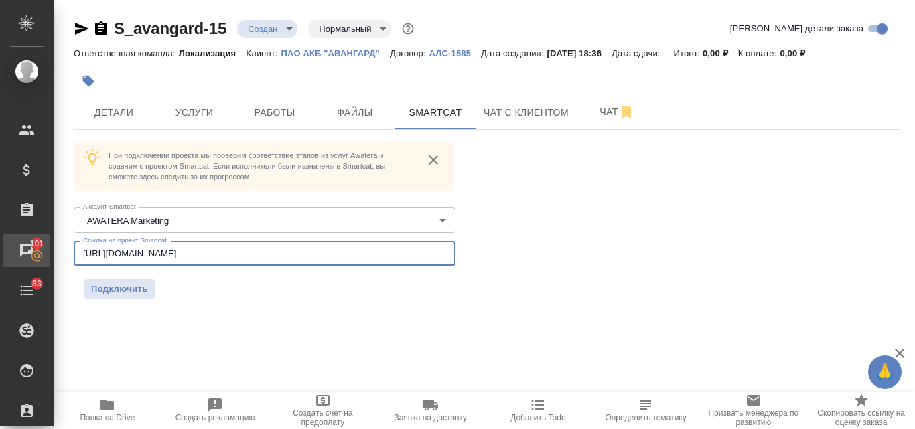
drag, startPoint x: 369, startPoint y: 261, endPoint x: 29, endPoint y: 245, distance: 340.0
click at [29, 245] on div ".cls-1 fill:#fff; AWATERA Valyaeva Anna Клиенты Спецификации Заказы 101 Чаты 83…" at bounding box center [457, 214] width 915 height 429
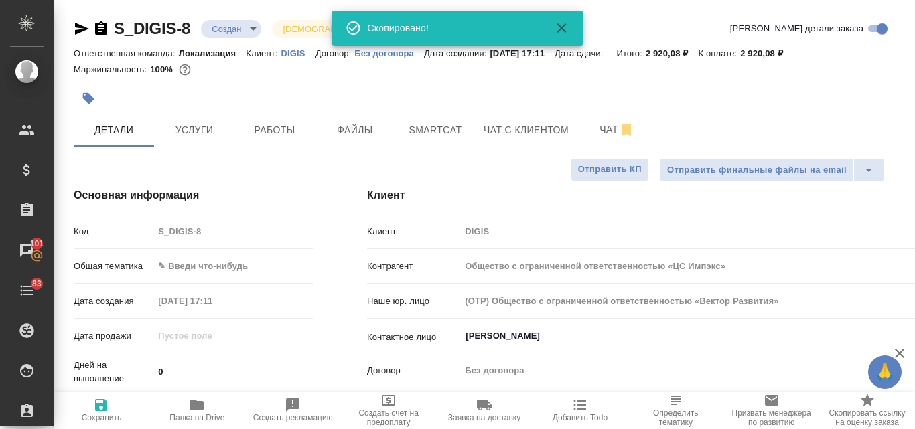
select select "RU"
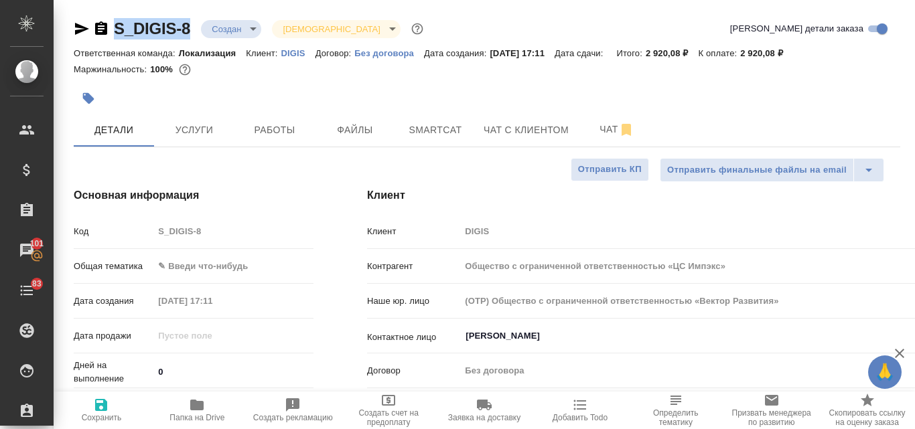
drag, startPoint x: 194, startPoint y: 28, endPoint x: 117, endPoint y: 31, distance: 77.8
click at [115, 32] on div "S_DIGIS-8 Создан new Святая троица holyTrinity" at bounding box center [250, 28] width 352 height 21
copy link "S_DIGIS-8"
type input "Общество с ограниченной ответственностью «ЦС Импэкс»"
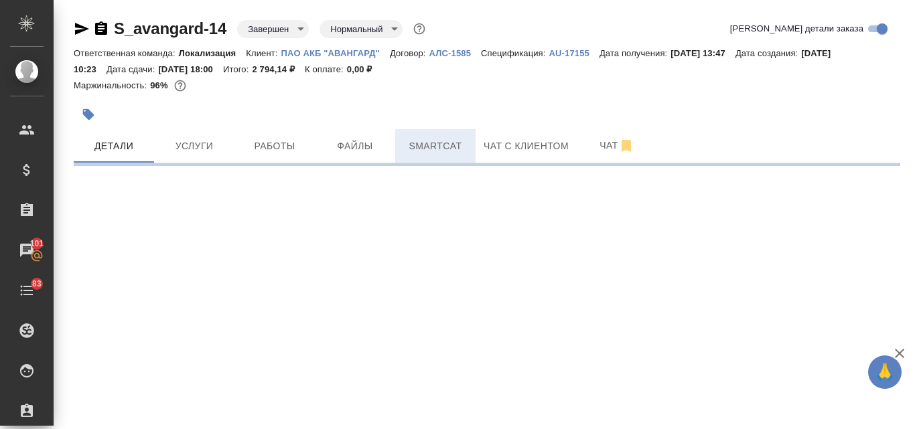
select select "RU"
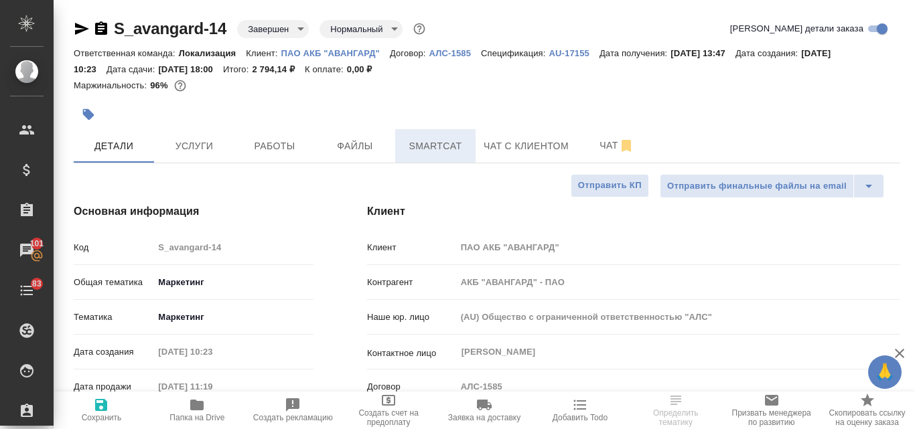
click at [420, 147] on span "Smartcat" at bounding box center [435, 146] width 64 height 17
type textarea "x"
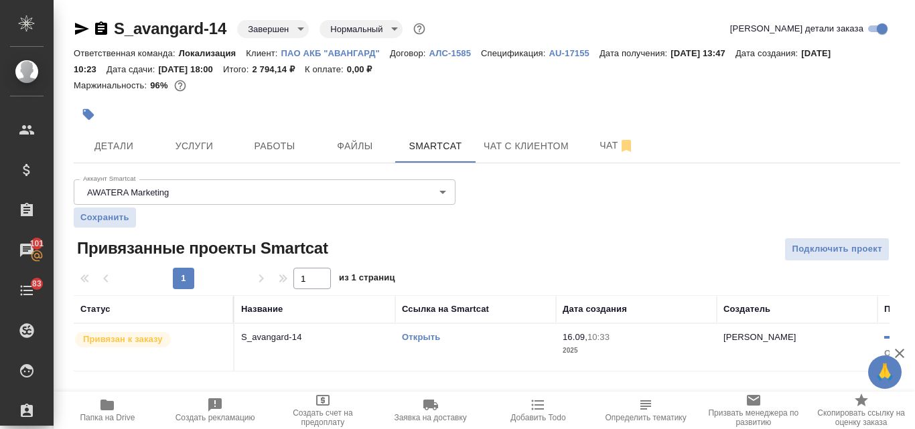
click at [422, 339] on link "Открыть" at bounding box center [421, 337] width 38 height 10
